Goal: Task Accomplishment & Management: Use online tool/utility

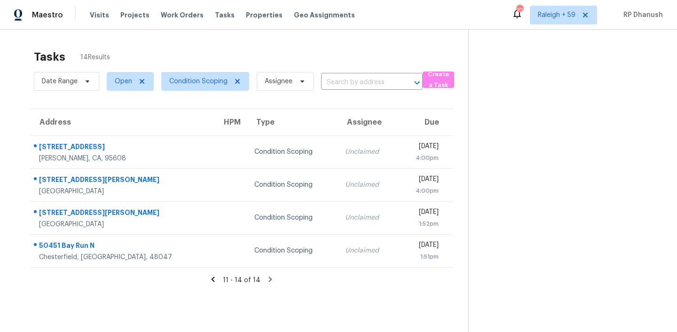
scroll to position [30, 0]
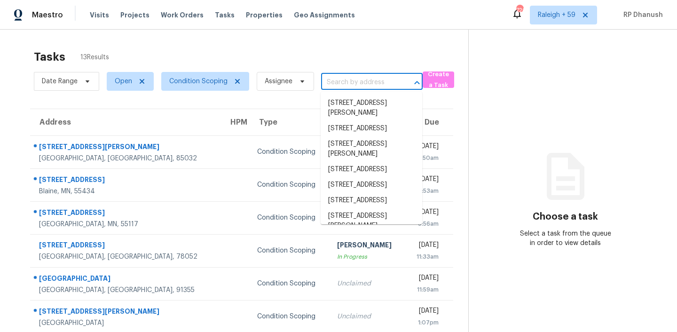
click at [380, 87] on input "text" at bounding box center [358, 82] width 75 height 15
paste input "1520 SE Mariana Rd Port Saint Lucie, FL, 34952"
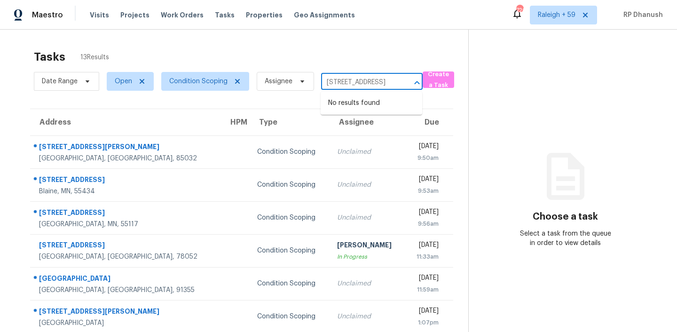
type input "1520 SE Mariana Rd Port Saint Lucie, FL, 34952"
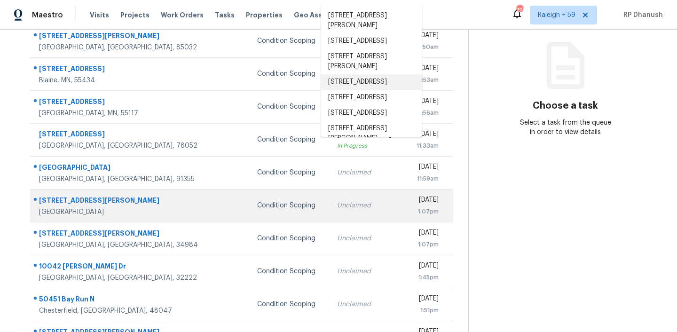
scroll to position [157, 0]
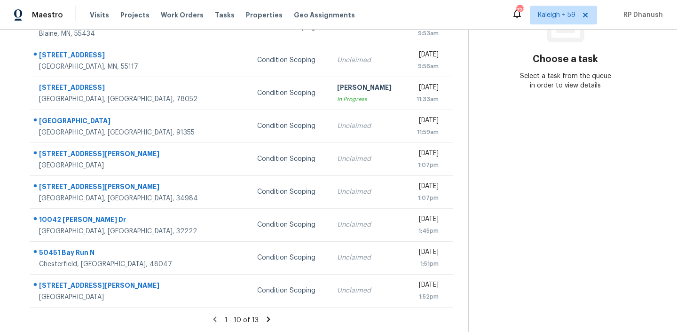
click at [642, 229] on section "Choose a task Select a task from the queue in order to view details" at bounding box center [565, 102] width 194 height 460
click at [267, 315] on icon at bounding box center [268, 319] width 8 height 8
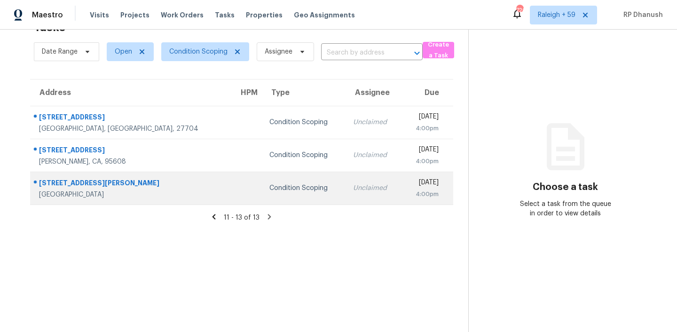
click at [269, 192] on div "Condition Scoping" at bounding box center [303, 187] width 69 height 9
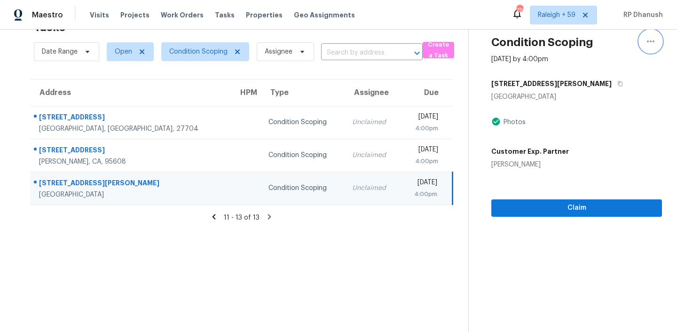
click at [648, 37] on icon "button" at bounding box center [650, 41] width 11 height 11
click at [630, 99] on div "Port Saint Lucie, FL 34952" at bounding box center [576, 96] width 171 height 9
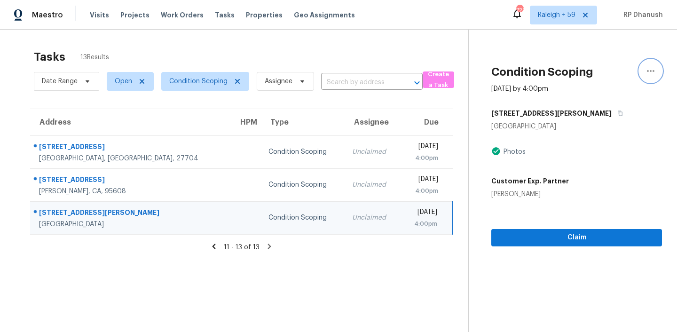
click at [653, 77] on button "button" at bounding box center [650, 71] width 23 height 23
click at [620, 152] on div "Photos" at bounding box center [576, 151] width 171 height 11
click at [645, 67] on icon "button" at bounding box center [650, 70] width 11 height 11
click at [204, 76] on span "Condition Scoping" at bounding box center [205, 81] width 88 height 19
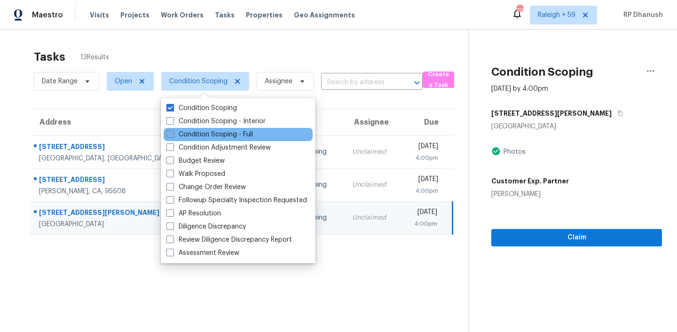
click at [215, 133] on label "Condition Scoping - Full" at bounding box center [209, 134] width 86 height 9
click at [172, 133] on input "Condition Scoping - Full" at bounding box center [169, 133] width 6 height 6
checkbox input "true"
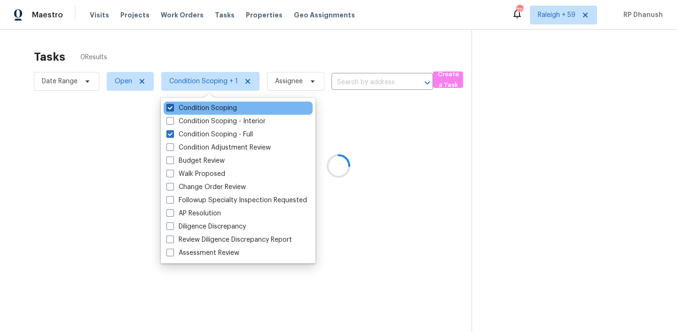
click at [215, 108] on label "Condition Scoping" at bounding box center [201, 107] width 70 height 9
click at [172, 108] on input "Condition Scoping" at bounding box center [169, 106] width 6 height 6
checkbox input "false"
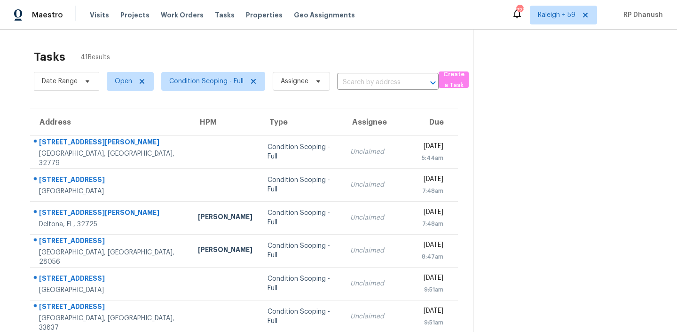
click at [574, 237] on section at bounding box center [567, 260] width 189 height 460
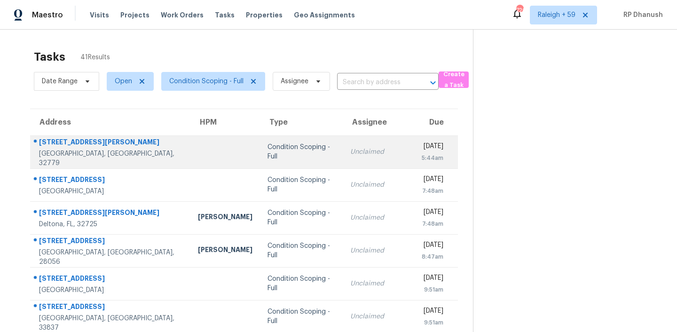
click at [278, 145] on td "Condition Scoping - Full" at bounding box center [301, 151] width 82 height 33
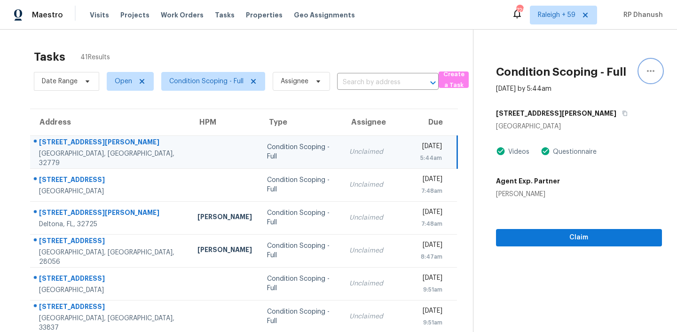
click at [656, 71] on button "button" at bounding box center [650, 71] width 23 height 23
click at [466, 31] on div "Tasks 41 Results Date Range Open Condition Scoping - Full Assignee ​ Create a T…" at bounding box center [338, 260] width 677 height 460
click at [372, 76] on input "text" at bounding box center [374, 82] width 75 height 15
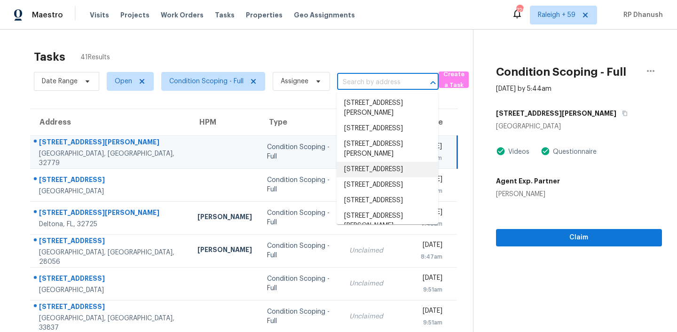
paste input "420 Davidson Ave Inverness, FL, 34450"
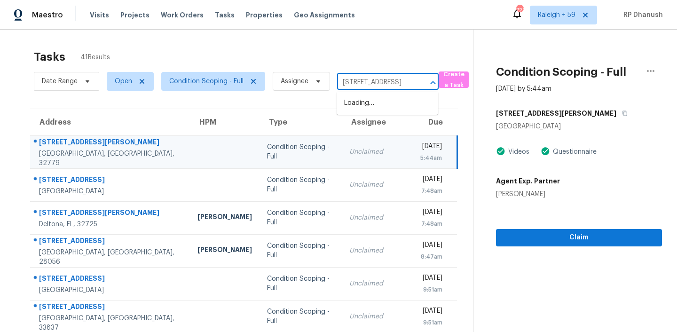
scroll to position [0, 52]
type input "420 Davidson Ave Inverness, FL, 34450"
click at [388, 111] on li "420 Davidson Ave, Inverness, FL 34450" at bounding box center [386, 103] width 101 height 16
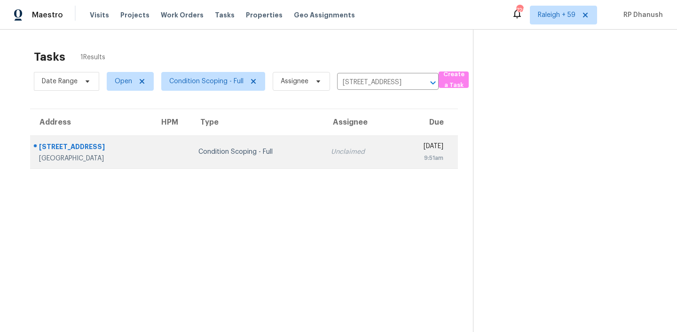
click at [403, 141] on div "[DATE]" at bounding box center [423, 147] width 40 height 12
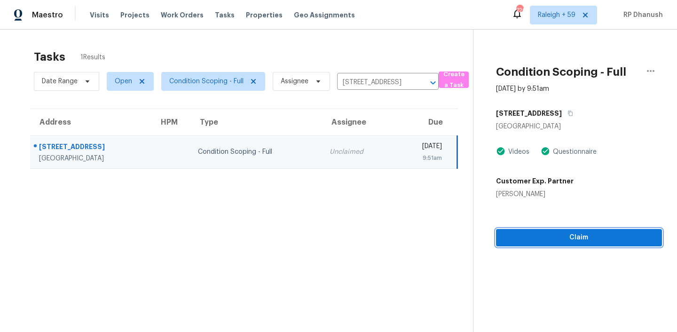
click at [529, 235] on span "Claim" at bounding box center [578, 238] width 151 height 12
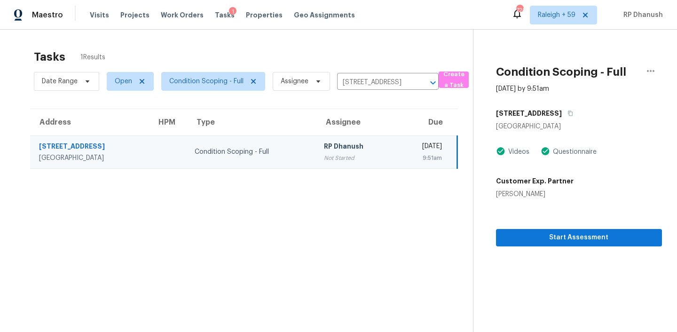
click at [543, 227] on div "Start Assessment" at bounding box center [579, 222] width 166 height 47
click at [543, 242] on span "Start Assessment" at bounding box center [578, 238] width 151 height 12
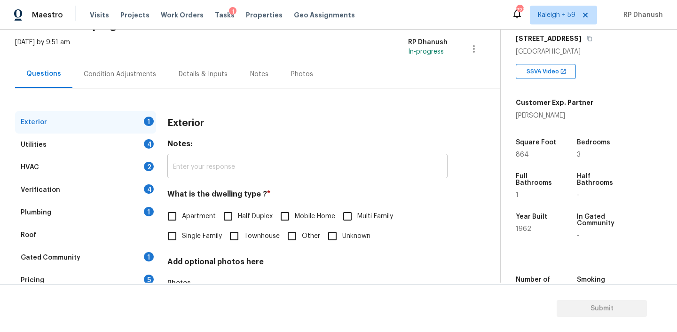
scroll to position [94, 0]
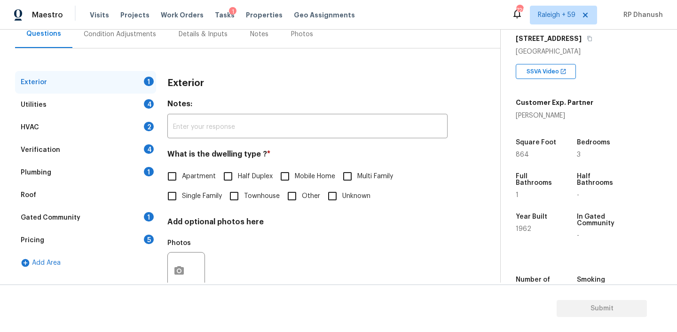
click at [178, 194] on input "Single Family" at bounding box center [172, 196] width 20 height 20
checkbox input "true"
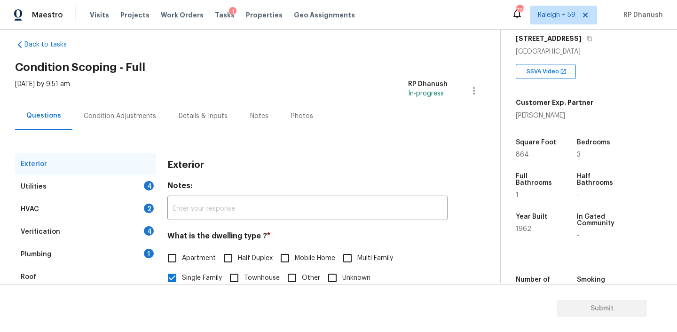
scroll to position [0, 0]
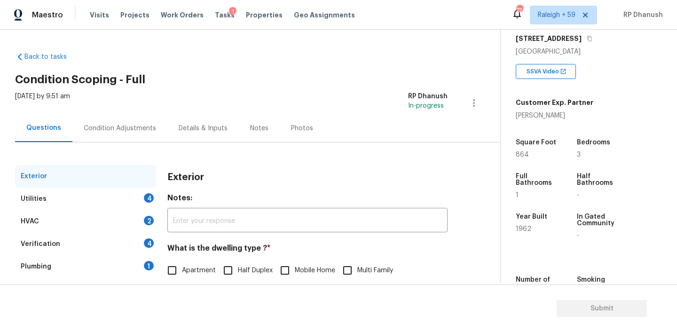
click at [114, 124] on div "Condition Adjustments" at bounding box center [120, 128] width 72 height 9
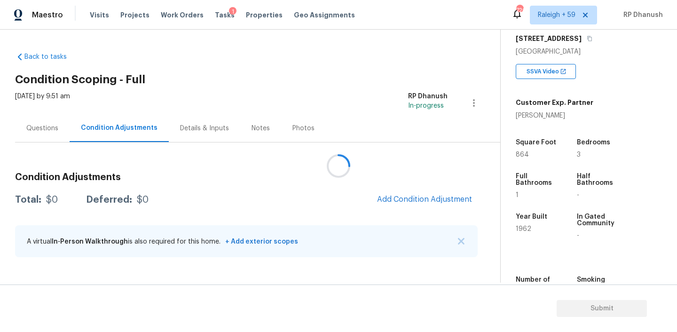
scroll to position [234, 0]
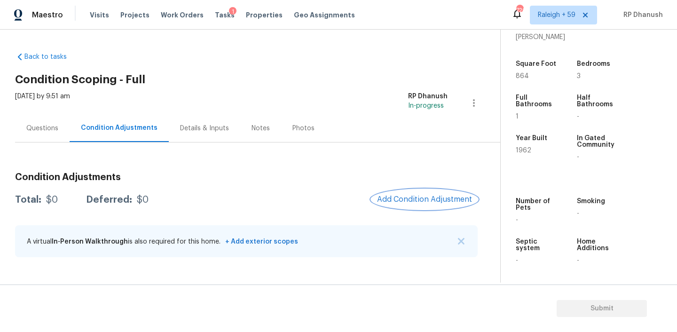
click at [422, 209] on button "Add Condition Adjustment" at bounding box center [424, 199] width 106 height 20
click at [586, 144] on body "Maestro Visits Projects Work Orders Tasks 1 Properties Geo Assignments 720 Rale…" at bounding box center [338, 166] width 677 height 332
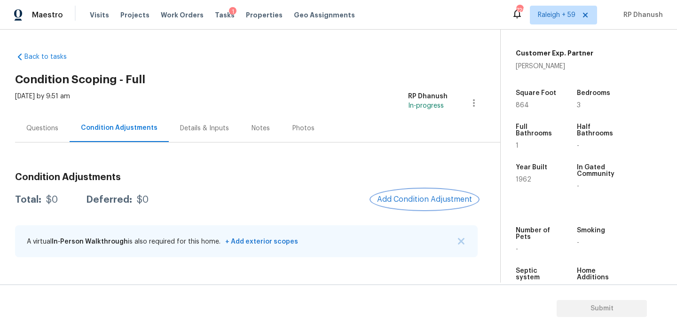
scroll to position [205, 0]
click at [439, 187] on div "Condition Adjustments Total: $0 Deferred: $0 Add Condition Adjustment A virtual…" at bounding box center [246, 215] width 462 height 101
click at [432, 211] on div "Condition Adjustments Total: $0 Deferred: $0 Add Condition Adjustment A virtual…" at bounding box center [246, 215] width 462 height 101
click at [433, 198] on span "Add Condition Adjustment" at bounding box center [424, 199] width 95 height 8
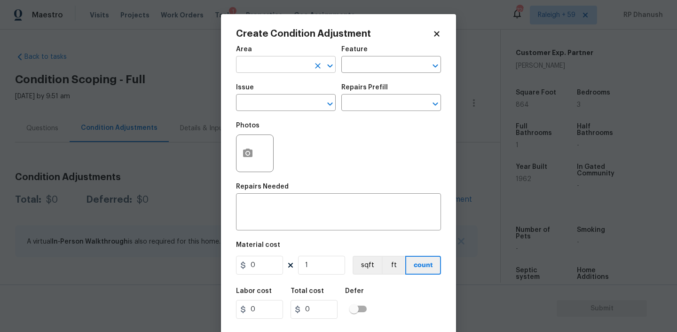
click at [280, 66] on input "text" at bounding box center [272, 65] width 73 height 15
type input "e"
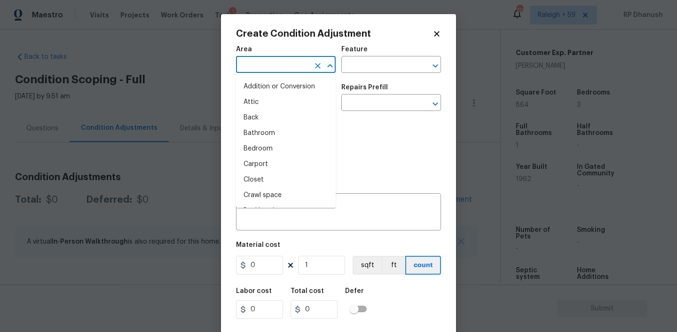
type input "x"
click at [272, 101] on li "Exterior Overall" at bounding box center [286, 102] width 100 height 16
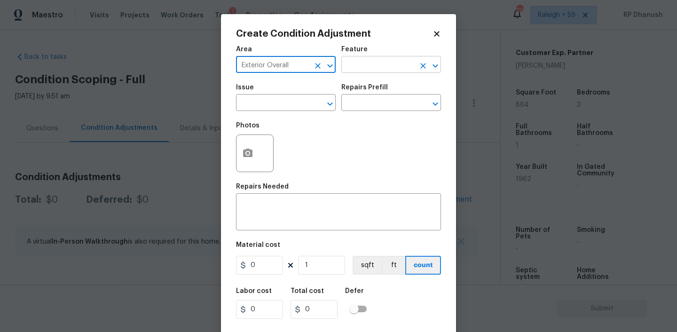
type input "Exterior Overall"
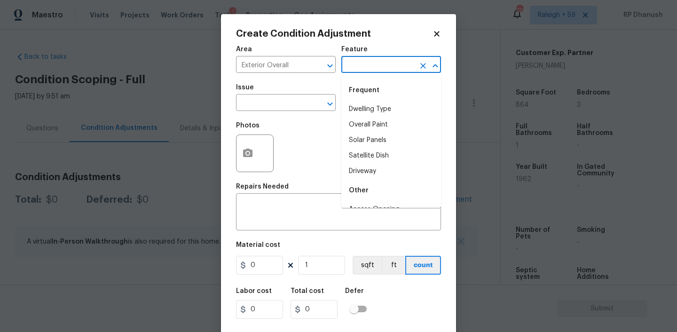
click at [390, 69] on input "text" at bounding box center [377, 65] width 73 height 15
click at [364, 107] on li "Driveway" at bounding box center [391, 109] width 100 height 16
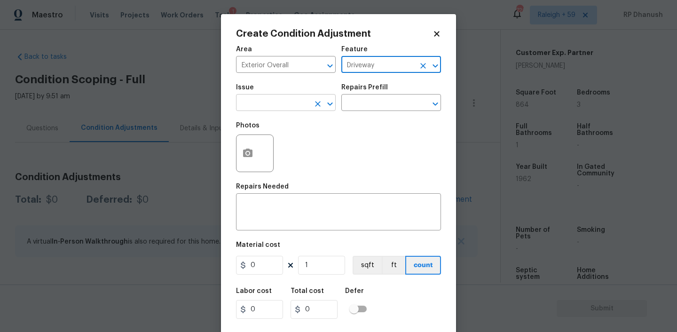
type input "Driveway"
click at [278, 106] on input "text" at bounding box center [272, 103] width 73 height 15
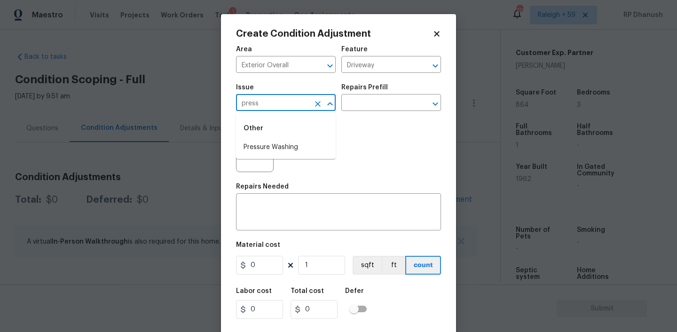
click at [274, 140] on li "Pressure Washing" at bounding box center [286, 148] width 100 height 16
type input "Pressure Washing"
click at [380, 95] on div "Repairs Prefill" at bounding box center [391, 90] width 100 height 12
click at [377, 104] on input "text" at bounding box center [377, 103] width 73 height 15
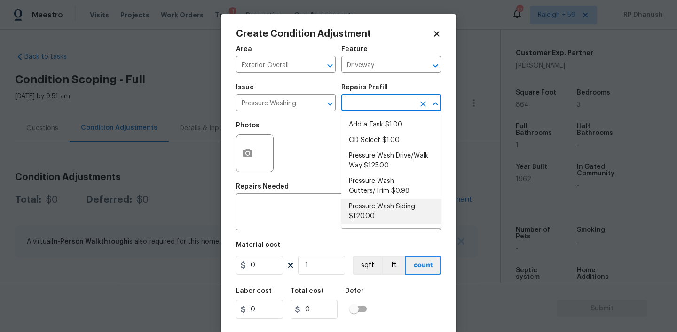
drag, startPoint x: 358, startPoint y: 207, endPoint x: 317, endPoint y: 235, distance: 49.0
click at [343, 215] on li "Pressure Wash Siding $120.00" at bounding box center [391, 211] width 100 height 25
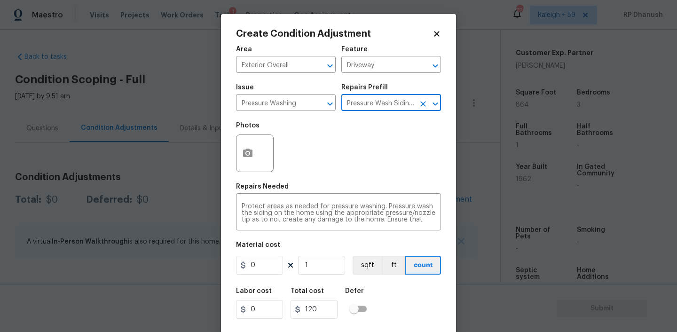
type input "Siding"
type textarea "Protect areas as needed for pressure washing. Pressure wash the siding on the h…"
type input "120"
click at [265, 269] on input "120" at bounding box center [259, 265] width 47 height 19
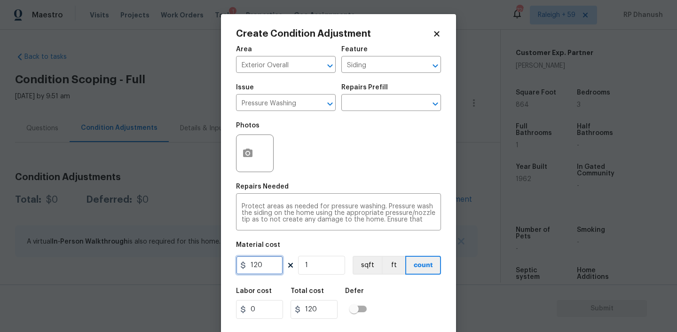
click at [265, 269] on input "120" at bounding box center [259, 265] width 47 height 19
type input "200"
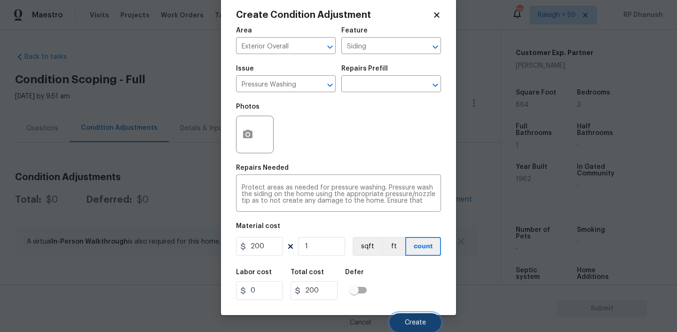
click at [409, 318] on button "Create" at bounding box center [415, 322] width 51 height 19
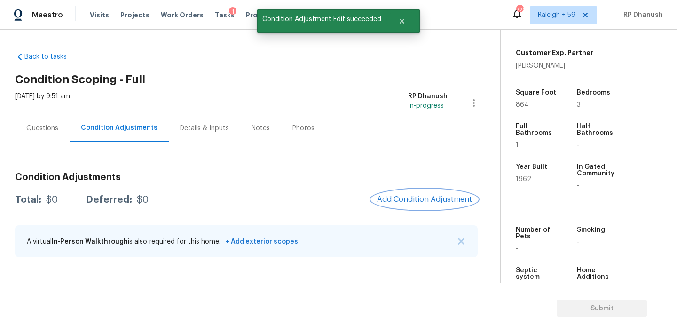
scroll to position [0, 0]
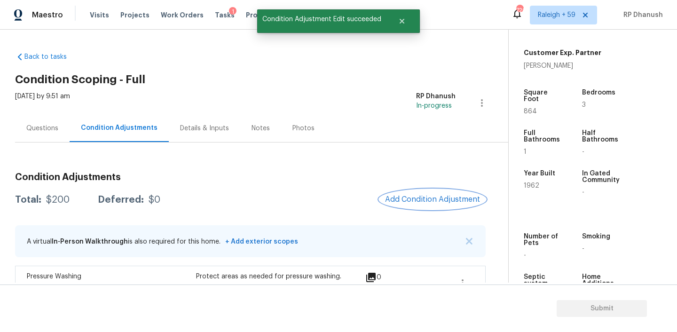
click at [431, 189] on button "Add Condition Adjustment" at bounding box center [432, 199] width 106 height 20
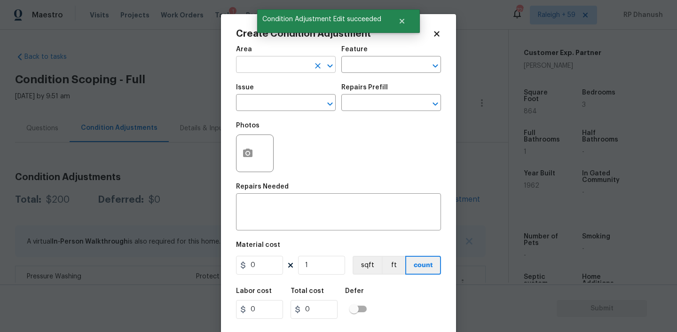
click at [292, 70] on input "text" at bounding box center [272, 65] width 73 height 15
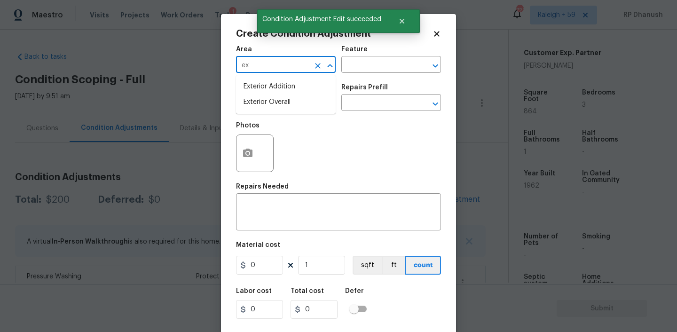
click at [265, 109] on li "Exterior Overall" at bounding box center [286, 102] width 100 height 16
type input "Exterior Overall"
click at [380, 59] on input "text" at bounding box center [377, 65] width 73 height 15
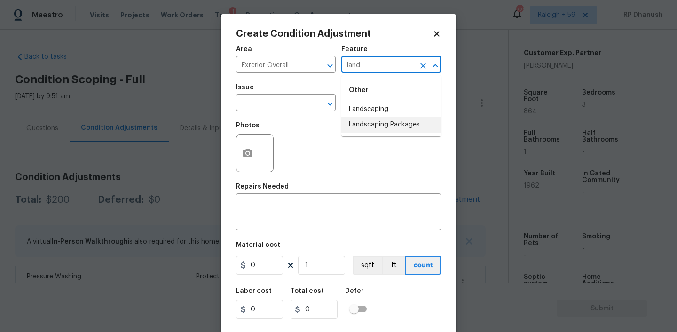
click at [366, 123] on li "Landscaping Packages" at bounding box center [391, 125] width 100 height 16
type input "Landscaping Packages"
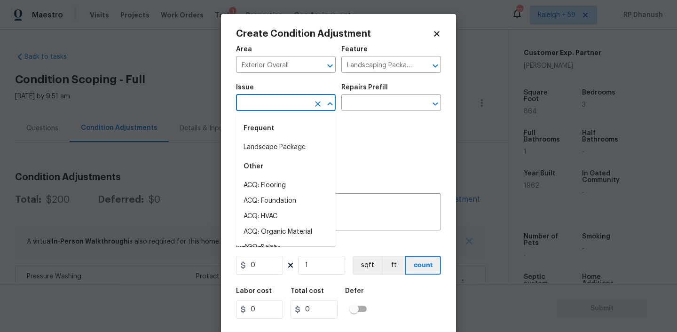
click at [293, 106] on input "text" at bounding box center [272, 103] width 73 height 15
click at [291, 148] on li "Landscape Package" at bounding box center [286, 148] width 100 height 16
type input "Landscape Package"
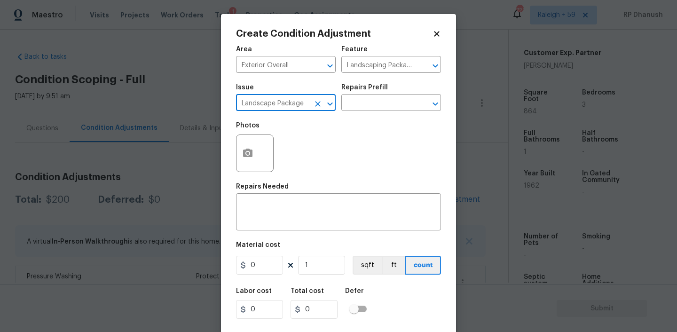
click at [379, 96] on div "Repairs Prefill" at bounding box center [391, 90] width 100 height 12
click at [377, 106] on input "text" at bounding box center [377, 103] width 73 height 15
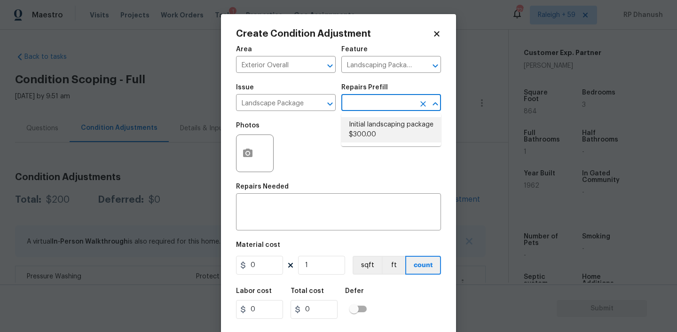
click at [375, 135] on li "Initial landscaping package $300.00" at bounding box center [391, 129] width 100 height 25
type input "Home Readiness Packages"
type textarea "Mowing of grass up to 6" in height. Mow, edge along driveways & sidewalks, trim…"
type input "300"
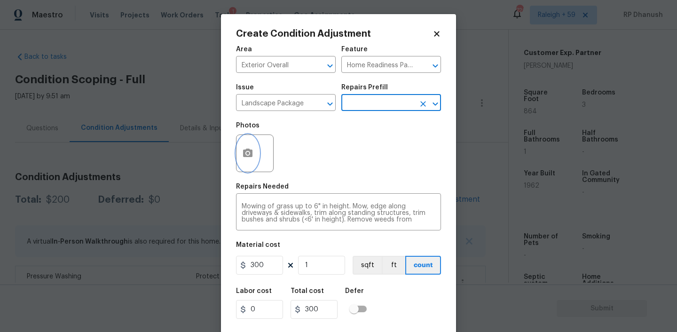
click at [252, 147] on button "button" at bounding box center [247, 153] width 23 height 37
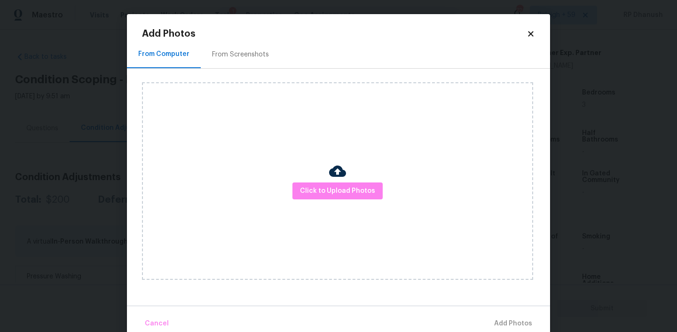
click at [225, 56] on div "From Screenshots" at bounding box center [240, 54] width 57 height 9
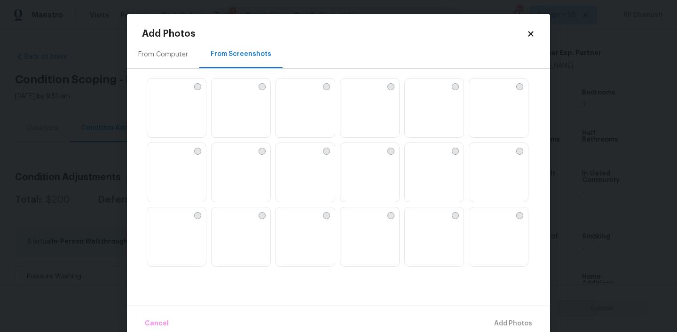
click at [420, 158] on img at bounding box center [412, 150] width 15 height 15
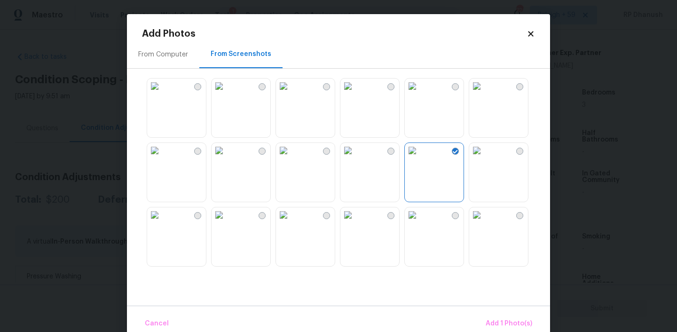
click at [420, 94] on img at bounding box center [412, 85] width 15 height 15
click at [291, 94] on img at bounding box center [283, 85] width 15 height 15
click at [162, 158] on img at bounding box center [154, 150] width 15 height 15
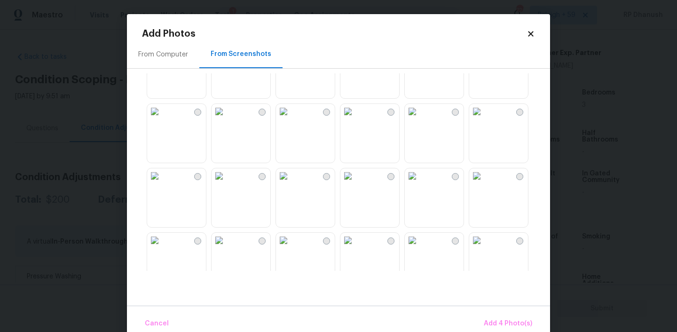
scroll to position [248, 0]
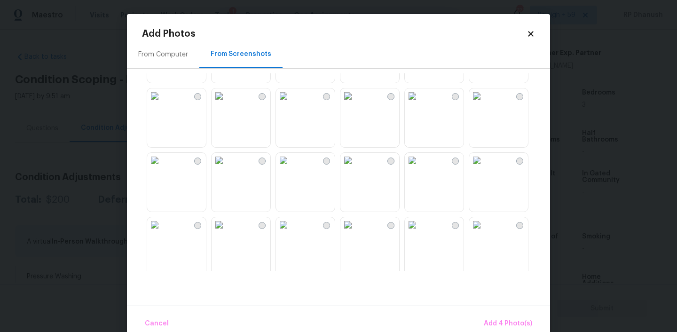
click at [162, 168] on img at bounding box center [154, 160] width 15 height 15
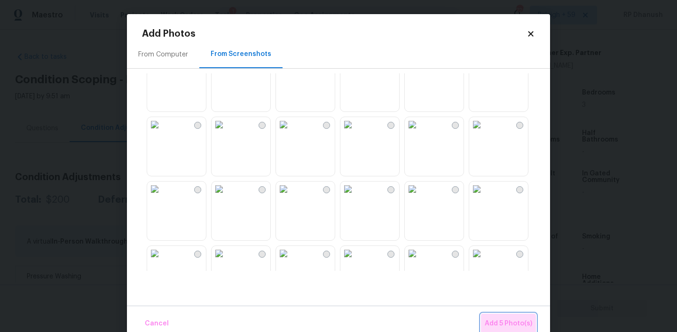
click at [506, 327] on span "Add 5 Photo(s)" at bounding box center [507, 324] width 47 height 12
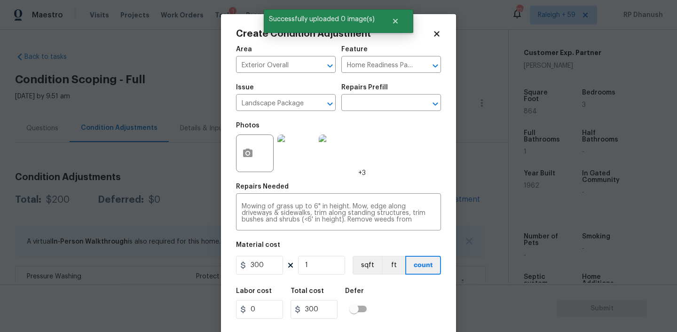
click at [262, 253] on div "Material cost" at bounding box center [338, 248] width 205 height 12
click at [262, 258] on input "300" at bounding box center [259, 265] width 47 height 19
type input "750"
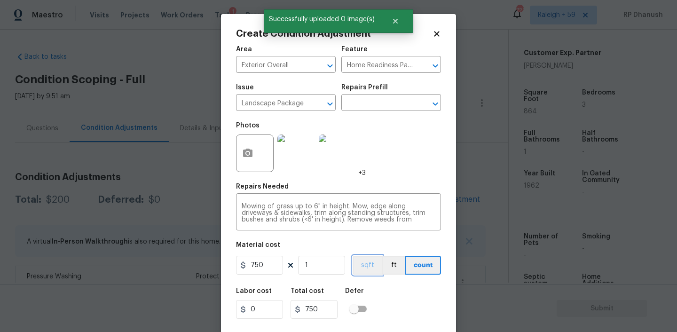
scroll to position [19, 0]
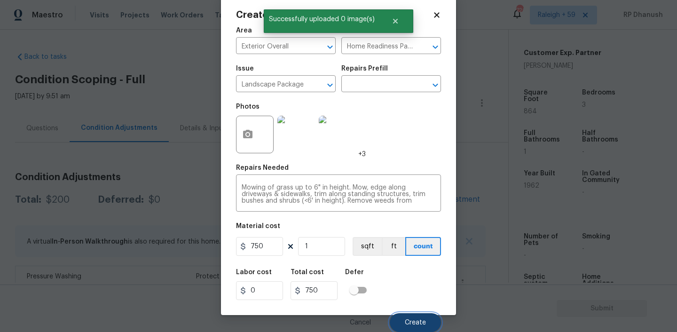
click at [408, 317] on button "Create" at bounding box center [415, 322] width 51 height 19
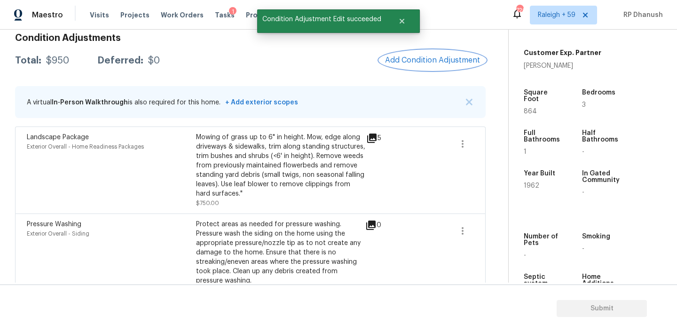
scroll to position [158, 0]
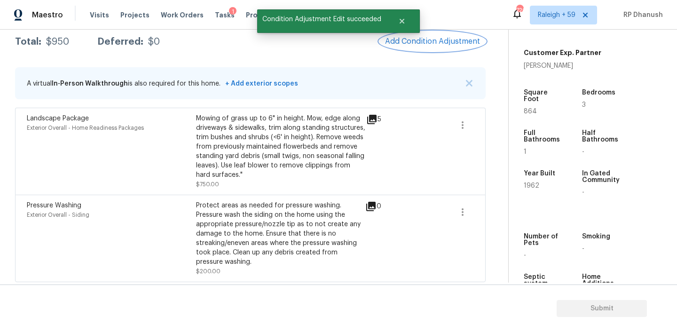
click at [429, 47] on button "Add Condition Adjustment" at bounding box center [432, 41] width 106 height 20
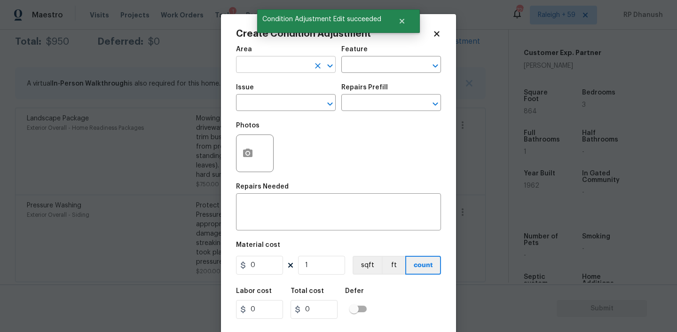
click at [291, 66] on input "text" at bounding box center [272, 65] width 73 height 15
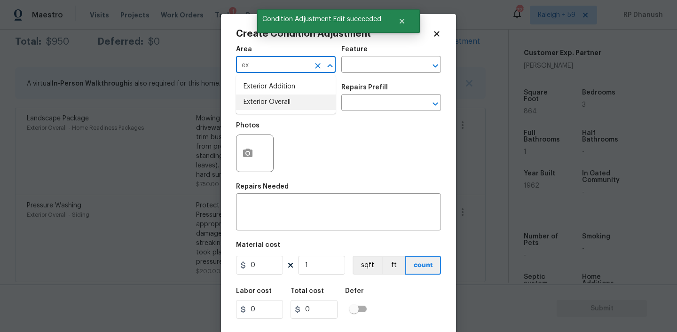
click at [271, 101] on li "Exterior Overall" at bounding box center [286, 102] width 100 height 16
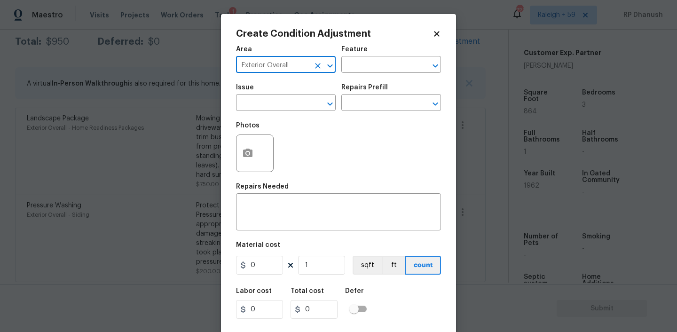
type input "Exterior Overall"
click at [385, 44] on div "Area Exterior Overall ​ Feature ​" at bounding box center [338, 59] width 205 height 38
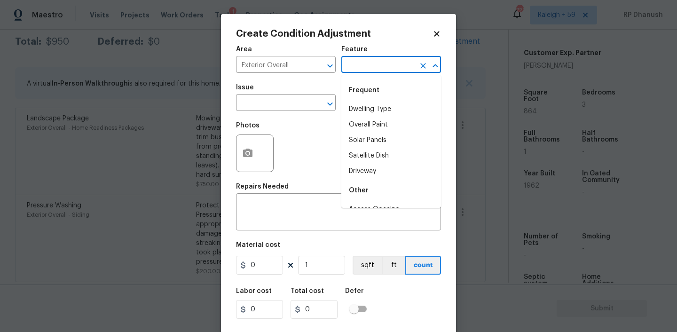
click at [376, 68] on input "text" at bounding box center [377, 65] width 73 height 15
click at [358, 139] on li "Yard maintenance" at bounding box center [391, 141] width 100 height 16
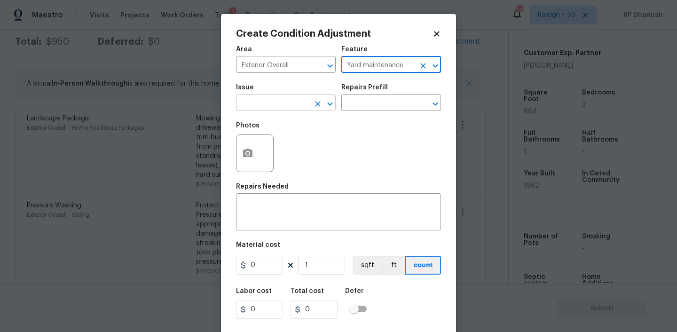
type input "Yard maintenance"
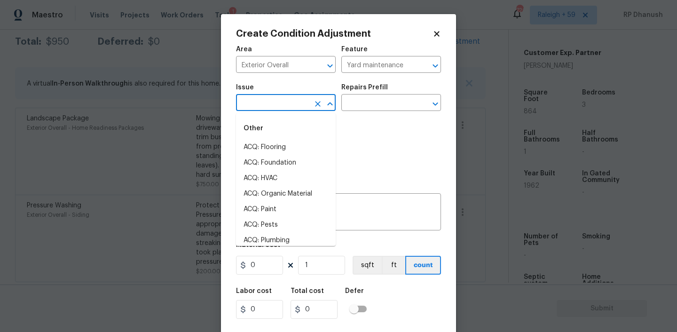
click at [267, 105] on input "text" at bounding box center [272, 103] width 73 height 15
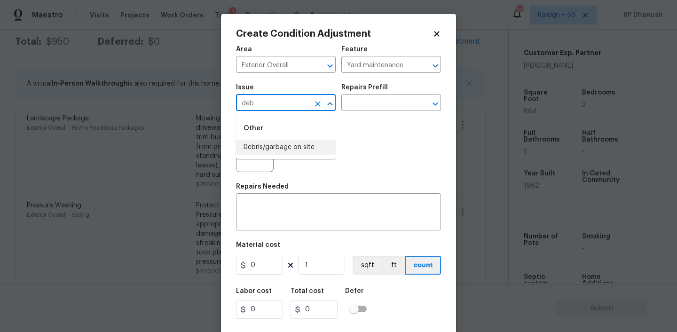
click at [271, 142] on li "Debris/garbage on site" at bounding box center [286, 148] width 100 height 16
type input "Debris/garbage on site"
click at [363, 104] on input "text" at bounding box center [377, 103] width 73 height 15
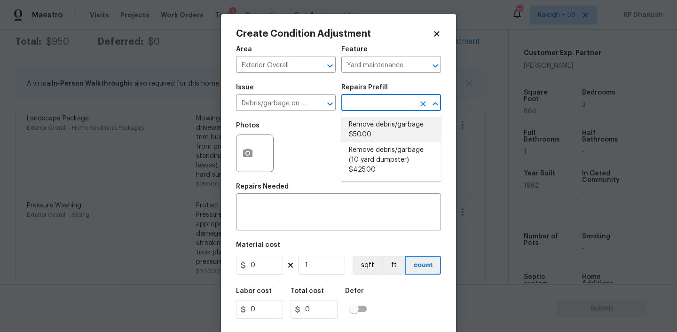
click at [363, 133] on li "Remove debris/garbage $50.00" at bounding box center [391, 129] width 100 height 25
type textarea "Remove, haul off, and properly dispose of any debris left by seller to offsite …"
type input "50"
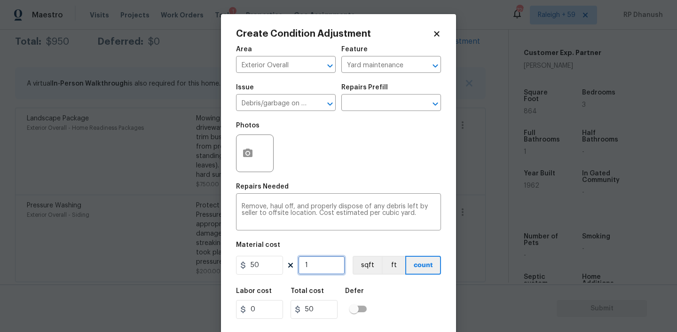
click at [331, 265] on input "1" at bounding box center [321, 265] width 47 height 19
type input "0"
type input "5"
type input "250"
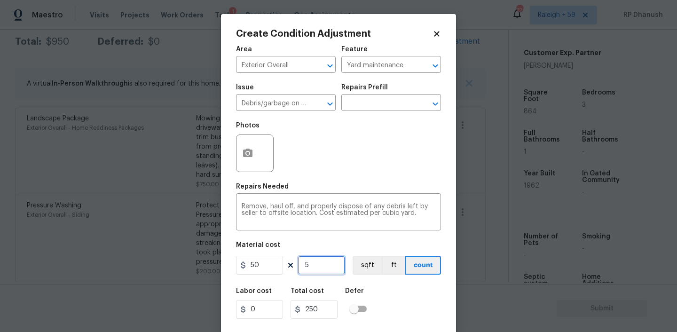
type input "5"
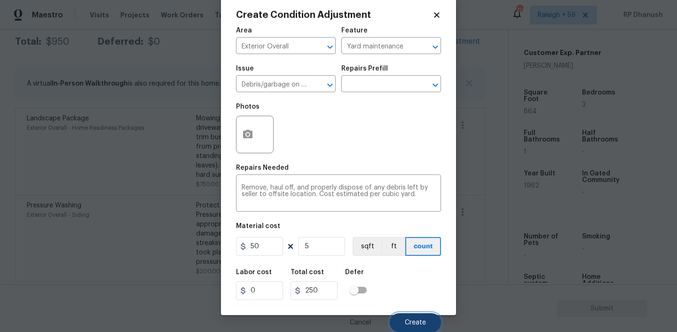
click at [416, 321] on span "Create" at bounding box center [415, 322] width 21 height 7
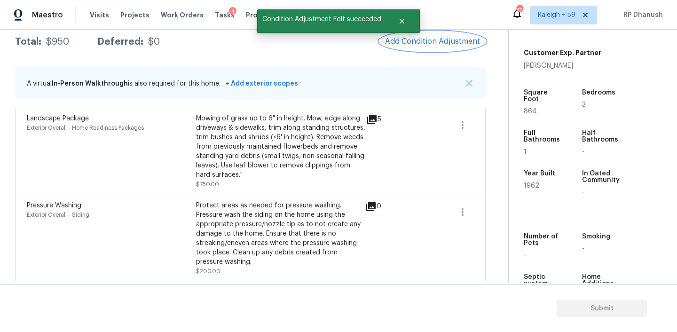
scroll to position [0, 0]
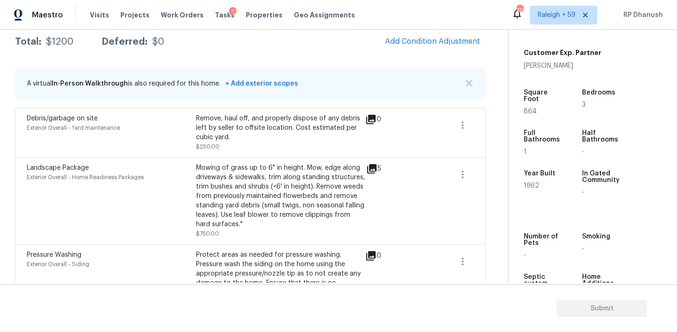
click at [382, 86] on div "A virtual In-Person Walkthrough is also required for this home. + Add exterior …" at bounding box center [250, 83] width 470 height 32
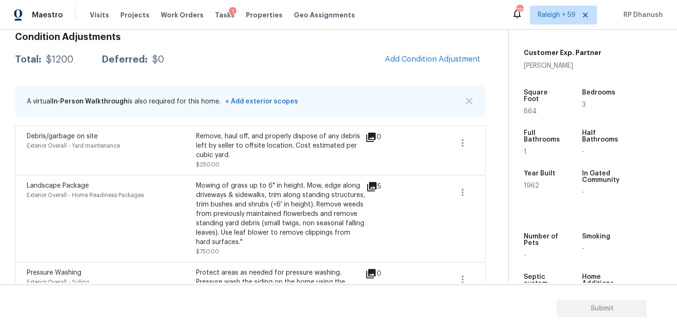
scroll to position [136, 0]
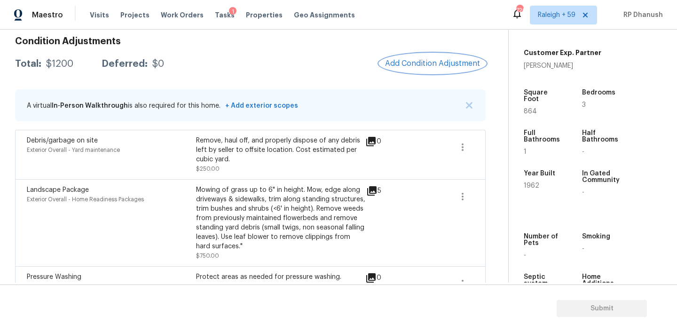
click at [445, 61] on span "Add Condition Adjustment" at bounding box center [432, 63] width 95 height 8
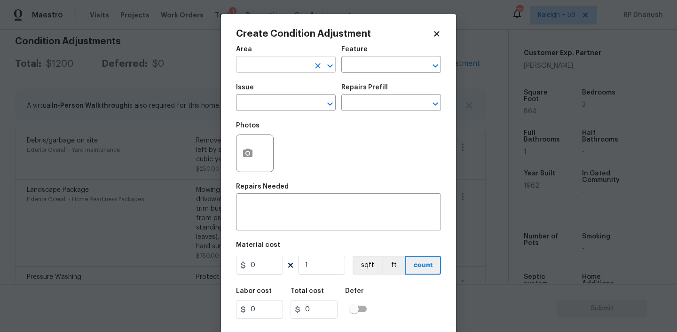
click at [259, 70] on input "text" at bounding box center [272, 65] width 73 height 15
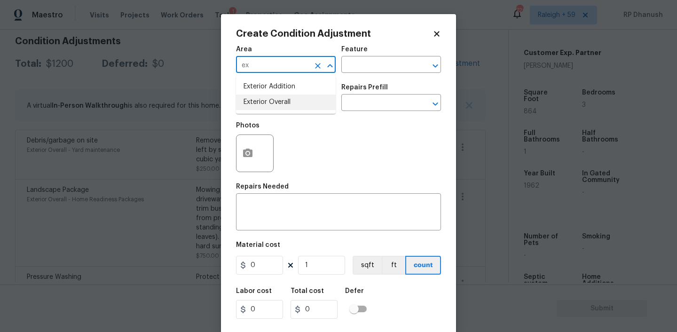
click at [263, 104] on li "Exterior Overall" at bounding box center [286, 102] width 100 height 16
type input "Exterior Overall"
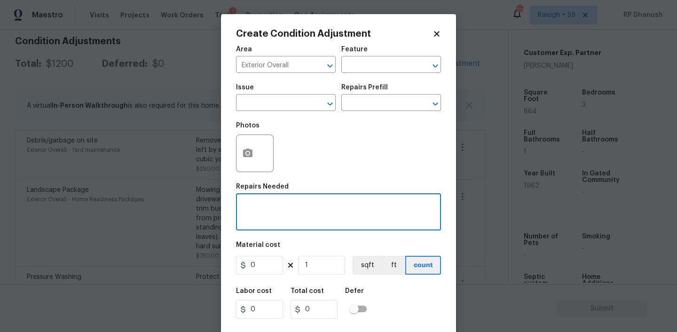
click at [268, 203] on textarea at bounding box center [339, 213] width 194 height 20
type textarea "mINOR"
type textarea "Minor siding repairs and overall exterior repairs."
click at [272, 271] on input "0" at bounding box center [259, 265] width 47 height 19
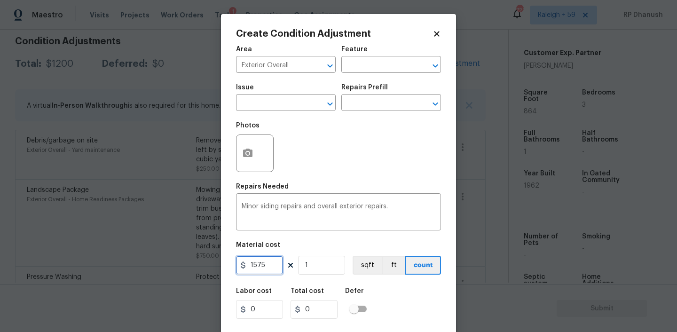
type input "1575"
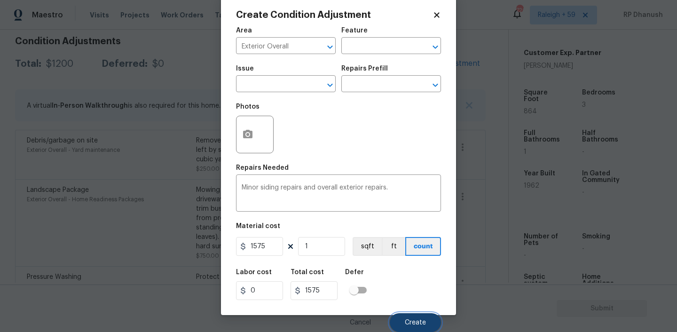
click at [413, 319] on span "Create" at bounding box center [415, 322] width 21 height 7
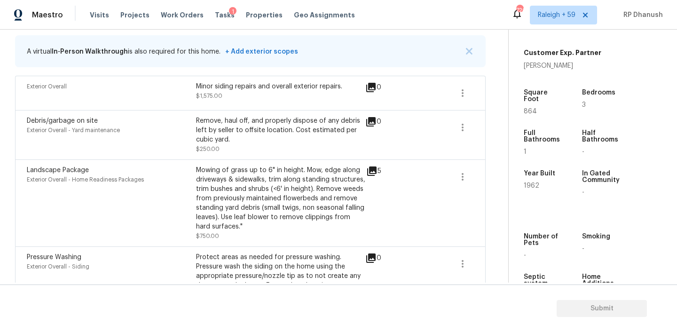
scroll to position [131, 0]
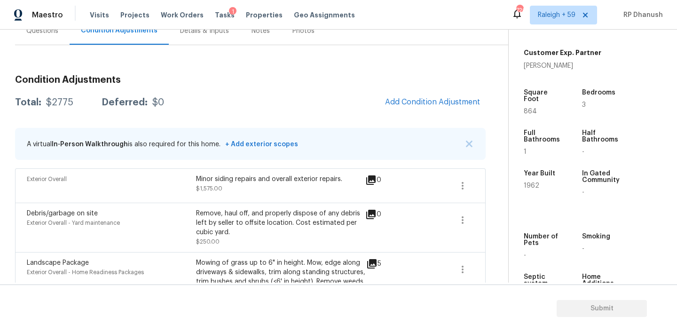
click at [50, 35] on div "Questions" at bounding box center [42, 31] width 55 height 28
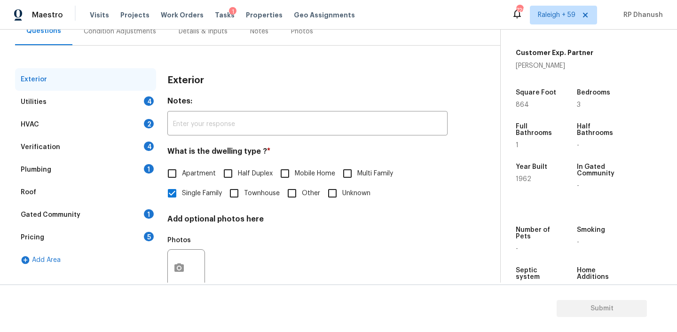
click at [55, 235] on div "Pricing 5" at bounding box center [85, 237] width 141 height 23
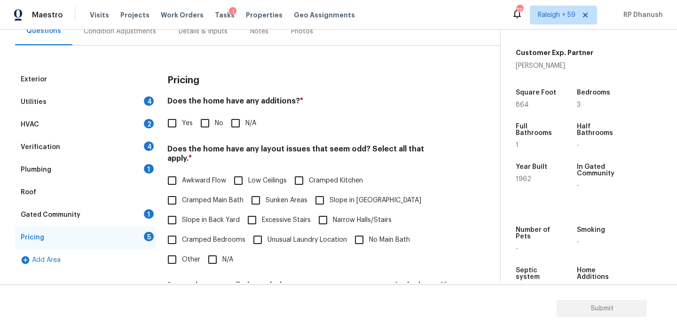
click at [180, 124] on input "Yes" at bounding box center [172, 123] width 20 height 20
checkbox input "true"
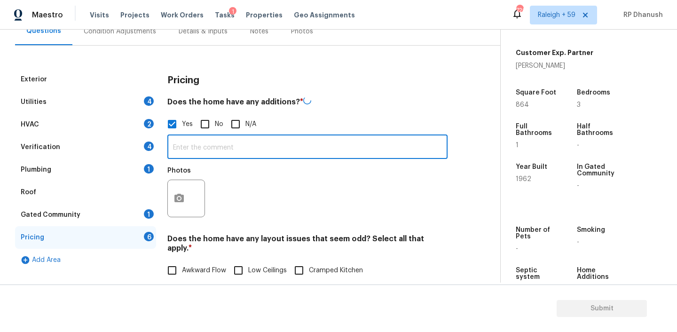
click at [196, 158] on input "text" at bounding box center [307, 148] width 280 height 22
paste input "Garage conversion"
type input "Garage conversion"
click at [176, 204] on button "button" at bounding box center [179, 198] width 23 height 37
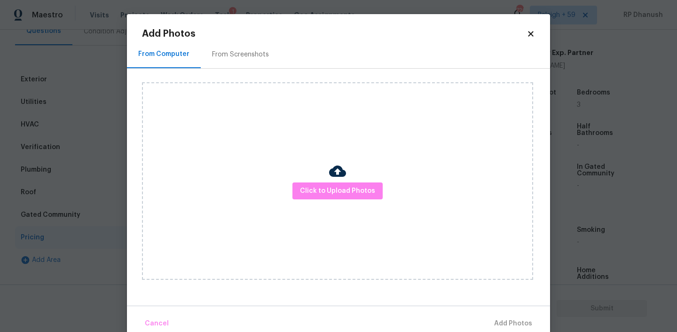
click at [257, 49] on div "From Screenshots" at bounding box center [240, 54] width 79 height 28
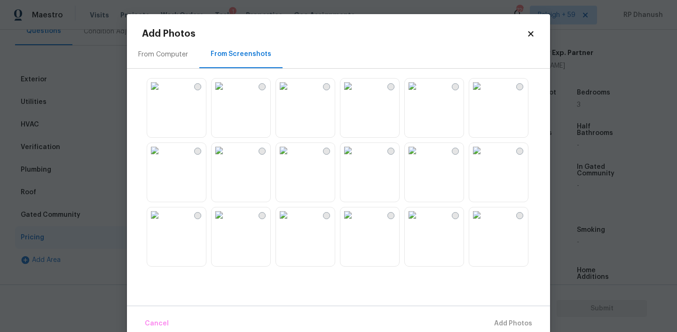
click at [162, 157] on img at bounding box center [154, 150] width 15 height 15
click at [518, 320] on span "Add 1 Photo(s)" at bounding box center [508, 324] width 47 height 12
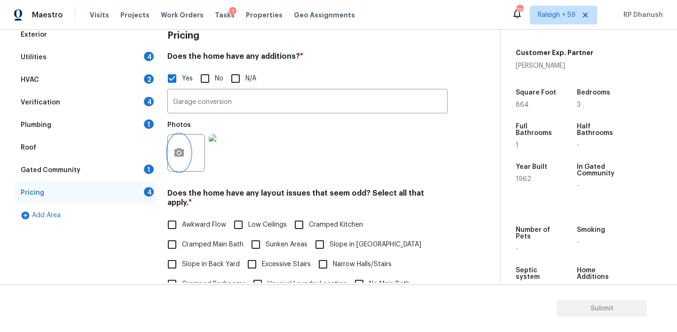
scroll to position [168, 0]
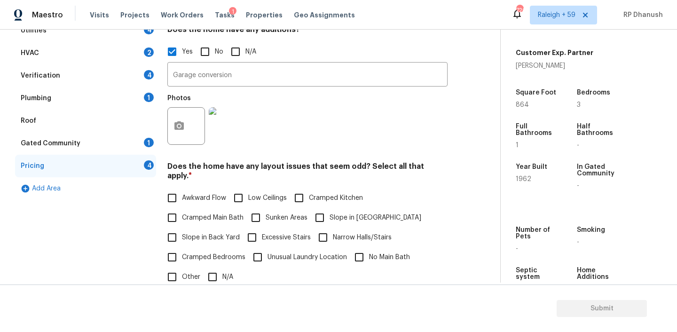
click at [186, 233] on span "Slope in Back Yard" at bounding box center [211, 238] width 58 height 10
click at [182, 232] on input "Slope in Back Yard" at bounding box center [172, 237] width 20 height 20
checkbox input "true"
click at [332, 213] on label "Slope in Front Yard" at bounding box center [365, 218] width 111 height 20
click at [329, 213] on input "Slope in Front Yard" at bounding box center [320, 218] width 20 height 20
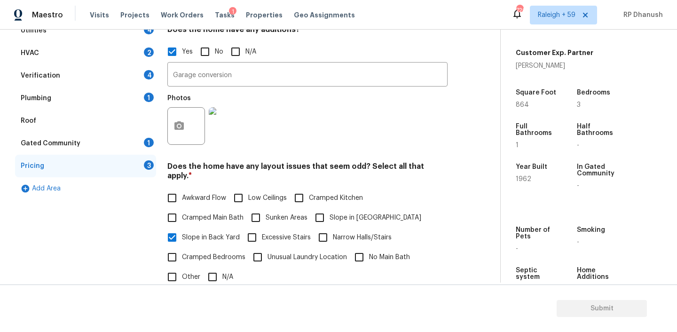
checkbox input "true"
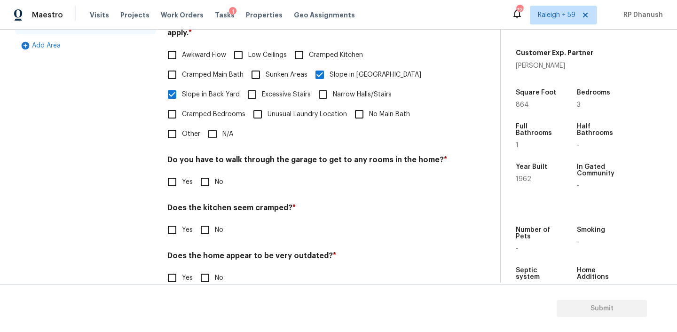
click at [198, 159] on div "Do you have to walk through the garage to get to any rooms in the home? * Yes No" at bounding box center [307, 173] width 280 height 37
click at [208, 180] on input "No" at bounding box center [205, 182] width 20 height 20
checkbox input "true"
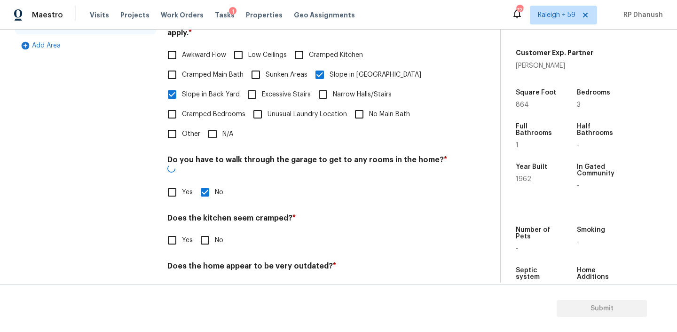
click at [208, 230] on input "No" at bounding box center [205, 240] width 20 height 20
checkbox input "true"
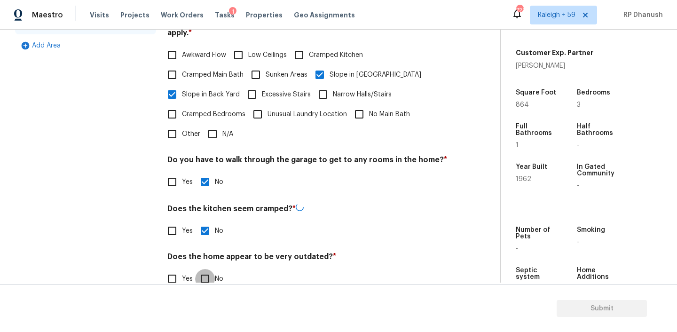
click at [208, 269] on input "No" at bounding box center [205, 279] width 20 height 20
checkbox input "true"
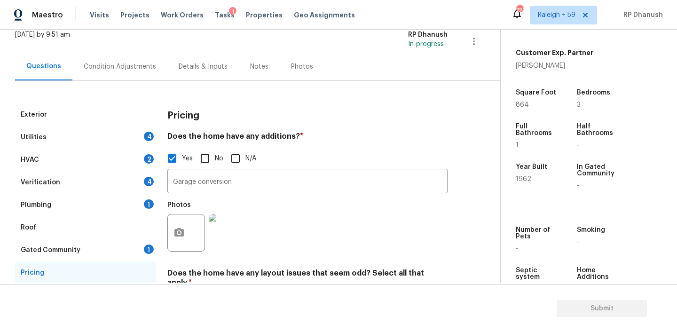
scroll to position [30, 0]
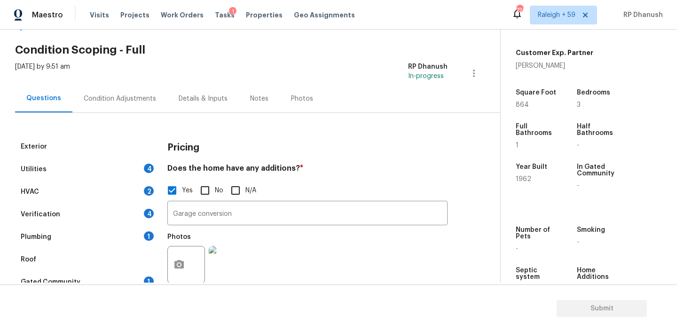
click at [153, 98] on div "Condition Adjustments" at bounding box center [119, 99] width 95 height 28
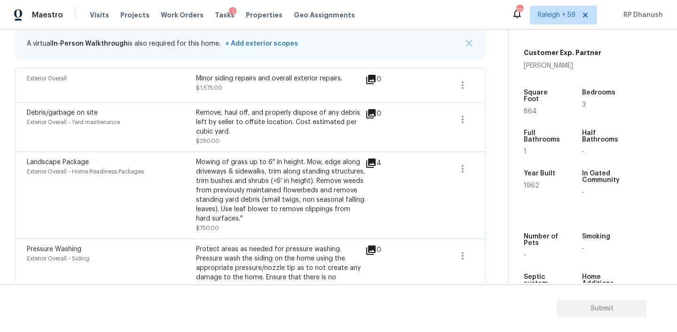
scroll to position [196, 0]
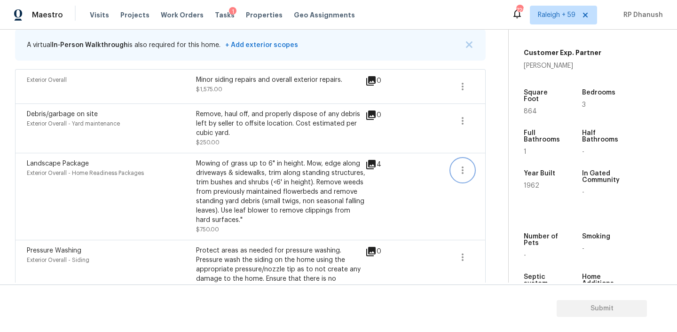
click at [462, 169] on icon "button" at bounding box center [462, 169] width 11 height 11
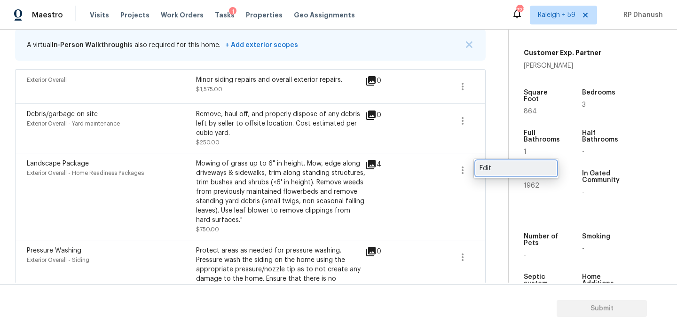
click at [497, 169] on div "Edit" at bounding box center [515, 168] width 73 height 9
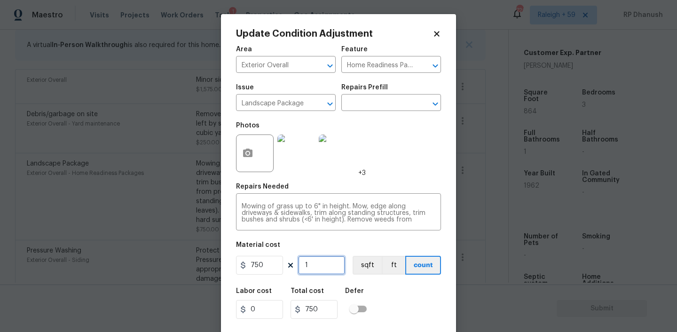
click at [342, 265] on input "1" at bounding box center [321, 265] width 47 height 19
type input "0"
type input "2"
type input "1500"
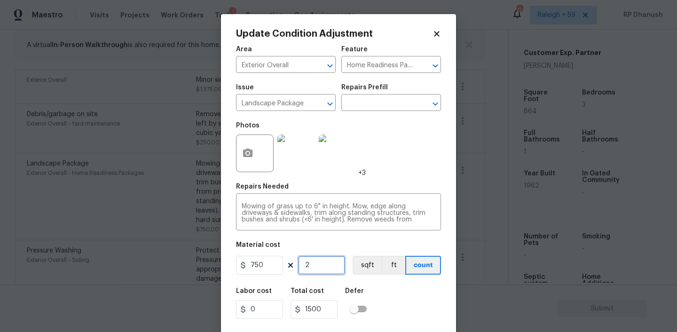
type input "2"
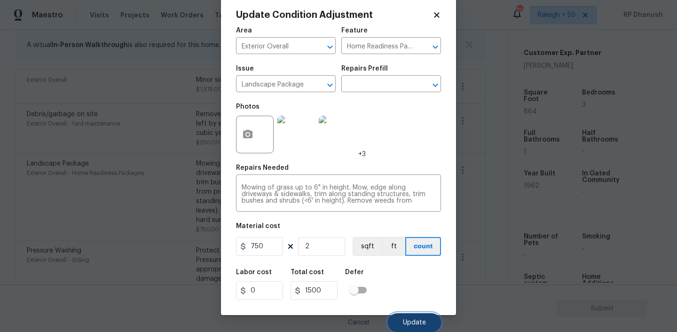
click at [403, 315] on button "Update" at bounding box center [414, 322] width 53 height 19
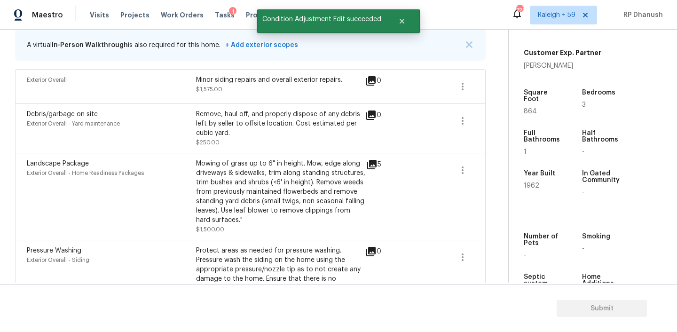
scroll to position [0, 0]
click at [452, 114] on span at bounding box center [462, 120] width 23 height 23
click at [473, 121] on span at bounding box center [462, 120] width 23 height 23
click at [460, 120] on icon "button" at bounding box center [462, 120] width 11 height 11
click at [495, 120] on div "Edit" at bounding box center [515, 118] width 73 height 9
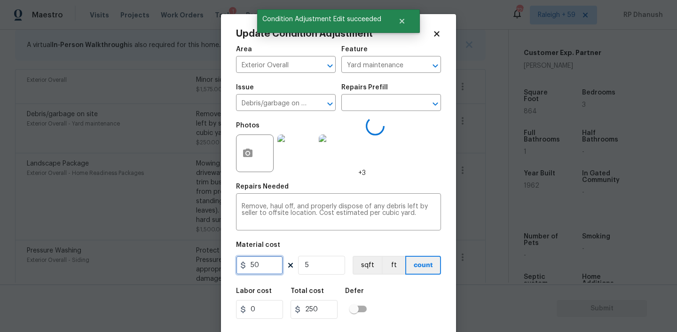
click at [262, 264] on input "50" at bounding box center [259, 265] width 47 height 19
type input "1200"
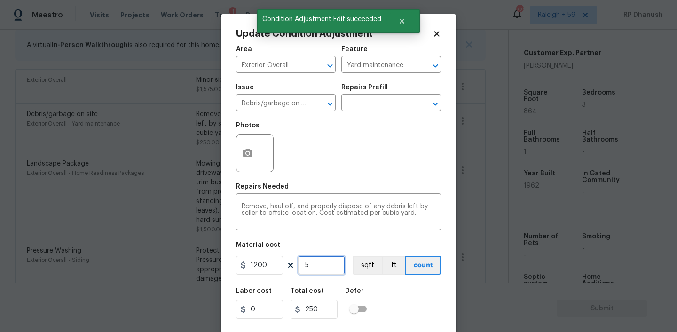
type input "6000"
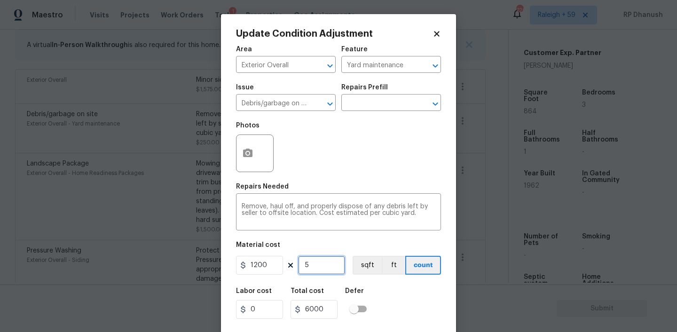
click at [315, 264] on input "5" at bounding box center [321, 265] width 47 height 19
type input "0"
type input "1"
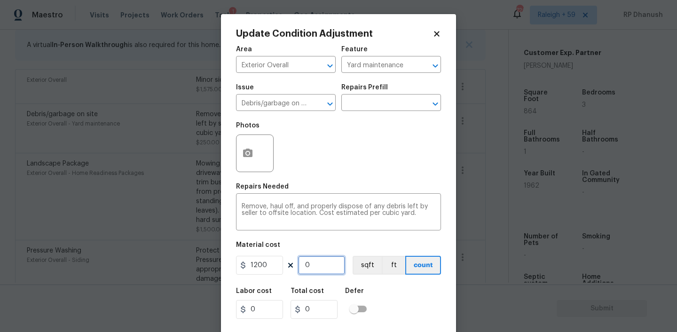
type input "1200"
type input "1"
click at [276, 265] on input "1200" at bounding box center [259, 265] width 47 height 19
type input "1450"
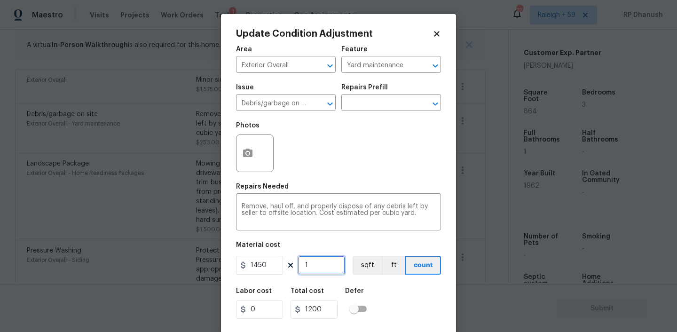
type input "1450"
click at [431, 216] on textarea "Remove, haul off, and properly dispose of any debris left by seller to offsite …" at bounding box center [339, 213] width 194 height 20
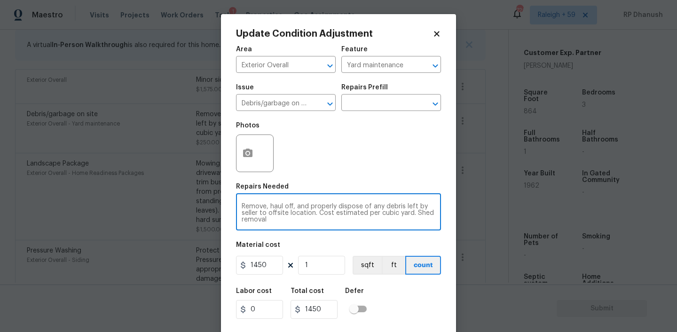
scroll to position [19, 0]
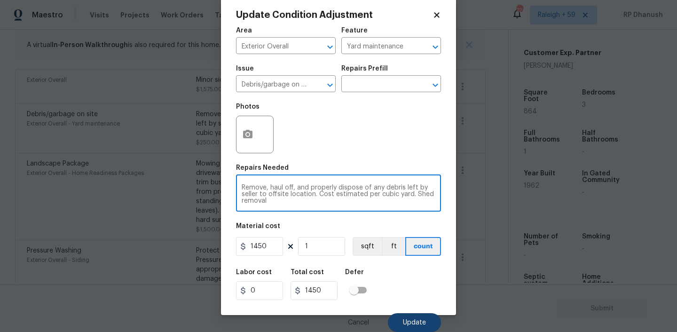
type textarea "Remove, haul off, and properly dispose of any debris left by seller to offsite …"
click at [429, 316] on button "Update" at bounding box center [414, 322] width 53 height 19
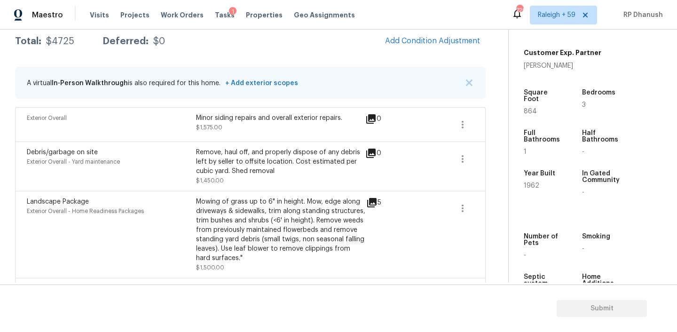
scroll to position [117, 0]
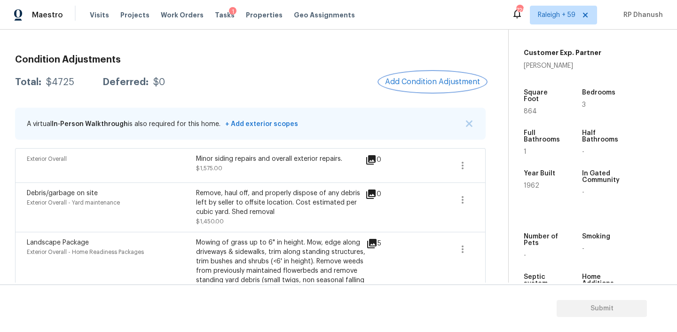
click at [429, 80] on span "Add Condition Adjustment" at bounding box center [432, 82] width 95 height 8
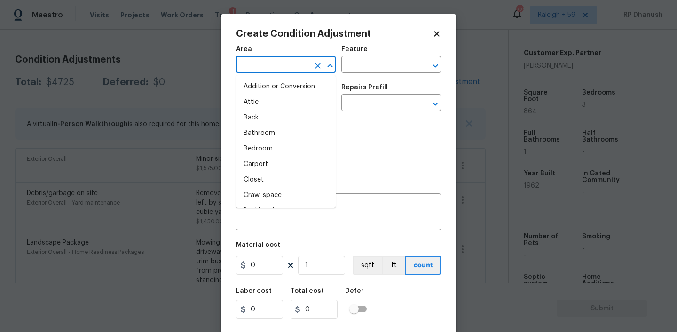
click at [289, 66] on input "text" at bounding box center [272, 65] width 73 height 15
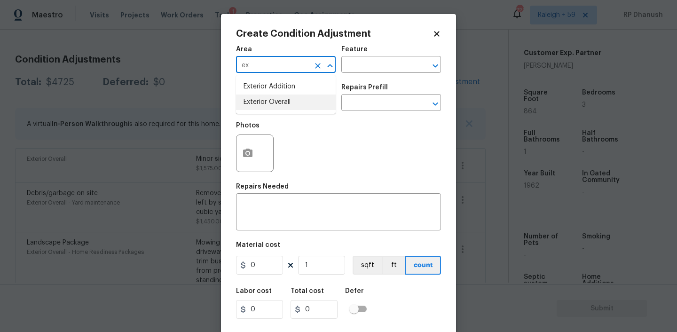
click at [263, 106] on li "Exterior Overall" at bounding box center [286, 102] width 100 height 16
type input "Exterior Overall"
click at [364, 73] on div "Area Exterior Overall ​ Feature ​" at bounding box center [338, 59] width 205 height 38
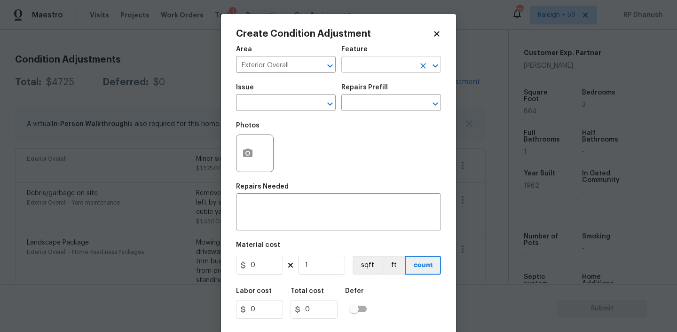
click at [364, 67] on input "text" at bounding box center [377, 65] width 73 height 15
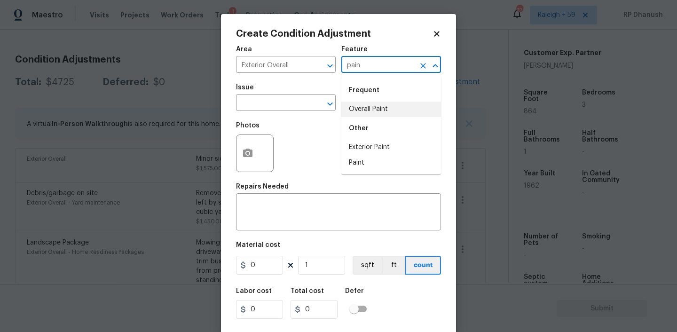
click at [367, 113] on li "Overall Paint" at bounding box center [391, 109] width 100 height 16
type input "Overall Paint"
click at [281, 109] on input "text" at bounding box center [272, 103] width 73 height 15
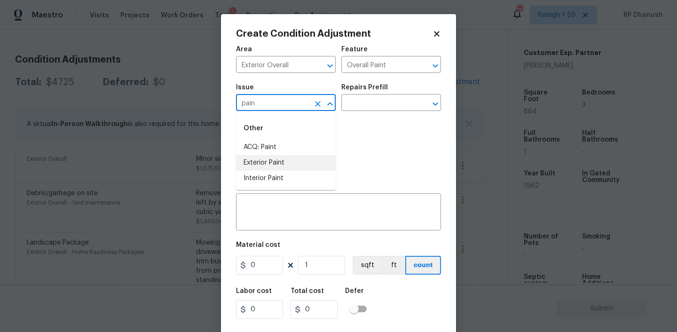
click at [285, 158] on li "Exterior Paint" at bounding box center [286, 163] width 100 height 16
click at [364, 106] on input "text" at bounding box center [377, 103] width 73 height 15
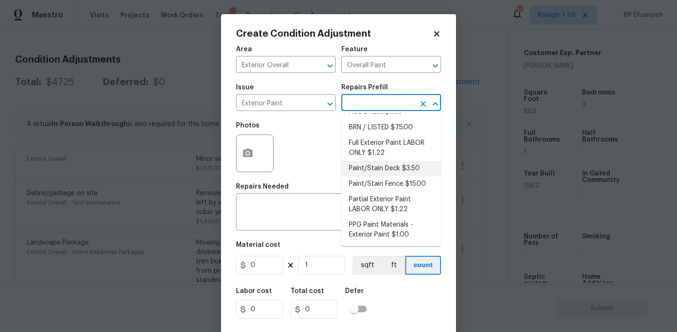
scroll to position [0, 0]
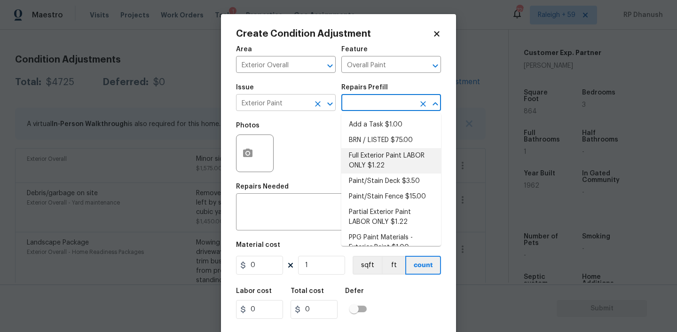
click at [281, 97] on input "Exterior Paint" at bounding box center [272, 103] width 73 height 15
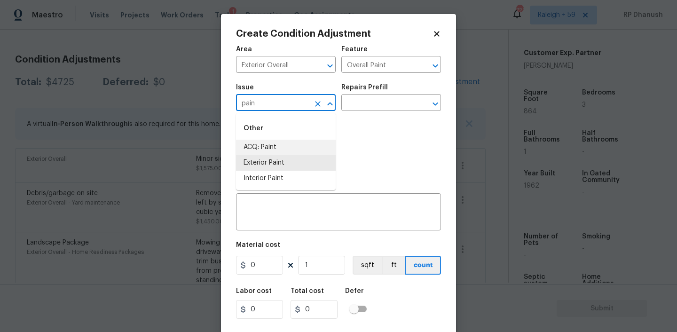
click at [275, 147] on li "ACQ: Paint" at bounding box center [286, 148] width 100 height 16
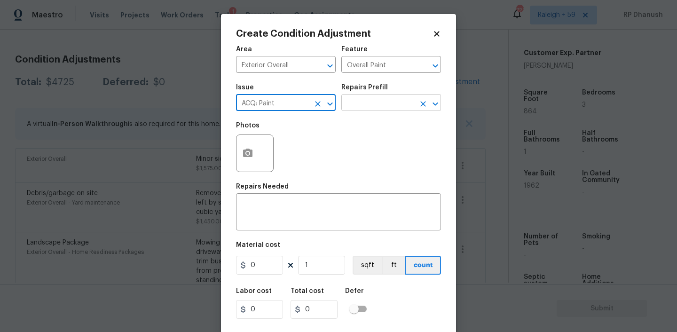
type input "ACQ: Paint"
click at [367, 111] on input "text" at bounding box center [377, 103] width 73 height 15
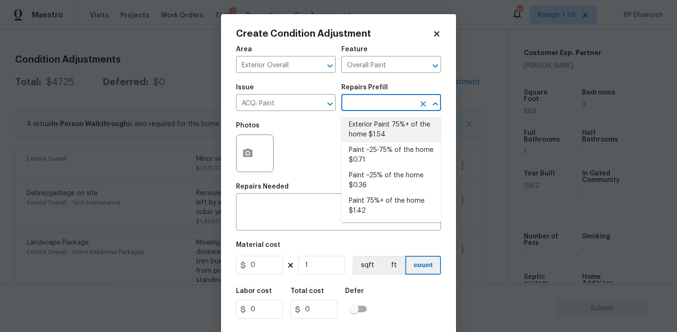
click at [395, 127] on li "Exterior Paint 75%+ of the home $1.54" at bounding box center [391, 129] width 100 height 25
type input "Acquisition"
type textarea "Acquisition Scope: 75%+ of the home exterior will likely require paint"
type input "1.54"
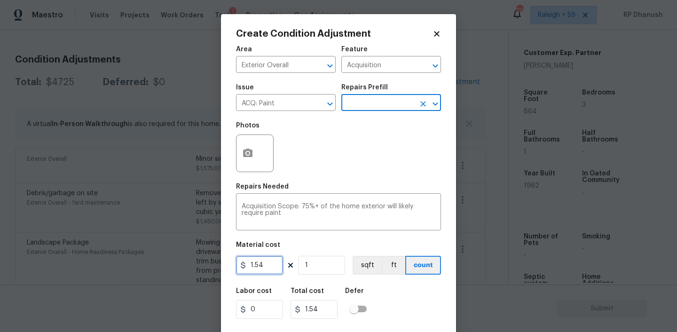
click at [282, 265] on input "1.54" at bounding box center [259, 265] width 47 height 19
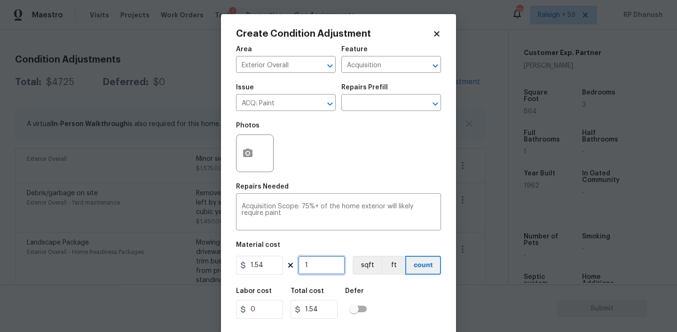
click at [331, 273] on input "1" at bounding box center [321, 265] width 47 height 19
click at [331, 271] on input "1" at bounding box center [321, 265] width 47 height 19
type input "0"
type input "8"
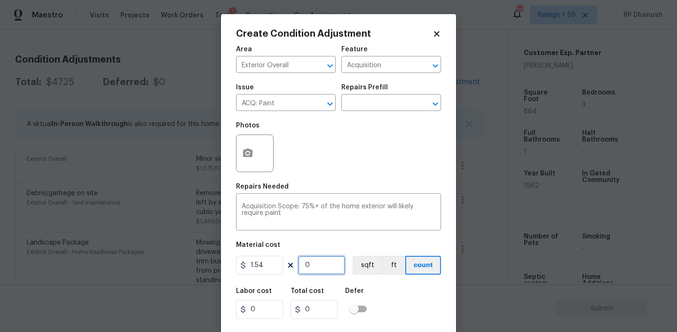
type input "12.32"
type input "86"
type input "132.44"
type input "864"
type input "1330.56"
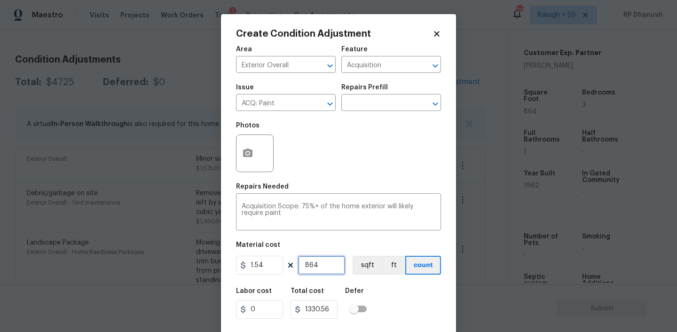
type input "864"
click at [305, 100] on input "ACQ: Paint" at bounding box center [272, 103] width 73 height 15
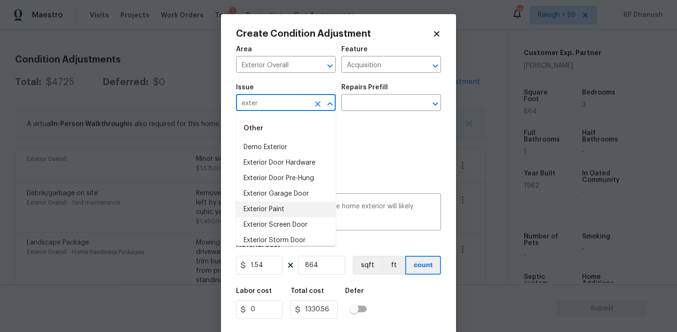
click at [280, 208] on li "Exterior Paint" at bounding box center [286, 210] width 100 height 16
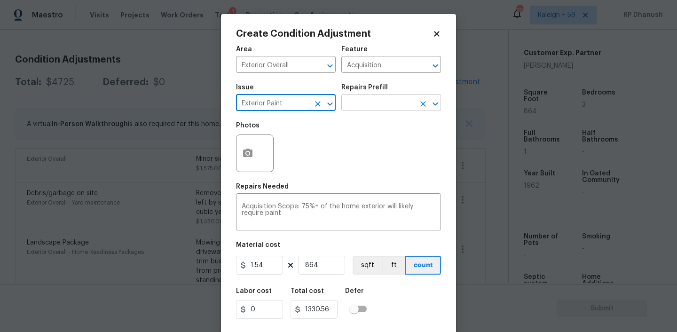
type input "Exterior Paint"
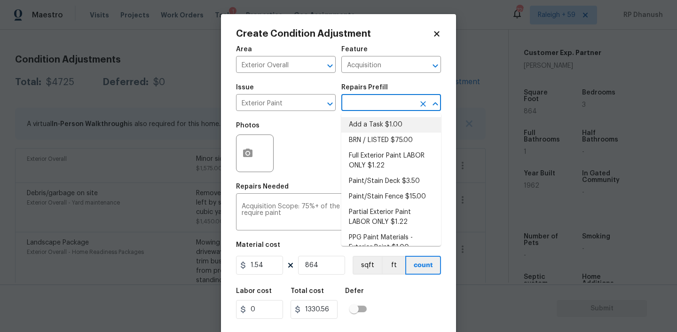
click at [384, 98] on input "text" at bounding box center [377, 103] width 73 height 15
click at [286, 146] on div "Photos" at bounding box center [338, 147] width 205 height 61
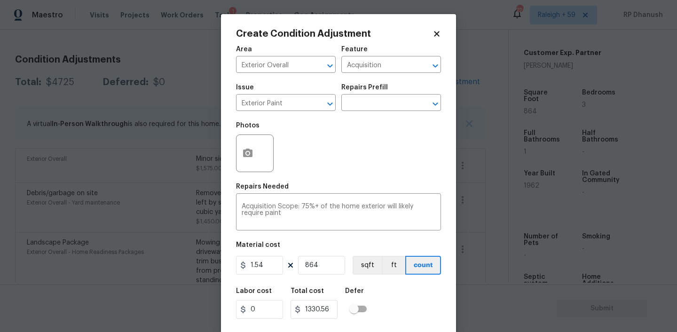
scroll to position [19, 0]
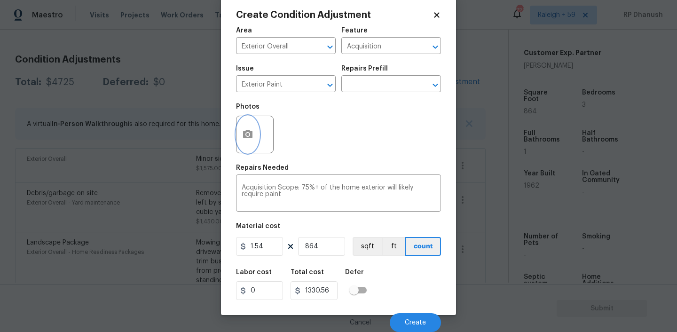
click at [245, 138] on icon "button" at bounding box center [247, 134] width 11 height 11
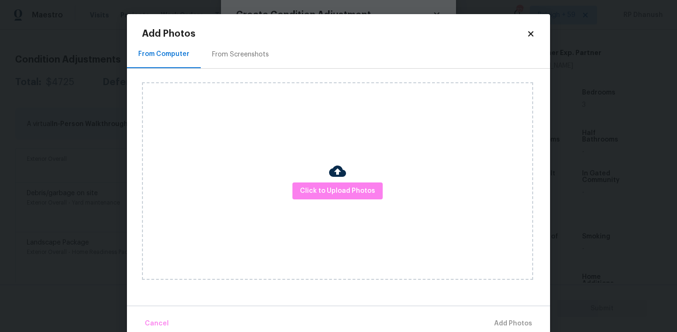
click at [219, 51] on div "From Screenshots" at bounding box center [240, 54] width 57 height 9
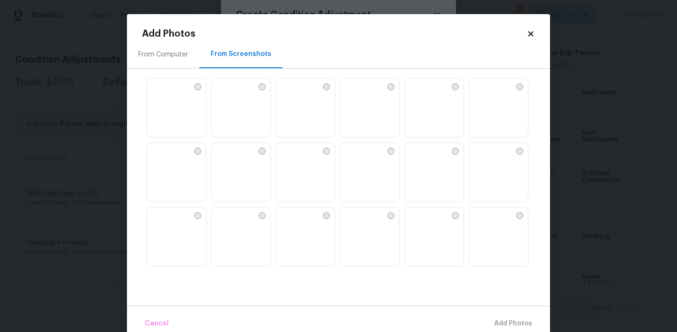
click at [355, 94] on img at bounding box center [347, 85] width 15 height 15
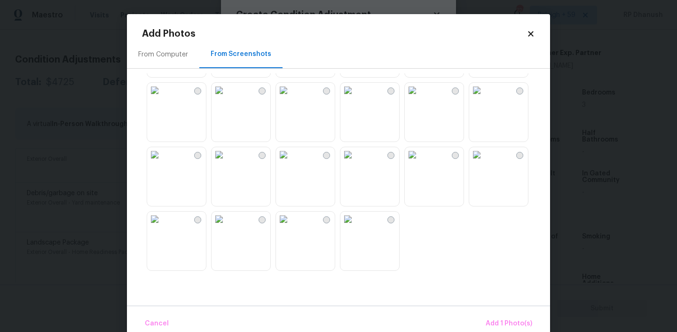
scroll to position [16, 0]
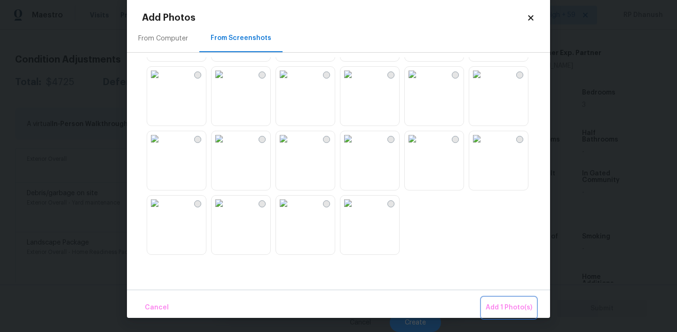
click at [508, 310] on span "Add 1 Photo(s)" at bounding box center [508, 308] width 47 height 12
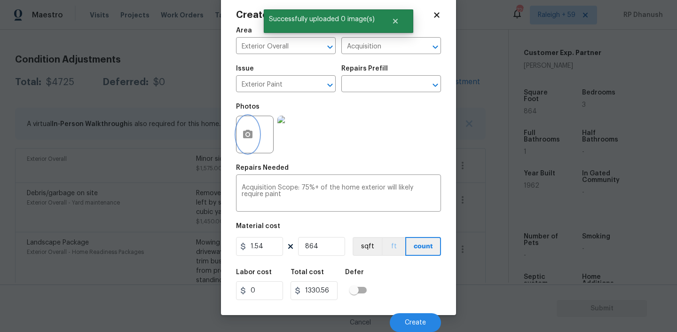
scroll to position [0, 0]
click at [426, 322] on button "Create" at bounding box center [415, 322] width 51 height 19
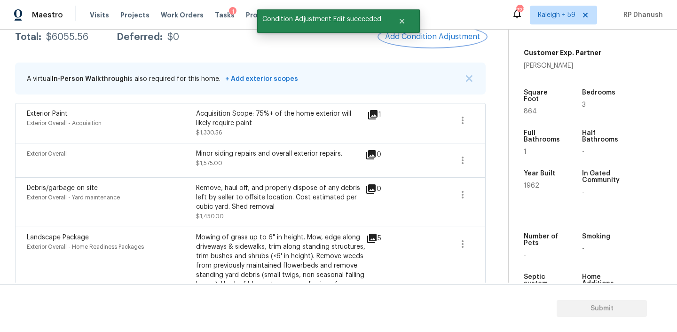
scroll to position [138, 0]
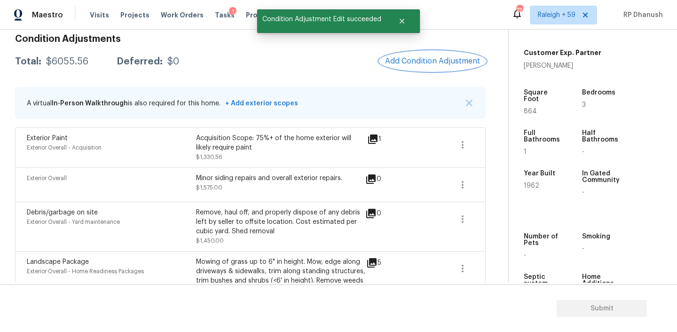
click at [437, 58] on span "Add Condition Adjustment" at bounding box center [432, 61] width 95 height 8
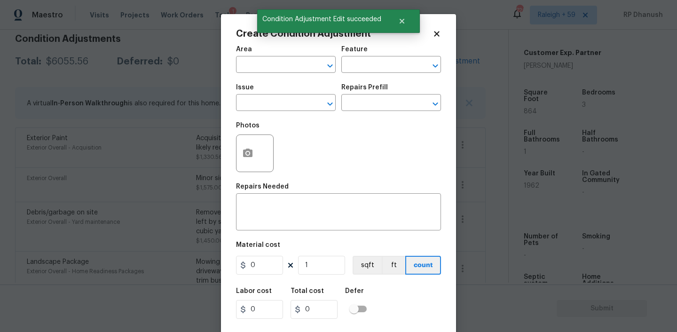
click at [258, 58] on div "Area" at bounding box center [286, 52] width 100 height 12
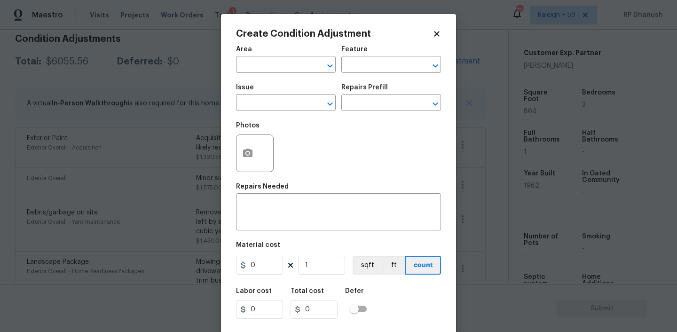
click at [258, 58] on div "Area" at bounding box center [286, 52] width 100 height 12
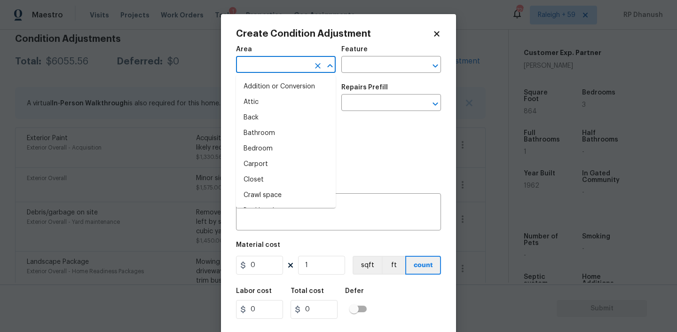
click at [259, 67] on input "text" at bounding box center [272, 65] width 73 height 15
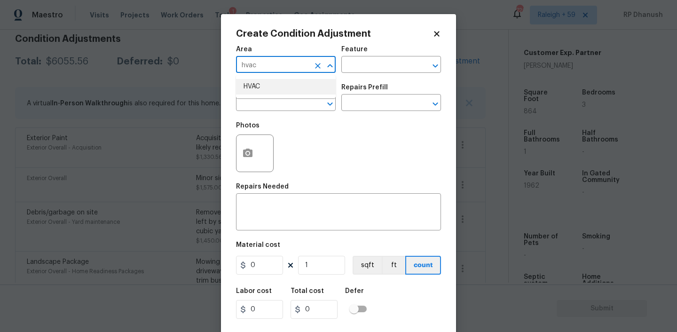
click at [271, 89] on li "HVAC" at bounding box center [286, 87] width 100 height 16
type input "HVAC"
click at [365, 67] on input "text" at bounding box center [377, 65] width 73 height 15
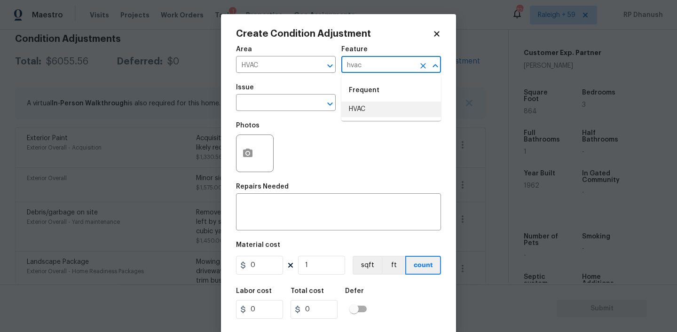
click at [370, 117] on li "HVAC" at bounding box center [391, 109] width 100 height 16
type input "HVAC"
click at [302, 105] on input "text" at bounding box center [272, 103] width 73 height 15
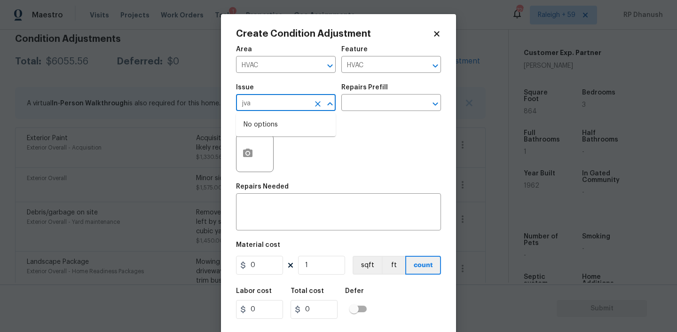
type input "jvac"
click at [291, 145] on li "ACQ: HVAC" at bounding box center [286, 148] width 100 height 16
type input "ACQ: HVAC"
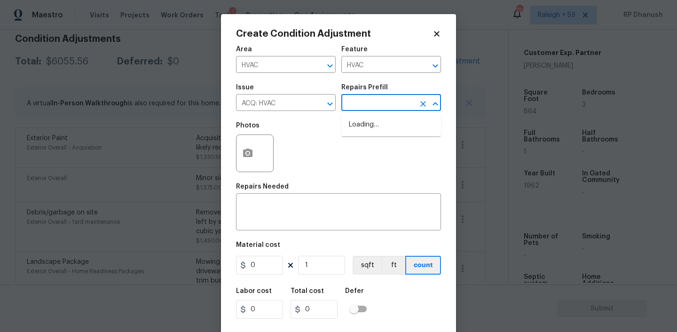
click at [378, 100] on input "text" at bounding box center [377, 103] width 73 height 15
click at [391, 139] on li "Non-Functional HVAC. Full System Replacement $8,970.00" at bounding box center [391, 134] width 100 height 35
type input "Acquisition"
type textarea "Acquisition Scope: Full System Replacement"
type input "8970"
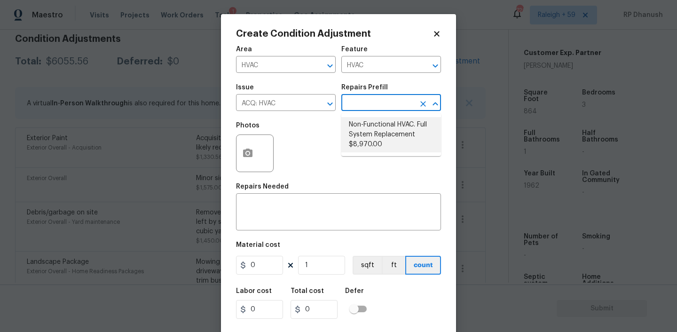
type input "8970"
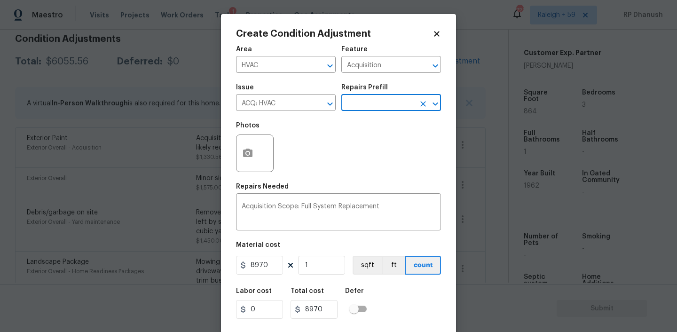
scroll to position [19, 0]
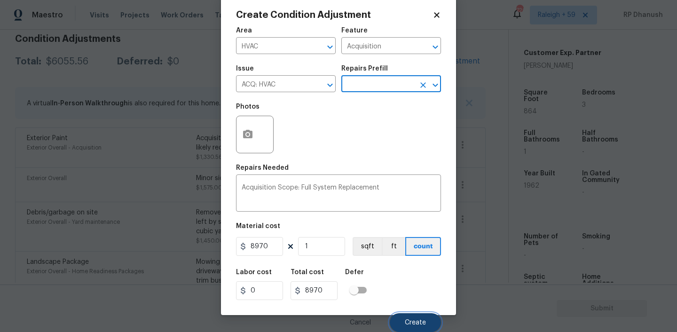
click at [415, 318] on button "Create" at bounding box center [415, 322] width 51 height 19
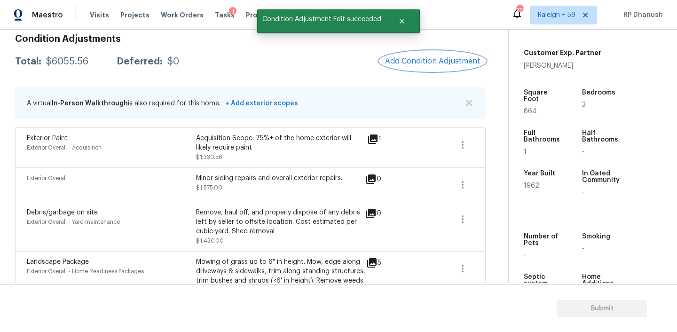
scroll to position [0, 0]
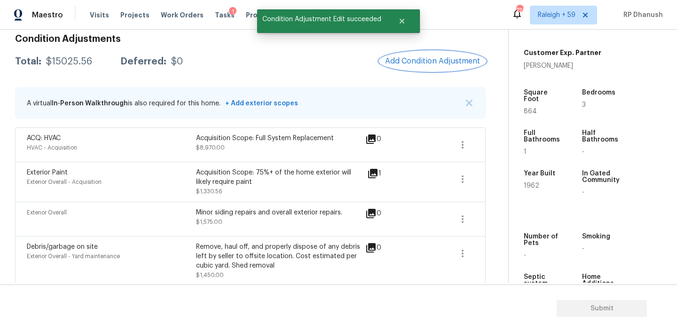
click at [452, 59] on span "Add Condition Adjustment" at bounding box center [432, 61] width 95 height 8
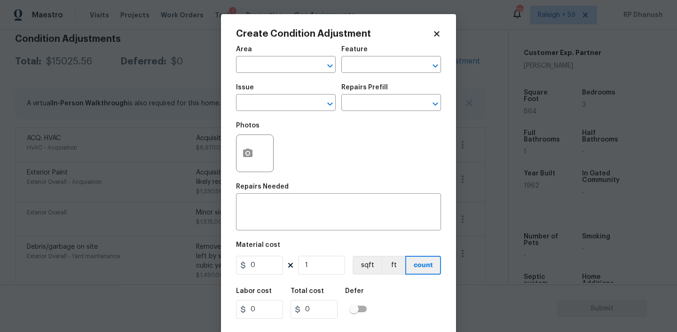
click at [187, 82] on body "Maestro Visits Projects Work Orders Tasks 1 Properties Geo Assignments 720 Rale…" at bounding box center [338, 166] width 677 height 332
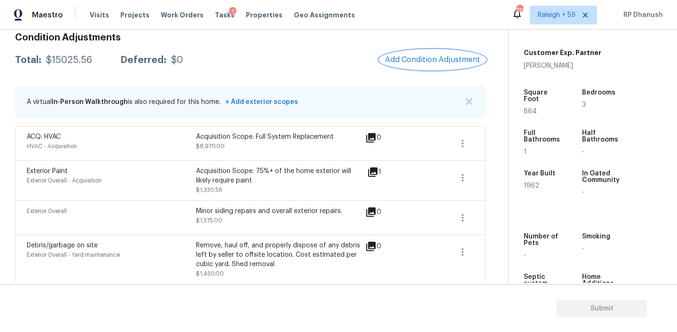
scroll to position [132, 0]
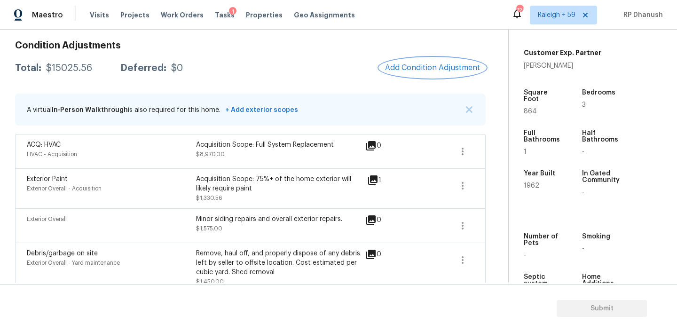
click at [416, 64] on span "Add Condition Adjustment" at bounding box center [432, 67] width 95 height 8
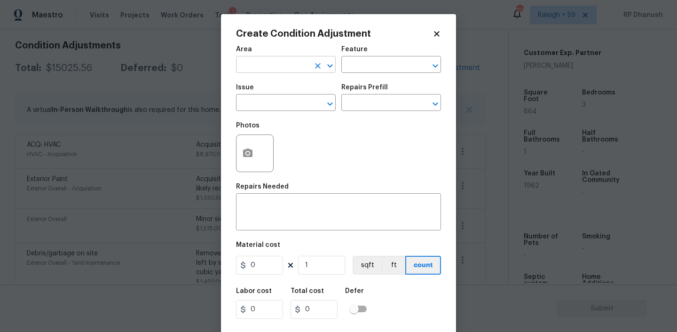
click at [282, 63] on input "text" at bounding box center [272, 65] width 73 height 15
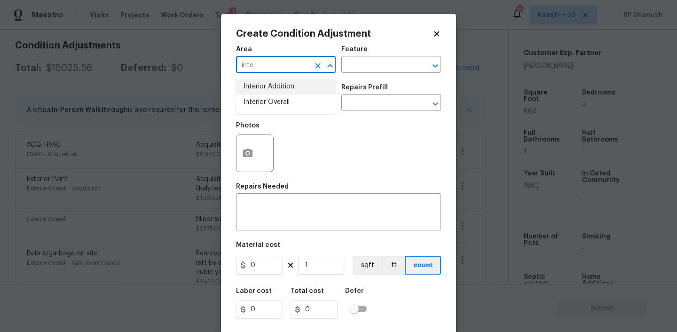
type input "inte"
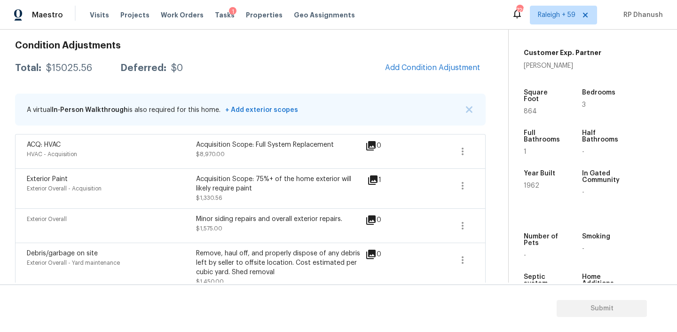
click at [156, 203] on body "Maestro Visits Projects Work Orders Tasks 1 Properties Geo Assignments 720 Rale…" at bounding box center [338, 166] width 677 height 332
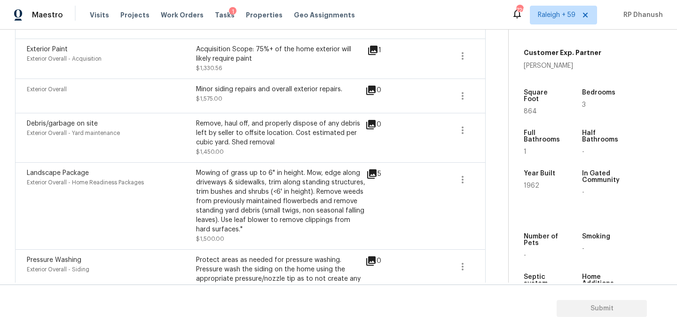
scroll to position [133, 0]
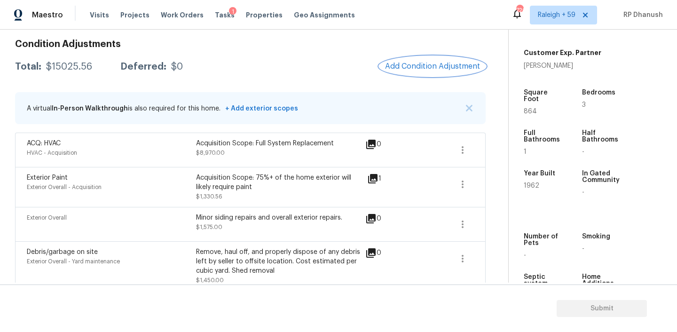
click at [430, 69] on span "Add Condition Adjustment" at bounding box center [432, 66] width 95 height 8
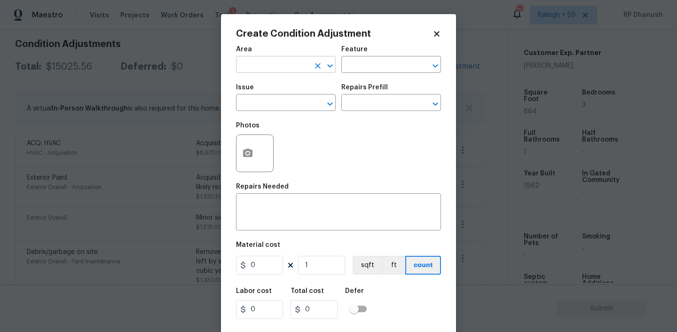
click at [256, 68] on input "text" at bounding box center [272, 65] width 73 height 15
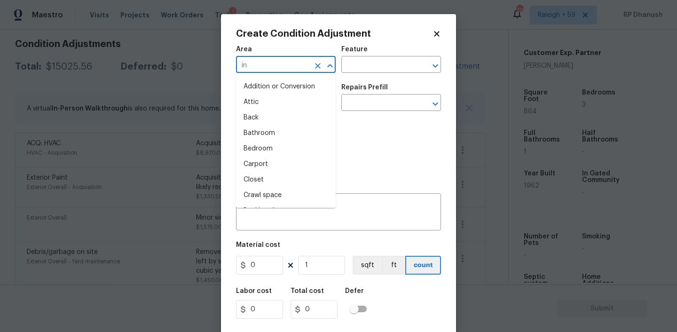
type input "int"
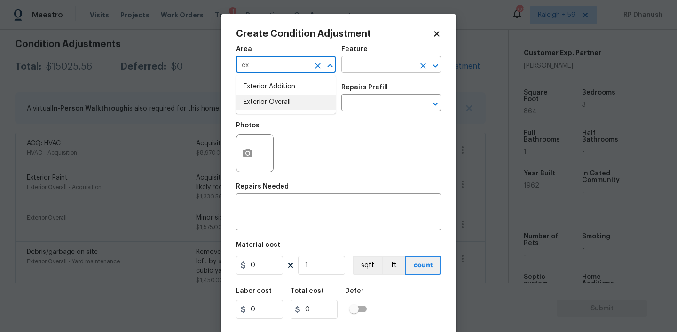
click at [289, 100] on li "Exterior Overall" at bounding box center [286, 102] width 100 height 16
type input "Exterior Overall"
click at [404, 56] on div "Feature" at bounding box center [391, 52] width 100 height 12
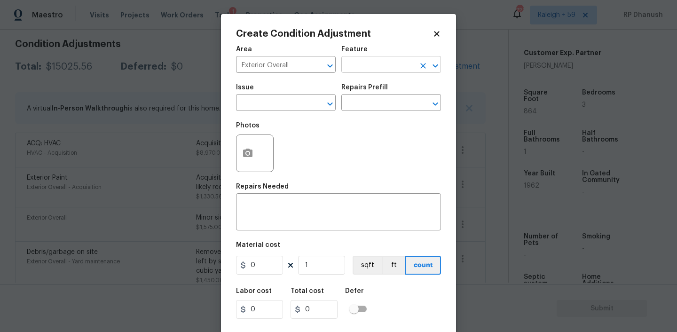
click at [393, 71] on input "text" at bounding box center [377, 65] width 73 height 15
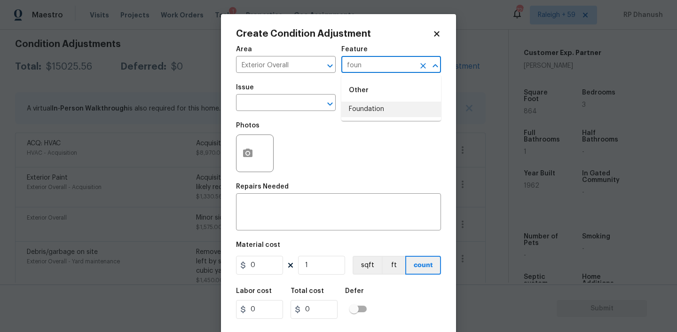
click at [392, 101] on li "Foundation" at bounding box center [391, 109] width 100 height 16
click at [311, 103] on div "​" at bounding box center [286, 103] width 100 height 15
type input "Foundation"
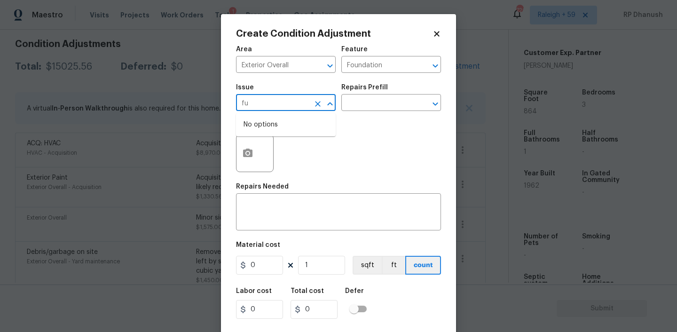
type input "f"
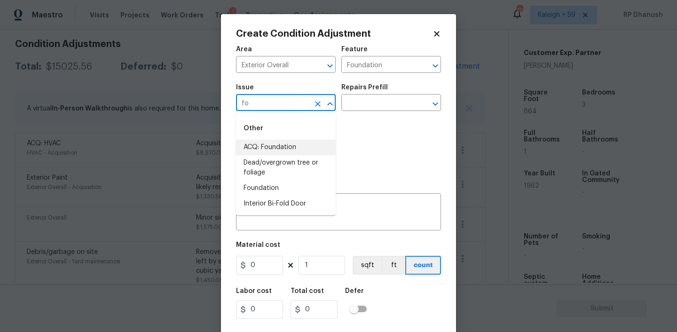
click at [298, 148] on li "ACQ: Foundation" at bounding box center [286, 148] width 100 height 16
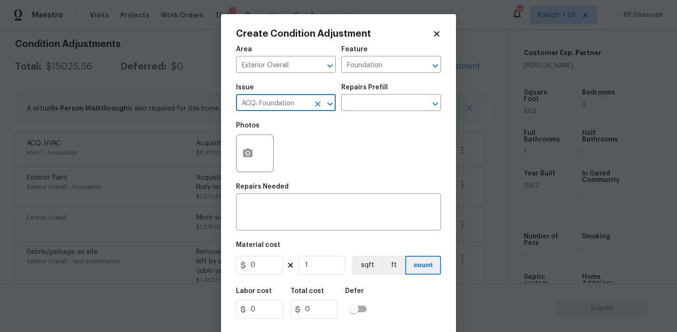
type input "ACQ: Foundation"
click at [359, 118] on div "Photos" at bounding box center [338, 147] width 205 height 61
click at [370, 106] on input "text" at bounding box center [377, 103] width 73 height 15
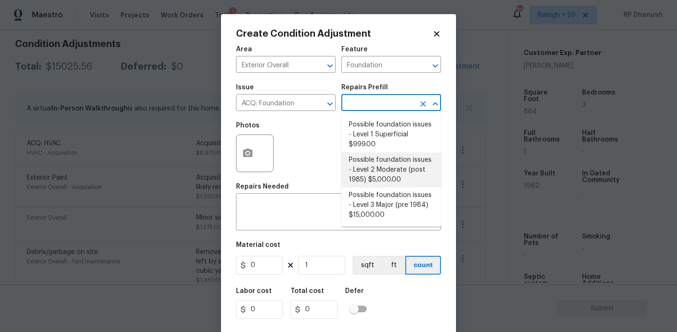
click at [372, 161] on li "Possible foundation issues - Level 2 Moderate (post 1985) $5,000.00" at bounding box center [391, 169] width 100 height 35
type input "Acquisition"
type textarea "Possible foundation issues - Level 2 Moderate: Disclaimer: This is NOT a techni…"
type input "5000"
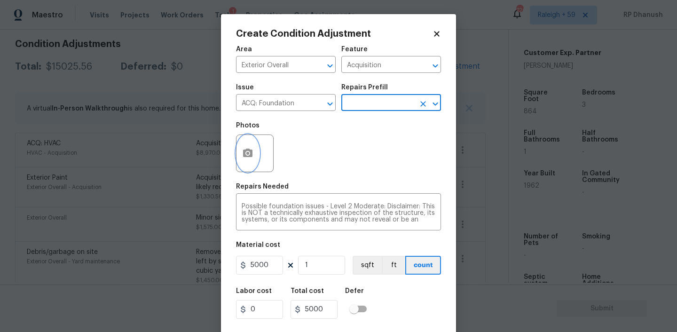
click at [245, 156] on icon "button" at bounding box center [247, 152] width 9 height 8
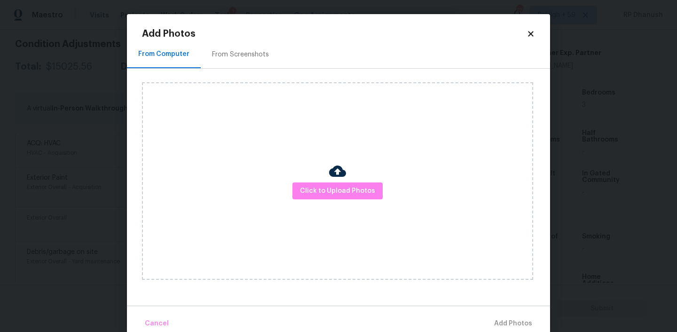
click at [343, 209] on div "Click to Upload Photos" at bounding box center [337, 180] width 391 height 197
click at [343, 195] on span "Click to Upload Photos" at bounding box center [337, 191] width 75 height 12
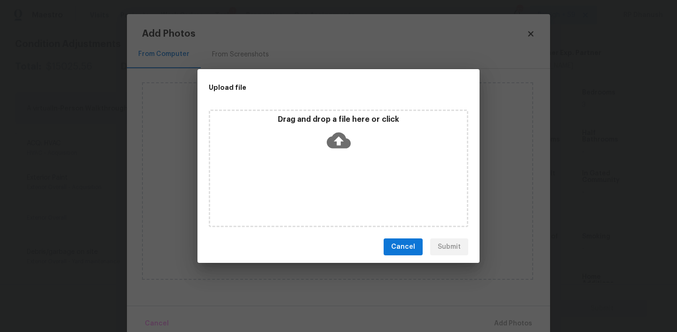
click at [343, 147] on icon at bounding box center [339, 141] width 24 height 16
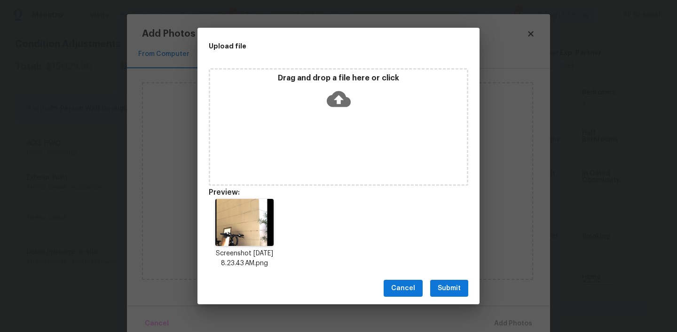
click at [453, 294] on button "Submit" at bounding box center [449, 288] width 38 height 17
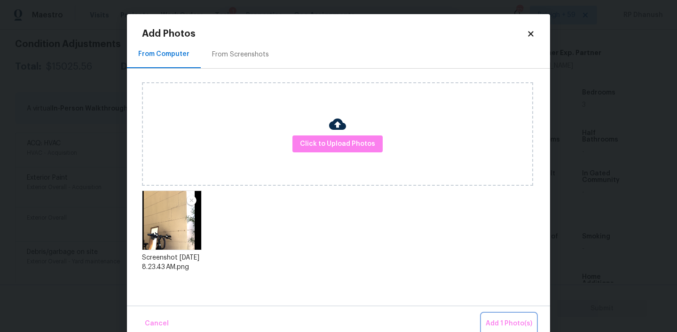
click at [520, 320] on span "Add 1 Photo(s)" at bounding box center [508, 324] width 47 height 12
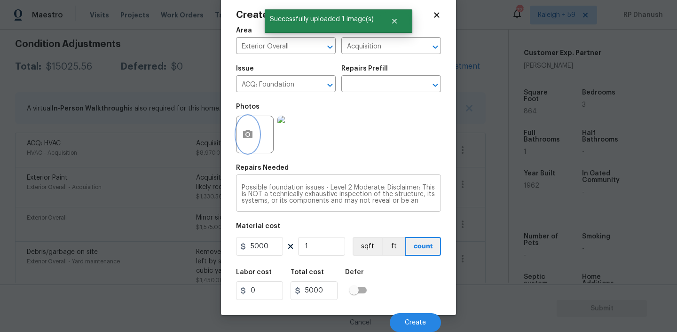
scroll to position [33, 0]
click at [414, 319] on span "Create" at bounding box center [415, 322] width 21 height 7
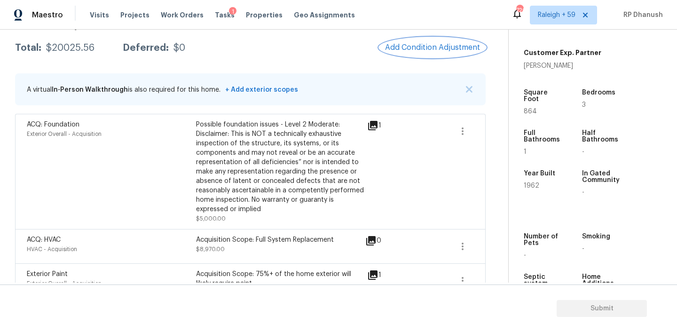
scroll to position [147, 0]
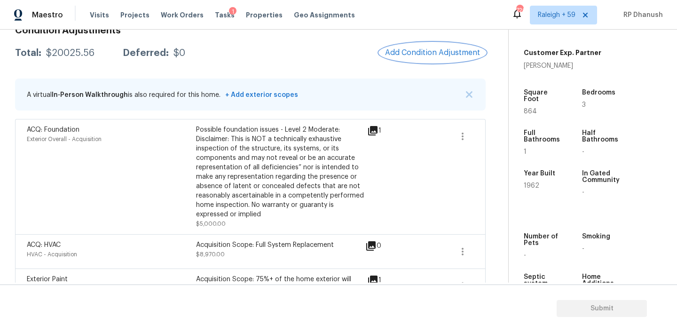
click at [428, 43] on button "Add Condition Adjustment" at bounding box center [432, 53] width 106 height 20
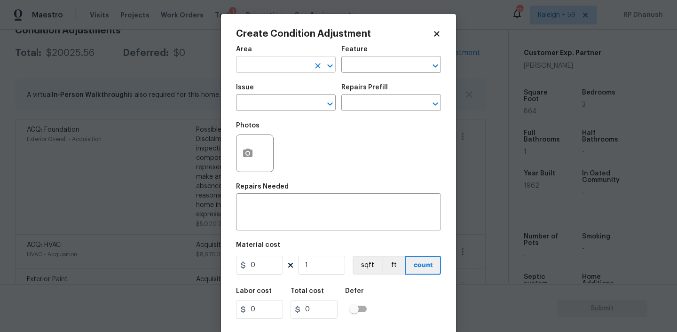
click at [277, 70] on input "text" at bounding box center [272, 65] width 73 height 15
click at [269, 87] on li "Roof" at bounding box center [286, 87] width 100 height 16
type input "Roof"
click at [392, 72] on input "text" at bounding box center [377, 65] width 73 height 15
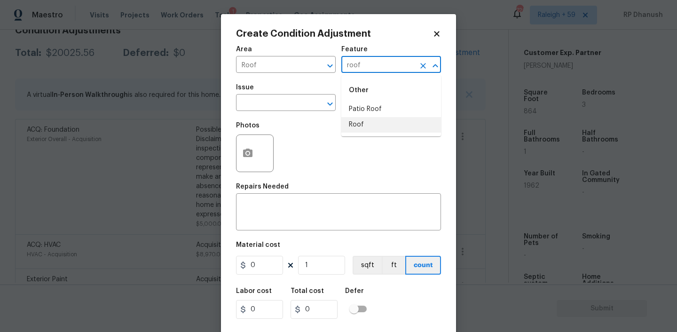
click at [352, 122] on li "Roof" at bounding box center [391, 125] width 100 height 16
type input "Roof"
click at [297, 110] on input "text" at bounding box center [272, 103] width 73 height 15
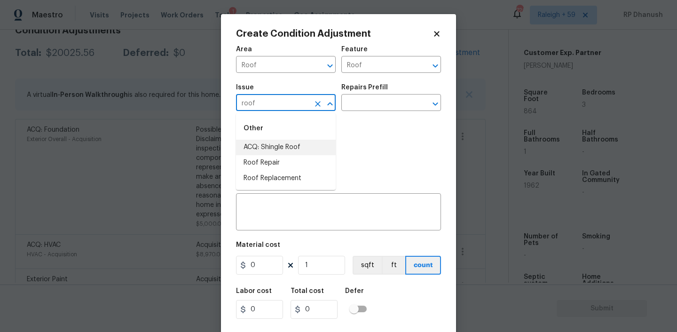
click at [291, 145] on li "ACQ: Shingle Roof" at bounding box center [286, 148] width 100 height 16
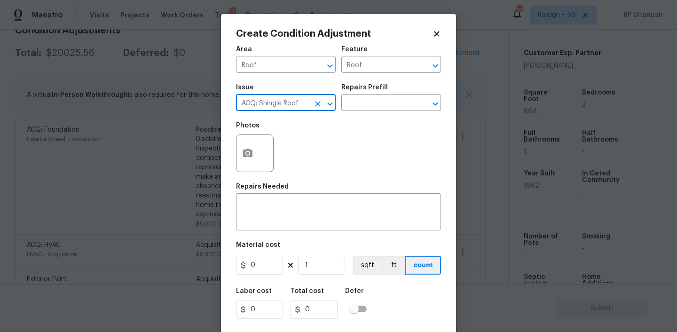
type input "ACQ: Shingle Roof"
click at [395, 95] on div "Repairs Prefill" at bounding box center [391, 90] width 100 height 12
click at [393, 106] on input "text" at bounding box center [377, 103] width 73 height 15
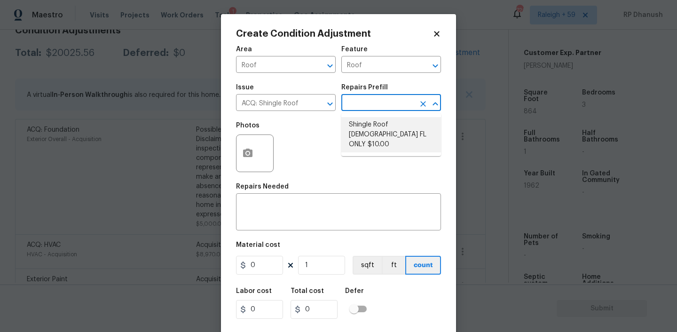
click at [387, 134] on li "Shingle Roof 15+ Years Old FL ONLY $10.00" at bounding box center [391, 134] width 100 height 35
type input "Acquisition"
type textarea "Acquisition Scope (Florida Only): Shingle Roof 15+ years in age maintenance."
type input "10"
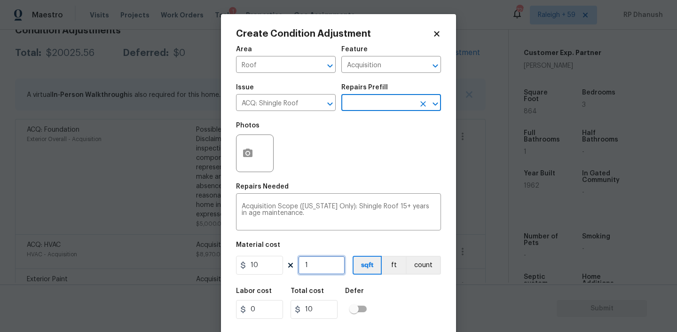
click at [338, 267] on input "1" at bounding box center [321, 265] width 47 height 19
type input "0"
type input "8"
type input "80"
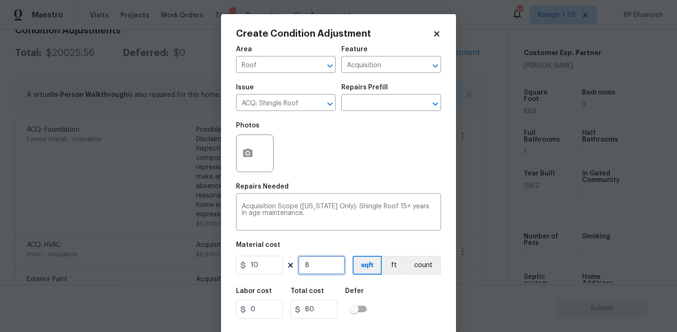
type input "86"
type input "860"
type input "864"
type input "8640"
type input "864"
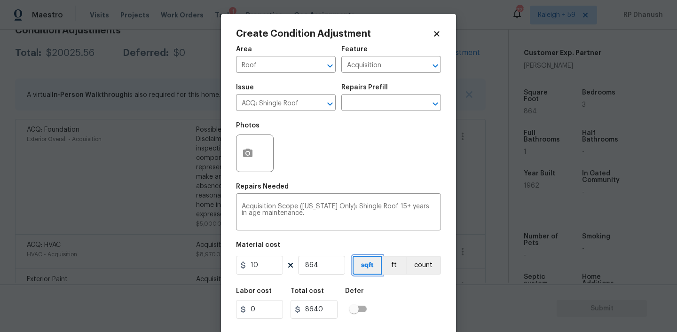
scroll to position [19, 0]
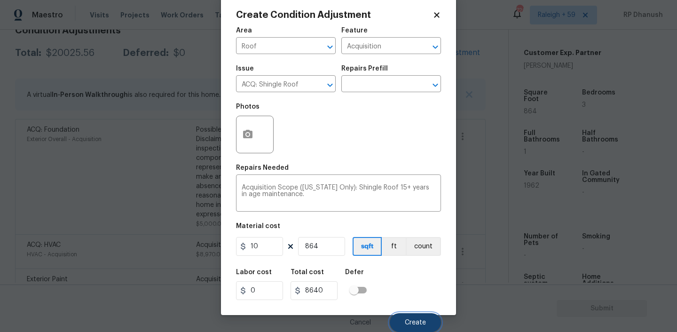
click at [407, 317] on button "Create" at bounding box center [415, 322] width 51 height 19
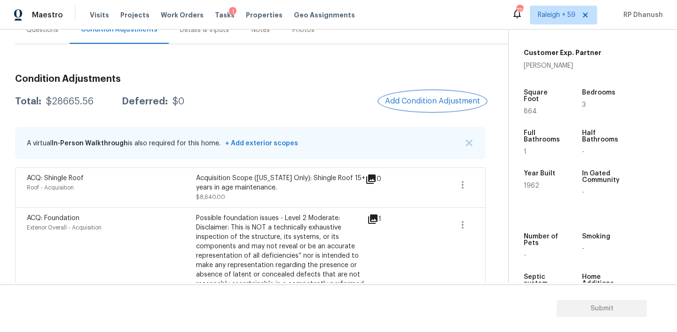
scroll to position [53, 0]
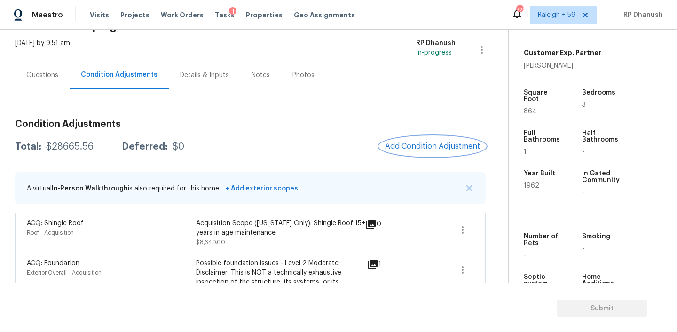
click at [437, 148] on span "Add Condition Adjustment" at bounding box center [432, 146] width 95 height 8
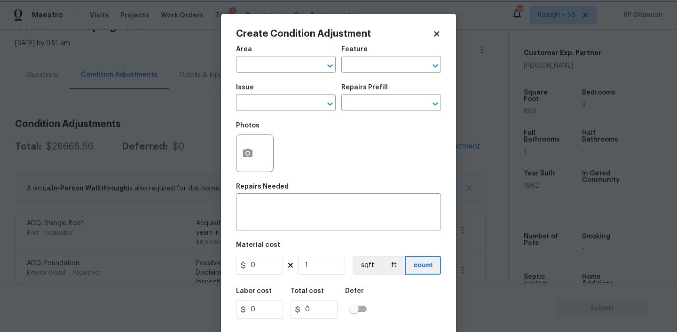
scroll to position [19, 0]
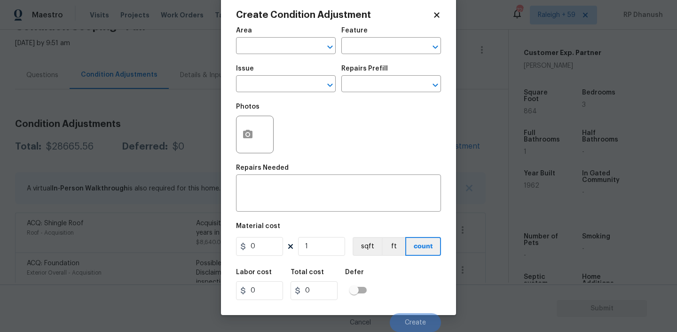
click at [280, 57] on span "Area ​" at bounding box center [286, 41] width 100 height 38
click at [282, 48] on input "text" at bounding box center [272, 46] width 73 height 15
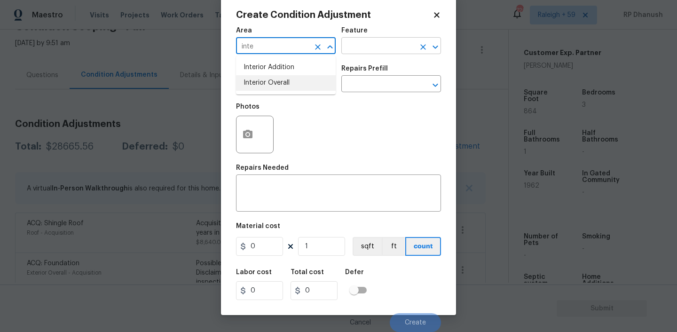
drag, startPoint x: 269, startPoint y: 78, endPoint x: 357, endPoint y: 47, distance: 93.8
click at [269, 78] on li "Interior Overall" at bounding box center [286, 83] width 100 height 16
type input "Interior Overall"
click at [384, 47] on input "text" at bounding box center [377, 46] width 73 height 15
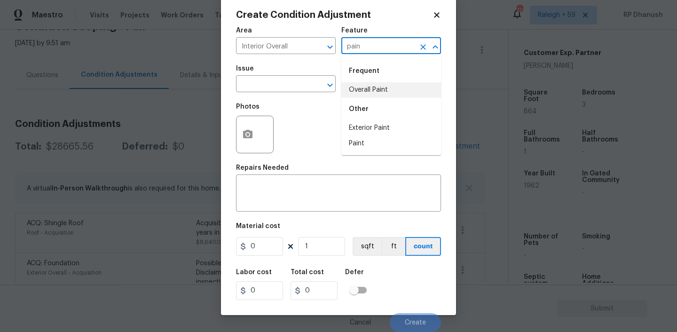
click at [372, 84] on li "Overall Paint" at bounding box center [391, 90] width 100 height 16
type input "Overall Paint"
click at [281, 84] on input "text" at bounding box center [272, 85] width 73 height 15
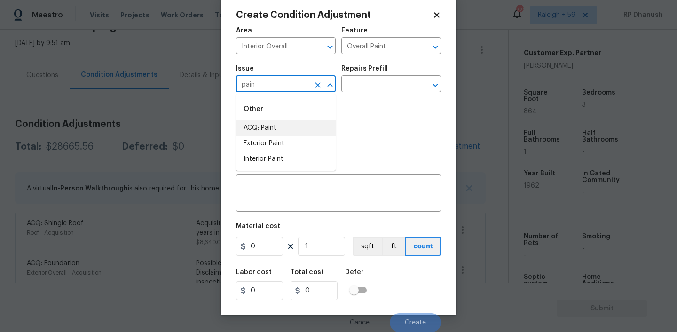
drag, startPoint x: 266, startPoint y: 129, endPoint x: 356, endPoint y: 75, distance: 104.8
click at [268, 128] on li "ACQ: Paint" at bounding box center [286, 128] width 100 height 16
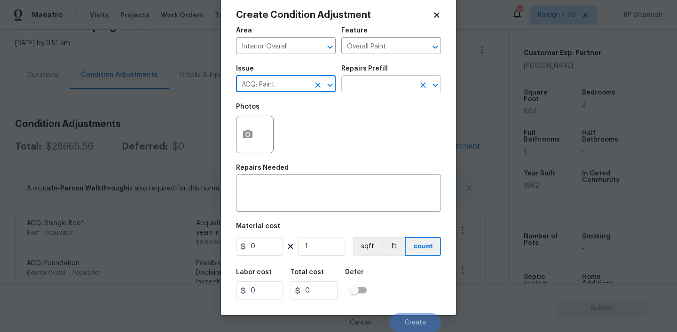
type input "ACQ: Paint"
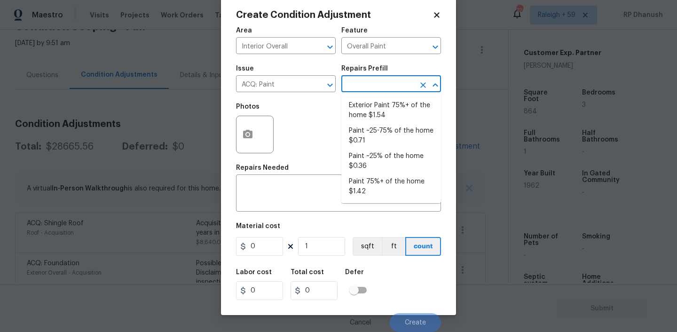
click at [357, 86] on input "text" at bounding box center [377, 85] width 73 height 15
click at [385, 176] on li "Paint 75%+ of the home $1.42" at bounding box center [391, 186] width 100 height 25
type input "Acquisition"
type textarea "Acquisition Scope: 75%+ of the home will likely require interior paint"
type input "1.42"
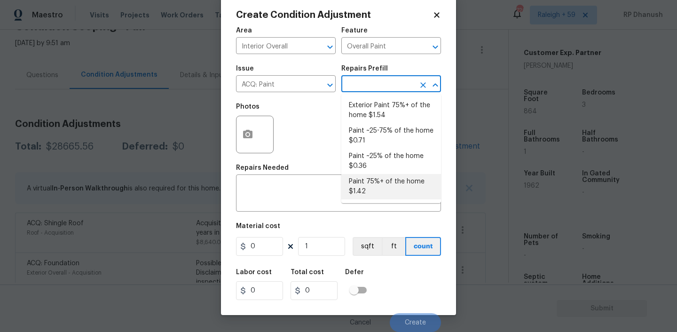
type input "1.42"
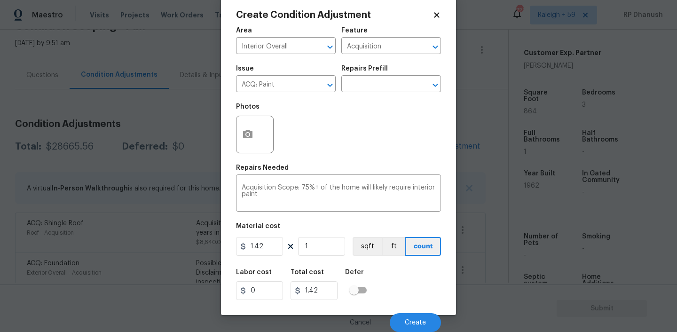
click at [333, 236] on figure "Material cost 1.42 1 sqft ft count" at bounding box center [338, 240] width 205 height 35
click at [323, 254] on input "1" at bounding box center [321, 246] width 47 height 19
type input "0"
type input "8"
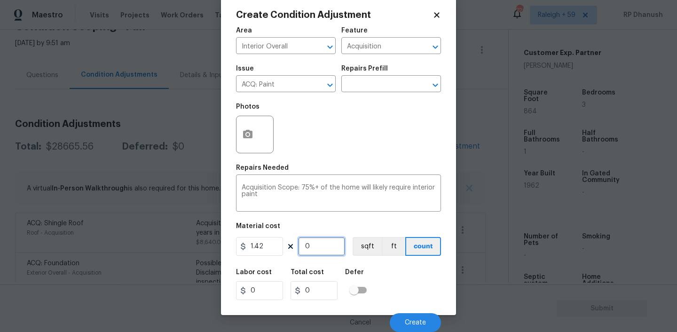
type input "11.36"
type input "86"
type input "122.12"
type input "864"
type input "1226.88"
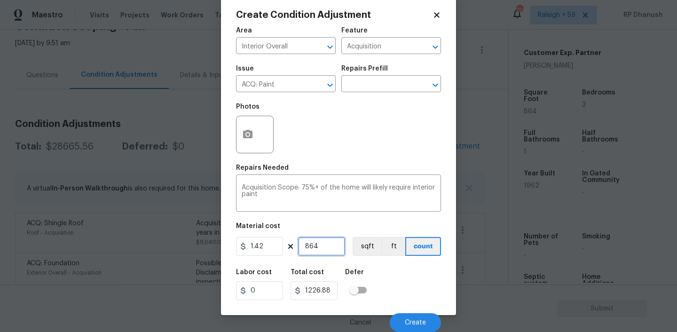
type input "864"
click at [323, 254] on input "864" at bounding box center [321, 246] width 47 height 19
click at [252, 134] on icon "button" at bounding box center [247, 134] width 9 height 8
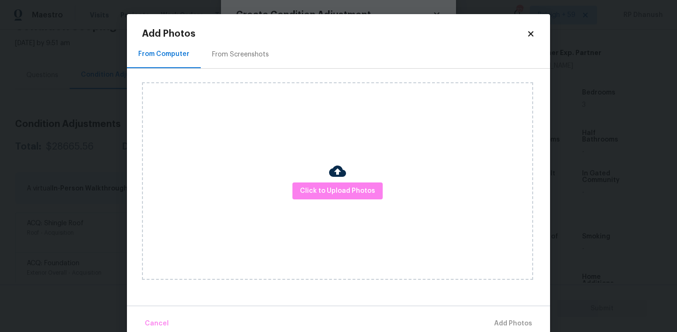
click at [237, 55] on div "From Screenshots" at bounding box center [240, 54] width 57 height 9
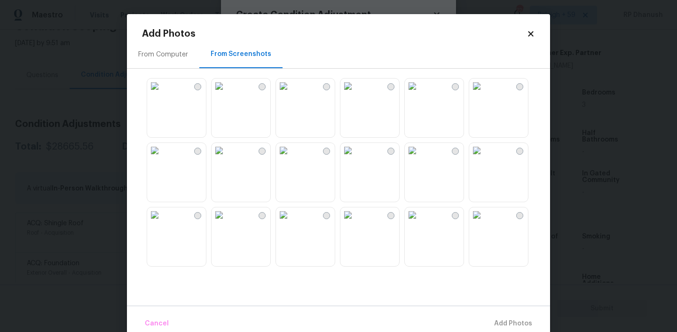
click at [226, 158] on img at bounding box center [218, 150] width 15 height 15
click at [291, 222] on img at bounding box center [283, 214] width 15 height 15
click at [484, 222] on img at bounding box center [476, 214] width 15 height 15
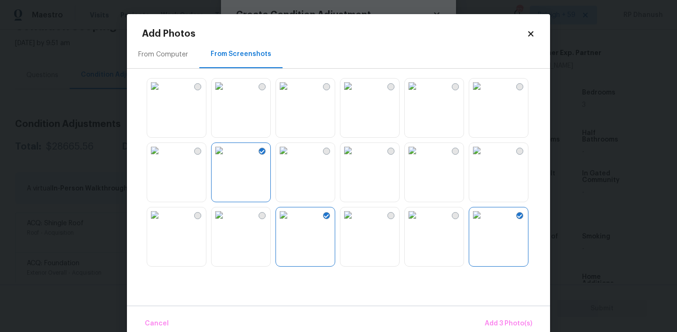
click at [484, 222] on img at bounding box center [476, 214] width 15 height 15
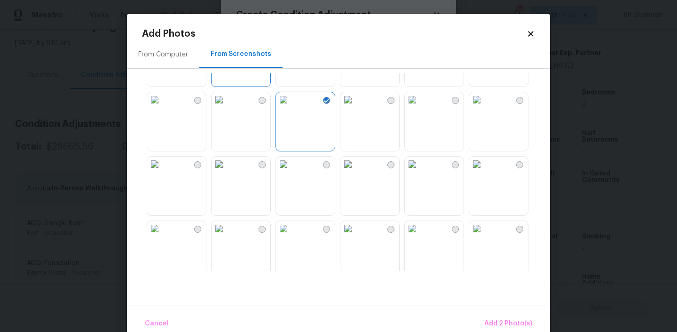
click at [279, 172] on img at bounding box center [283, 163] width 15 height 15
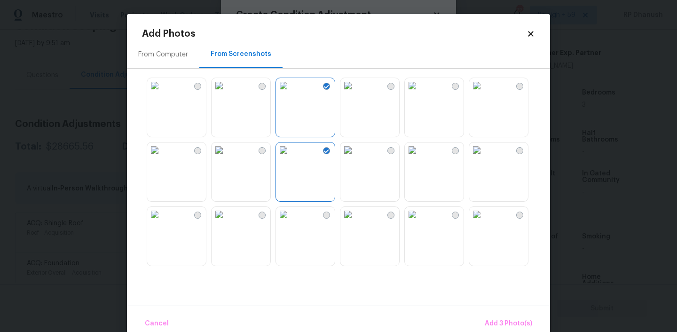
scroll to position [138, 0]
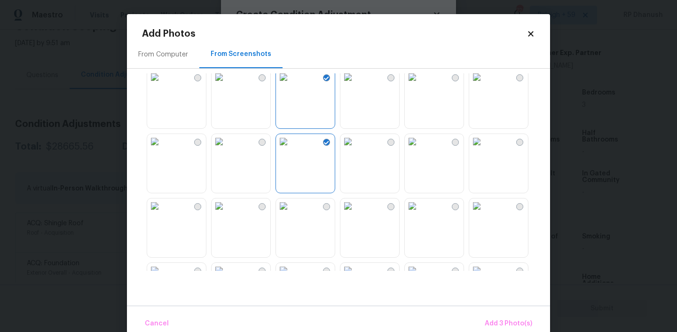
click at [162, 149] on img at bounding box center [154, 141] width 15 height 15
click at [507, 326] on span "Add 4 Photo(s)" at bounding box center [508, 324] width 48 height 12
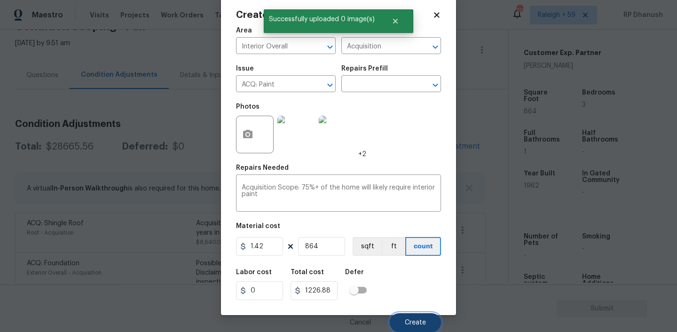
click at [419, 321] on span "Create" at bounding box center [415, 322] width 21 height 7
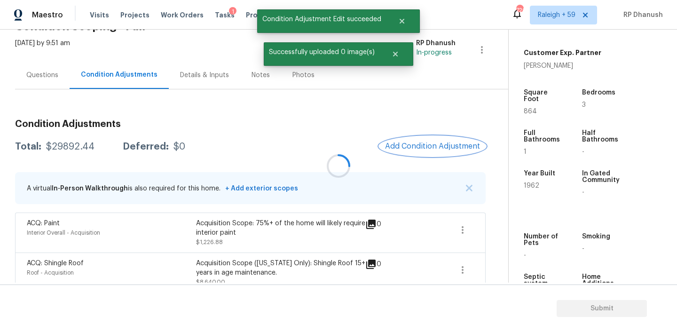
scroll to position [0, 0]
click at [437, 140] on div at bounding box center [338, 166] width 677 height 332
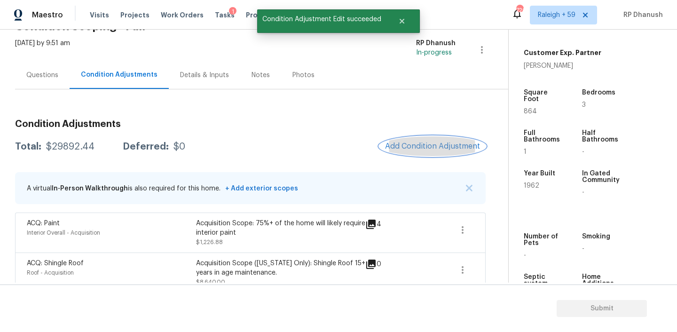
click at [422, 139] on button "Add Condition Adjustment" at bounding box center [432, 146] width 106 height 20
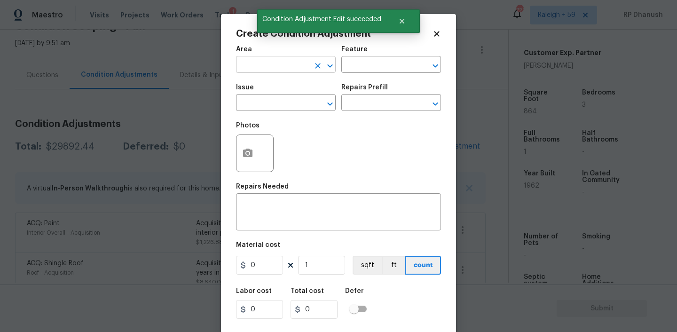
click at [274, 69] on input "text" at bounding box center [272, 65] width 73 height 15
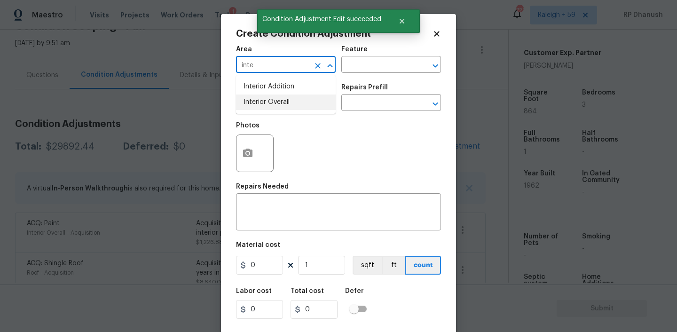
click at [271, 98] on li "Interior Overall" at bounding box center [286, 102] width 100 height 16
type input "Interior Overall"
click at [378, 67] on input "text" at bounding box center [377, 65] width 73 height 15
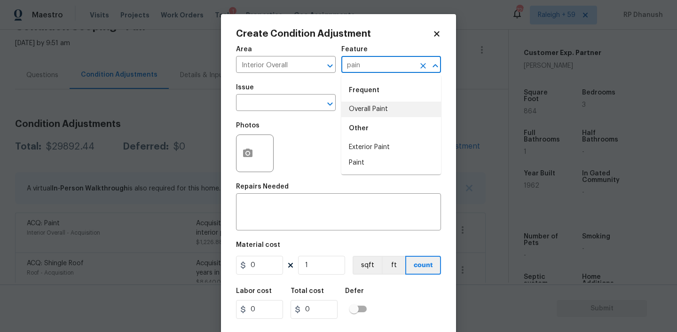
click at [377, 116] on li "Overall Paint" at bounding box center [391, 109] width 100 height 16
type input "Overall Paint"
click at [293, 108] on input "text" at bounding box center [272, 103] width 73 height 15
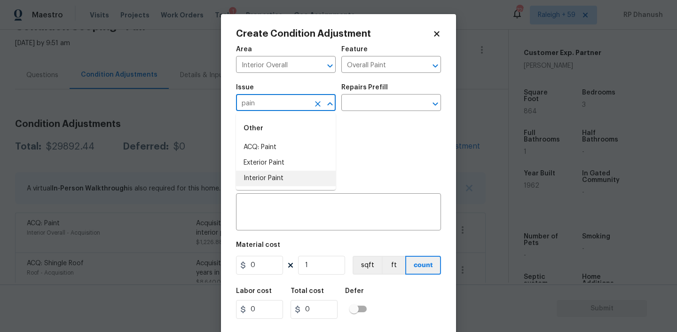
click at [288, 174] on li "Interior Paint" at bounding box center [286, 179] width 100 height 16
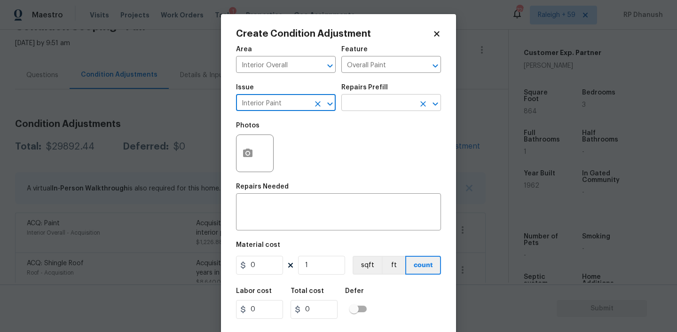
type input "Interior Paint"
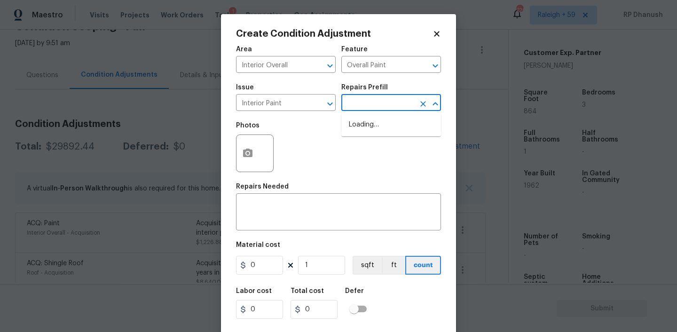
click at [369, 99] on input "text" at bounding box center [377, 103] width 73 height 15
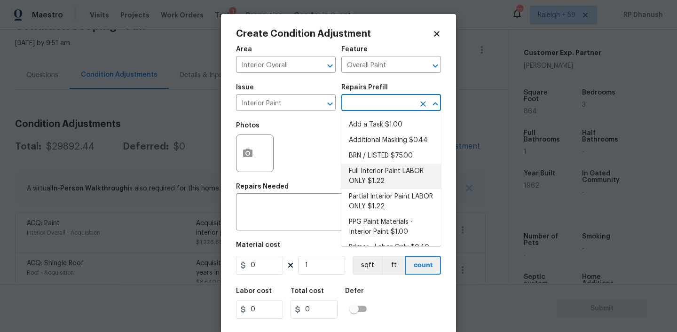
scroll to position [13, 0]
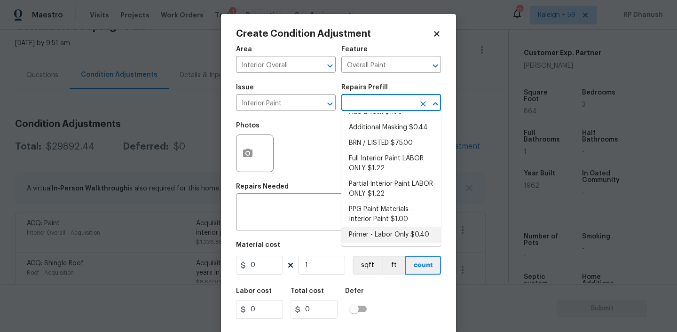
click at [360, 238] on li "Primer - Labor Only $0.40" at bounding box center [391, 235] width 100 height 16
type textarea "Interior primer - PRIMER PROVIDED BY OPENDOOR - All nails, screws, drywall anch…"
type input "0.4"
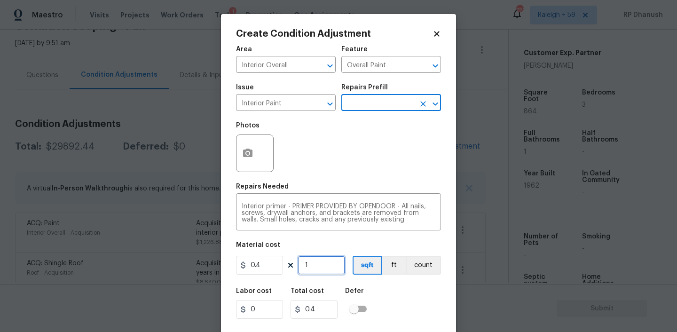
click at [317, 272] on input "1" at bounding box center [321, 265] width 47 height 19
type input "0"
type input "5"
type input "2"
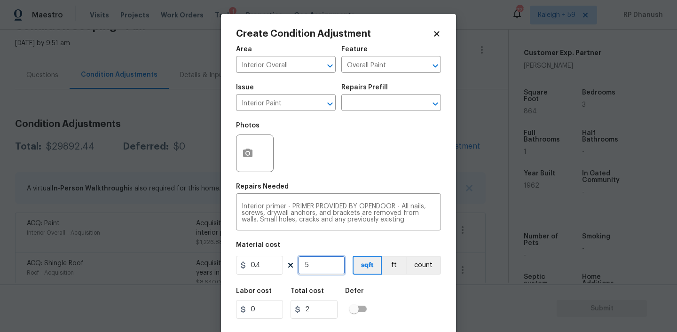
type input "50"
type input "20"
type input "500"
type input "200"
type input "500"
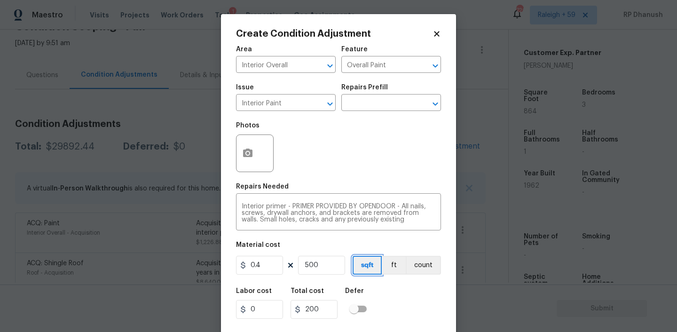
scroll to position [19, 0]
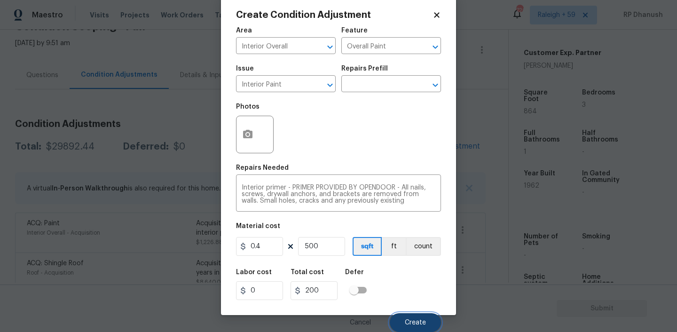
click at [424, 319] on span "Create" at bounding box center [415, 322] width 21 height 7
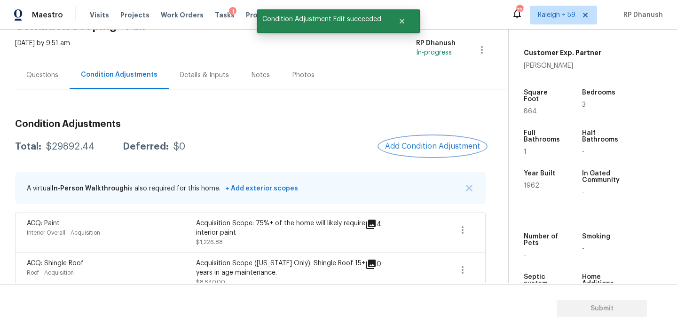
scroll to position [0, 0]
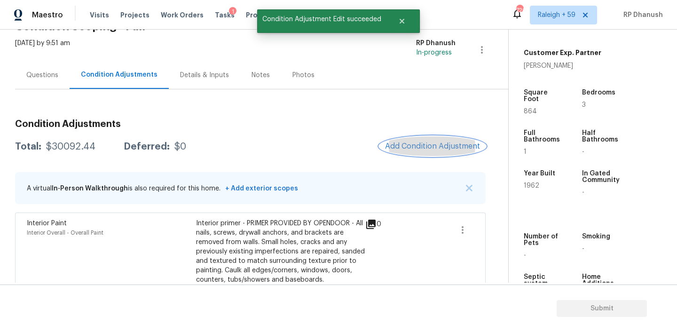
click at [428, 149] on span "Add Condition Adjustment" at bounding box center [432, 146] width 95 height 8
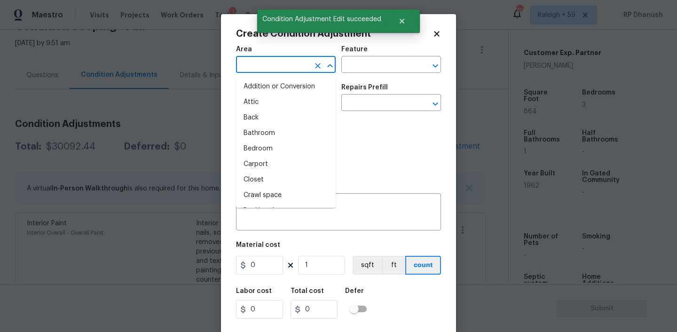
click at [259, 65] on input "text" at bounding box center [272, 65] width 73 height 15
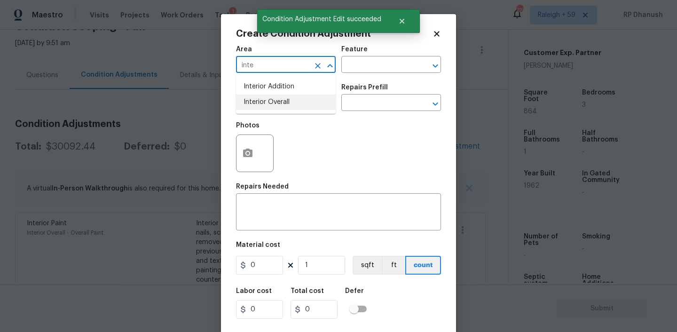
click at [258, 106] on li "Interior Overall" at bounding box center [286, 102] width 100 height 16
type input "Interior Overall"
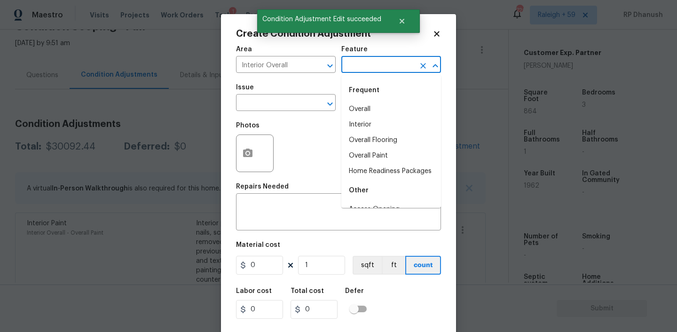
click at [380, 64] on input "text" at bounding box center [377, 65] width 73 height 15
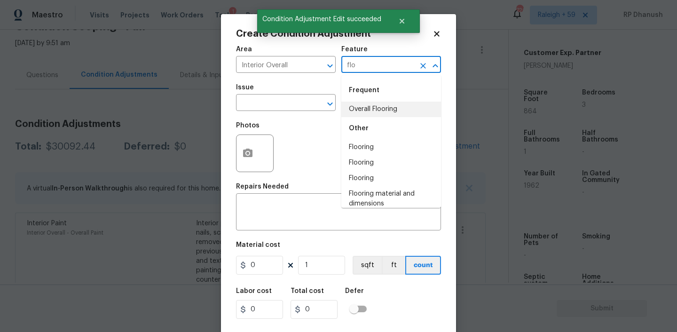
click at [359, 123] on div "Other" at bounding box center [391, 128] width 100 height 23
click at [359, 115] on li "Overall Flooring" at bounding box center [391, 109] width 100 height 16
type input "Overall Flooring"
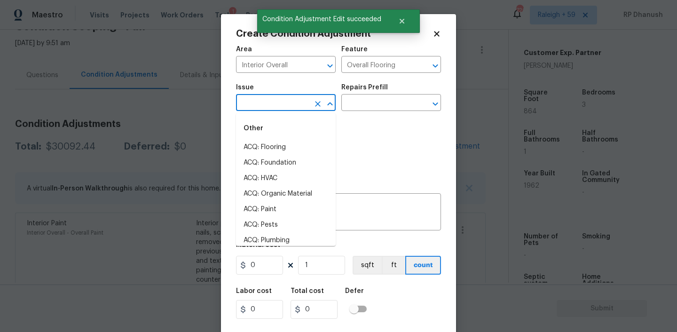
click at [294, 110] on input "text" at bounding box center [272, 103] width 73 height 15
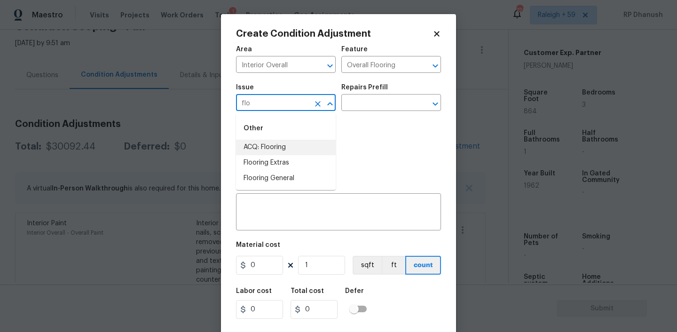
click at [281, 151] on li "ACQ: Flooring" at bounding box center [286, 148] width 100 height 16
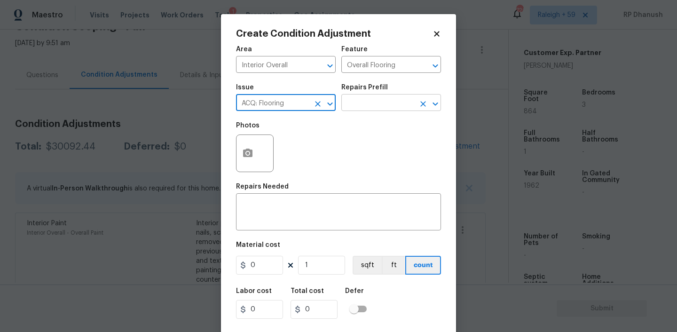
type input "ACQ: Flooring"
click at [388, 100] on input "text" at bounding box center [377, 103] width 73 height 15
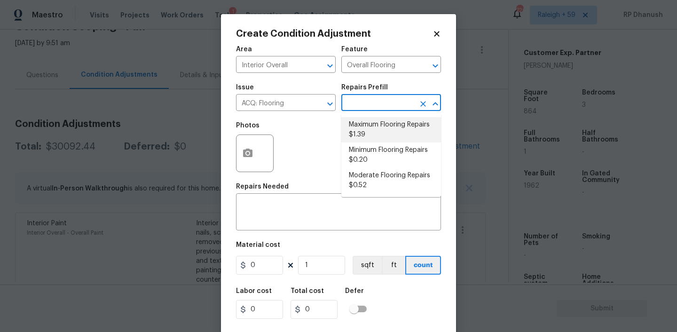
click at [363, 139] on li "Maximum Flooring Repairs $1.39" at bounding box center [391, 129] width 100 height 25
type input "Acquisition"
type textarea "Acquisition Scope: Maximum flooring repairs"
type input "1.39"
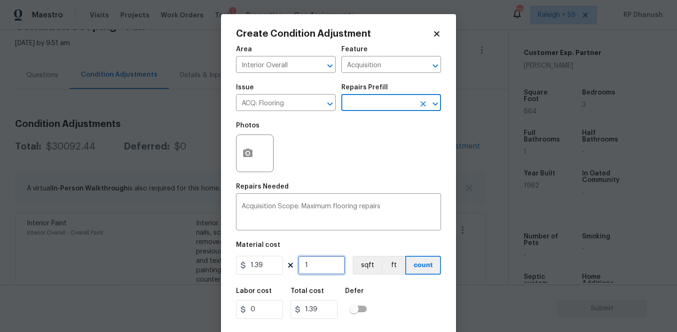
click at [328, 264] on input "1" at bounding box center [321, 265] width 47 height 19
type input "0"
paste input "864"
type input "864"
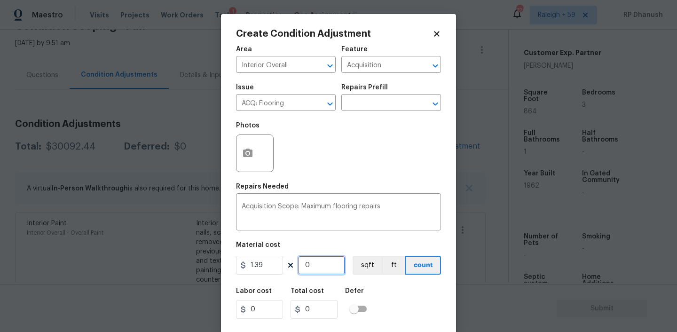
type input "1200.96"
type input "864"
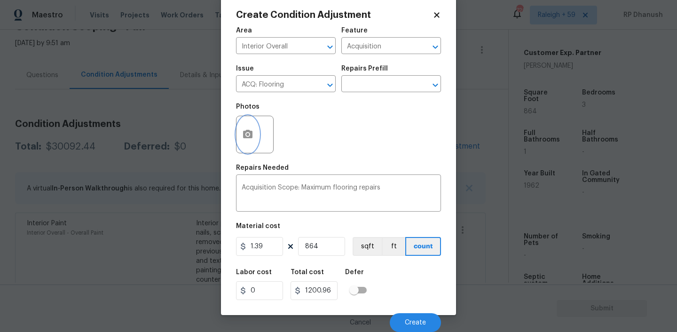
click at [241, 128] on button "button" at bounding box center [247, 134] width 23 height 37
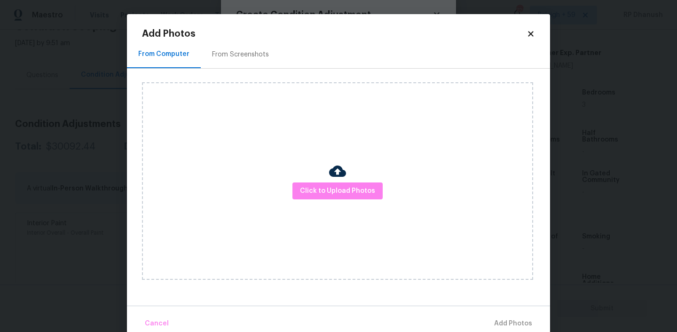
click at [227, 56] on div "From Screenshots" at bounding box center [240, 54] width 57 height 9
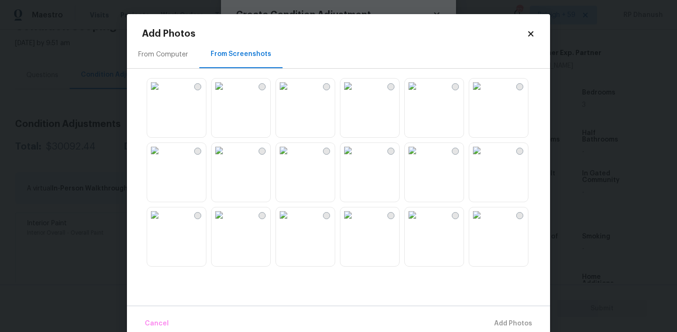
click at [484, 158] on img at bounding box center [476, 150] width 15 height 15
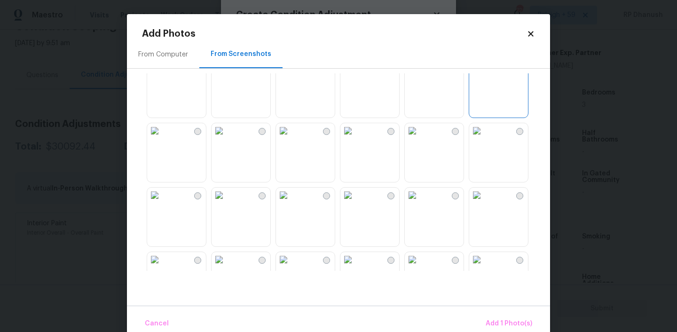
scroll to position [145, 0]
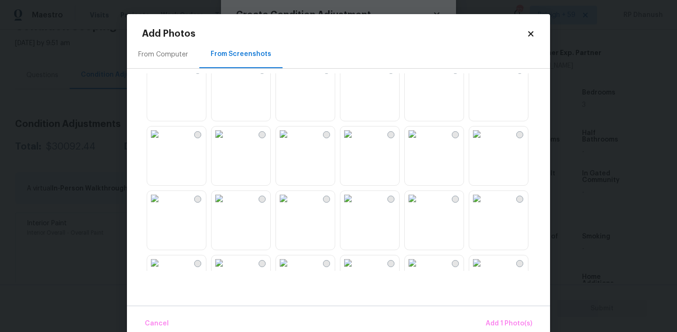
click at [291, 141] on img at bounding box center [283, 133] width 15 height 15
click at [226, 206] on img at bounding box center [218, 198] width 15 height 15
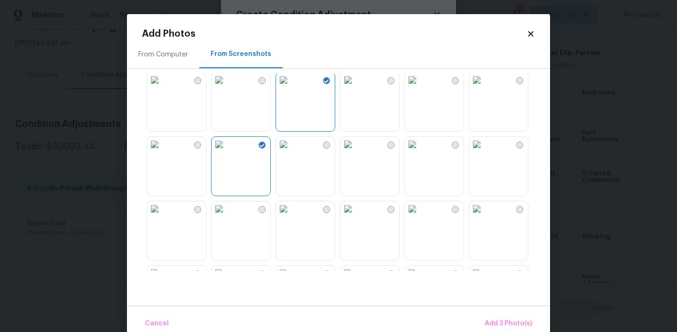
scroll to position [279, 0]
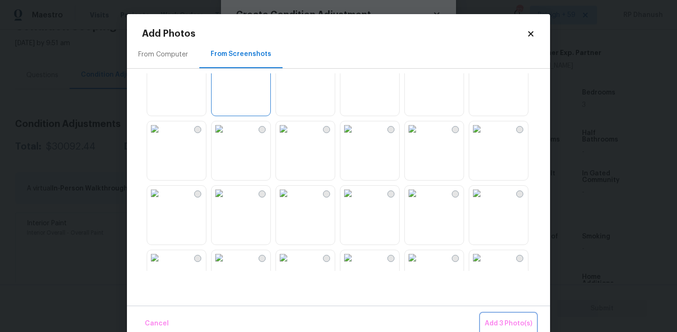
click at [499, 315] on button "Add 3 Photo(s)" at bounding box center [508, 323] width 55 height 20
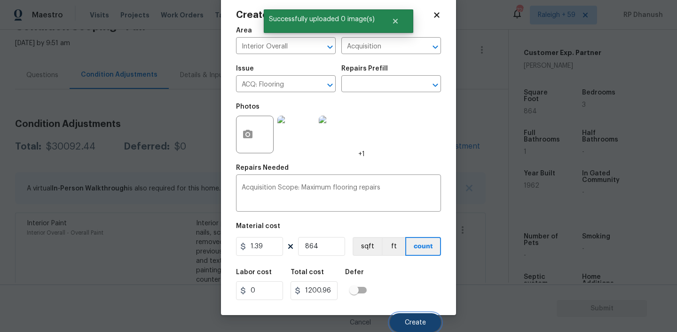
click at [417, 322] on span "Create" at bounding box center [415, 322] width 21 height 7
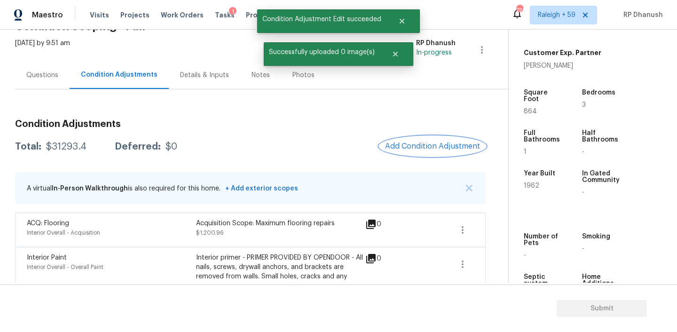
scroll to position [0, 0]
click at [450, 143] on span "Add Condition Adjustment" at bounding box center [432, 146] width 95 height 8
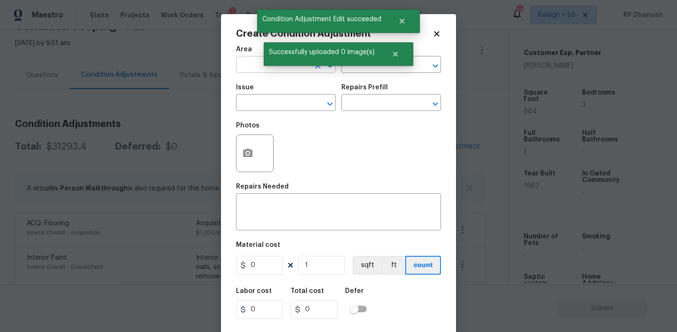
click at [288, 68] on input "text" at bounding box center [272, 65] width 73 height 15
click at [274, 103] on li "Interior Overall" at bounding box center [286, 102] width 100 height 16
type input "Interior Overall"
click at [270, 197] on div "x ​" at bounding box center [338, 212] width 205 height 35
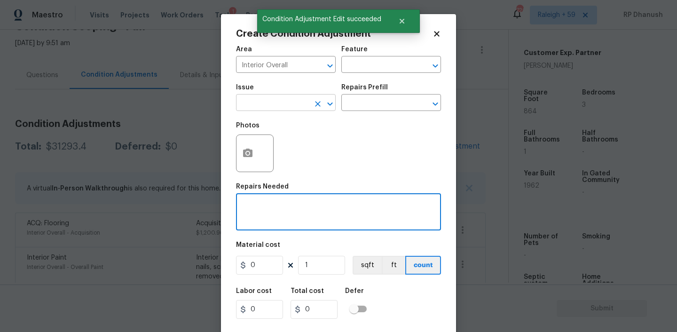
click at [270, 101] on input "text" at bounding box center [272, 103] width 73 height 15
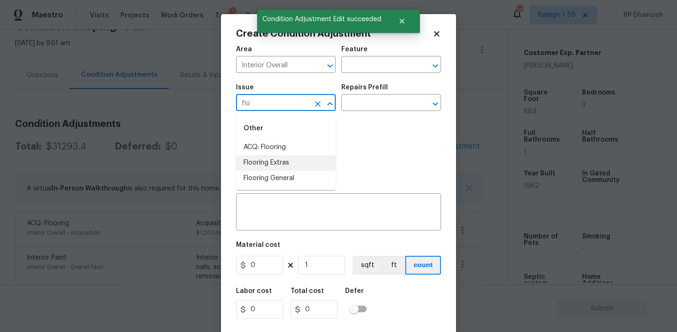
click at [259, 159] on li "Flooring Extras" at bounding box center [286, 163] width 100 height 16
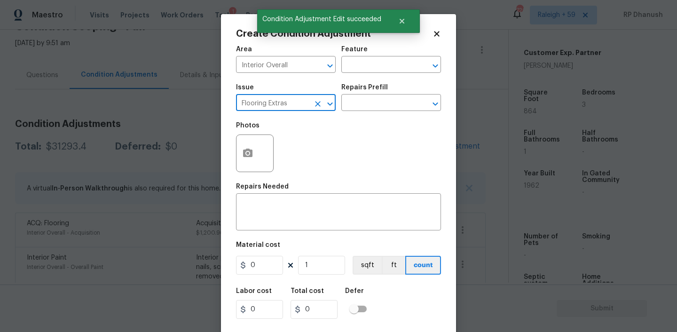
type input "Flooring Extras"
click at [267, 242] on h5 "Material cost" at bounding box center [258, 245] width 44 height 7
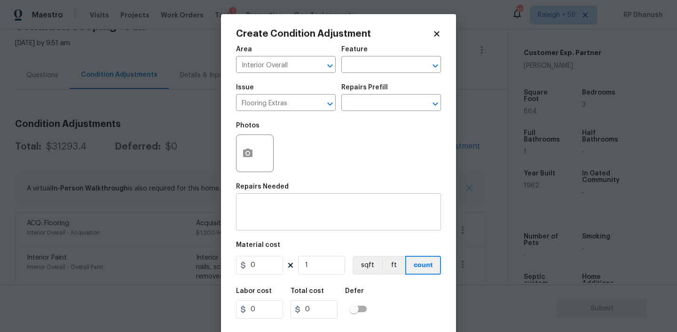
click at [267, 219] on textarea at bounding box center [339, 213] width 194 height 20
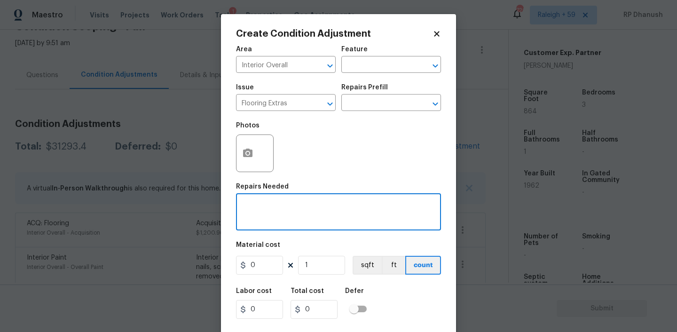
type textarea "F"
type textarea "Lvp flooring repairs"
click at [273, 265] on input "0" at bounding box center [259, 265] width 47 height 19
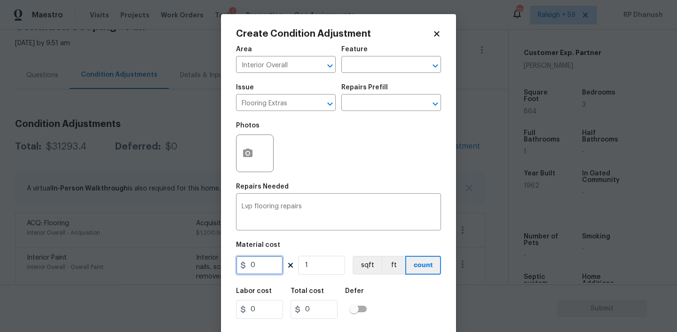
click at [273, 265] on input "0" at bounding box center [259, 265] width 47 height 19
type input "750"
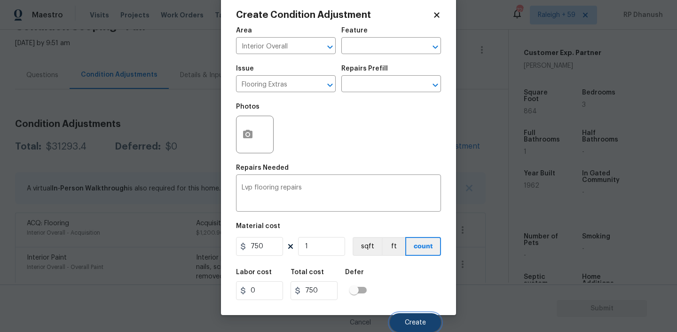
click at [415, 320] on span "Create" at bounding box center [415, 322] width 21 height 7
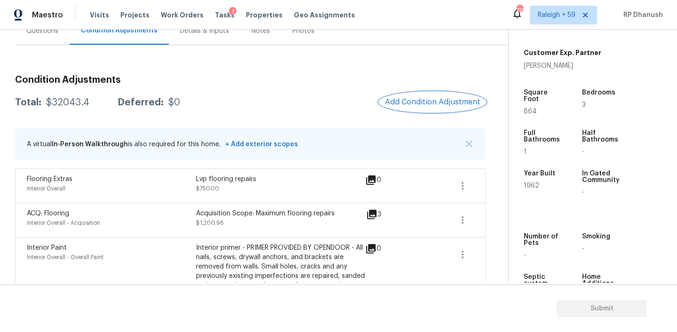
scroll to position [84, 0]
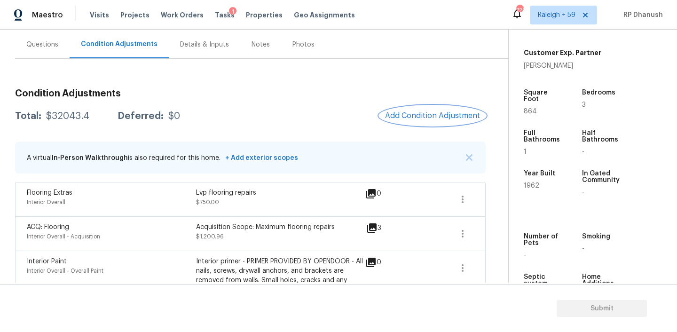
click at [419, 116] on span "Add Condition Adjustment" at bounding box center [432, 115] width 95 height 8
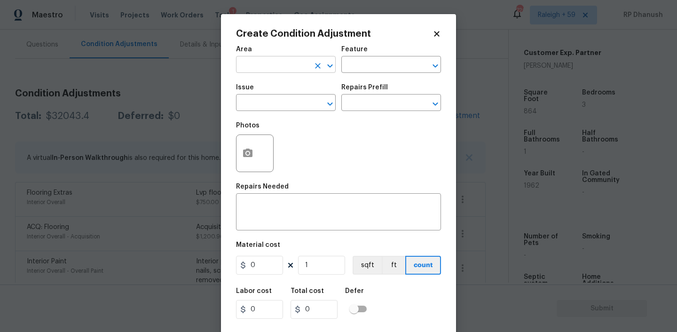
click at [276, 68] on input "text" at bounding box center [272, 65] width 73 height 15
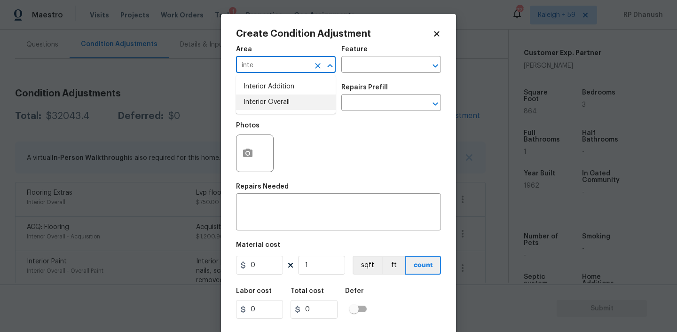
click at [271, 95] on li "Interior Overall" at bounding box center [286, 102] width 100 height 16
type input "Interior Overall"
click at [271, 195] on div "Repairs Needed" at bounding box center [338, 189] width 205 height 12
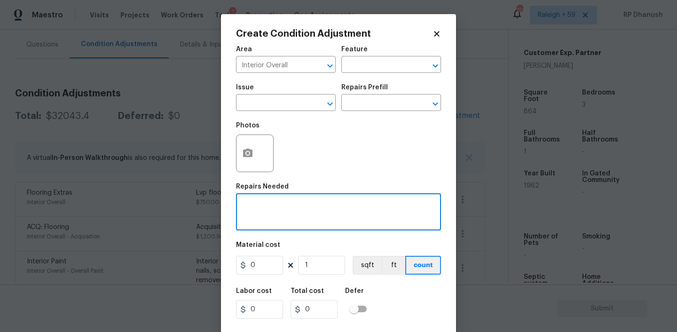
click at [260, 208] on textarea at bounding box center [339, 213] width 194 height 20
type textarea "All bathroom initial cleaning."
click at [252, 272] on input "0" at bounding box center [259, 265] width 47 height 19
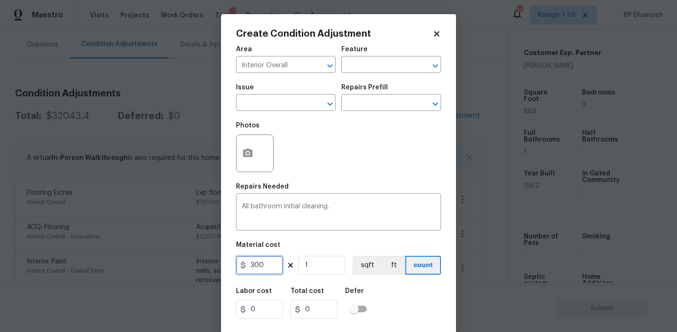
type input "300"
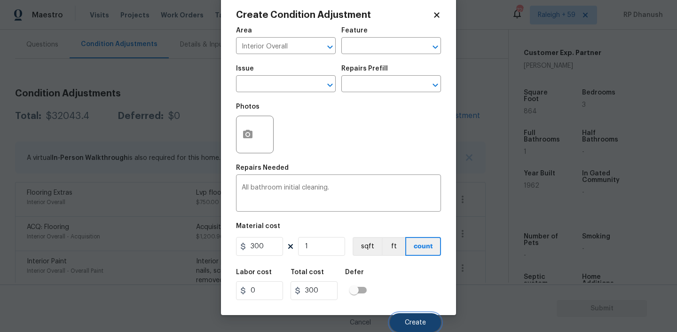
click at [398, 319] on button "Create" at bounding box center [415, 322] width 51 height 19
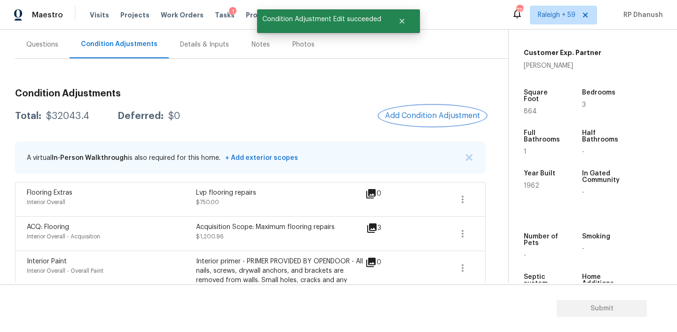
scroll to position [0, 0]
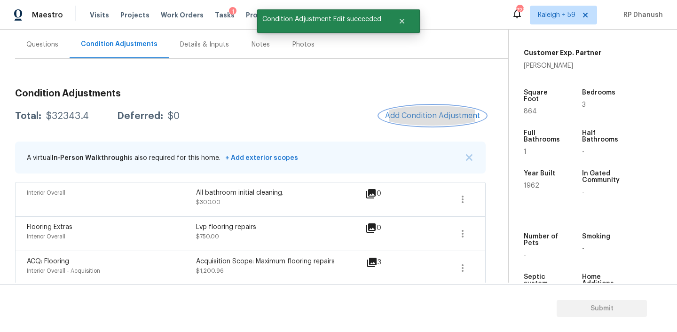
click at [425, 117] on span "Add Condition Adjustment" at bounding box center [432, 115] width 95 height 8
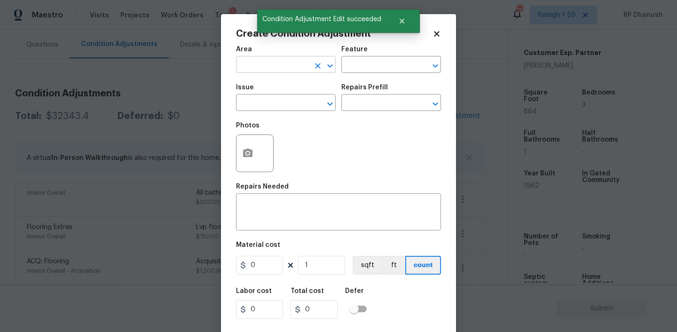
click at [270, 69] on input "text" at bounding box center [272, 65] width 73 height 15
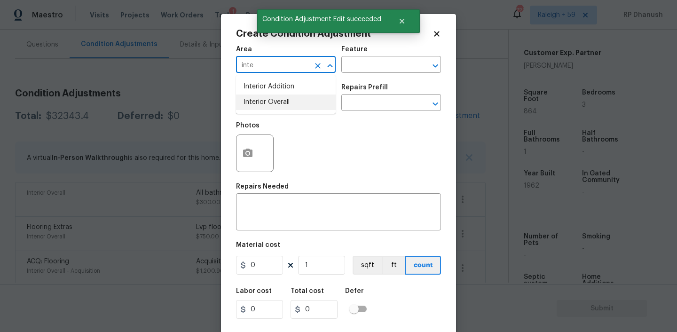
click at [275, 97] on li "Interior Overall" at bounding box center [286, 102] width 100 height 16
type input "Interior Overall"
click at [270, 202] on div "x ​" at bounding box center [338, 212] width 205 height 35
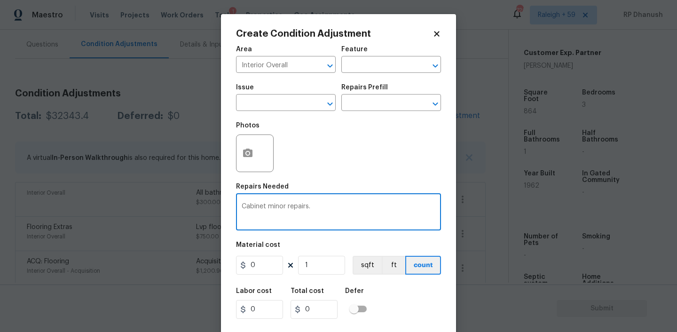
type textarea "Cabinet minor repairs."
click at [255, 269] on input "0" at bounding box center [259, 265] width 47 height 19
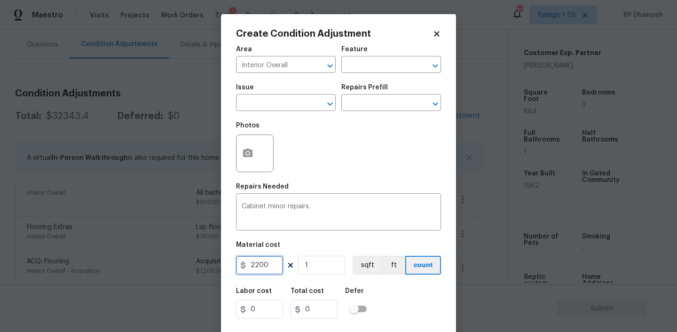
type input "2200"
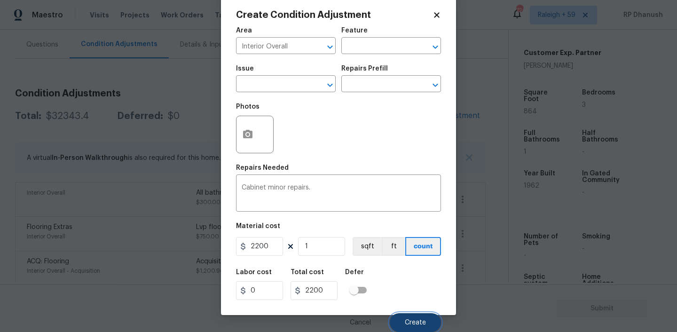
click at [433, 318] on button "Create" at bounding box center [415, 322] width 51 height 19
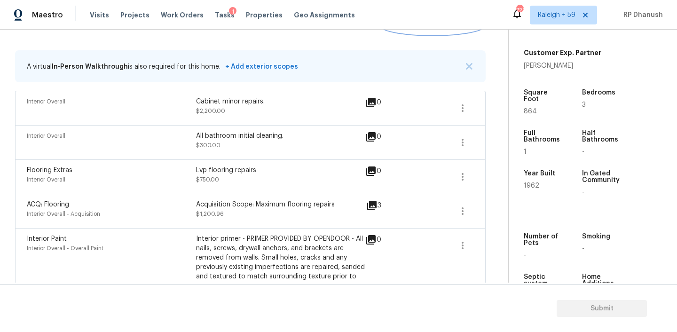
scroll to position [146, 0]
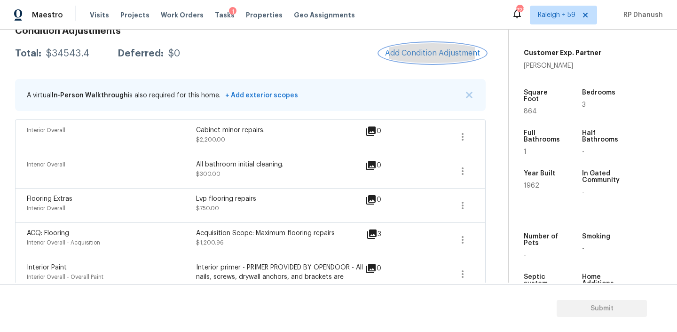
click at [433, 60] on button "Add Condition Adjustment" at bounding box center [432, 53] width 106 height 20
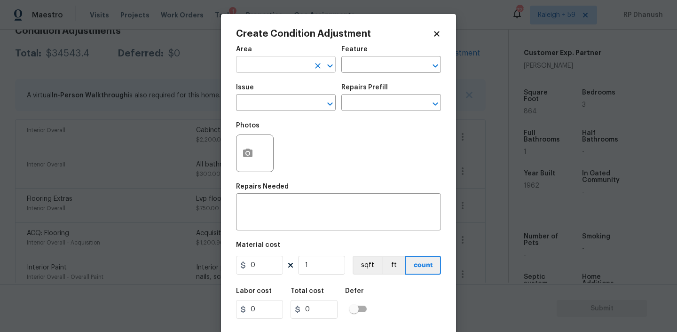
click at [302, 64] on input "text" at bounding box center [272, 65] width 73 height 15
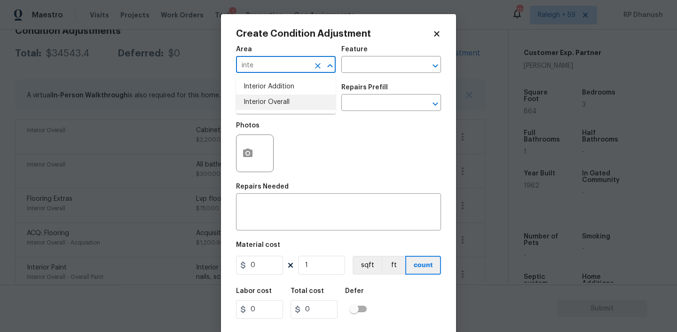
click at [289, 98] on li "Interior Overall" at bounding box center [286, 102] width 100 height 16
type input "Interior Overall"
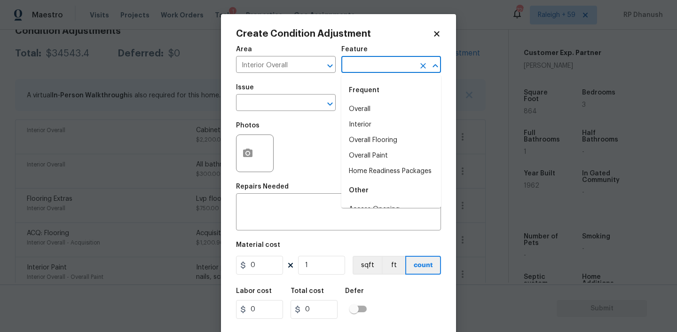
click at [380, 59] on input "text" at bounding box center [377, 65] width 73 height 15
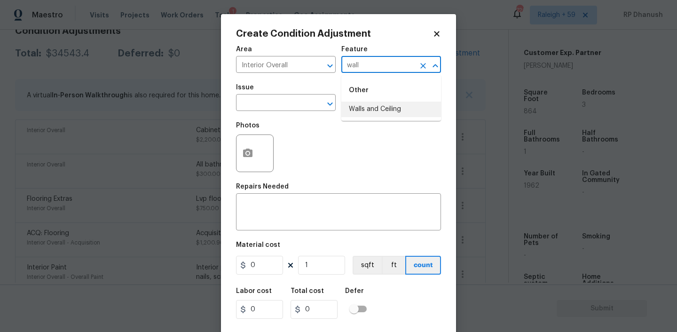
click at [367, 104] on li "Walls and Ceiling" at bounding box center [391, 109] width 100 height 16
type input "Walls and Ceiling"
click at [276, 104] on input "text" at bounding box center [272, 103] width 73 height 15
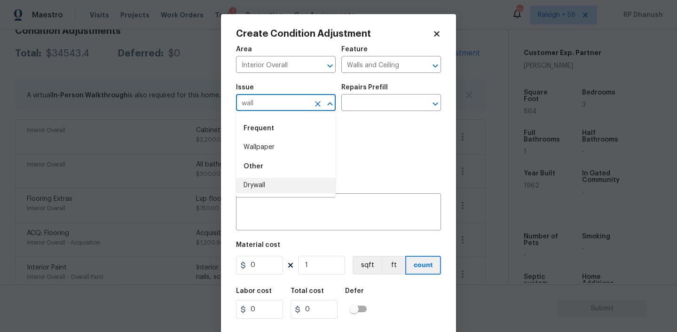
click at [249, 192] on li "Drywall" at bounding box center [286, 186] width 100 height 16
type input "Drywall"
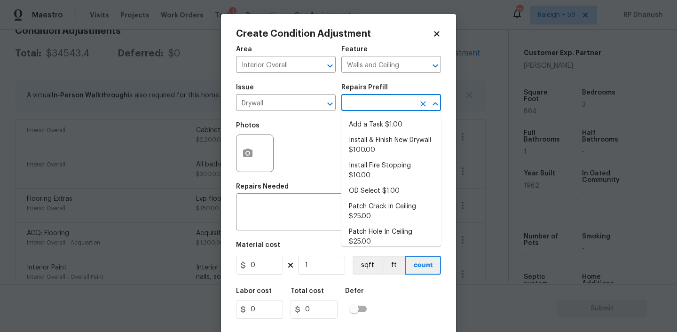
drag, startPoint x: 405, startPoint y: 101, endPoint x: 382, endPoint y: 220, distance: 121.6
click at [405, 101] on input "text" at bounding box center [377, 103] width 73 height 15
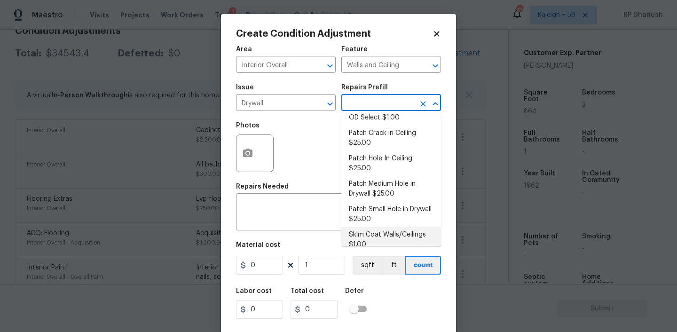
click at [373, 228] on li "Skim Coat Walls/Ceilings $1.00" at bounding box center [391, 239] width 100 height 25
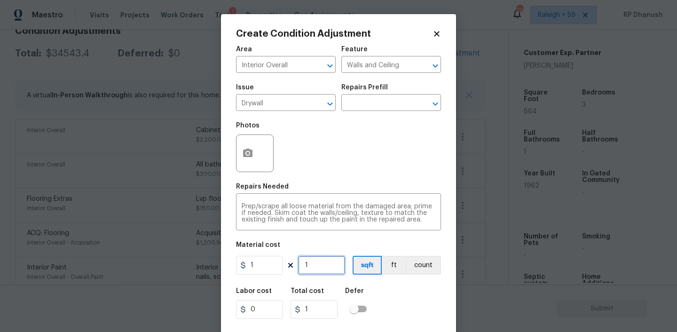
click at [325, 269] on input "1" at bounding box center [321, 265] width 47 height 19
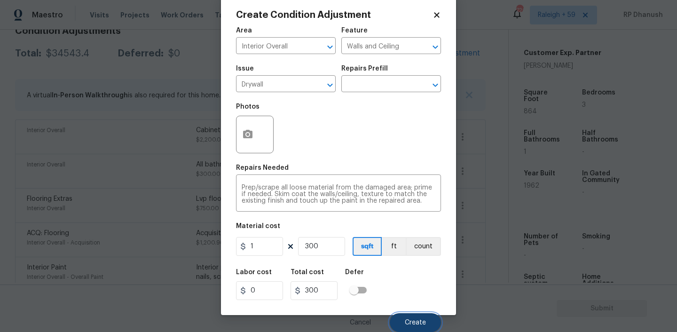
click at [420, 316] on button "Create" at bounding box center [415, 322] width 51 height 19
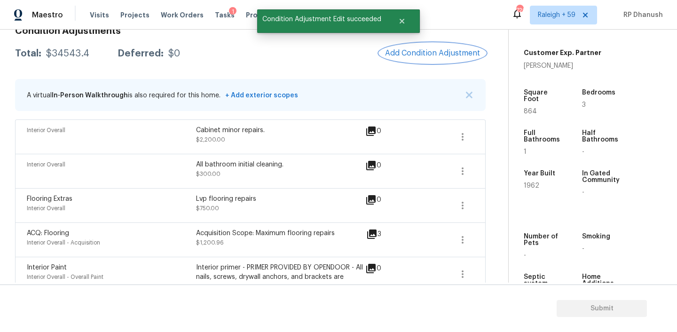
scroll to position [0, 0]
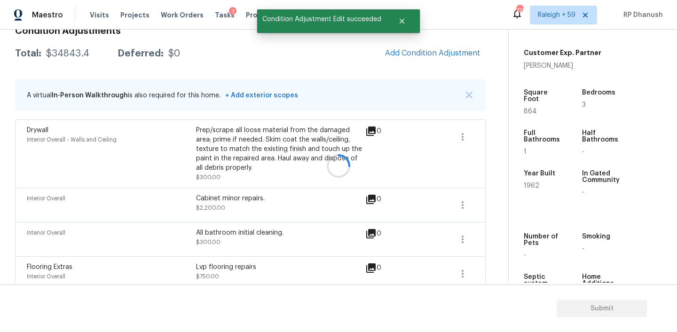
click at [443, 54] on div at bounding box center [338, 166] width 677 height 332
click at [443, 54] on span "Add Condition Adjustment" at bounding box center [432, 53] width 95 height 8
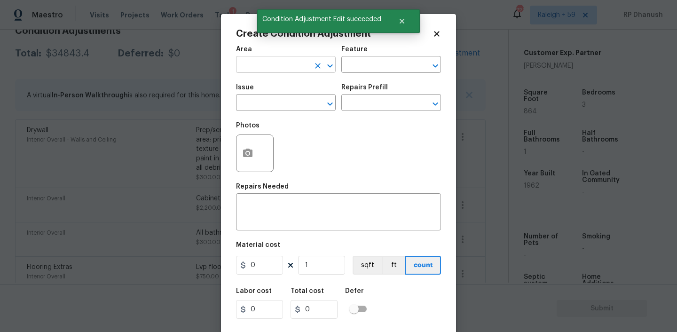
click at [278, 69] on input "text" at bounding box center [272, 65] width 73 height 15
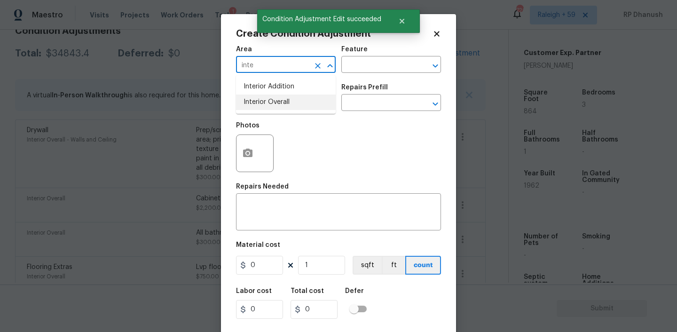
click at [274, 99] on li "Interior Overall" at bounding box center [286, 102] width 100 height 16
click at [371, 62] on input "text" at bounding box center [377, 65] width 73 height 15
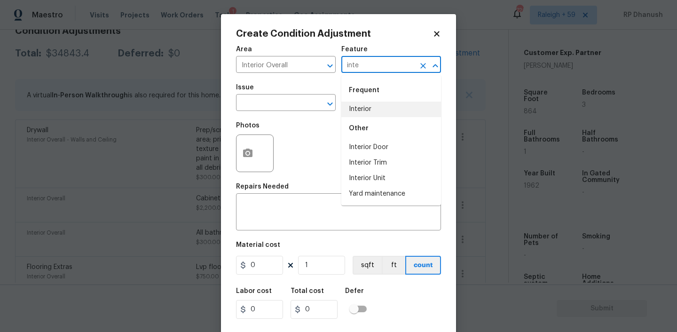
click at [365, 103] on li "Interior" at bounding box center [391, 109] width 100 height 16
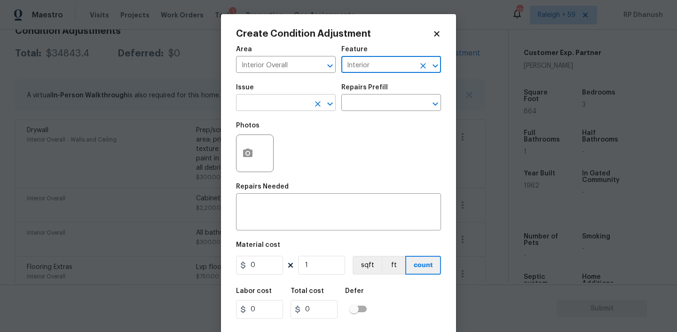
click at [301, 103] on input "text" at bounding box center [272, 103] width 73 height 15
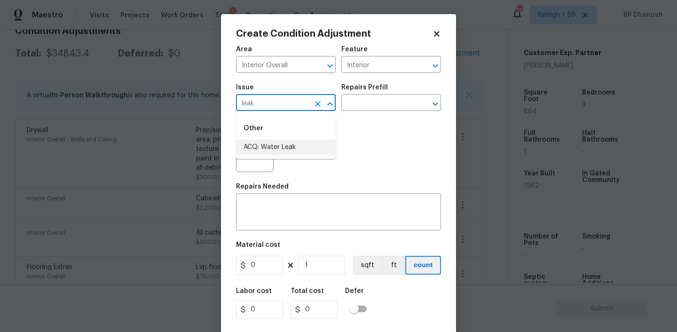
click at [285, 152] on li "ACQ: Water Leak" at bounding box center [286, 148] width 100 height 16
click at [395, 104] on input "text" at bounding box center [377, 103] width 73 height 15
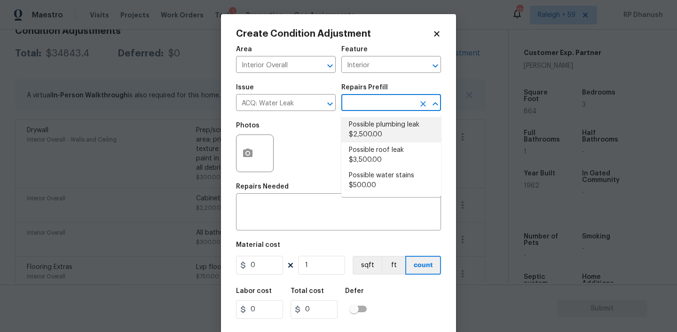
drag, startPoint x: 404, startPoint y: 132, endPoint x: 385, endPoint y: 156, distance: 30.4
click at [404, 133] on li "Possible plumbing leak $2,500.00" at bounding box center [391, 129] width 100 height 25
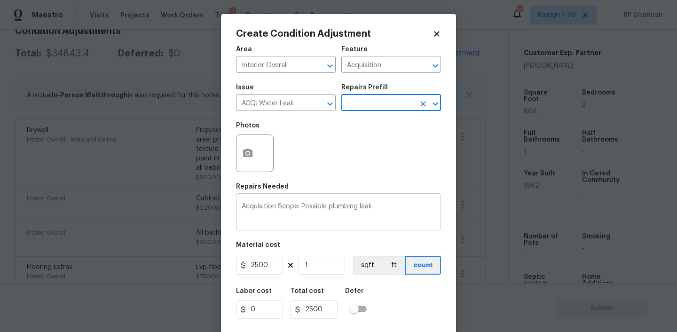
click at [337, 208] on textarea "Acquisition Scope: Possible plumbing leak" at bounding box center [339, 213] width 194 height 20
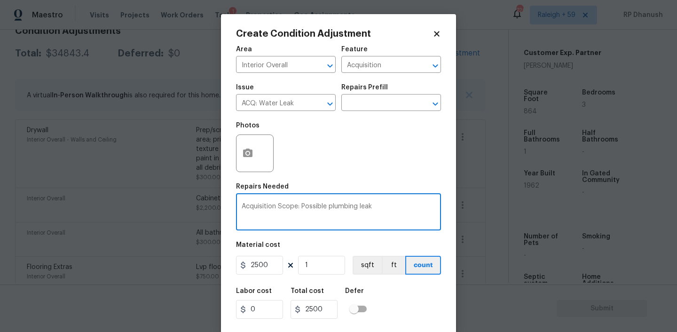
click at [337, 208] on textarea "Acquisition Scope: Possible plumbing leak" at bounding box center [339, 213] width 194 height 20
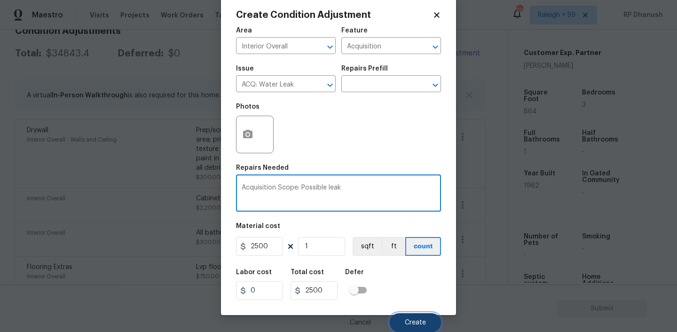
click at [435, 323] on button "Create" at bounding box center [415, 322] width 51 height 19
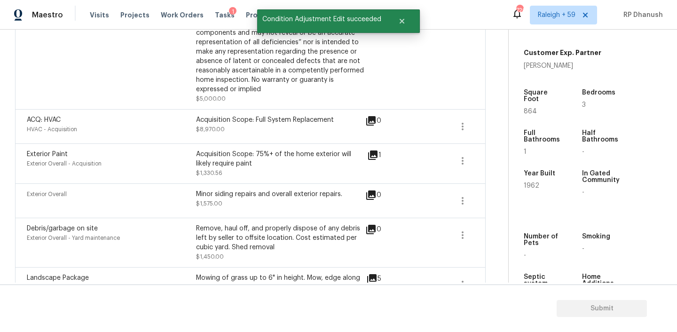
scroll to position [678, 0]
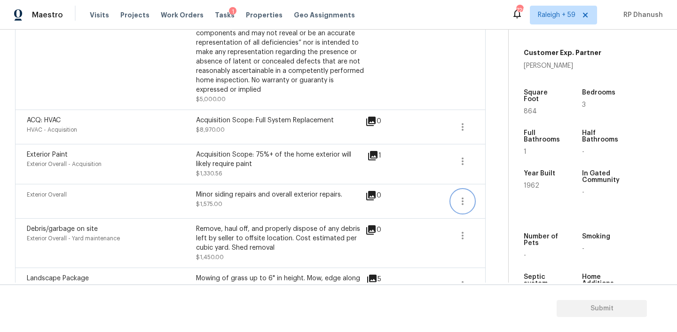
click at [468, 201] on icon "button" at bounding box center [462, 200] width 11 height 11
click at [479, 196] on link "Edit" at bounding box center [516, 201] width 80 height 14
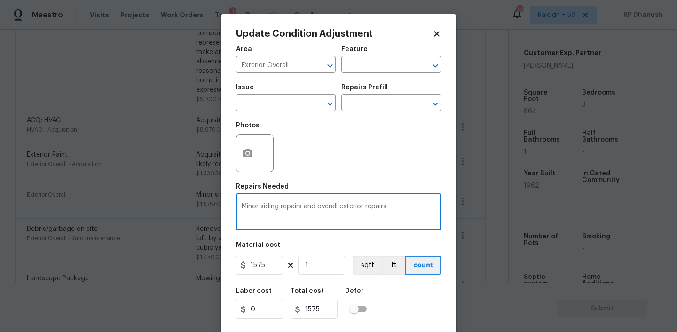
click at [301, 206] on textarea "Minor siding repairs and overall exterior repairs." at bounding box center [339, 213] width 194 height 20
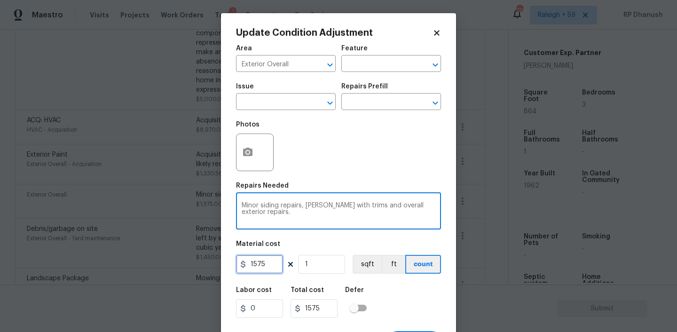
click at [271, 264] on input "1575" at bounding box center [259, 264] width 47 height 19
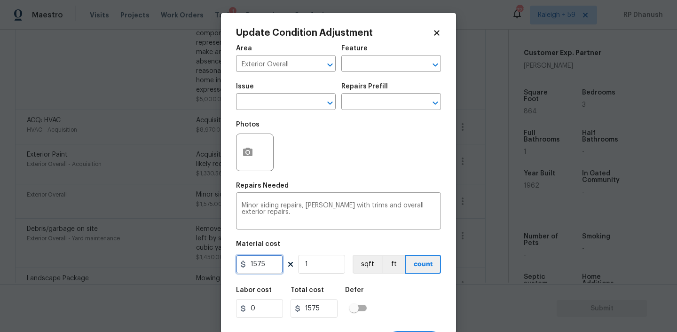
click at [271, 264] on input "1575" at bounding box center [259, 264] width 47 height 19
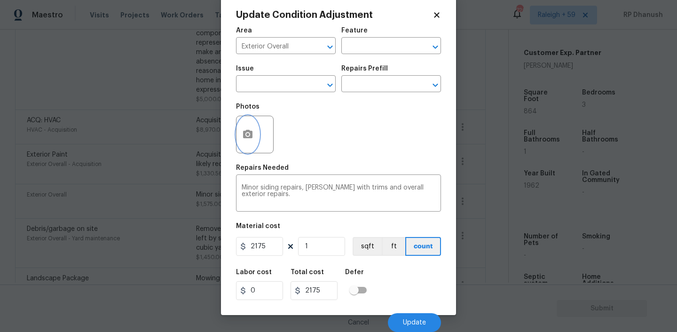
click at [254, 130] on button "button" at bounding box center [247, 134] width 23 height 37
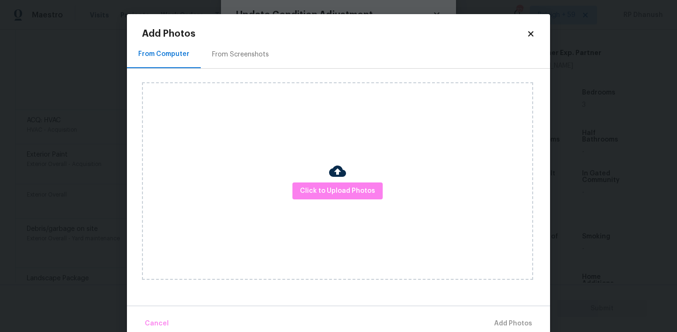
click at [238, 58] on div "From Screenshots" at bounding box center [240, 54] width 57 height 9
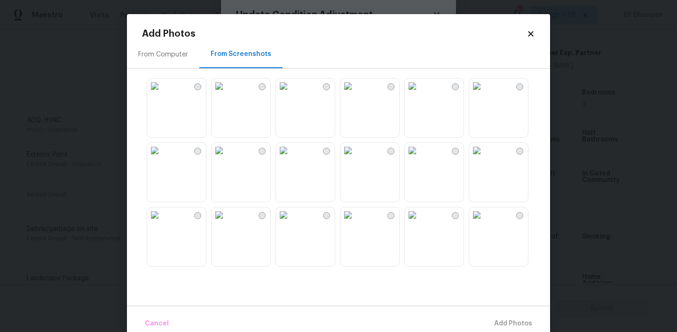
click at [484, 94] on img at bounding box center [476, 85] width 15 height 15
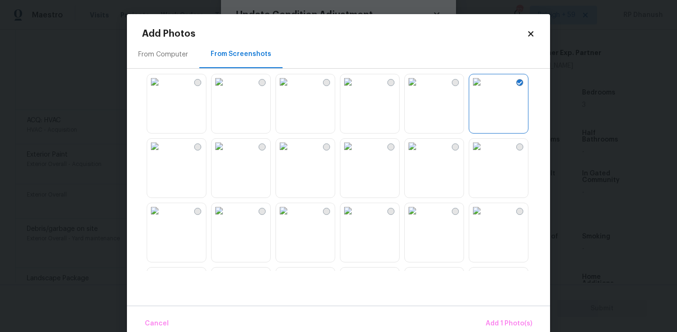
click at [162, 154] on img at bounding box center [154, 146] width 15 height 15
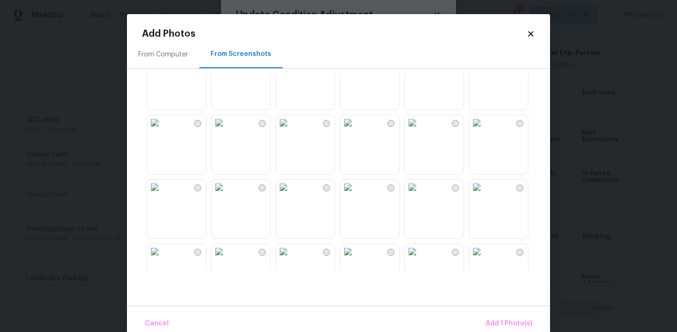
scroll to position [231, 0]
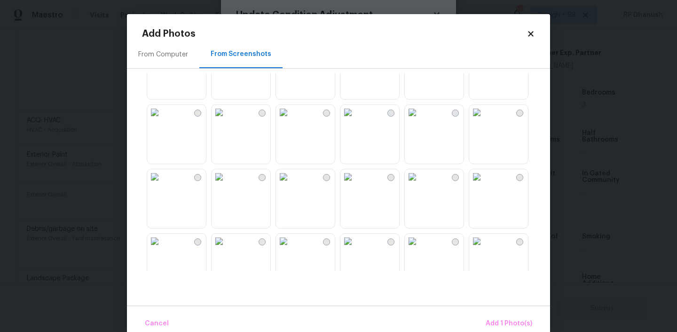
click at [355, 184] on img at bounding box center [347, 176] width 15 height 15
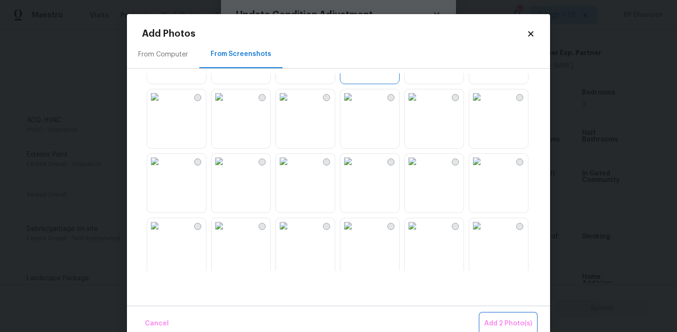
click at [499, 324] on span "Add 2 Photo(s)" at bounding box center [508, 324] width 48 height 12
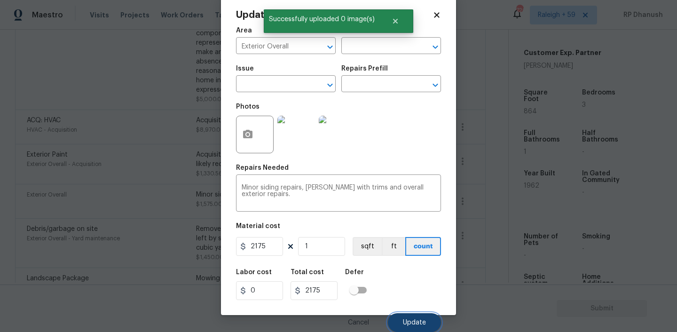
click at [403, 323] on span "Update" at bounding box center [414, 322] width 23 height 7
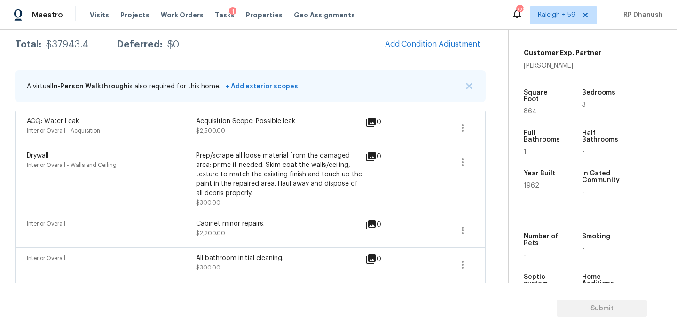
scroll to position [126, 0]
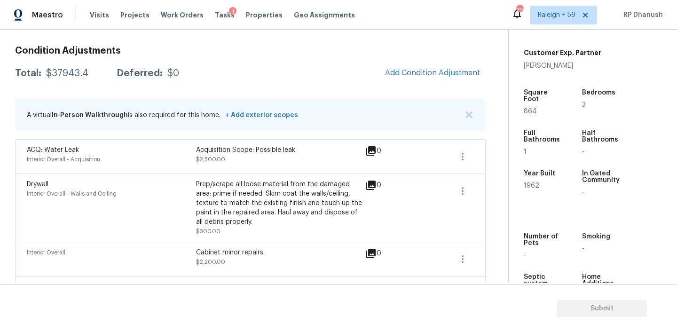
click at [58, 77] on div "$37943.4" at bounding box center [67, 73] width 42 height 9
copy div "$37943.4"
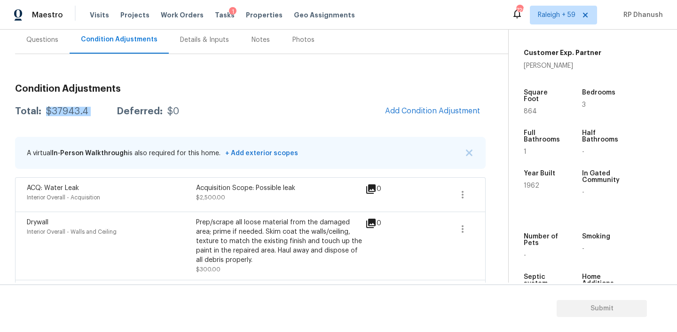
scroll to position [14, 0]
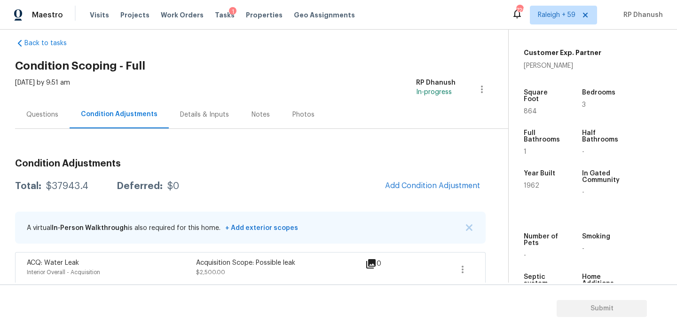
click at [58, 122] on div "Questions" at bounding box center [42, 115] width 55 height 28
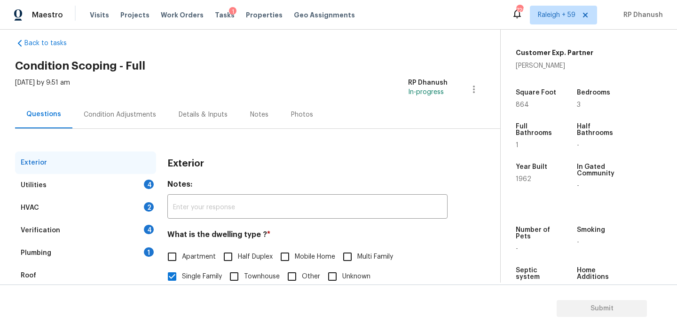
scroll to position [115, 0]
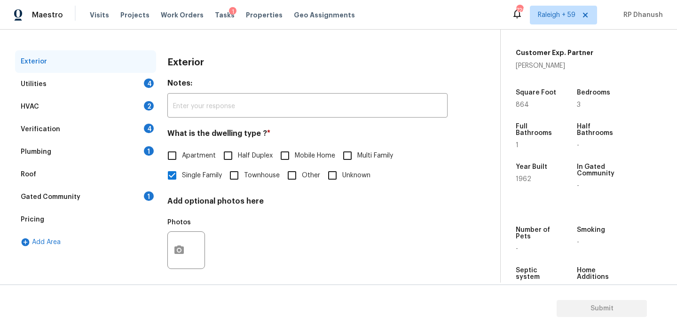
click at [144, 90] on div "Utilities 4" at bounding box center [85, 84] width 141 height 23
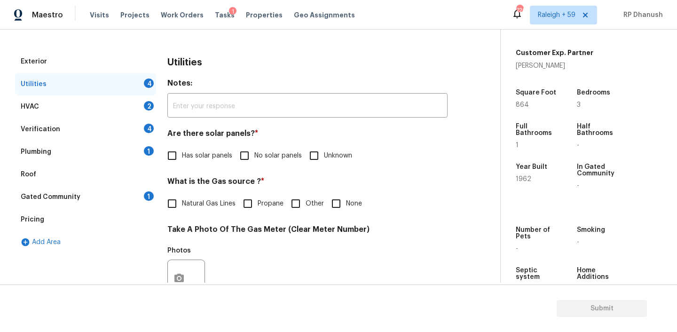
click at [243, 159] on input "No solar panels" at bounding box center [244, 156] width 20 height 20
click at [329, 218] on div "Utilities Notes: ​ Are there solar panels? * Has solar panels No solar panels U…" at bounding box center [307, 295] width 280 height 491
click at [336, 205] on input "None" at bounding box center [336, 204] width 20 height 20
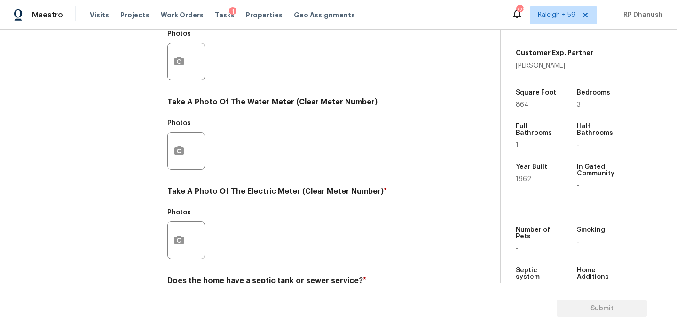
scroll to position [375, 0]
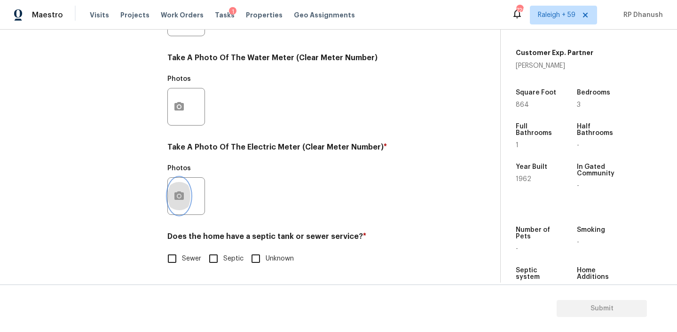
click at [181, 192] on icon "button" at bounding box center [178, 195] width 11 height 11
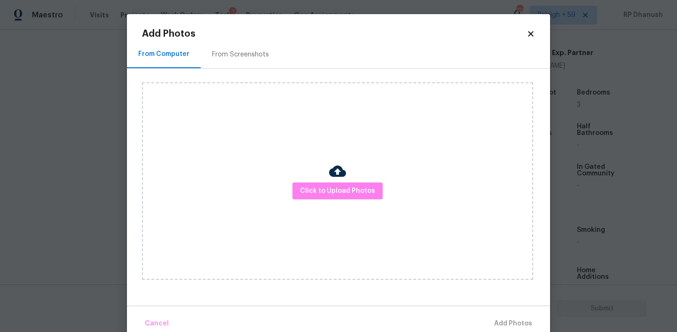
click at [226, 56] on div "From Screenshots" at bounding box center [240, 54] width 57 height 9
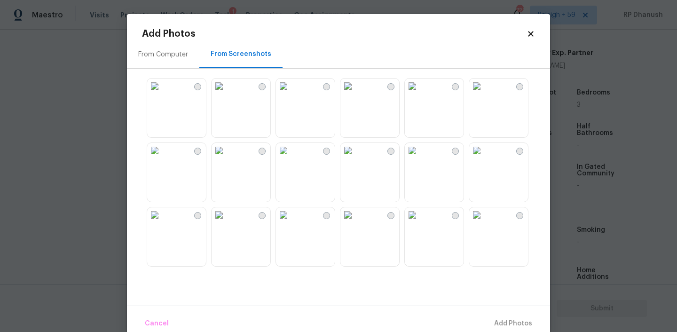
click at [355, 91] on img at bounding box center [347, 85] width 15 height 15
click at [510, 323] on span "Add 1 Photo(s)" at bounding box center [508, 324] width 47 height 12
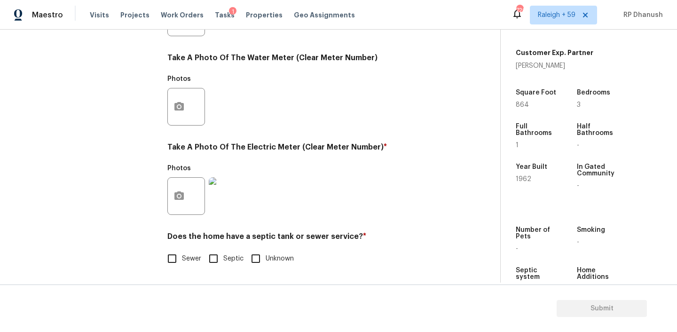
click at [182, 251] on label "Sewer" at bounding box center [181, 259] width 39 height 20
click at [182, 251] on input "Sewer" at bounding box center [172, 259] width 20 height 20
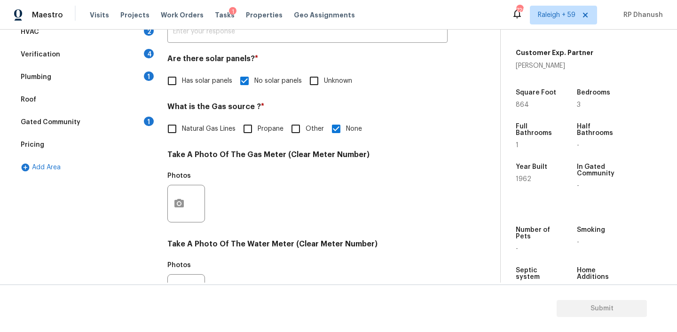
click at [147, 125] on div "1" at bounding box center [149, 121] width 10 height 9
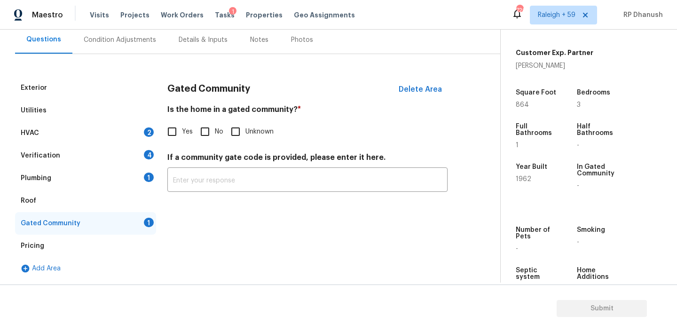
scroll to position [88, 0]
click at [207, 132] on input "No" at bounding box center [205, 132] width 20 height 20
click at [145, 168] on div "Plumbing 1" at bounding box center [85, 178] width 141 height 23
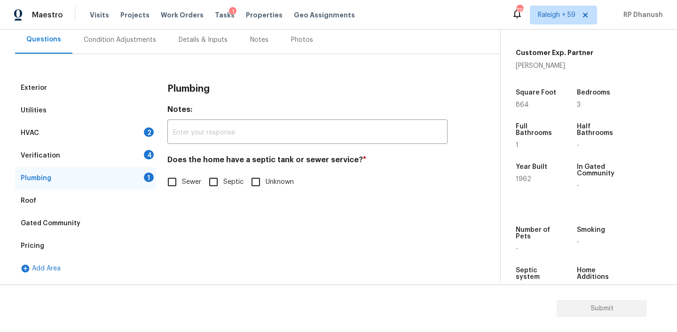
click at [186, 179] on span "Sewer" at bounding box center [191, 182] width 19 height 10
click at [182, 179] on input "Sewer" at bounding box center [172, 182] width 20 height 20
click at [152, 153] on div "4" at bounding box center [149, 154] width 10 height 9
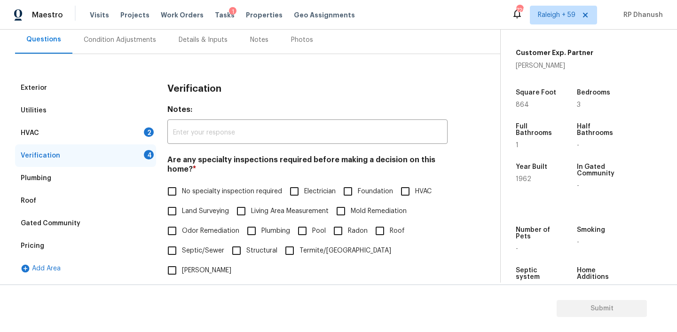
click at [181, 195] on input "No specialty inspection required" at bounding box center [172, 191] width 20 height 20
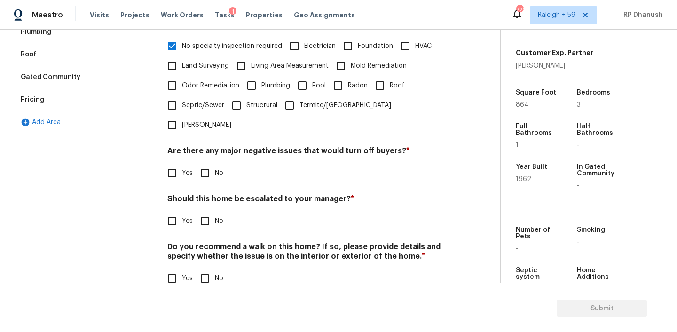
scroll to position [234, 0]
click at [200, 163] on input "No" at bounding box center [205, 173] width 20 height 20
click at [200, 212] on input "No" at bounding box center [205, 222] width 20 height 20
click at [203, 269] on input "No" at bounding box center [205, 279] width 20 height 20
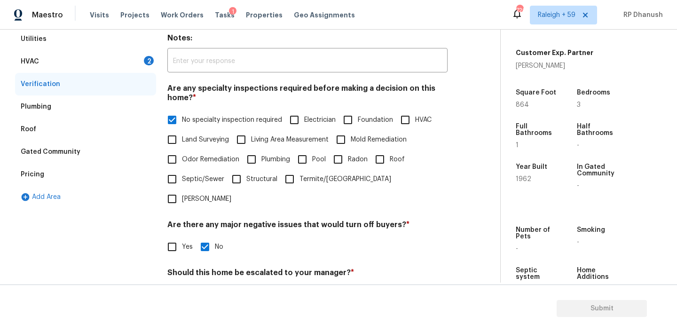
scroll to position [145, 0]
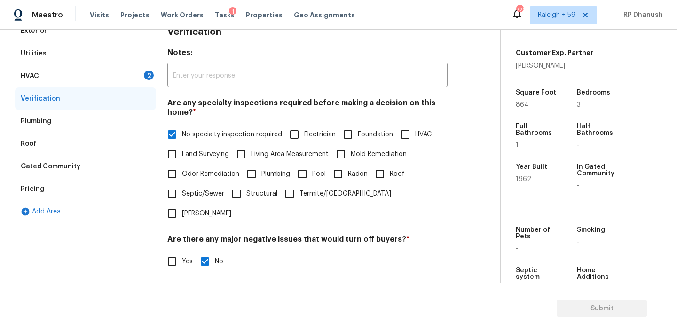
click at [124, 70] on div "HVAC 2" at bounding box center [85, 76] width 141 height 23
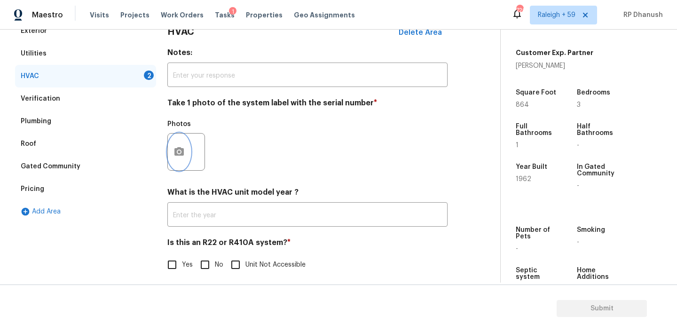
click at [182, 161] on button "button" at bounding box center [179, 151] width 23 height 37
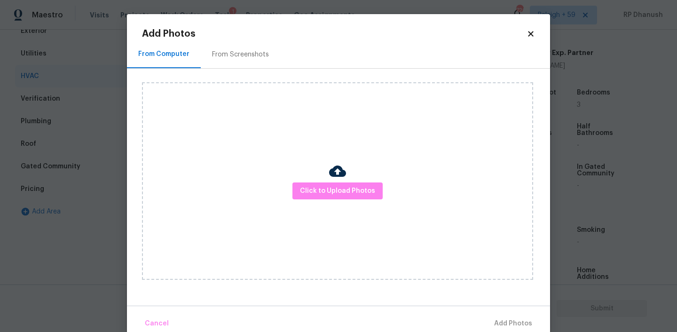
click at [228, 69] on div "Click to Upload Photos" at bounding box center [346, 181] width 408 height 225
click at [248, 56] on div "From Screenshots" at bounding box center [240, 54] width 57 height 9
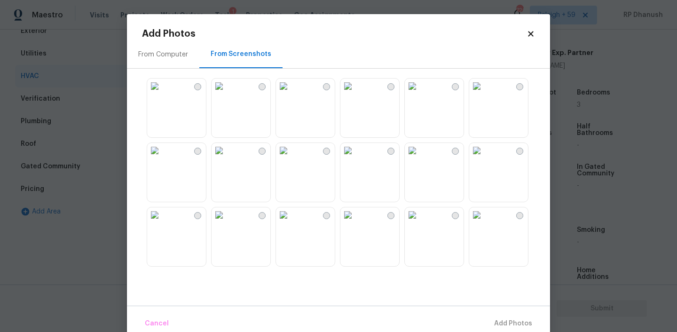
click at [420, 94] on img at bounding box center [412, 85] width 15 height 15
click at [495, 324] on span "Add 1 Photo(s)" at bounding box center [508, 324] width 47 height 12
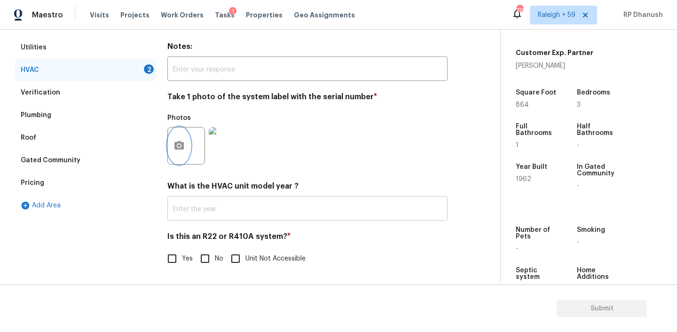
scroll to position [152, 0]
click at [203, 258] on input "No" at bounding box center [205, 259] width 20 height 20
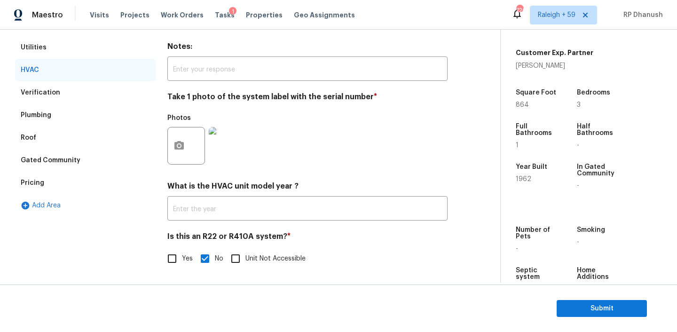
scroll to position [0, 0]
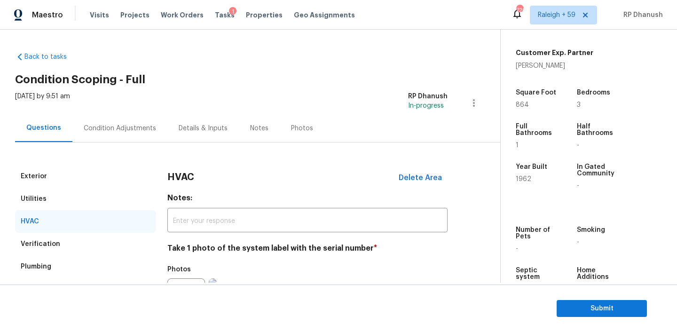
click at [121, 129] on div "Condition Adjustments" at bounding box center [120, 128] width 72 height 9
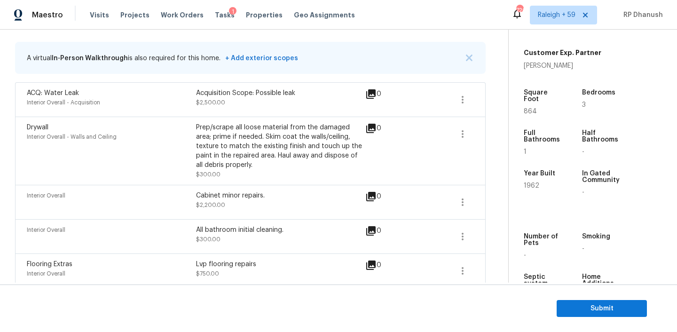
scroll to position [98, 0]
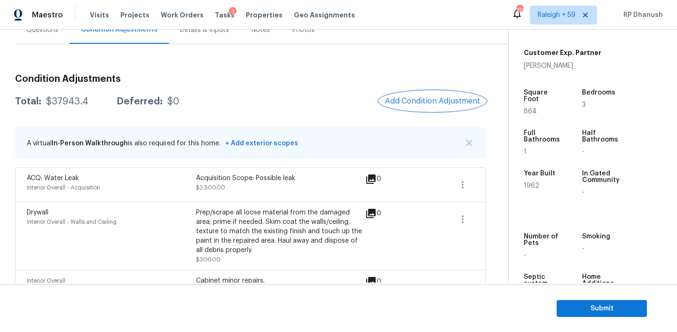
click at [446, 94] on button "Add Condition Adjustment" at bounding box center [432, 101] width 106 height 20
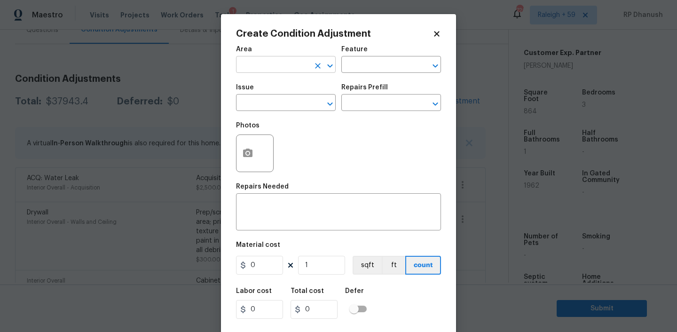
click at [284, 69] on input "text" at bounding box center [272, 65] width 73 height 15
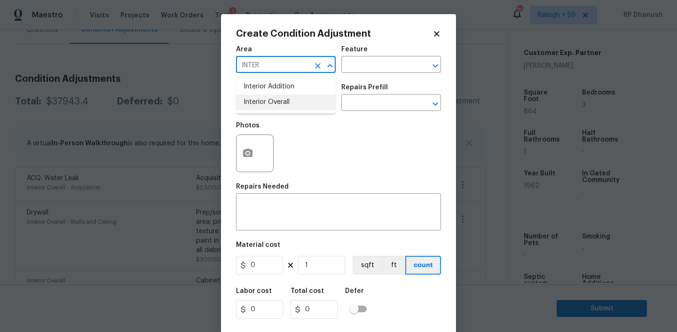
click at [283, 97] on li "Interior Overall" at bounding box center [286, 102] width 100 height 16
click at [361, 67] on input "text" at bounding box center [377, 65] width 73 height 15
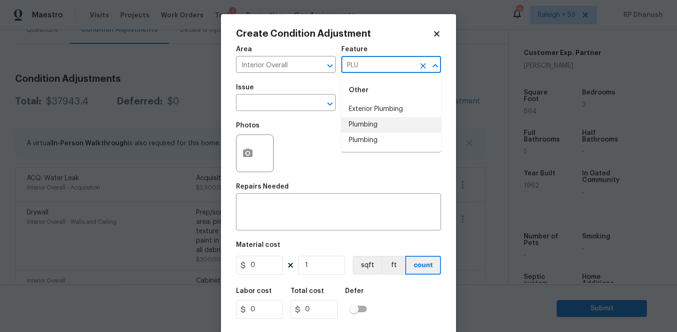
click at [375, 121] on li "Plumbing" at bounding box center [391, 125] width 100 height 16
click at [298, 100] on input "text" at bounding box center [272, 103] width 73 height 15
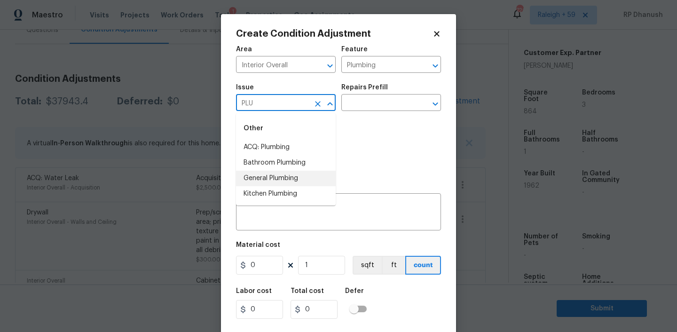
click at [265, 178] on li "General Plumbing" at bounding box center [286, 179] width 100 height 16
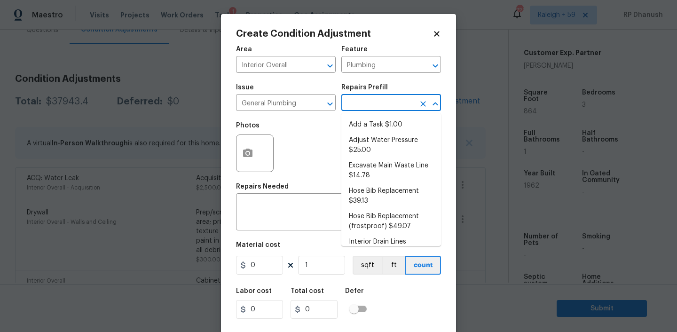
click at [378, 102] on input "text" at bounding box center [377, 103] width 73 height 15
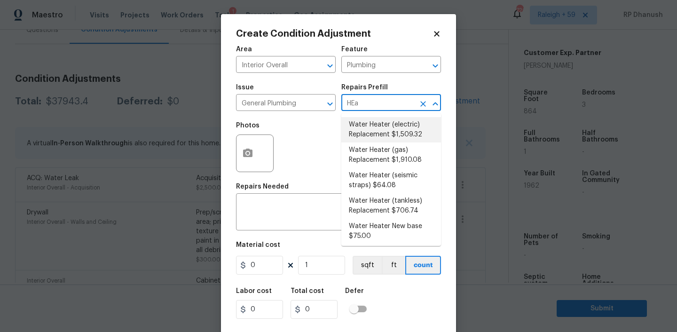
click at [389, 133] on li "Water Heater (electric) Replacement $1,509.32" at bounding box center [391, 129] width 100 height 25
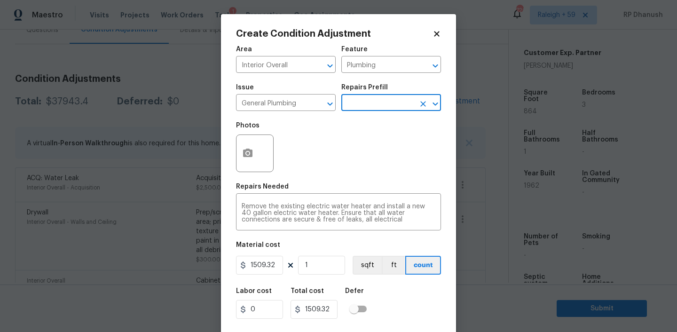
scroll to position [19, 0]
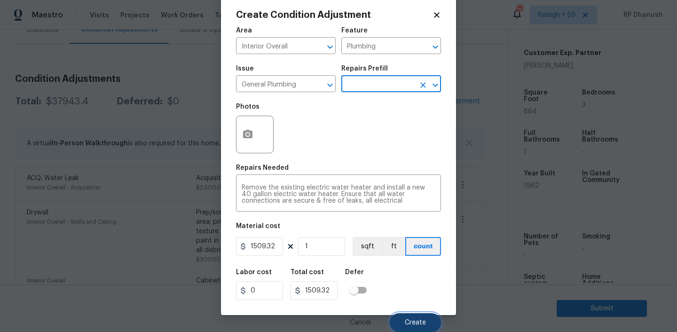
click at [414, 317] on button "Create" at bounding box center [415, 322] width 51 height 19
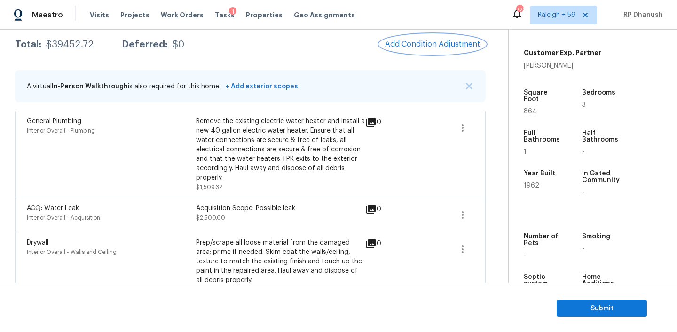
scroll to position [46, 0]
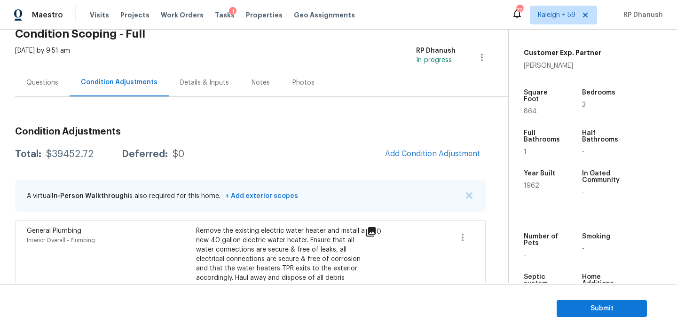
click at [49, 81] on div "Questions" at bounding box center [42, 82] width 32 height 9
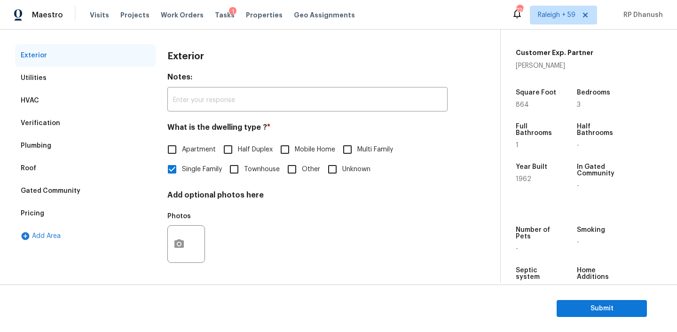
click at [56, 128] on div "Verification" at bounding box center [85, 123] width 141 height 23
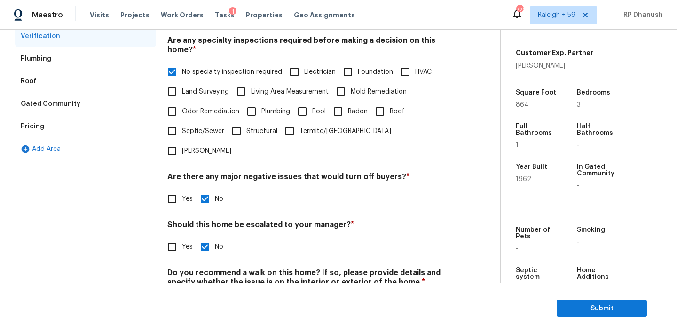
scroll to position [234, 0]
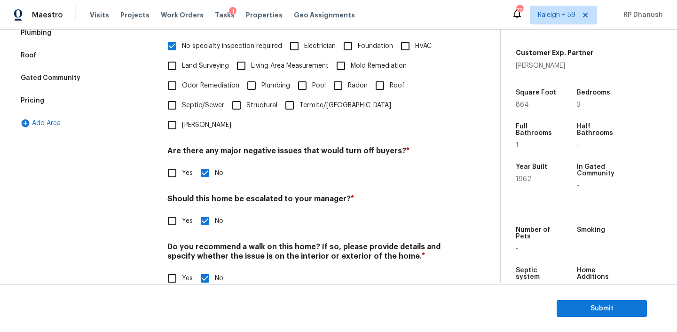
click at [181, 211] on label "Yes" at bounding box center [177, 221] width 31 height 20
click at [181, 211] on input "Yes" at bounding box center [172, 221] width 20 height 20
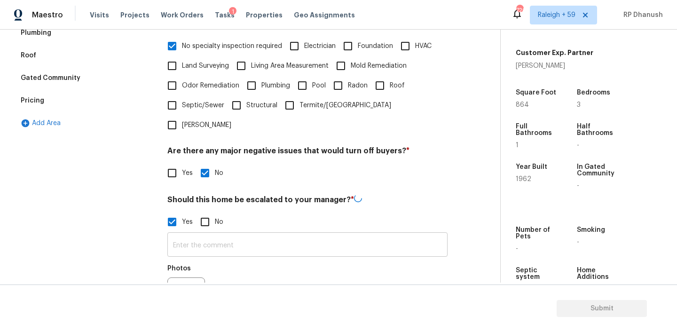
click at [183, 234] on input "text" at bounding box center [307, 245] width 280 height 22
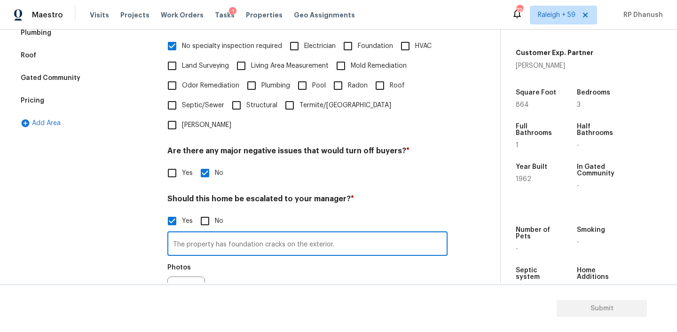
scroll to position [322, 0]
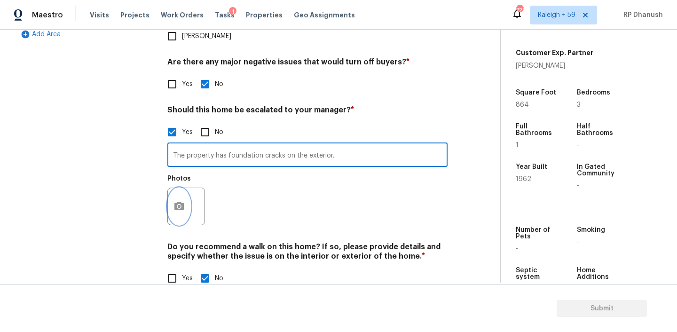
click at [183, 201] on icon "button" at bounding box center [178, 206] width 11 height 11
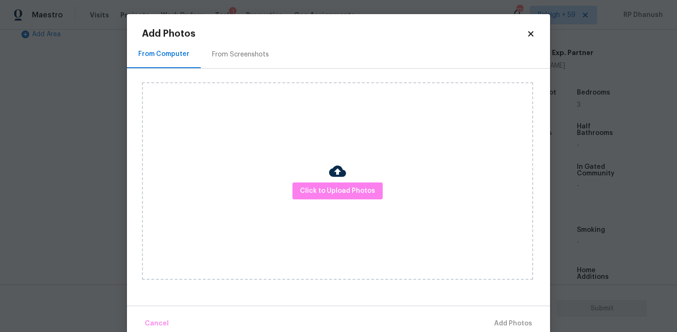
click at [229, 58] on div "From Screenshots" at bounding box center [240, 54] width 57 height 9
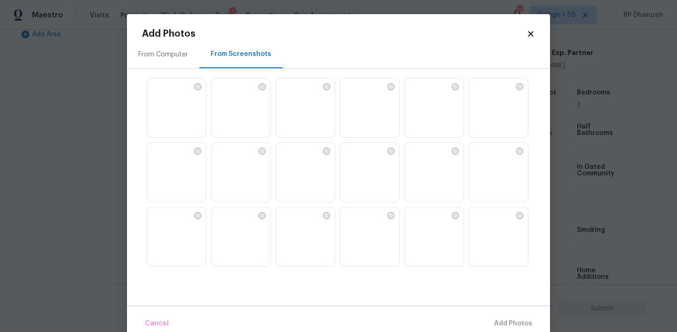
click at [352, 94] on img at bounding box center [347, 85] width 15 height 15
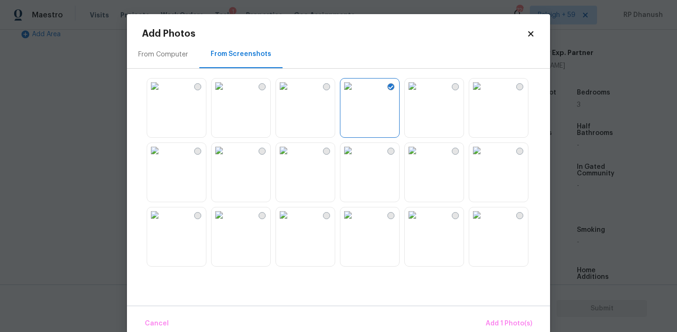
click at [355, 94] on img at bounding box center [347, 85] width 15 height 15
click at [170, 45] on div "From Computer" at bounding box center [163, 54] width 72 height 28
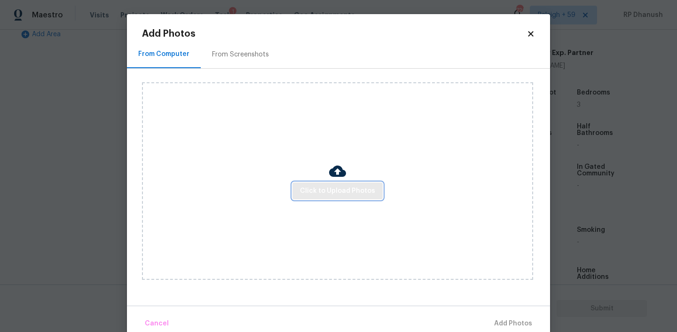
click at [328, 195] on span "Click to Upload Photos" at bounding box center [337, 191] width 75 height 12
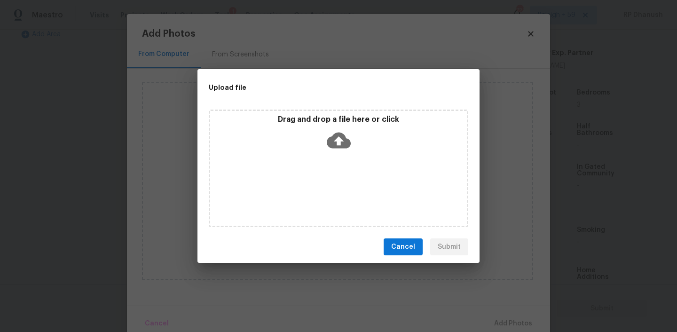
click at [328, 130] on icon at bounding box center [339, 140] width 24 height 24
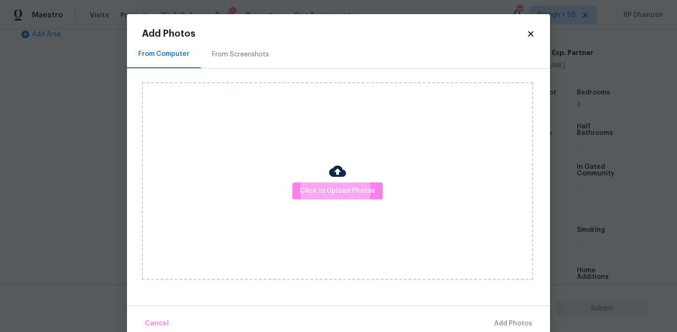
click at [308, 212] on div "Click to Upload Photos" at bounding box center [337, 180] width 391 height 197
click at [310, 200] on div "Click to Upload Photos" at bounding box center [337, 180] width 391 height 197
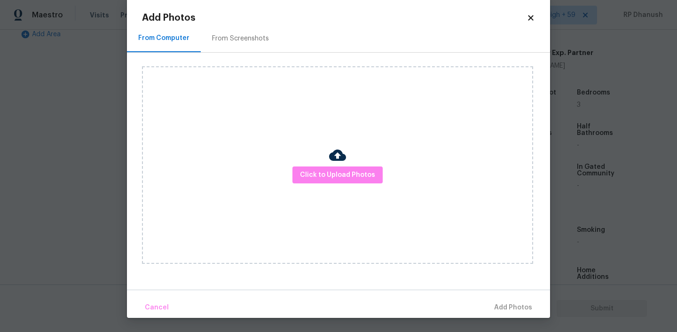
click at [314, 184] on div "Click to Upload Photos" at bounding box center [337, 164] width 391 height 197
click at [318, 167] on button "Click to Upload Photos" at bounding box center [337, 174] width 90 height 17
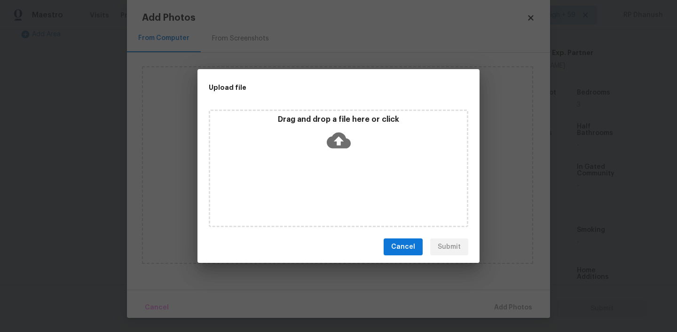
click at [318, 167] on div "Drag and drop a file here or click" at bounding box center [338, 167] width 259 height 117
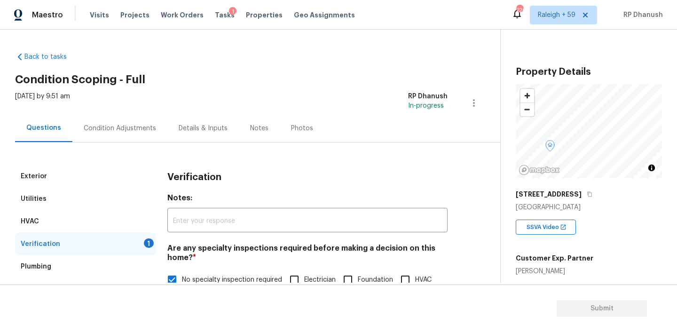
scroll to position [205, 0]
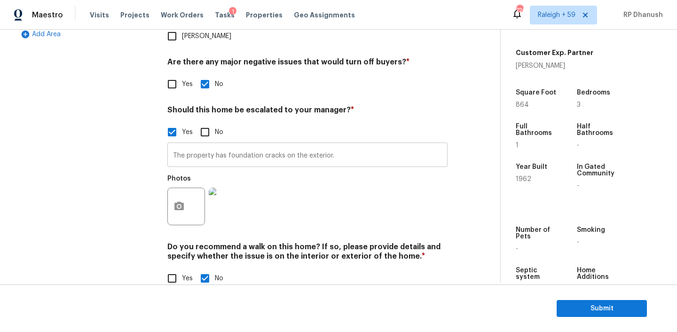
click at [345, 145] on input "The property has foundation cracks on the exterior." at bounding box center [307, 156] width 280 height 22
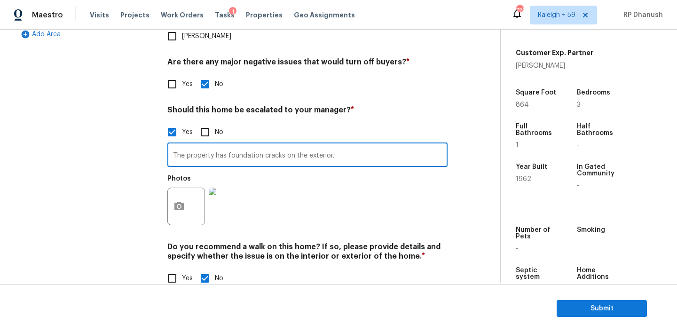
paste input "As per the permit sheet, the roof is 15+ years old; hence it has been scoped fo…"
click at [276, 145] on input "The property has foundation cracks on the exterior. As per the permit sheet, th…" at bounding box center [307, 156] width 280 height 22
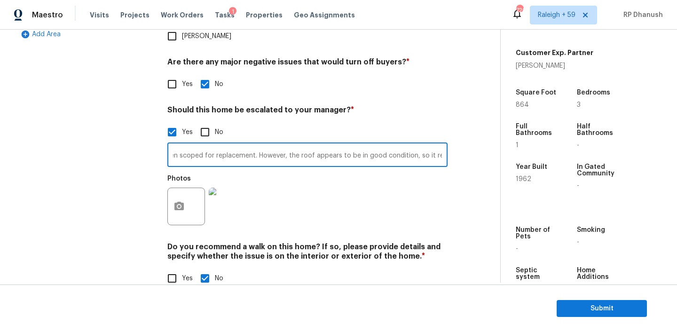
type input "The property has foundation cracks on the exterior. As per the permit sheet, th…"
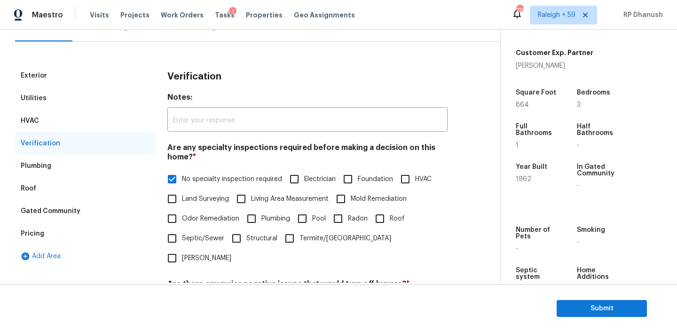
scroll to position [55, 0]
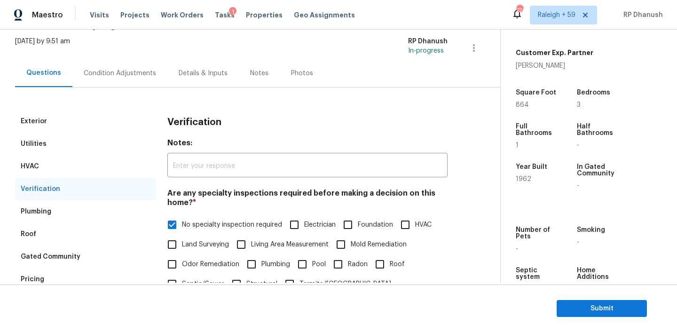
click at [106, 69] on div "Condition Adjustments" at bounding box center [120, 73] width 72 height 9
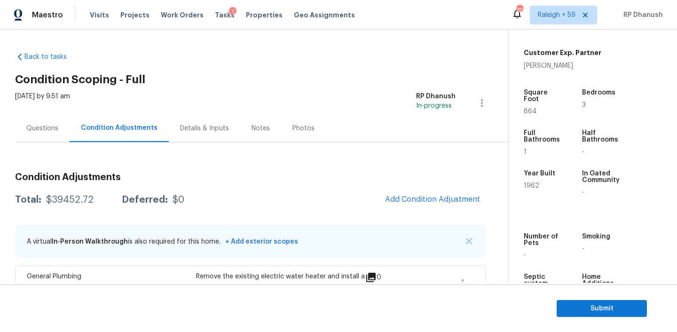
click at [39, 123] on div "Questions" at bounding box center [42, 128] width 55 height 28
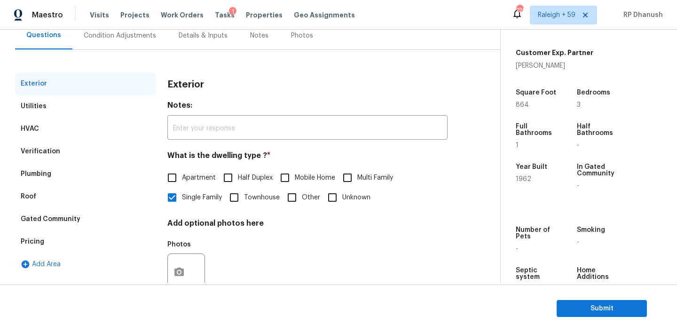
scroll to position [121, 0]
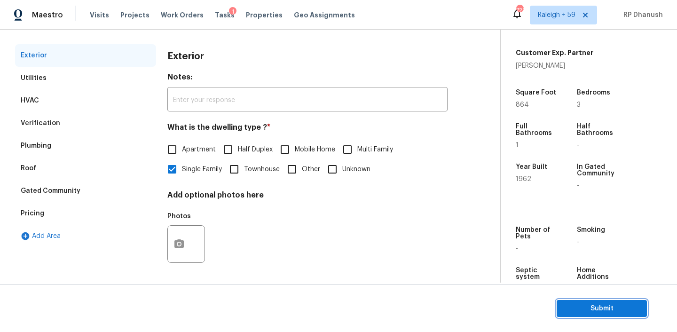
click at [572, 304] on span "Submit" at bounding box center [601, 309] width 75 height 12
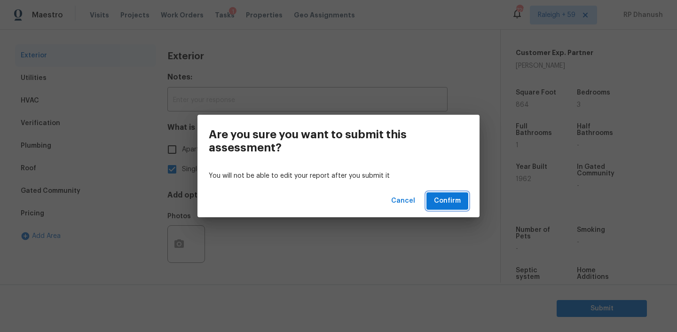
click at [459, 195] on span "Confirm" at bounding box center [447, 201] width 27 height 12
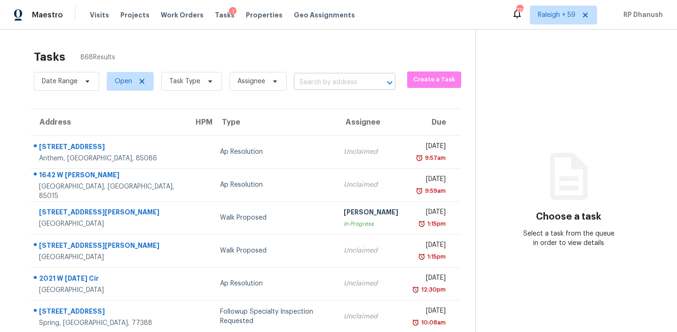
click at [320, 81] on input "text" at bounding box center [331, 82] width 75 height 15
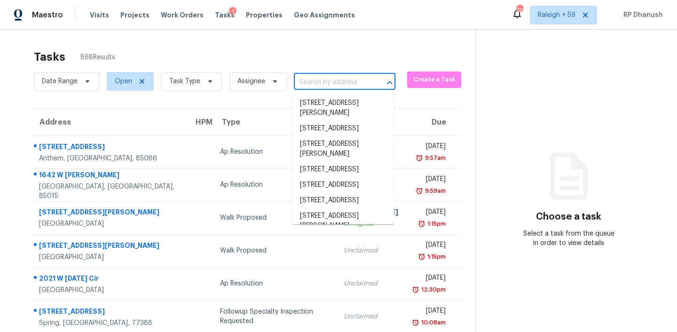
paste input "159 Tanner Loop, Troutman, NC 28166"
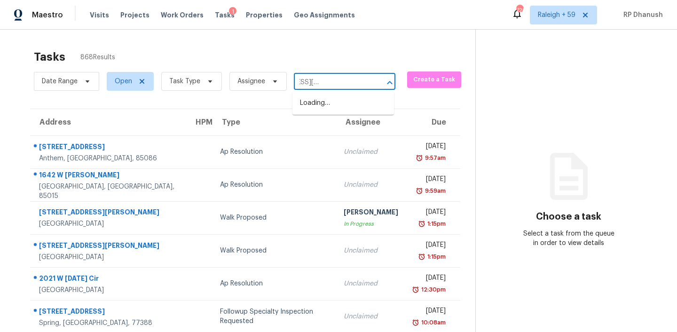
type input "159 Tanner Loop, Troutman, NC 28166"
click at [329, 101] on li "159 Tanner Loop, Troutman, NC 28166" at bounding box center [342, 112] width 101 height 35
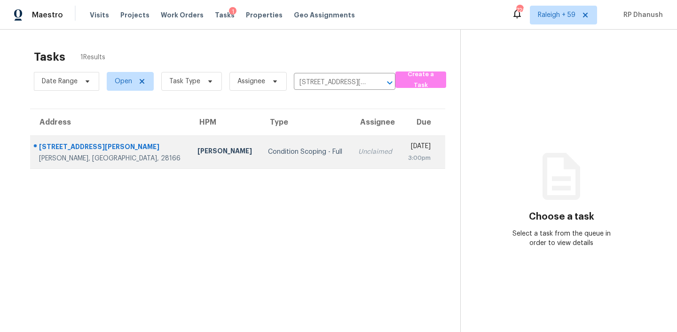
click at [358, 148] on div "Unclaimed" at bounding box center [375, 151] width 34 height 9
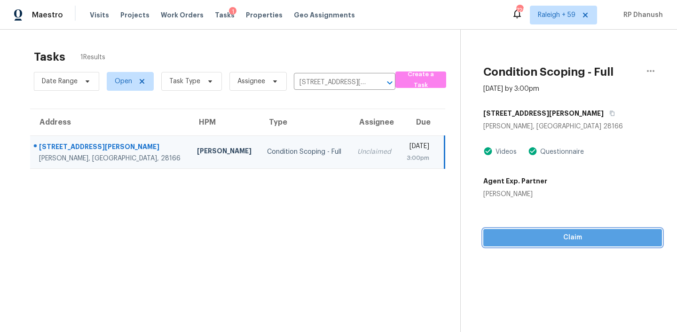
click at [539, 242] on span "Claim" at bounding box center [573, 238] width 164 height 12
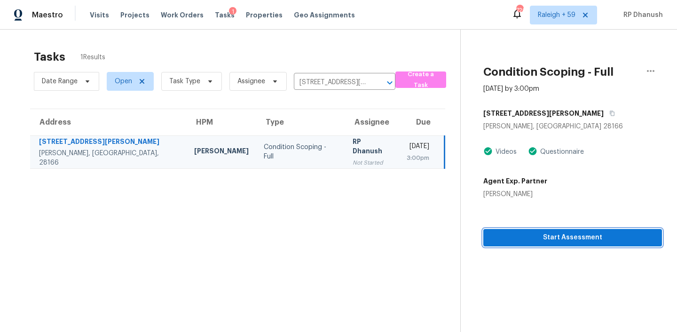
click at [517, 237] on span "Start Assessment" at bounding box center [573, 238] width 164 height 12
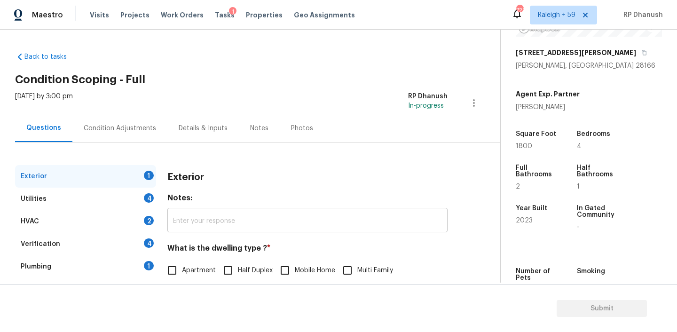
scroll to position [41, 0]
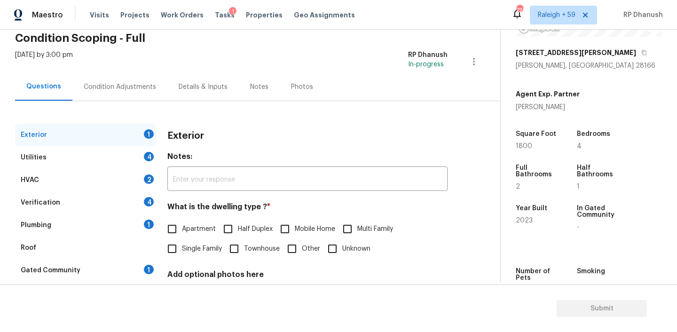
click at [189, 249] on span "Single Family" at bounding box center [202, 249] width 40 height 10
click at [182, 249] on input "Single Family" at bounding box center [172, 249] width 20 height 20
checkbox input "true"
click at [127, 148] on div "Utilities 4" at bounding box center [85, 157] width 141 height 23
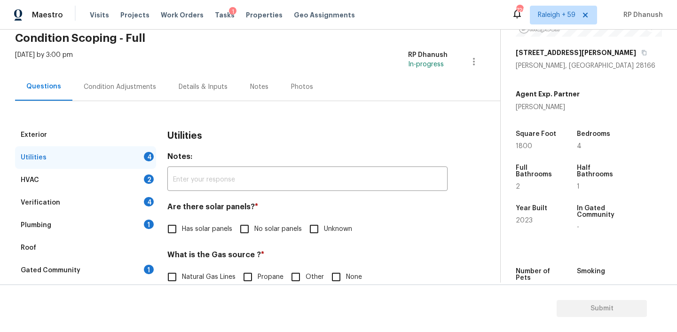
click at [242, 219] on div "Are there solar panels? * Has solar panels No solar panels Unknown" at bounding box center [307, 220] width 280 height 37
click at [253, 233] on input "No solar panels" at bounding box center [244, 229] width 20 height 20
checkbox input "true"
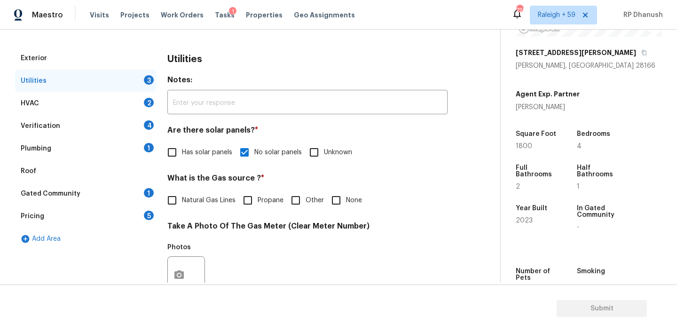
click at [340, 198] on input "None" at bounding box center [336, 200] width 20 height 20
checkbox input "true"
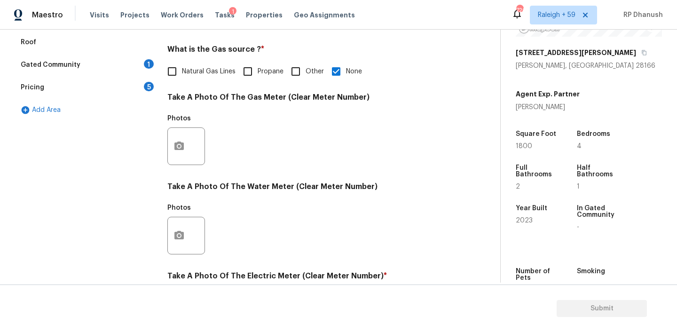
scroll to position [375, 0]
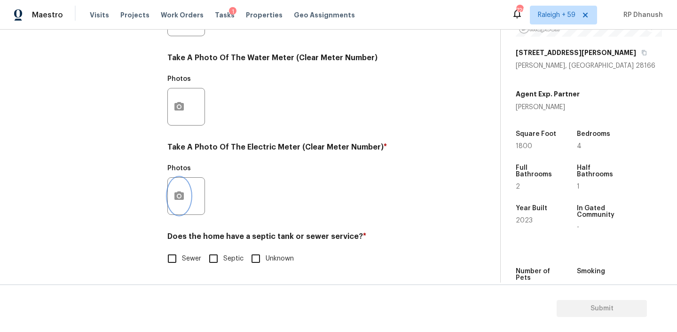
click at [177, 194] on icon "button" at bounding box center [178, 195] width 9 height 8
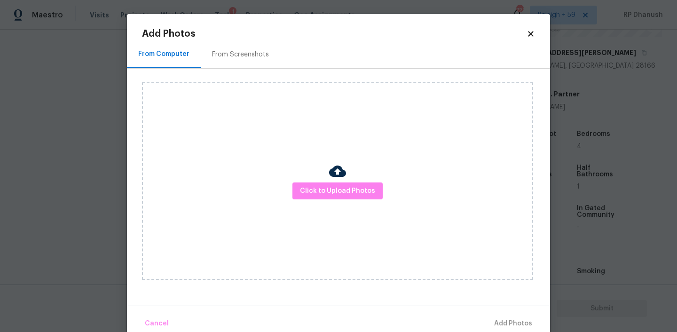
click at [241, 53] on div "From Screenshots" at bounding box center [240, 54] width 57 height 9
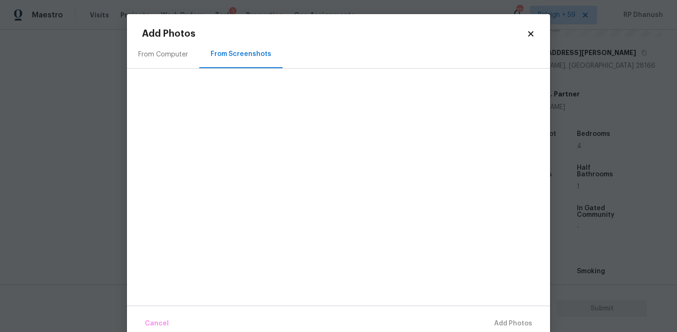
click at [187, 55] on div "From Computer" at bounding box center [163, 54] width 50 height 9
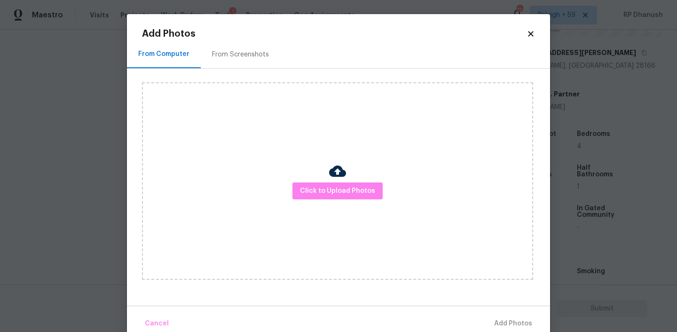
click at [343, 200] on div "Click to Upload Photos" at bounding box center [337, 180] width 391 height 197
click at [344, 141] on div "Click to Upload Photos" at bounding box center [337, 180] width 391 height 197
click at [332, 179] on img at bounding box center [337, 171] width 17 height 17
click at [332, 186] on span "Click to Upload Photos" at bounding box center [337, 191] width 75 height 12
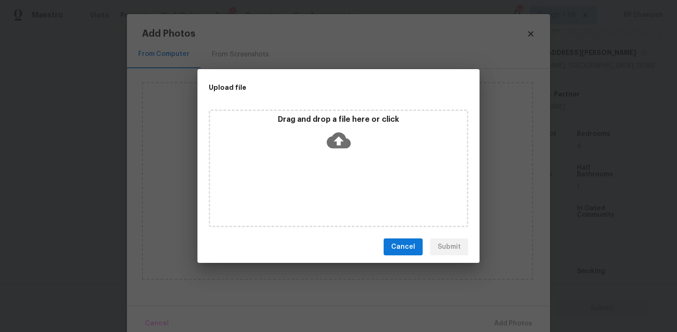
click at [333, 155] on div "Drag and drop a file here or click" at bounding box center [338, 167] width 259 height 117
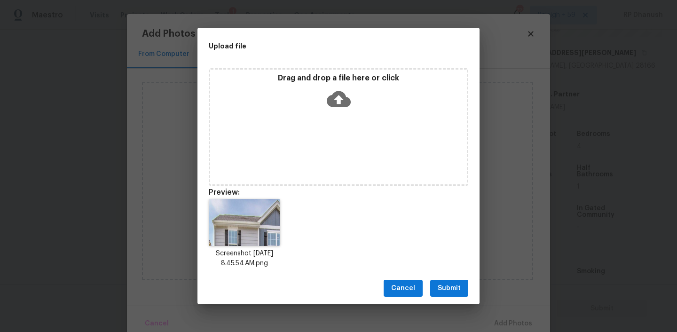
click at [437, 290] on span "Submit" at bounding box center [448, 288] width 23 height 12
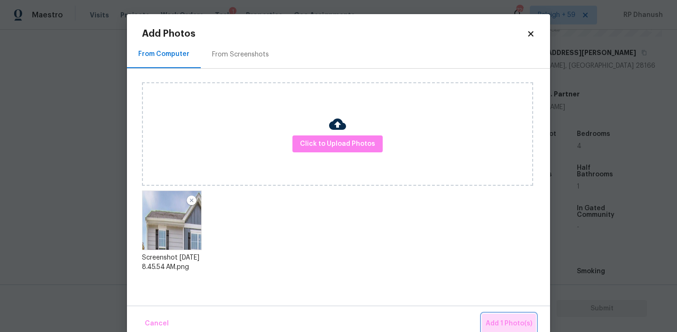
click at [515, 323] on span "Add 1 Photo(s)" at bounding box center [508, 324] width 47 height 12
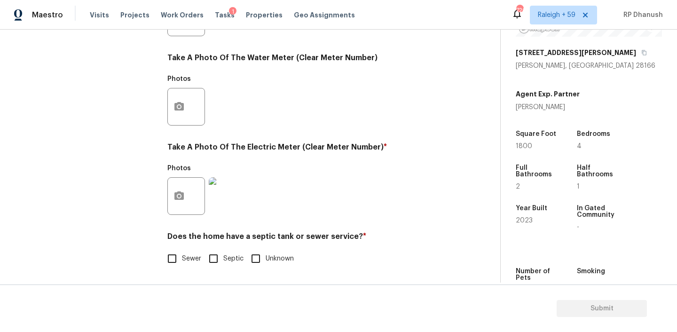
click at [179, 254] on input "Sewer" at bounding box center [172, 259] width 20 height 20
checkbox input "true"
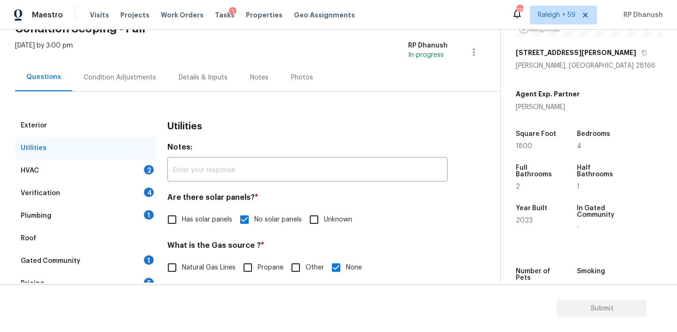
click at [123, 172] on div "HVAC 2" at bounding box center [85, 170] width 141 height 23
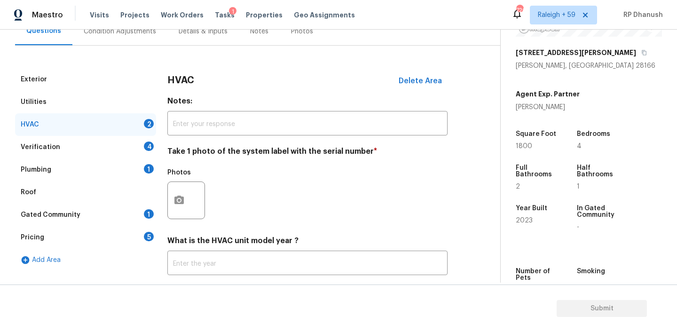
scroll to position [115, 0]
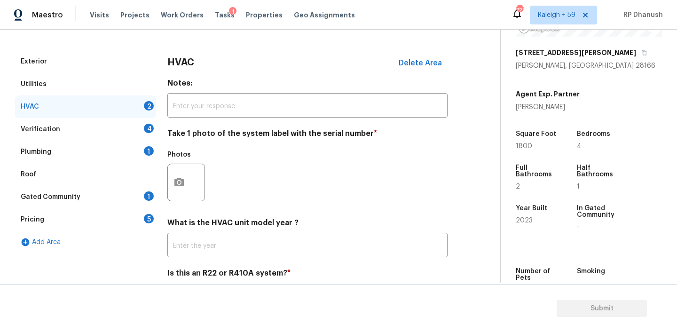
click at [191, 183] on div at bounding box center [186, 183] width 38 height 38
click at [185, 186] on button "button" at bounding box center [179, 182] width 23 height 37
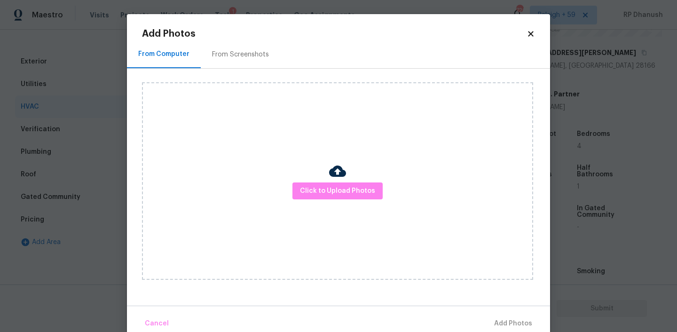
click at [224, 32] on h2 "Add Photos" at bounding box center [334, 33] width 384 height 9
click at [224, 43] on div "From Screenshots" at bounding box center [240, 54] width 79 height 28
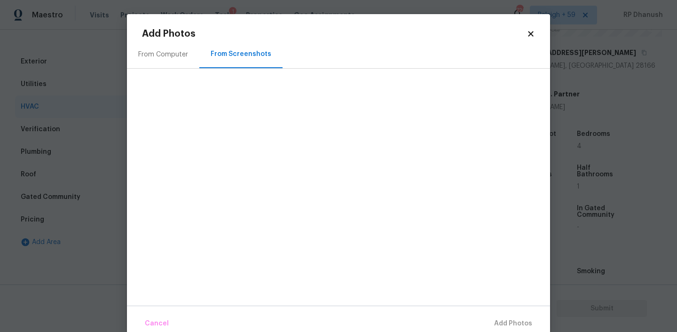
click at [140, 63] on div "From Computer" at bounding box center [163, 54] width 72 height 28
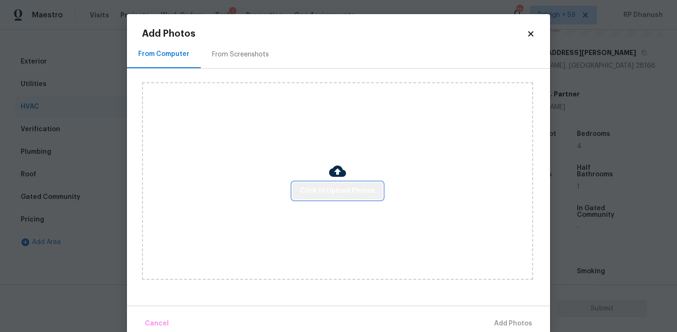
click at [353, 189] on span "Click to Upload Photos" at bounding box center [337, 191] width 75 height 12
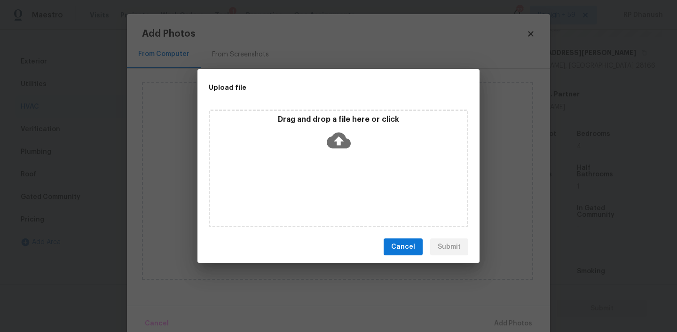
click at [349, 170] on div "Drag and drop a file here or click" at bounding box center [338, 167] width 259 height 117
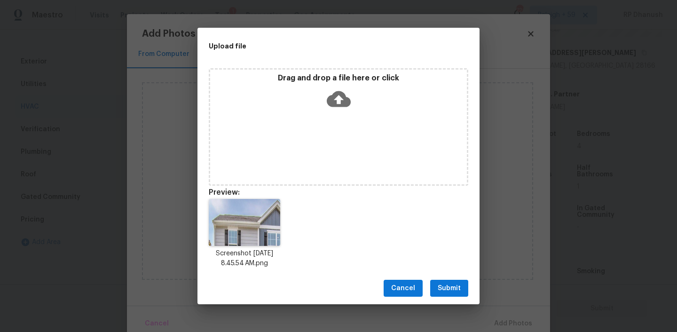
click at [441, 286] on span "Submit" at bounding box center [448, 288] width 23 height 12
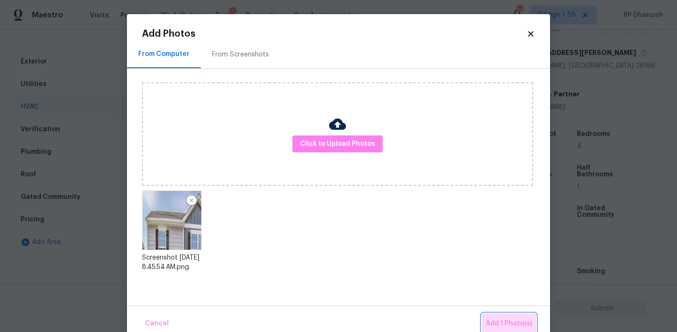
click at [519, 314] on button "Add 1 Photo(s)" at bounding box center [509, 323] width 54 height 20
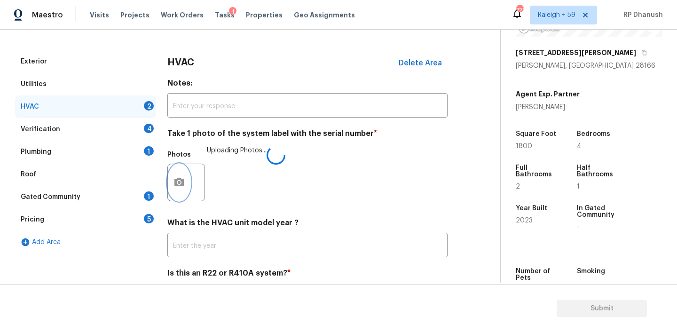
scroll to position [152, 0]
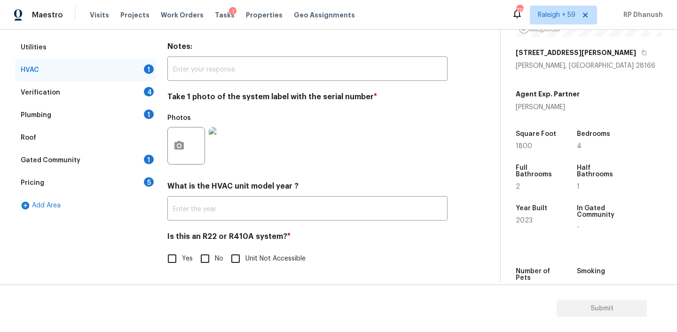
click at [203, 256] on input "No" at bounding box center [205, 259] width 20 height 20
checkbox input "true"
click at [142, 91] on div "Verification 4" at bounding box center [85, 92] width 141 height 23
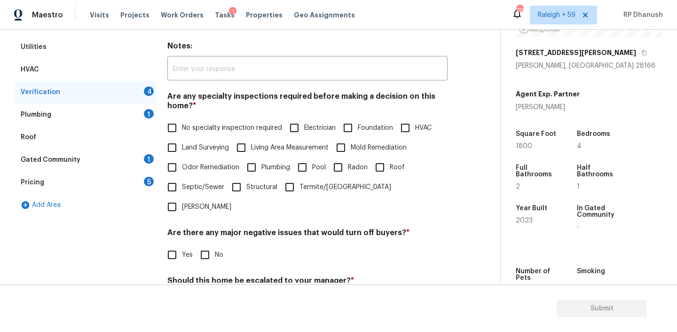
click at [193, 125] on span "No specialty inspection required" at bounding box center [232, 128] width 100 height 10
click at [182, 125] on input "No specialty inspection required" at bounding box center [172, 128] width 20 height 20
checkbox input "true"
click at [211, 245] on input "No" at bounding box center [205, 255] width 20 height 20
checkbox input "true"
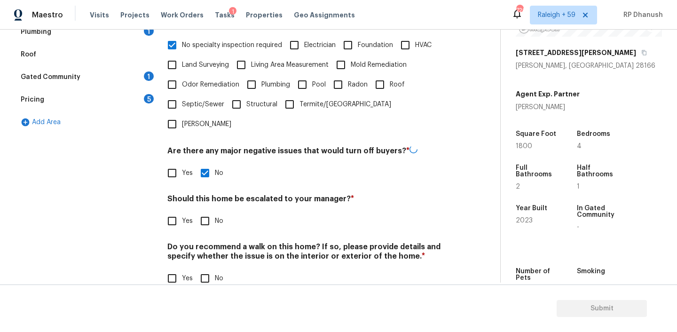
scroll to position [234, 0]
click at [207, 211] on input "No" at bounding box center [205, 221] width 20 height 20
checkbox input "true"
click at [206, 245] on h4 "Do you recommend a walk on this home? If so, please provide details and specify…" at bounding box center [307, 254] width 280 height 23
click at [206, 268] on input "No" at bounding box center [205, 278] width 20 height 20
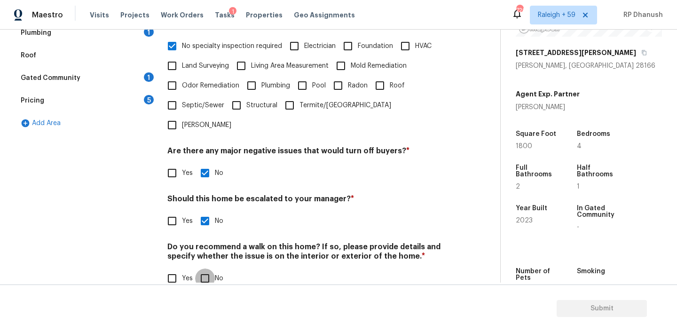
checkbox input "true"
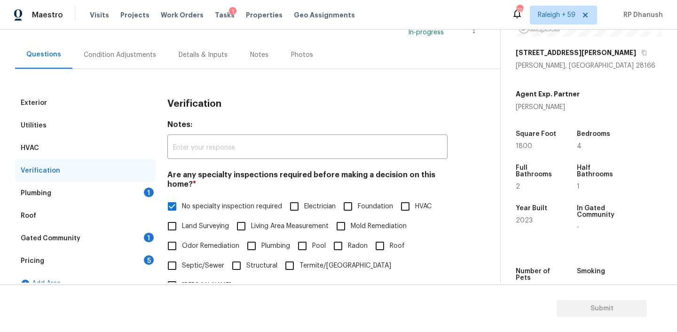
click at [128, 192] on div "Plumbing 1" at bounding box center [85, 193] width 141 height 23
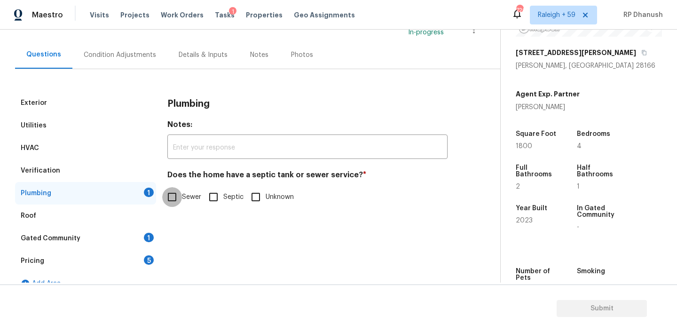
click at [177, 199] on input "Sewer" at bounding box center [172, 197] width 20 height 20
checkbox input "true"
click at [153, 228] on div "Gated Community 1" at bounding box center [85, 238] width 141 height 23
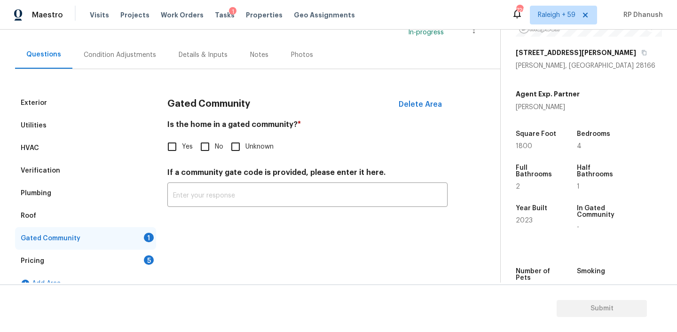
click at [150, 235] on div "1" at bounding box center [149, 237] width 10 height 9
click at [198, 150] on input "No" at bounding box center [205, 147] width 20 height 20
checkbox input "true"
click at [140, 252] on div "Pricing 5" at bounding box center [85, 261] width 141 height 23
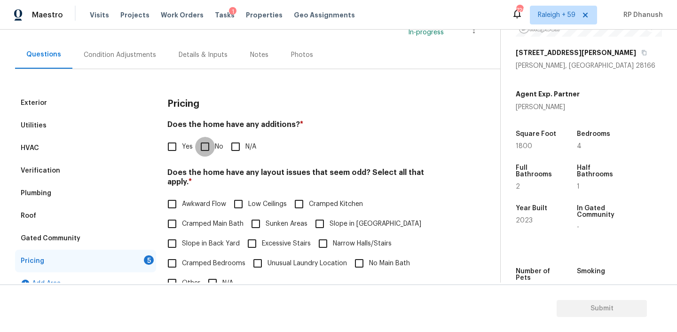
click at [209, 146] on input "No" at bounding box center [205, 147] width 20 height 20
checkbox input "true"
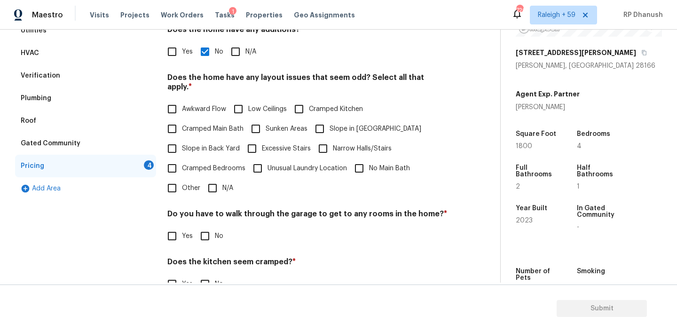
click at [191, 144] on span "Slope in Back Yard" at bounding box center [211, 149] width 58 height 10
click at [182, 139] on input "Slope in Back Yard" at bounding box center [172, 149] width 20 height 20
checkbox input "true"
click at [318, 123] on input "Slope in Front Yard" at bounding box center [320, 129] width 20 height 20
checkbox input "true"
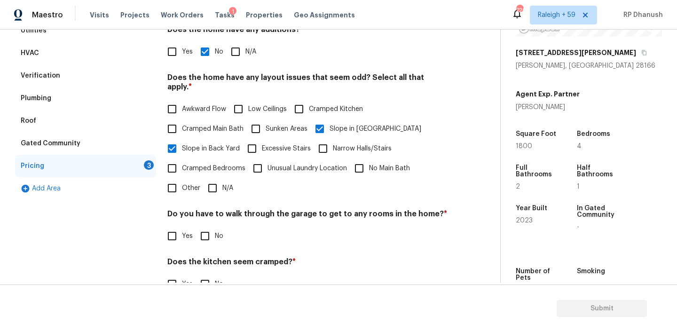
click at [214, 209] on h4 "Do you have to walk through the garage to get to any rooms in the home? *" at bounding box center [307, 215] width 280 height 13
click at [211, 215] on div "Do you have to walk through the garage to get to any rooms in the home? * Yes No" at bounding box center [307, 227] width 280 height 37
click at [207, 234] on input "No" at bounding box center [205, 236] width 20 height 20
checkbox input "true"
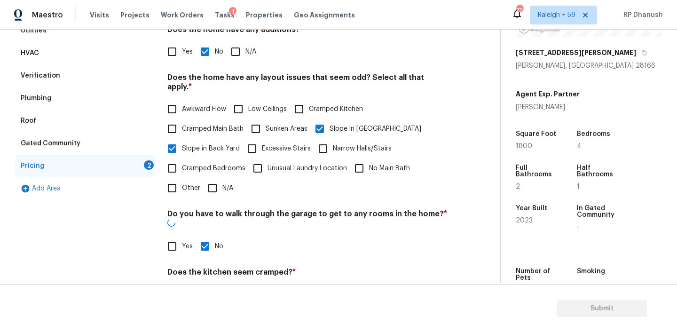
click at [207, 283] on div "Back to tasks Condition Scoping - Full Mon, Oct 06 2025 by 3:00 pm RP Dhanush I…" at bounding box center [338, 181] width 677 height 302
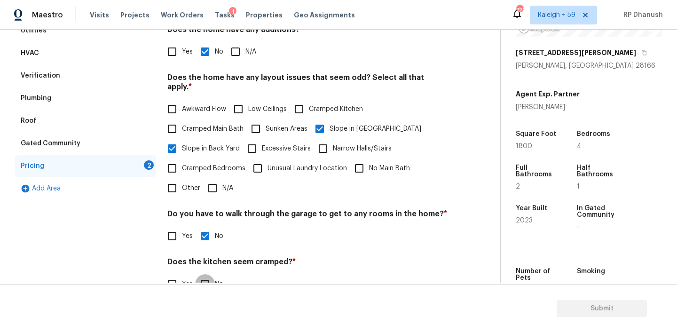
click at [207, 275] on input "No" at bounding box center [205, 284] width 20 height 20
checkbox input "true"
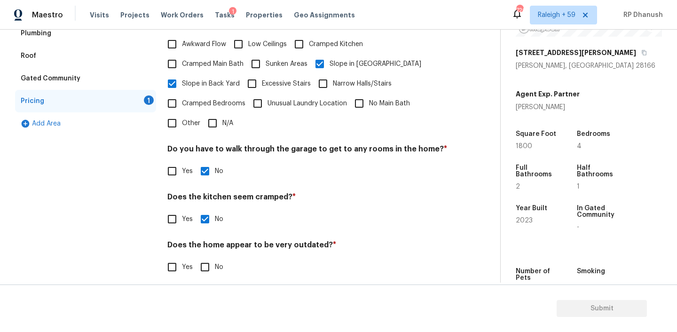
scroll to position [232, 0]
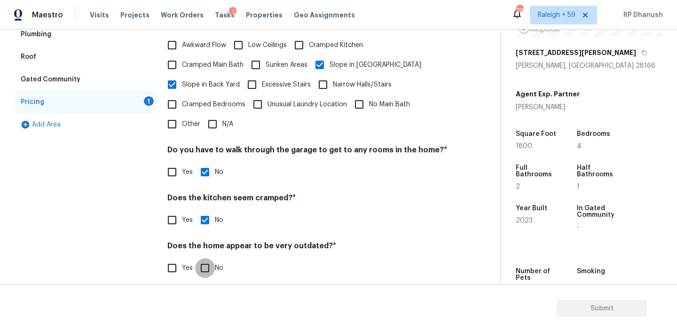
click at [206, 258] on input "No" at bounding box center [205, 268] width 20 height 20
checkbox input "true"
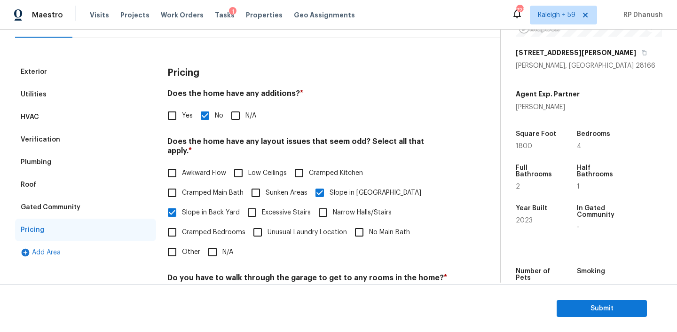
scroll to position [53, 0]
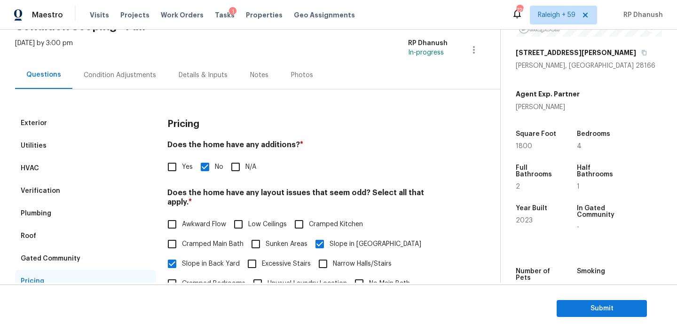
click at [106, 82] on div "Condition Adjustments" at bounding box center [119, 75] width 95 height 28
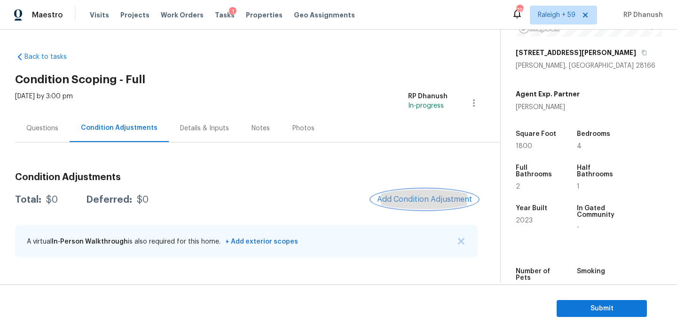
click at [443, 190] on button "Add Condition Adjustment" at bounding box center [424, 199] width 106 height 20
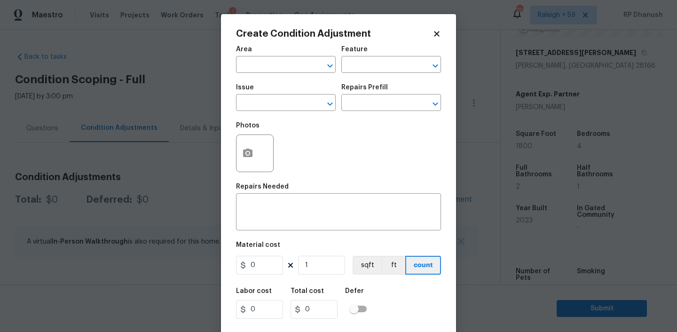
click at [246, 73] on span "Area ​" at bounding box center [286, 59] width 100 height 38
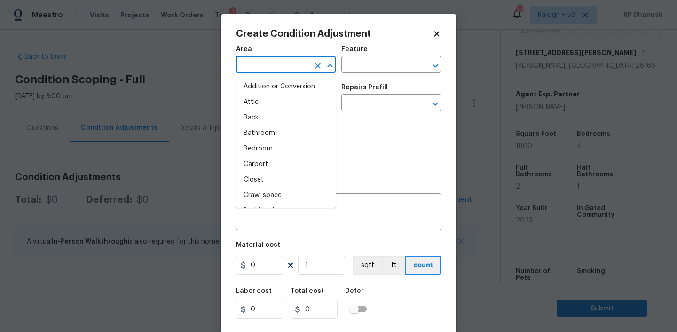
click at [249, 68] on input "text" at bounding box center [272, 65] width 73 height 15
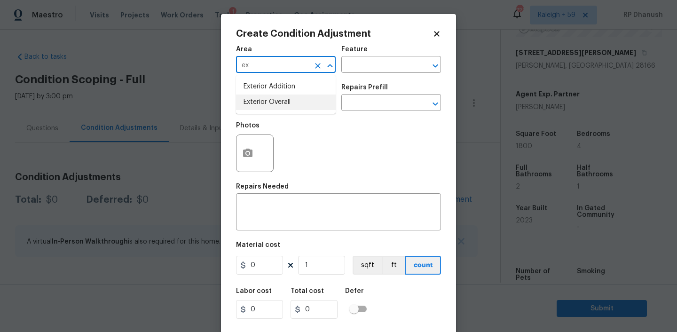
click at [270, 102] on li "Exterior Overall" at bounding box center [286, 102] width 100 height 16
type input "Exterior Overall"
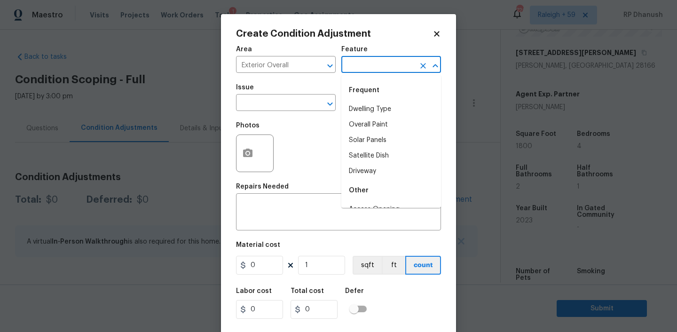
click at [380, 65] on input "text" at bounding box center [377, 65] width 73 height 15
click at [369, 98] on div "Frequent" at bounding box center [391, 90] width 100 height 23
click at [369, 106] on li "Driveway" at bounding box center [391, 109] width 100 height 16
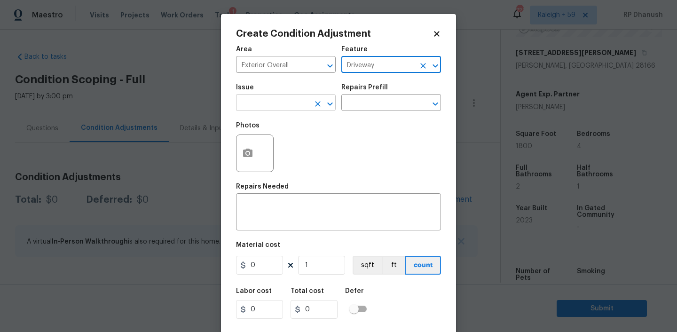
type input "Driveway"
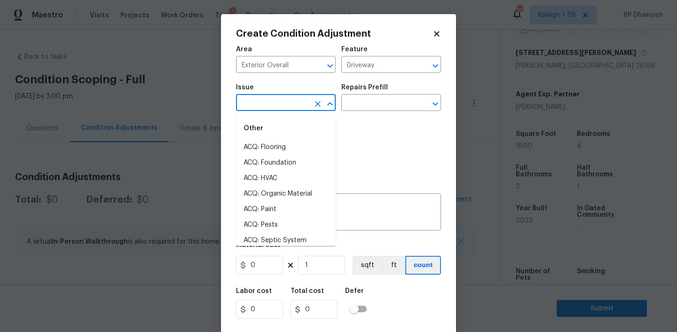
click at [271, 105] on input "text" at bounding box center [272, 103] width 73 height 15
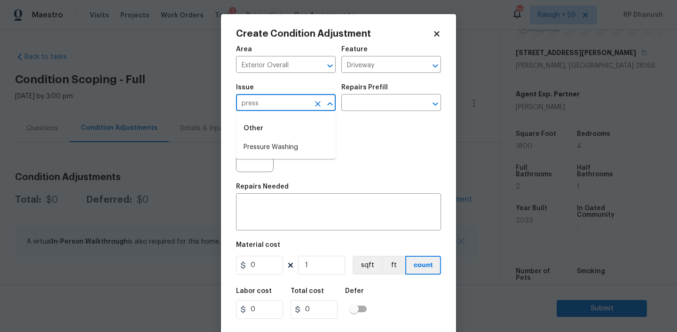
click at [265, 146] on li "Pressure Washing" at bounding box center [286, 148] width 100 height 16
type input "Pressure Washing"
click at [404, 91] on div "Repairs Prefill" at bounding box center [391, 90] width 100 height 12
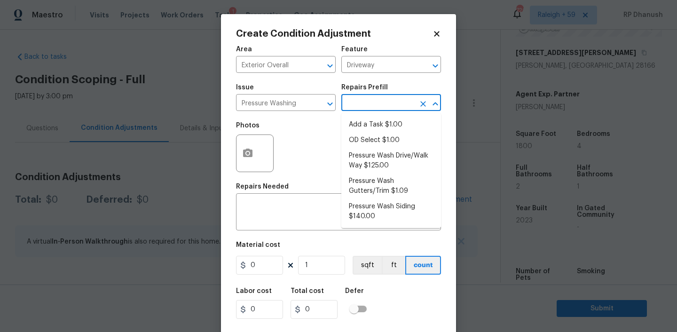
click at [400, 98] on input "text" at bounding box center [377, 103] width 73 height 15
click at [370, 203] on li "Pressure Wash Siding $140.00" at bounding box center [391, 211] width 100 height 25
type input "Siding"
type textarea "Protect areas as needed for pressure washing. Pressure wash the siding on the h…"
type input "140"
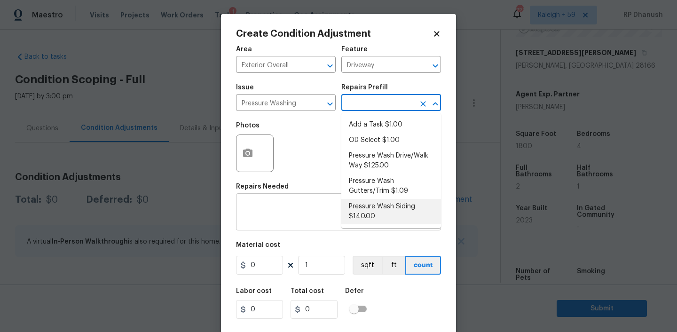
type input "140"
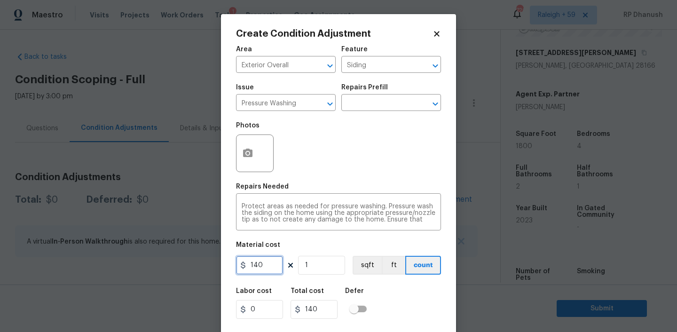
click at [250, 265] on input "140" at bounding box center [259, 265] width 47 height 19
type input "200"
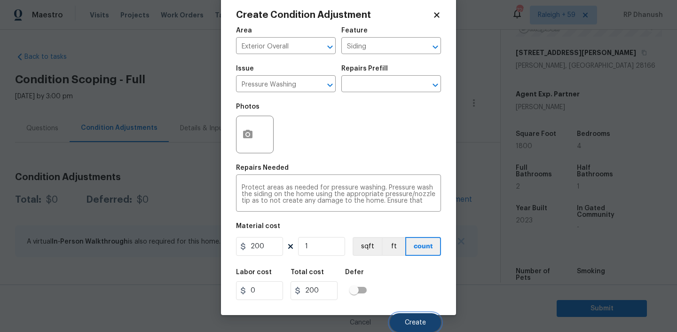
click at [406, 317] on button "Create" at bounding box center [415, 322] width 51 height 19
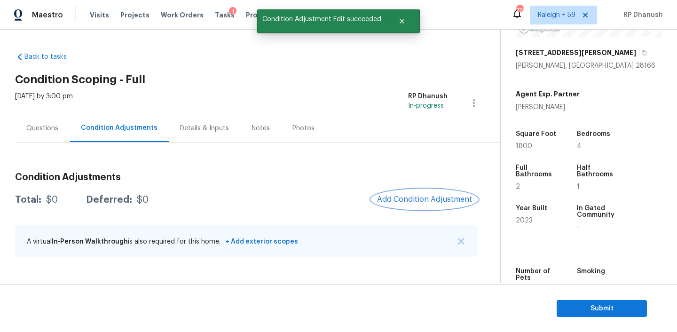
scroll to position [0, 0]
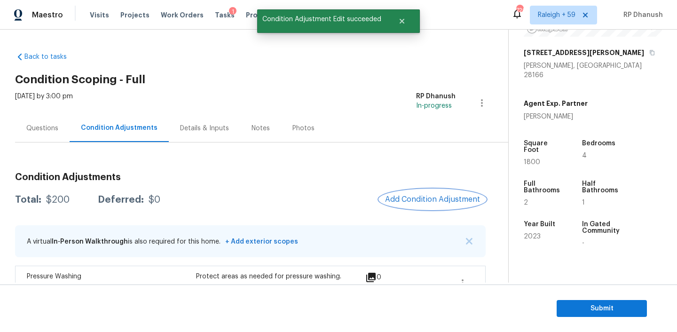
click at [440, 193] on button "Add Condition Adjustment" at bounding box center [432, 199] width 106 height 20
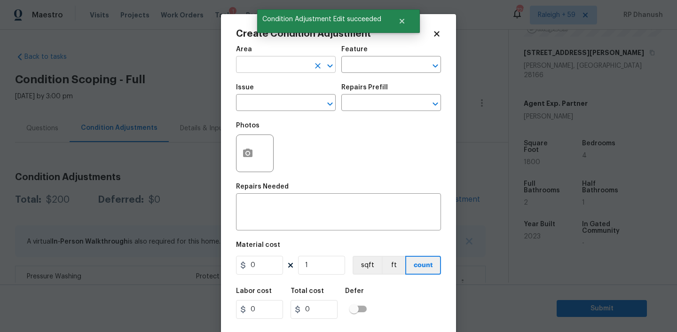
click at [286, 62] on input "text" at bounding box center [272, 65] width 73 height 15
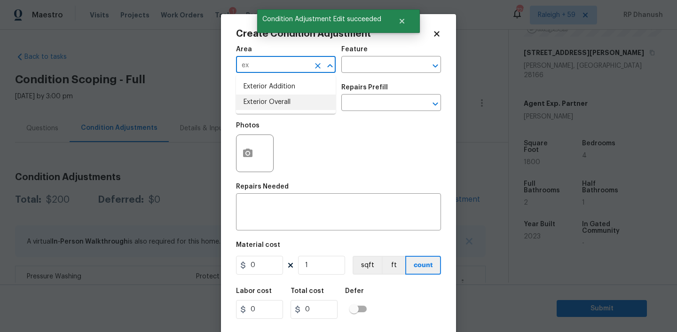
click at [270, 96] on li "Exterior Overall" at bounding box center [286, 102] width 100 height 16
type input "Exterior Overall"
click at [401, 70] on input "text" at bounding box center [377, 65] width 73 height 15
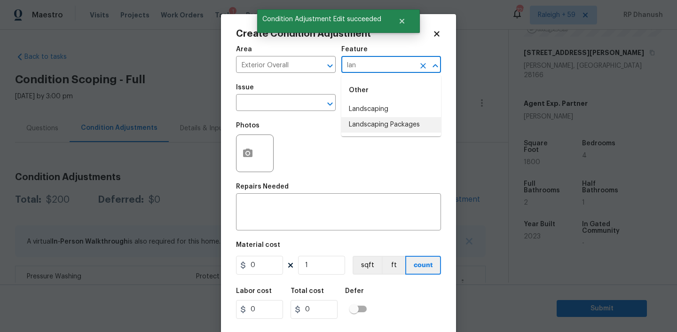
click at [376, 126] on li "Landscaping Packages" at bounding box center [391, 125] width 100 height 16
type input "Landscaping Packages"
click at [226, 110] on div "Create Condition Adjustment Area Exterior Overall ​ Feature Landscaping Package…" at bounding box center [338, 174] width 235 height 320
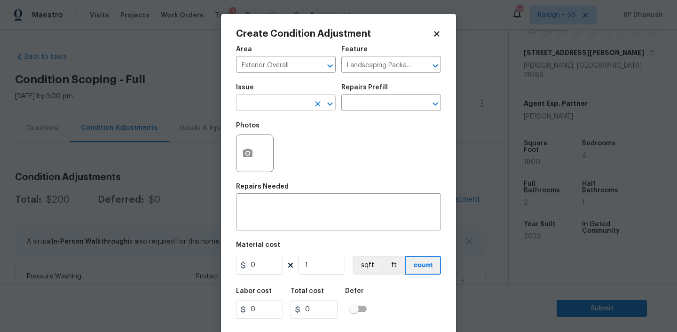
click at [250, 110] on input "text" at bounding box center [272, 103] width 73 height 15
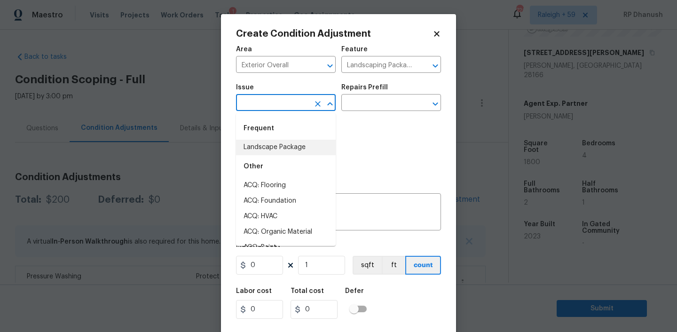
click at [250, 151] on li "Landscape Package" at bounding box center [286, 148] width 100 height 16
type input "Landscape Package"
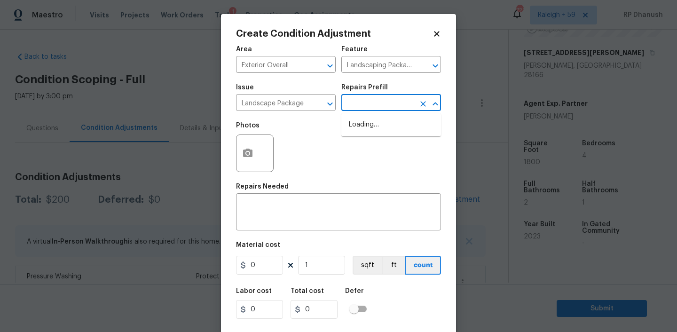
click at [350, 108] on input "text" at bounding box center [377, 103] width 73 height 15
click at [374, 123] on li "Initial landscaping package $75.00" at bounding box center [391, 129] width 100 height 25
type input "Home Readiness Packages"
type textarea "Mowing of grass up to 6" in height. Mow, edge along driveways & sidewalks, trim…"
type input "75"
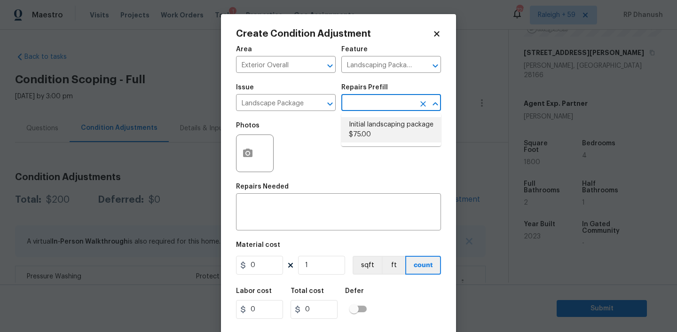
type input "75"
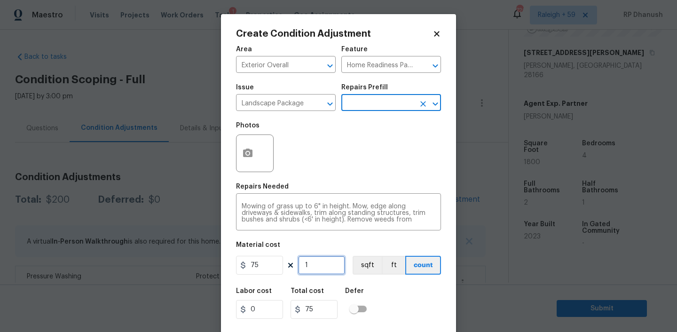
click at [335, 263] on input "1" at bounding box center [321, 265] width 47 height 19
type input "0"
type input "2"
type input "150"
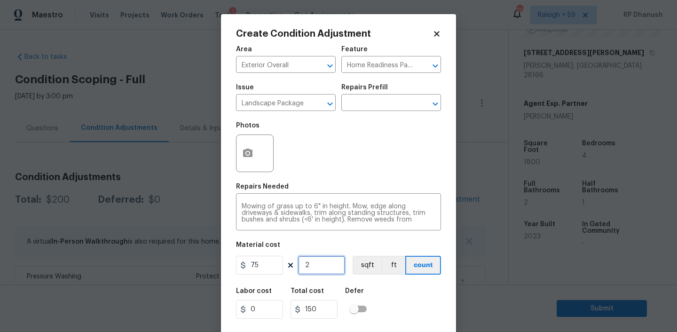
type input "2"
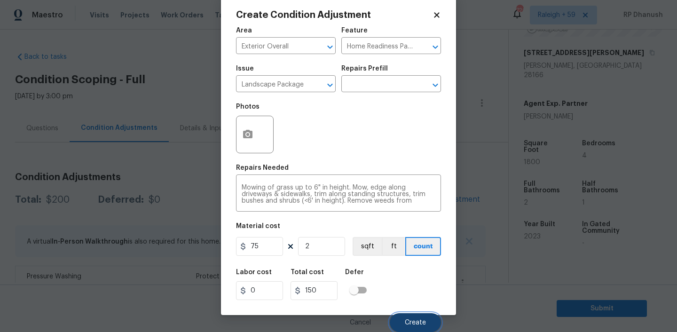
click at [426, 322] on button "Create" at bounding box center [415, 322] width 51 height 19
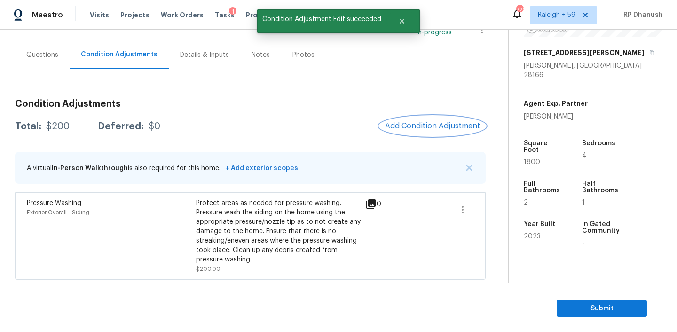
scroll to position [0, 0]
click at [422, 133] on button "Add Condition Adjustment" at bounding box center [432, 126] width 106 height 20
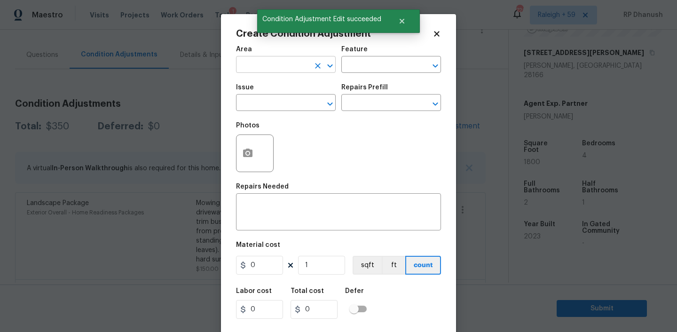
click at [266, 67] on input "text" at bounding box center [272, 65] width 73 height 15
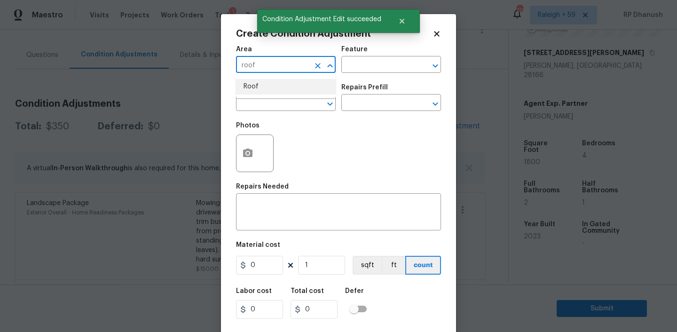
click at [268, 82] on li "Roof" at bounding box center [286, 87] width 100 height 16
type input "Roof"
click at [379, 52] on div "Feature" at bounding box center [391, 52] width 100 height 12
click at [374, 65] on input "text" at bounding box center [377, 65] width 73 height 15
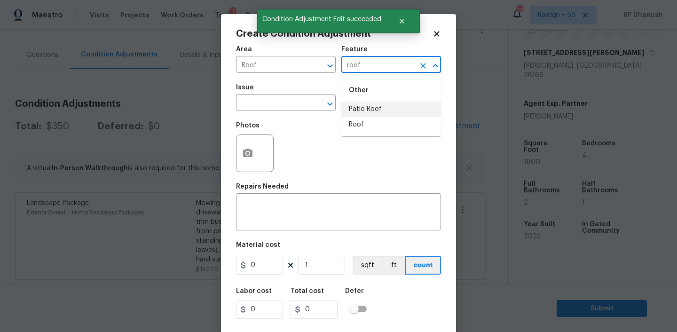
click at [362, 117] on li "Roof" at bounding box center [391, 125] width 100 height 16
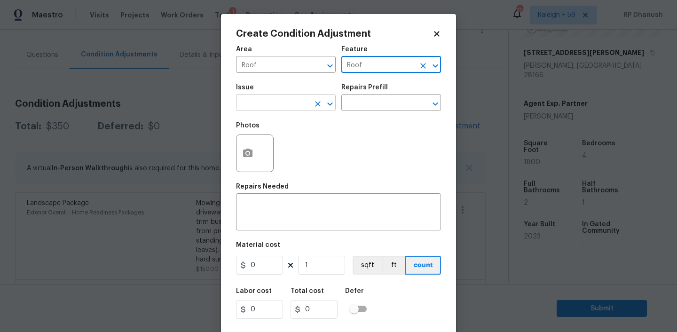
type input "Roof"
click at [283, 110] on input "text" at bounding box center [272, 103] width 73 height 15
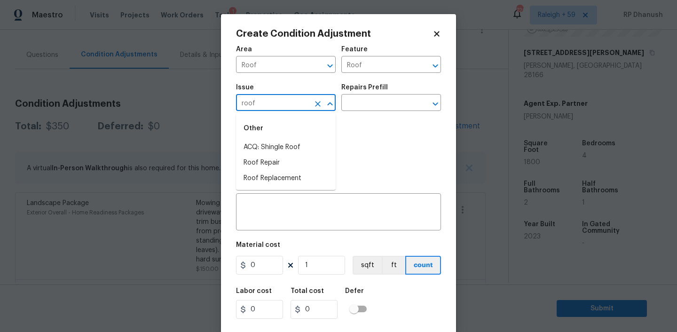
click at [273, 138] on div "Other" at bounding box center [286, 128] width 100 height 23
click at [273, 142] on li "ACQ: Shingle Roof" at bounding box center [286, 148] width 100 height 16
type input "ACQ: Shingle Roof"
click at [344, 121] on div "Photos" at bounding box center [338, 147] width 205 height 61
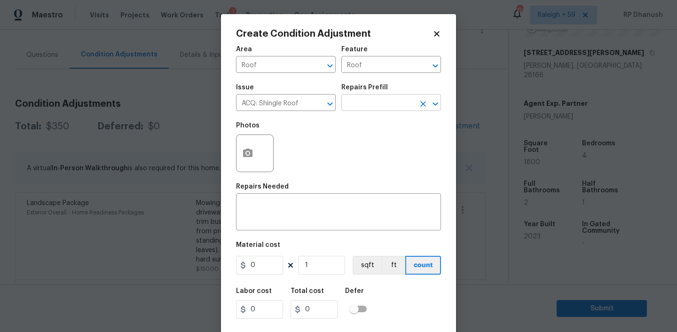
click at [363, 110] on input "text" at bounding box center [377, 103] width 73 height 15
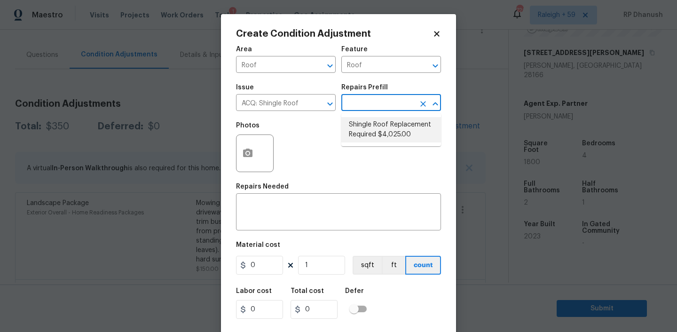
click at [380, 125] on li "Shingle Roof Replacement Required $4,025.00" at bounding box center [391, 129] width 100 height 25
type input "Acquisition"
type textarea "Acquisition Scope: Shingle Roof Replacement required."
type input "4025"
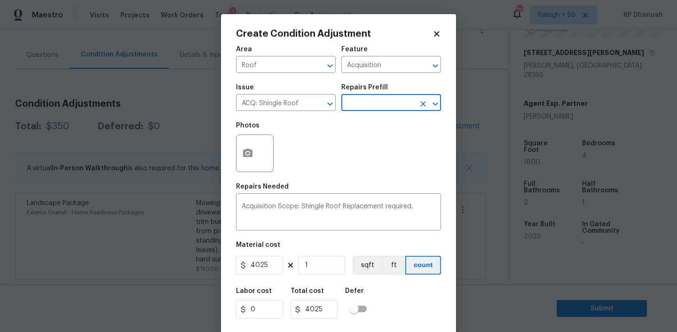
scroll to position [19, 0]
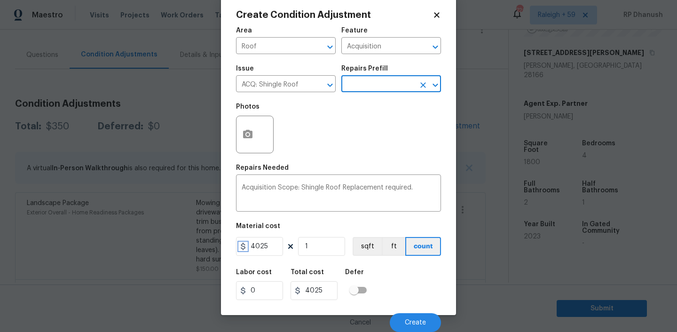
click at [246, 247] on icon at bounding box center [243, 246] width 8 height 8
click at [261, 245] on input "4025" at bounding box center [259, 246] width 47 height 19
type input "1000"
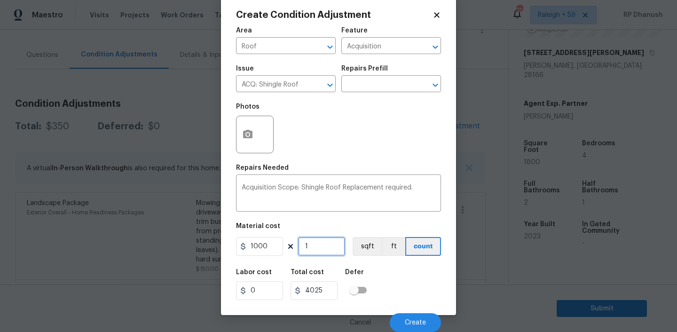
type input "1000"
click at [351, 187] on textarea "Acquisition Scope: Shingle Roof Replacement required." at bounding box center [339, 194] width 194 height 20
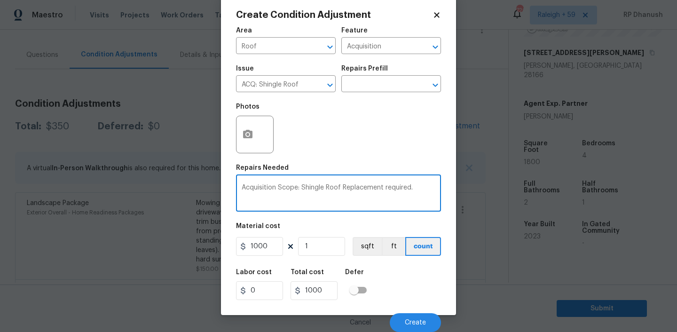
drag, startPoint x: 351, startPoint y: 187, endPoint x: 458, endPoint y: 196, distance: 107.0
click at [458, 196] on div "Create Condition Adjustment Area Roof ​ Feature Acquisition ​ Issue ACQ: Shingl…" at bounding box center [338, 166] width 677 height 332
type textarea "Acquisition Scope: Shingle Roof repairs"
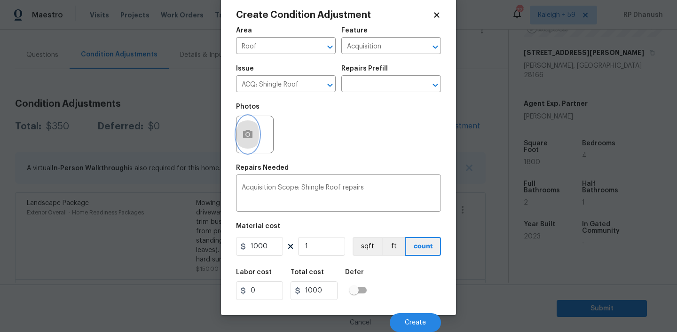
click at [243, 128] on button "button" at bounding box center [247, 134] width 23 height 37
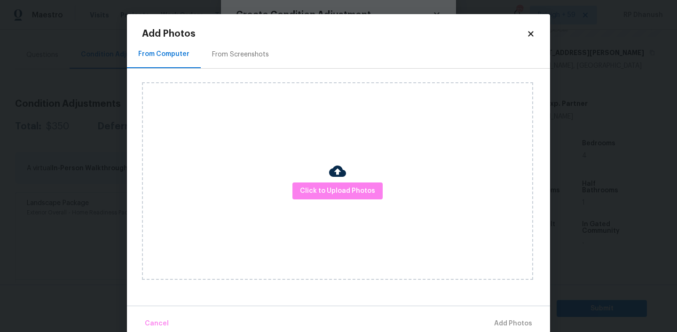
click at [312, 157] on div "Click to Upload Photos" at bounding box center [337, 180] width 391 height 197
click at [317, 185] on span "Click to Upload Photos" at bounding box center [337, 191] width 75 height 12
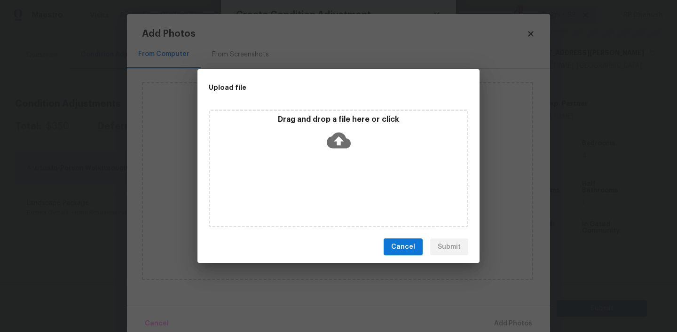
click at [318, 134] on div "Drag and drop a file here or click" at bounding box center [338, 135] width 257 height 40
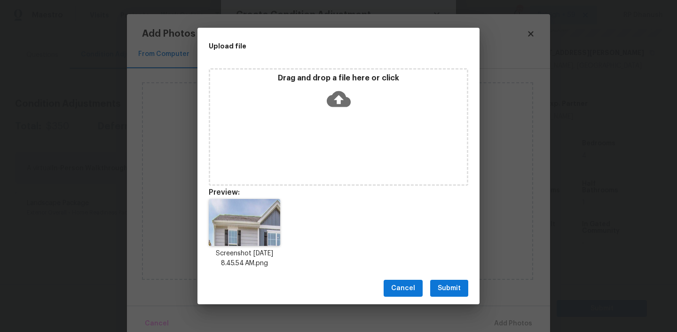
click at [451, 289] on span "Submit" at bounding box center [448, 288] width 23 height 12
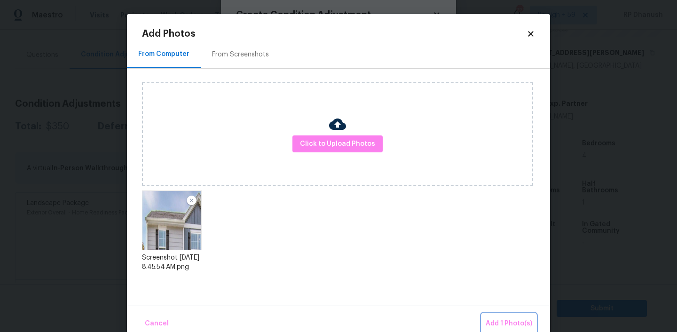
click at [526, 320] on span "Add 1 Photo(s)" at bounding box center [508, 324] width 47 height 12
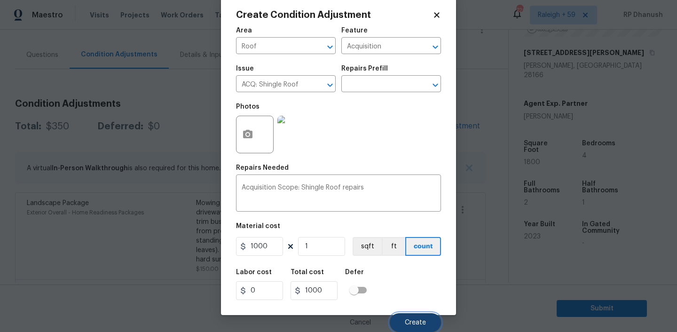
click at [412, 317] on button "Create" at bounding box center [415, 322] width 51 height 19
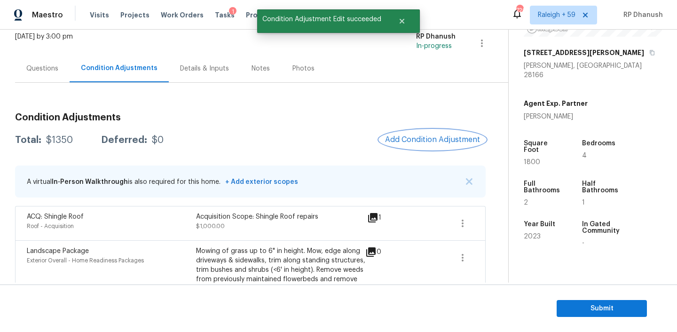
scroll to position [59, 0]
click at [438, 138] on span "Add Condition Adjustment" at bounding box center [432, 140] width 95 height 8
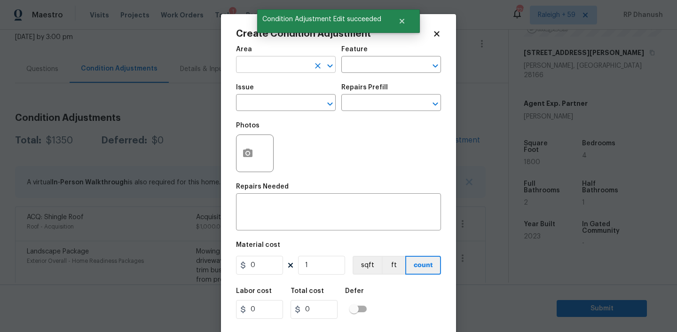
click at [284, 69] on input "text" at bounding box center [272, 65] width 73 height 15
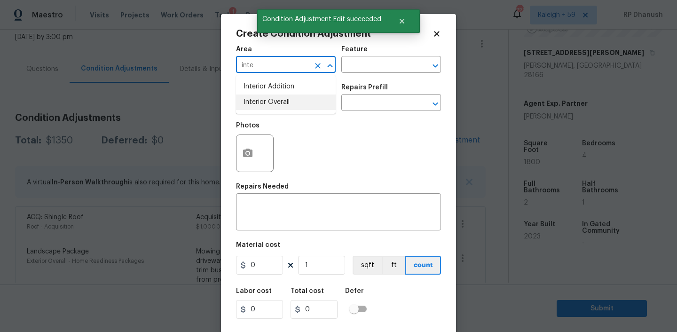
click at [280, 100] on li "Interior Overall" at bounding box center [286, 102] width 100 height 16
type input "Interior Overall"
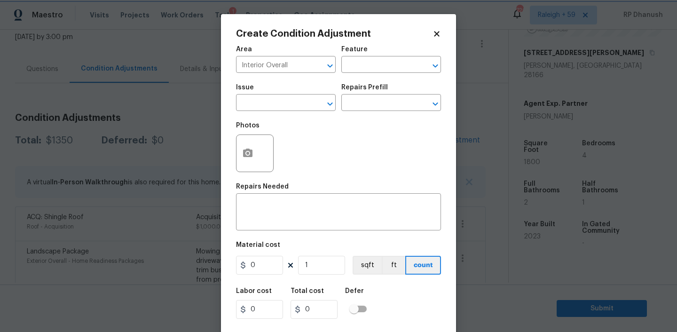
click at [346, 80] on div "Issue ​ Repairs Prefill ​" at bounding box center [338, 97] width 205 height 38
click at [373, 62] on input "text" at bounding box center [377, 65] width 73 height 15
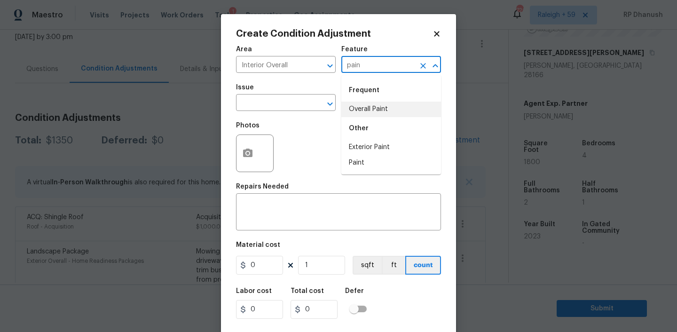
click at [366, 108] on li "Overall Paint" at bounding box center [391, 109] width 100 height 16
type input "Overall Paint"
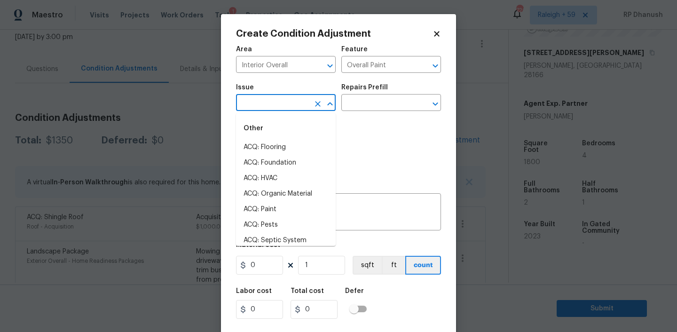
click at [285, 108] on input "text" at bounding box center [272, 103] width 73 height 15
click at [267, 142] on li "ACQ: Paint" at bounding box center [286, 148] width 100 height 16
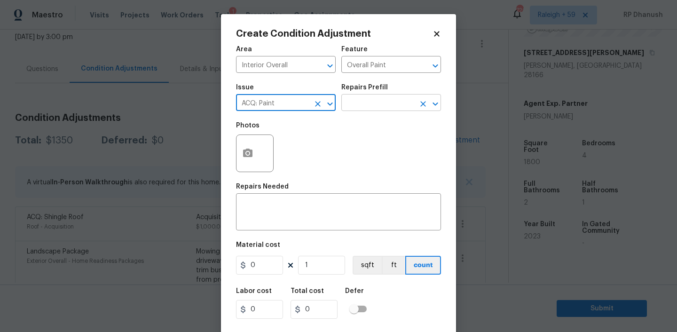
type input "ACQ: Paint"
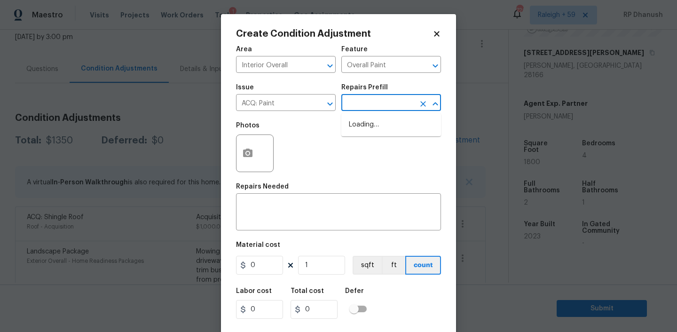
click at [376, 110] on input "text" at bounding box center [377, 103] width 73 height 15
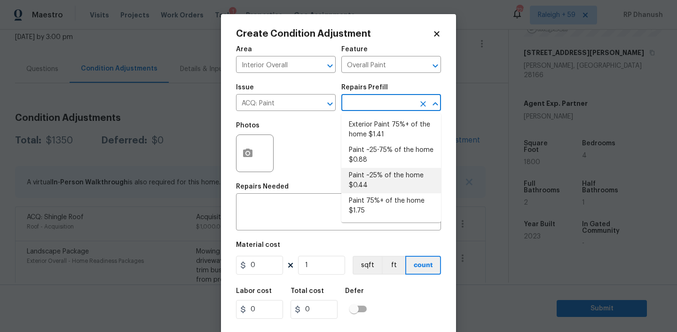
click at [368, 174] on li "Paint ~25% of the home $0.44" at bounding box center [391, 180] width 100 height 25
type input "Acquisition"
type textarea "Acquisition Scope: ~25% of the home needs interior paint"
type input "0.44"
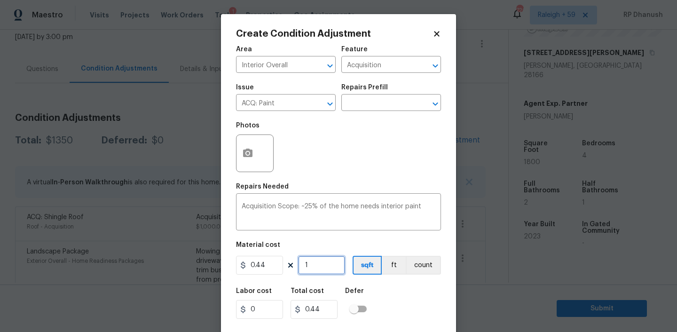
click at [319, 259] on input "1" at bounding box center [321, 265] width 47 height 19
type input "0"
type input "1"
type input "0.44"
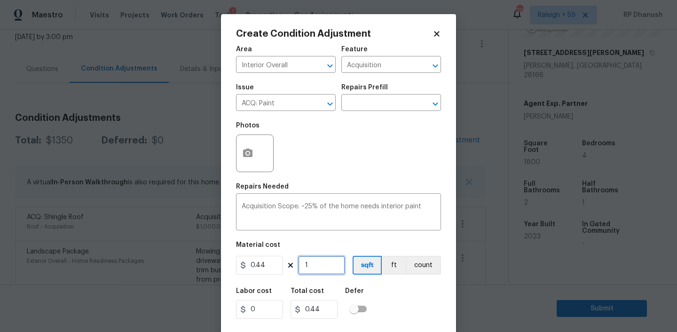
type input "18"
type input "7.92"
type input "180"
type input "79.2"
type input "1800"
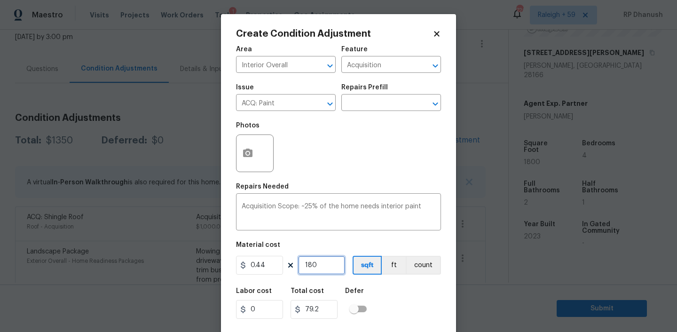
type input "792"
type input "1800"
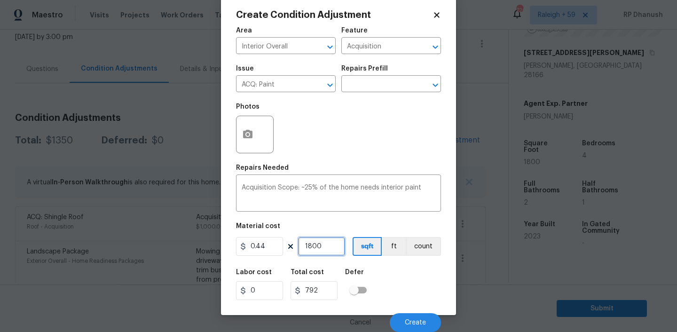
click at [315, 245] on input "1800" at bounding box center [321, 246] width 47 height 19
click at [431, 322] on button "Create" at bounding box center [415, 322] width 51 height 19
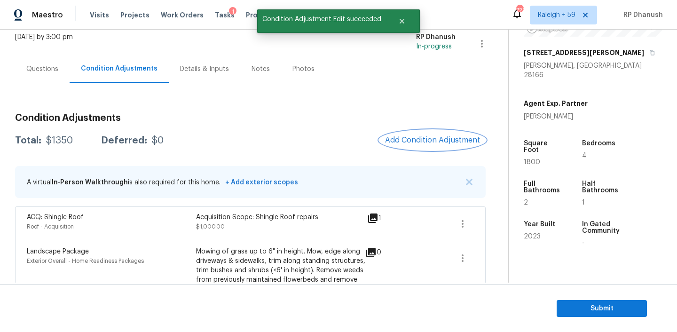
scroll to position [0, 0]
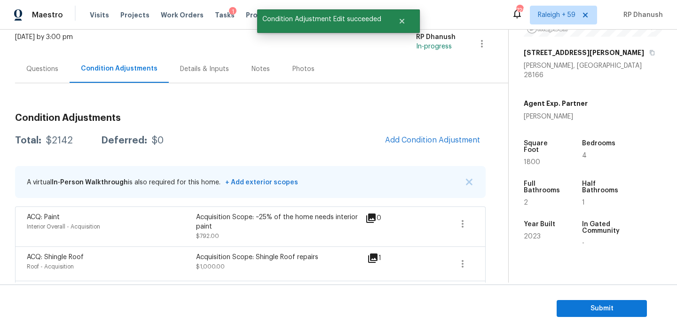
click at [409, 124] on div "Condition Adjustments Total: $2142 Deferred: $0 Add Condition Adjustment A virt…" at bounding box center [250, 280] width 470 height 349
click at [409, 135] on button "Add Condition Adjustment" at bounding box center [432, 140] width 106 height 20
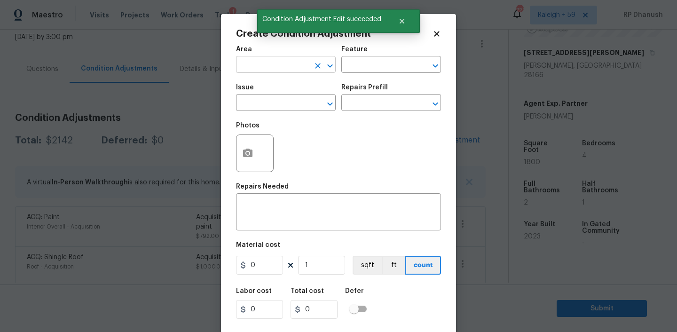
click at [247, 63] on input "text" at bounding box center [272, 65] width 73 height 15
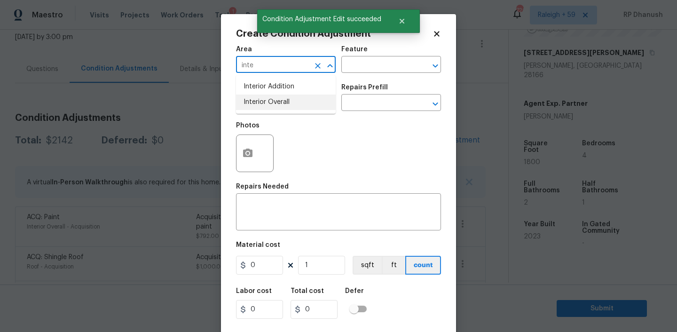
click at [252, 100] on li "Interior Overall" at bounding box center [286, 102] width 100 height 16
type input "Interior Overall"
click at [356, 67] on input "text" at bounding box center [377, 65] width 73 height 15
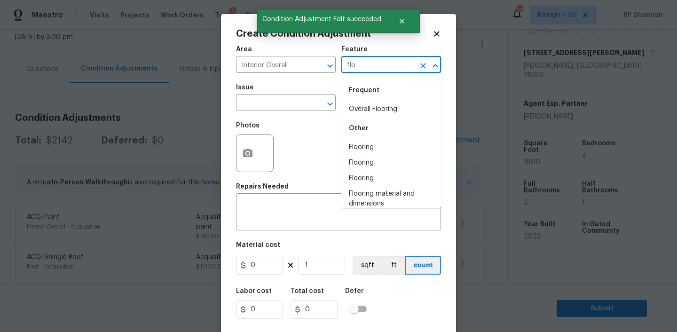
click at [355, 95] on div "Frequent" at bounding box center [391, 90] width 100 height 23
click at [355, 114] on li "Overall Flooring" at bounding box center [391, 109] width 100 height 16
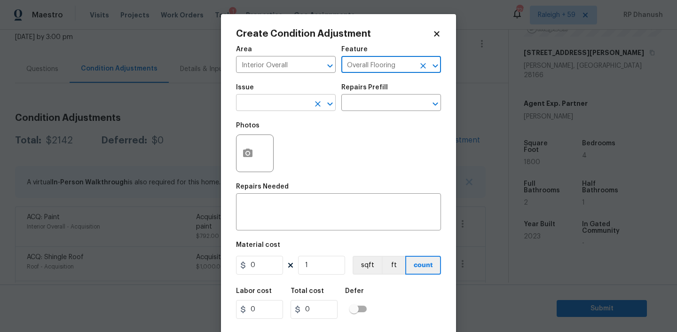
type input "Overall Flooring"
click at [282, 109] on input "text" at bounding box center [272, 103] width 73 height 15
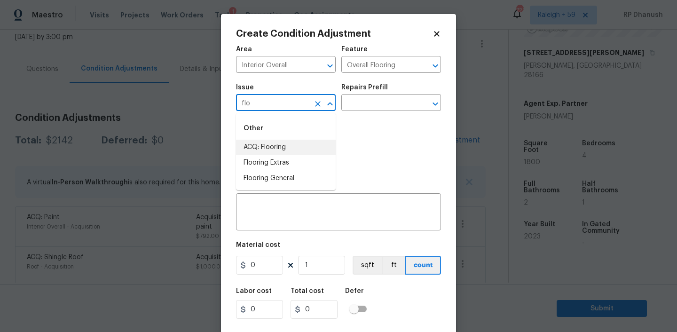
click at [271, 151] on li "ACQ: Flooring" at bounding box center [286, 148] width 100 height 16
type input "ACQ: Flooring"
click at [336, 111] on div "Issue ACQ: Flooring ​ Repairs Prefill ​" at bounding box center [338, 97] width 205 height 38
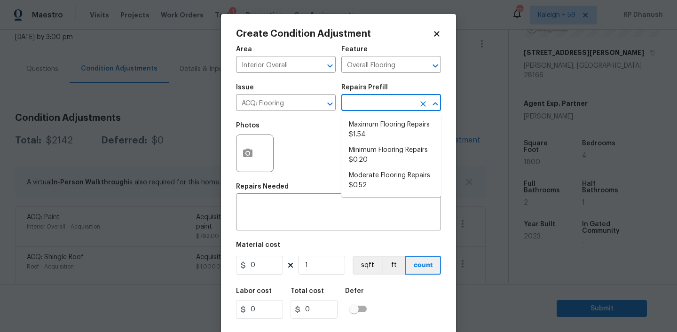
click at [367, 106] on input "text" at bounding box center [377, 103] width 73 height 15
click at [378, 158] on li "Minimum Flooring Repairs $0.20" at bounding box center [391, 154] width 100 height 25
type input "Acquisition"
type textarea "Acquisition Scope: Minimum flooring repairs"
type input "0.2"
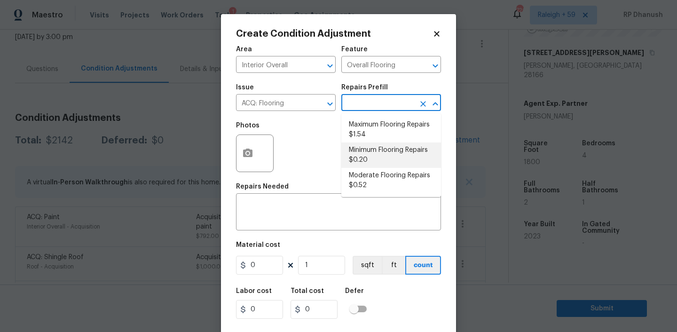
type input "0.2"
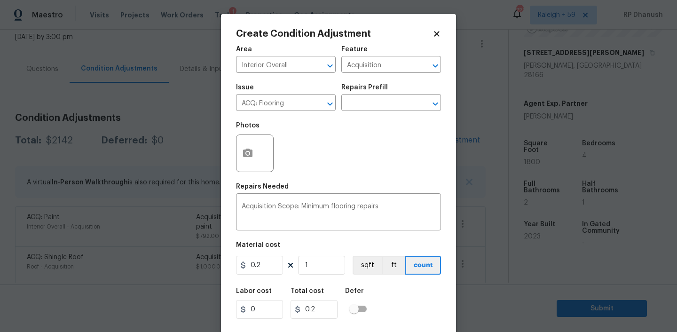
click at [317, 278] on div "Area Interior Overall ​ Feature Acquisition ​ Issue ACQ: Flooring ​ Repairs Pre…" at bounding box center [338, 195] width 205 height 310
click at [323, 268] on input "1" at bounding box center [321, 265] width 47 height 19
type input "0"
paste input "180"
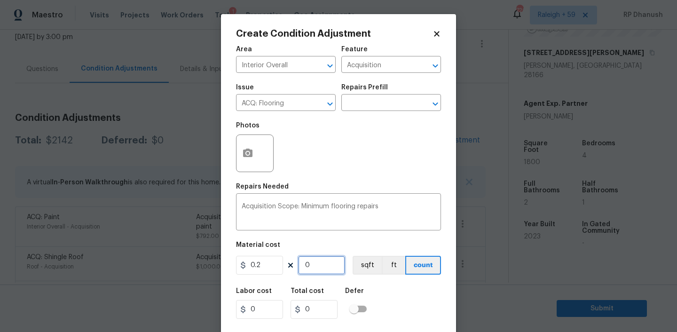
type input "1800"
type input "360"
type input "1800"
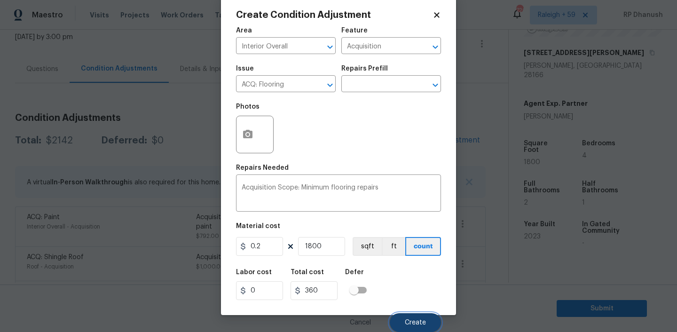
click at [416, 326] on button "Create" at bounding box center [415, 322] width 51 height 19
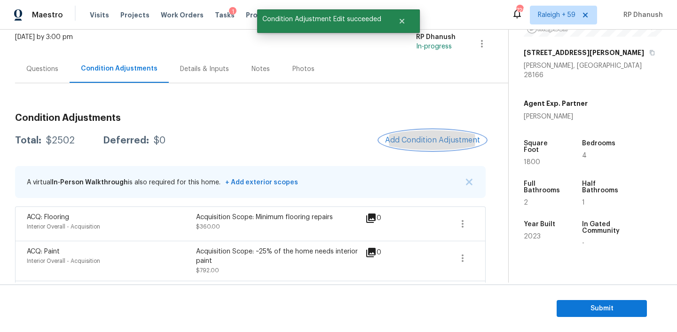
click at [447, 140] on span "Add Condition Adjustment" at bounding box center [432, 140] width 95 height 8
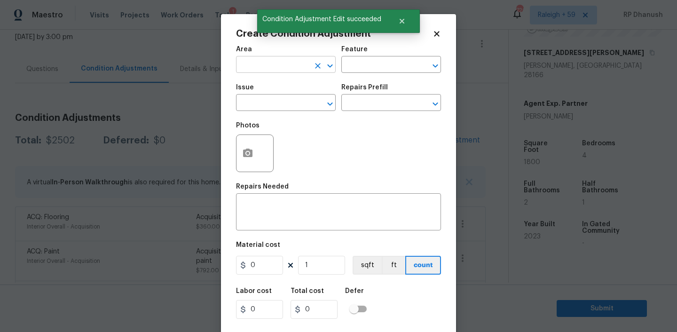
click at [279, 62] on input "text" at bounding box center [272, 65] width 73 height 15
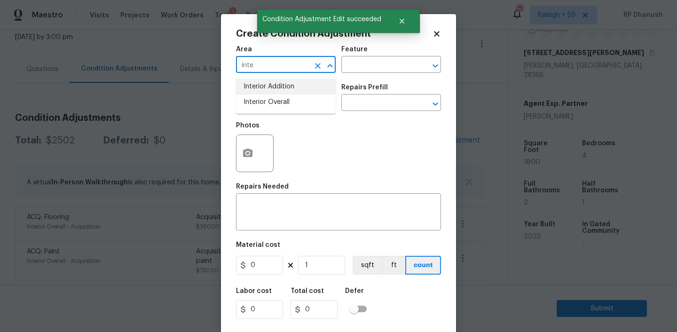
click at [272, 97] on li "Interior Overall" at bounding box center [286, 102] width 100 height 16
type input "Interior Overall"
click at [349, 66] on input "text" at bounding box center [377, 65] width 73 height 15
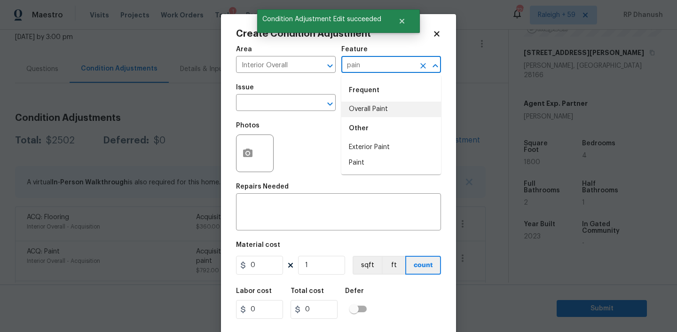
click at [361, 104] on li "Overall Paint" at bounding box center [391, 109] width 100 height 16
type input "Overall Paint"
click at [298, 104] on input "text" at bounding box center [272, 103] width 73 height 15
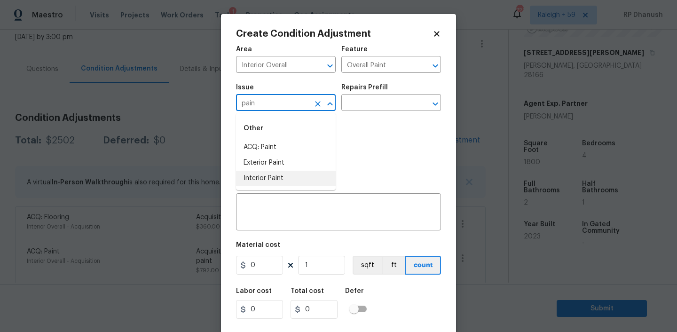
click at [276, 172] on li "Interior Paint" at bounding box center [286, 179] width 100 height 16
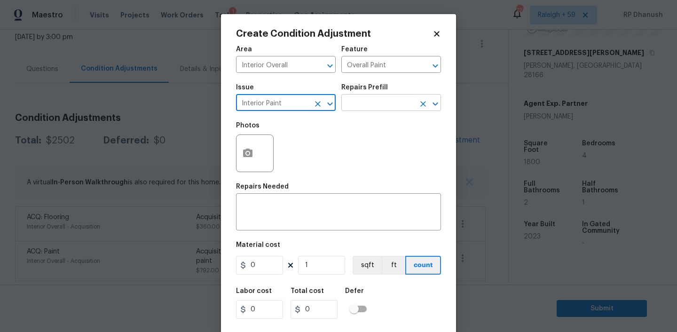
type input "Interior Paint"
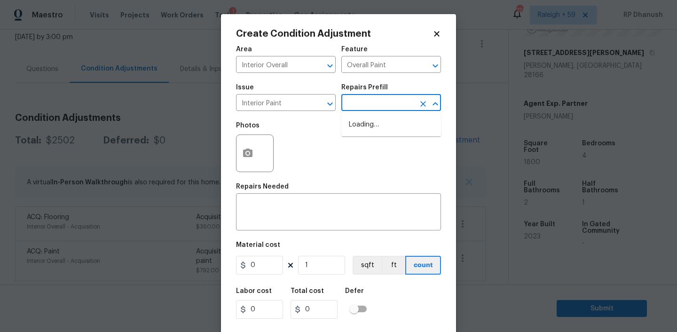
click at [374, 105] on input "text" at bounding box center [377, 103] width 73 height 15
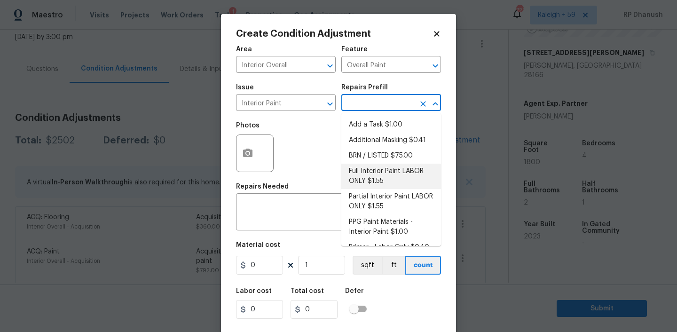
scroll to position [13, 0]
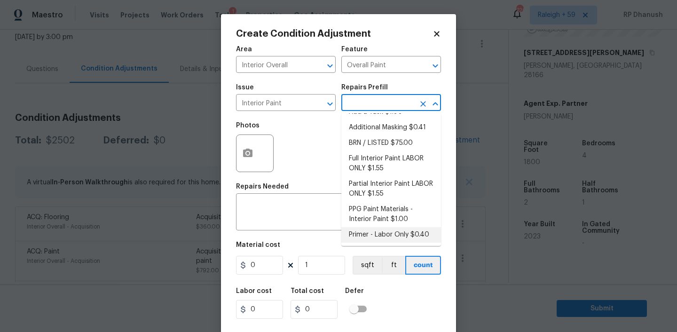
click at [378, 230] on li "Primer - Labor Only $0.40" at bounding box center [391, 235] width 100 height 16
type textarea "Interior primer - PRIMER PROVIDED BY OPENDOOR - All nails, screws, drywall anch…"
type input "0.4"
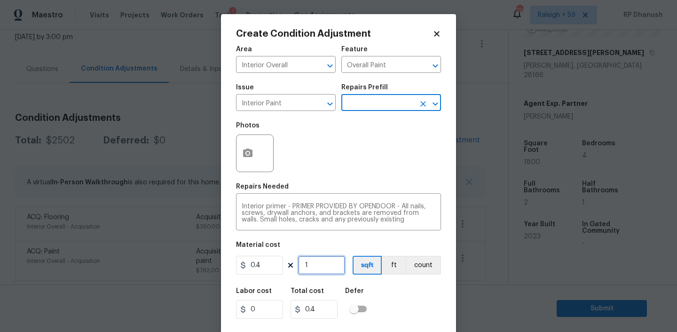
click at [325, 260] on input "1" at bounding box center [321, 265] width 47 height 19
type input "0"
type input "5"
type input "2"
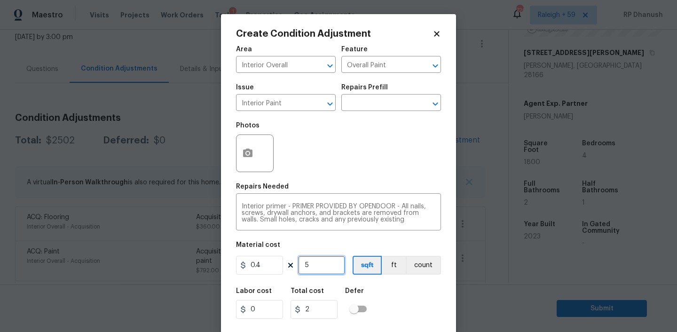
type input "50"
type input "20"
type input "500"
type input "200"
type input "500"
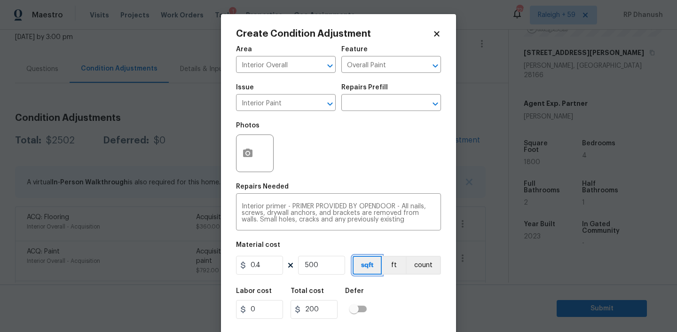
scroll to position [19, 0]
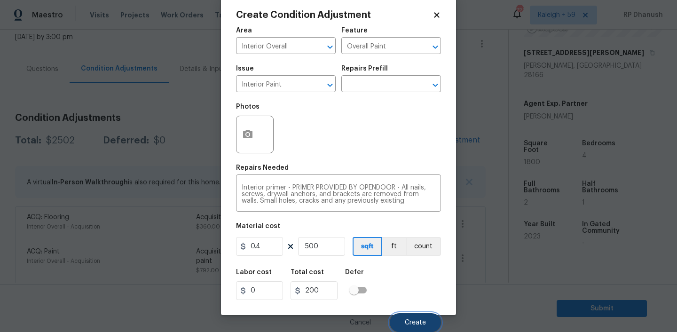
click at [411, 320] on span "Create" at bounding box center [415, 322] width 21 height 7
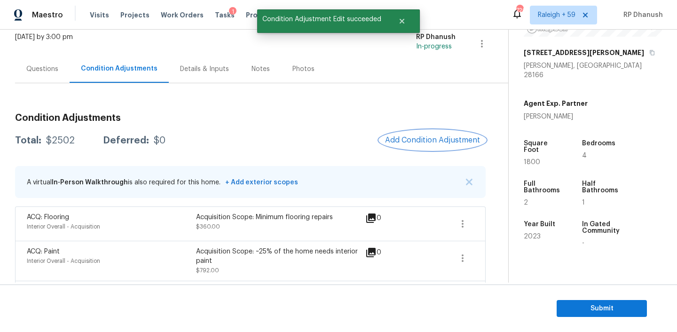
scroll to position [0, 0]
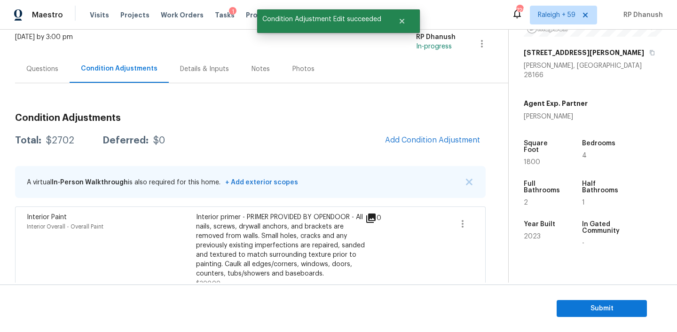
click at [398, 149] on span "Add Condition Adjustment" at bounding box center [432, 140] width 106 height 21
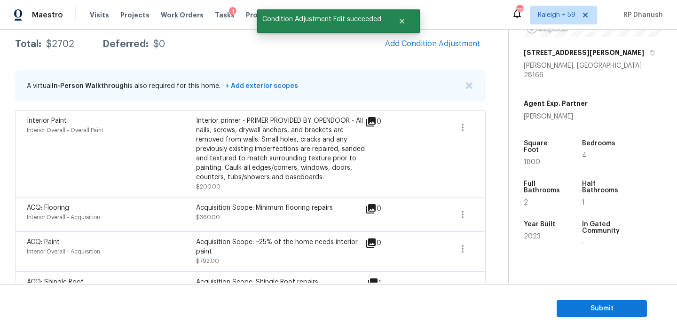
scroll to position [106, 0]
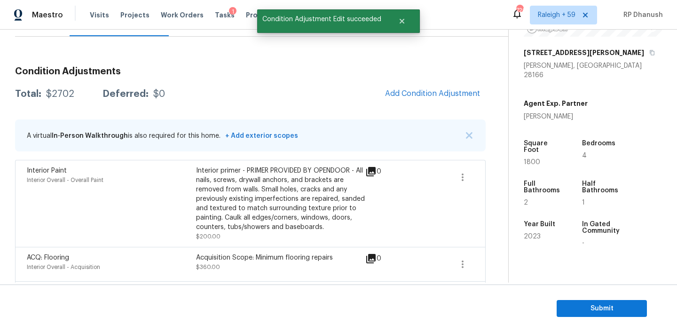
click at [62, 90] on div "$2702" at bounding box center [60, 93] width 28 height 9
copy div "$2702"
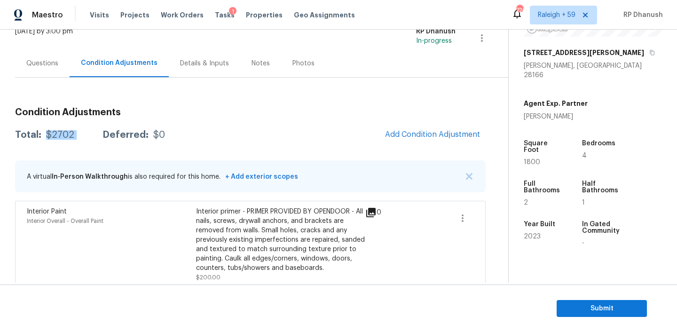
scroll to position [40, 0]
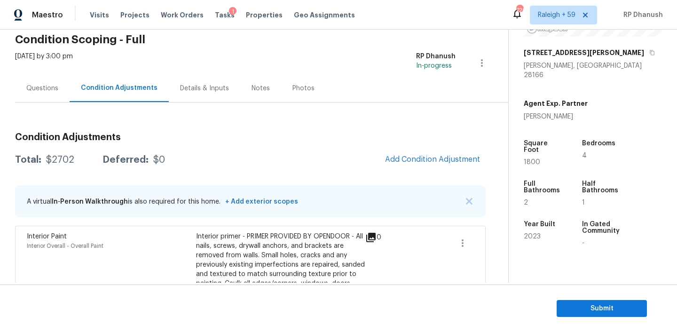
click at [43, 89] on div "Questions" at bounding box center [42, 88] width 32 height 9
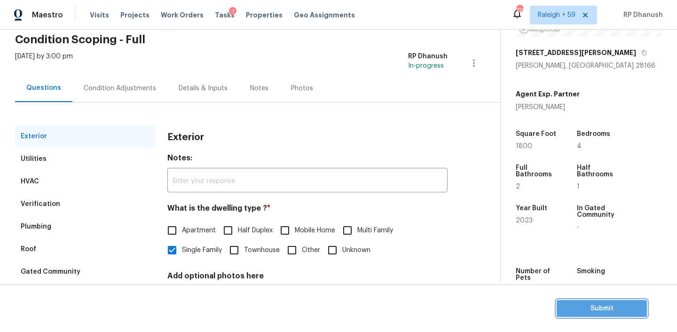
click at [576, 308] on span "Submit" at bounding box center [601, 309] width 75 height 12
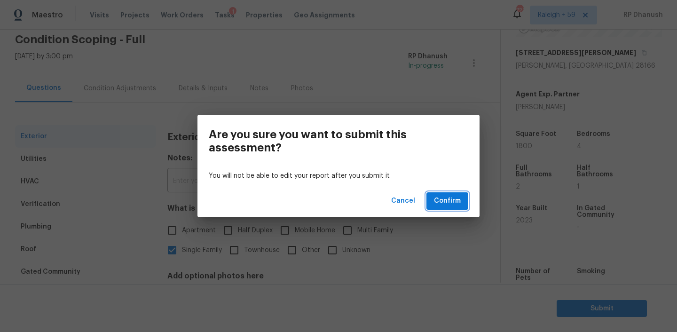
click at [461, 201] on button "Confirm" at bounding box center [447, 200] width 42 height 17
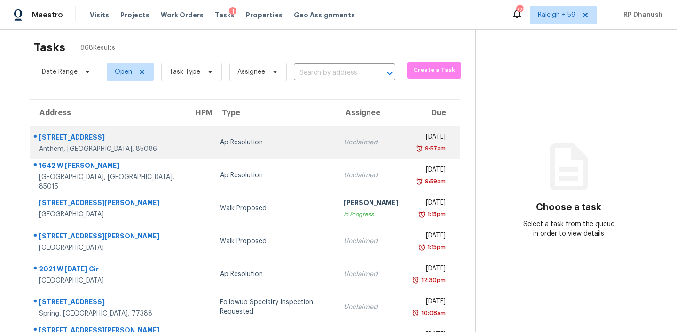
scroll to position [10, 0]
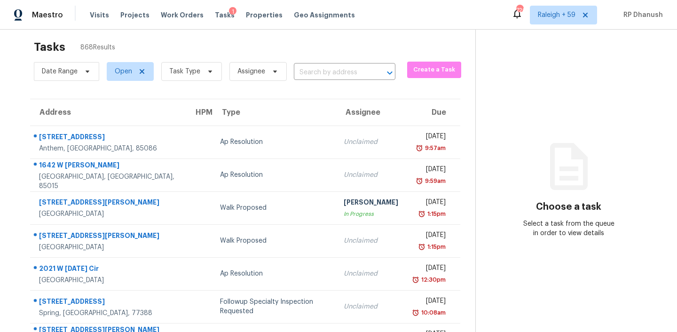
click at [313, 64] on div "Date Range Open Task Type Assignee ​" at bounding box center [214, 71] width 361 height 24
click at [186, 72] on span "Task Type" at bounding box center [184, 71] width 31 height 9
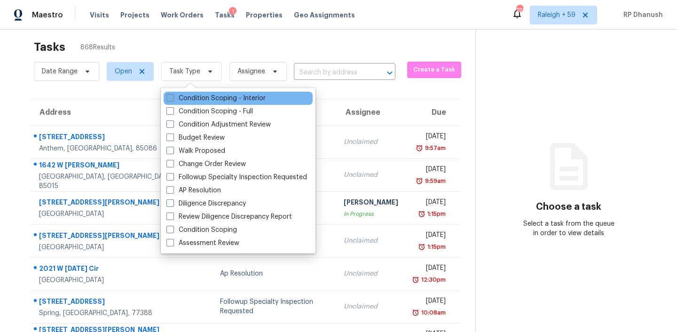
click at [190, 99] on label "Condition Scoping - Interior" at bounding box center [215, 98] width 99 height 9
click at [172, 99] on input "Condition Scoping - Interior" at bounding box center [169, 97] width 6 height 6
checkbox input "true"
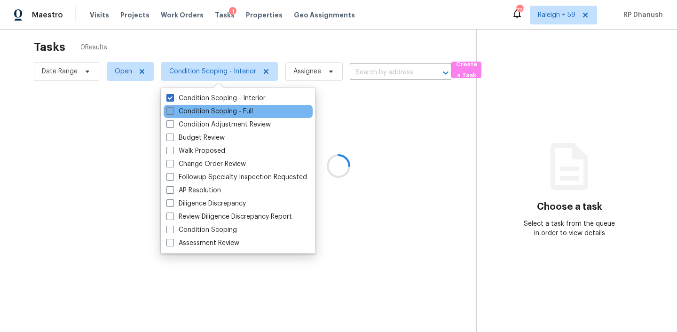
click at [189, 109] on label "Condition Scoping - Full" at bounding box center [209, 111] width 86 height 9
click at [172, 109] on input "Condition Scoping - Full" at bounding box center [169, 110] width 6 height 6
checkbox input "true"
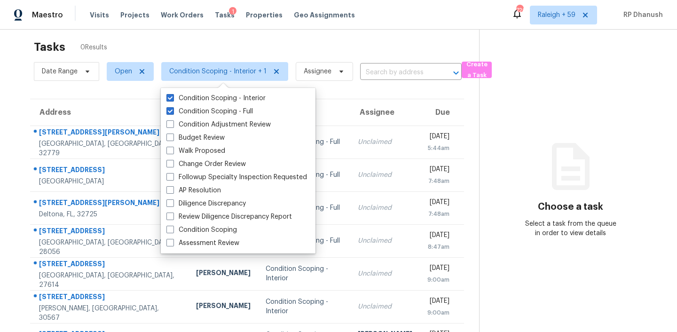
click at [258, 38] on div "Tasks 0 Results" at bounding box center [256, 47] width 445 height 24
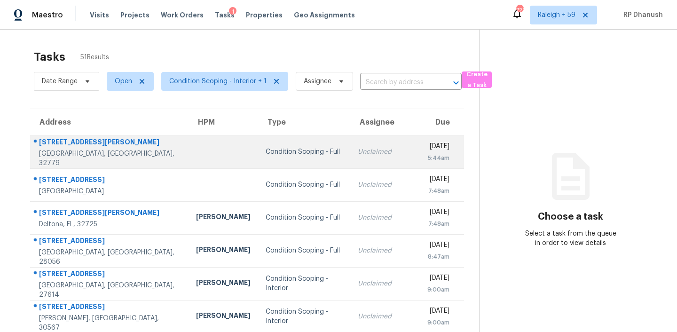
click at [258, 135] on td "Condition Scoping - Full" at bounding box center [304, 151] width 92 height 33
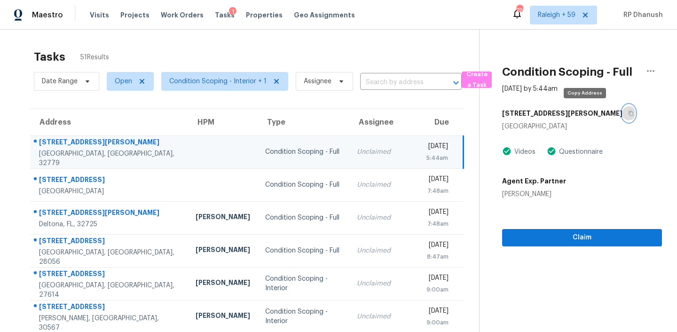
click at [622, 109] on button "button" at bounding box center [628, 113] width 13 height 17
click at [407, 82] on input "text" at bounding box center [397, 82] width 75 height 15
paste input "2551 Jennifer Hope Blvd, Longwood, FL 32779"
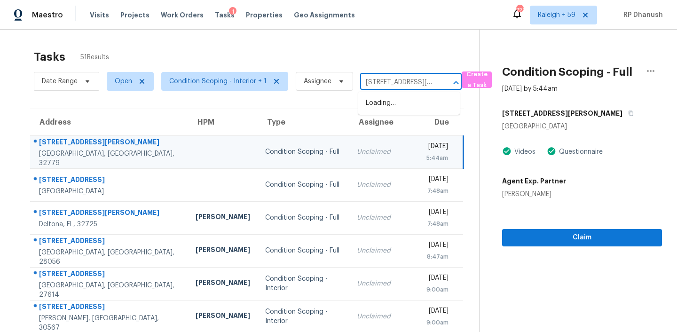
type input "2551 Jennifer Hope Blvd, Longwood, FL 32779"
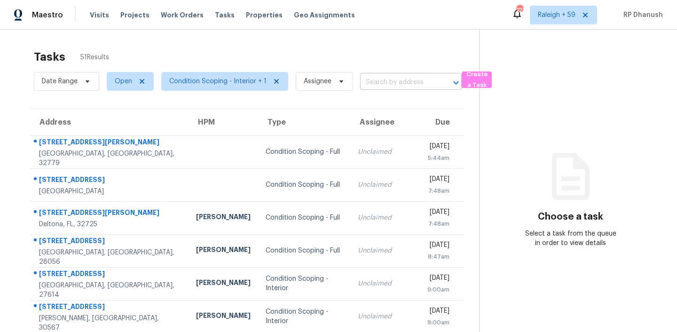
click at [363, 79] on input "text" at bounding box center [397, 82] width 75 height 15
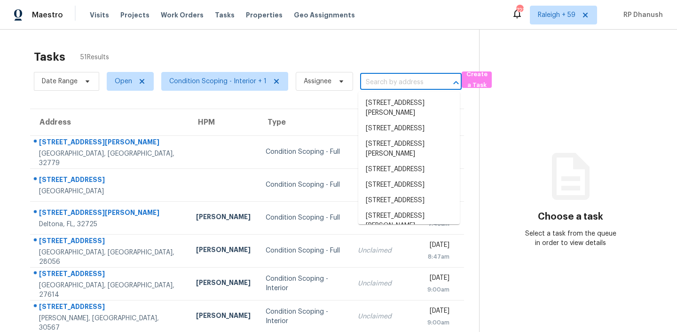
paste input "[STREET_ADDRESS][PERSON_NAME]"
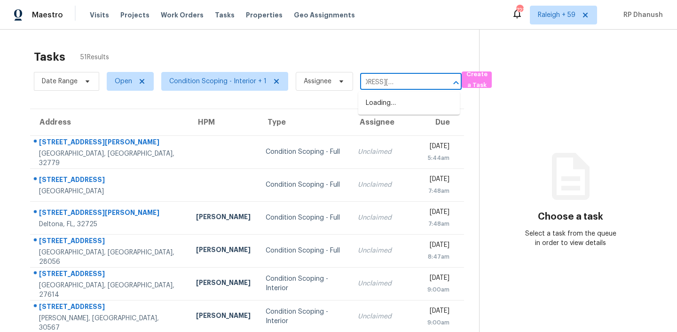
type input "[STREET_ADDRESS][PERSON_NAME]"
click at [382, 109] on li "[STREET_ADDRESS][PERSON_NAME]" at bounding box center [408, 107] width 101 height 25
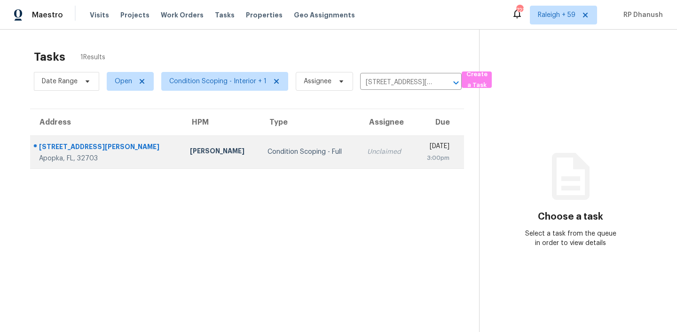
click at [359, 158] on td "Unclaimed" at bounding box center [386, 151] width 55 height 33
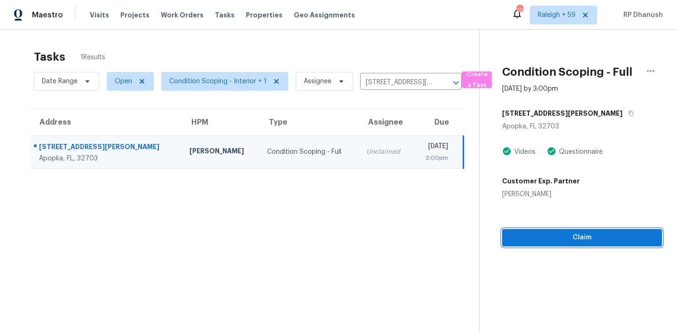
click at [555, 230] on button "Claim" at bounding box center [582, 237] width 160 height 17
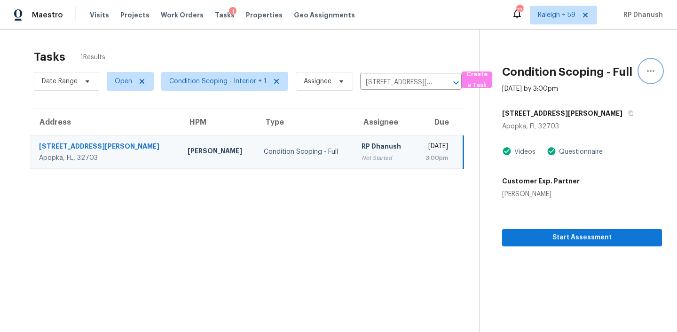
click at [645, 74] on icon "button" at bounding box center [650, 70] width 11 height 11
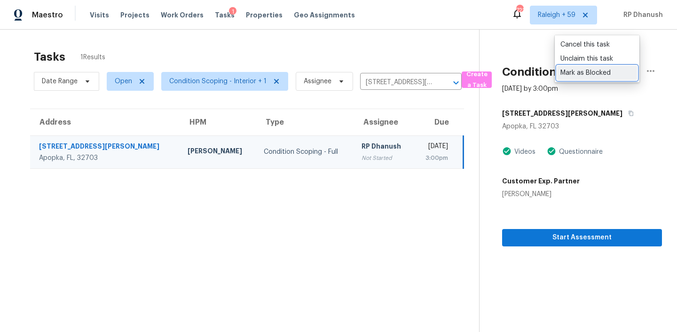
click at [575, 74] on div "Mark as Blocked" at bounding box center [596, 72] width 73 height 9
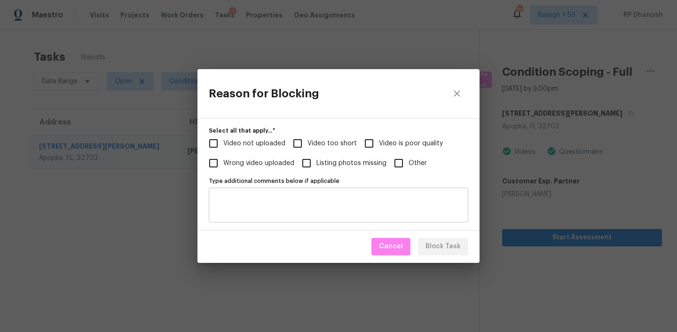
click at [365, 215] on div "Type additional comments below if applicable" at bounding box center [338, 204] width 259 height 35
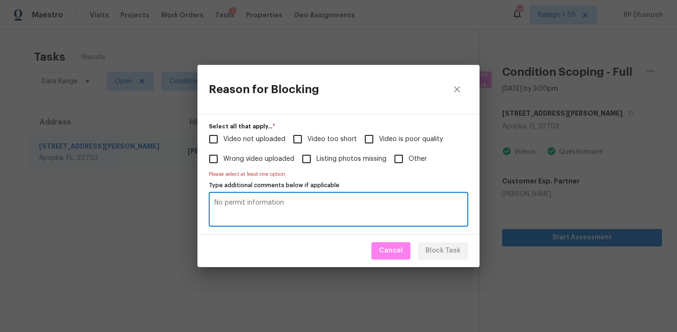
type textarea "No permit information"
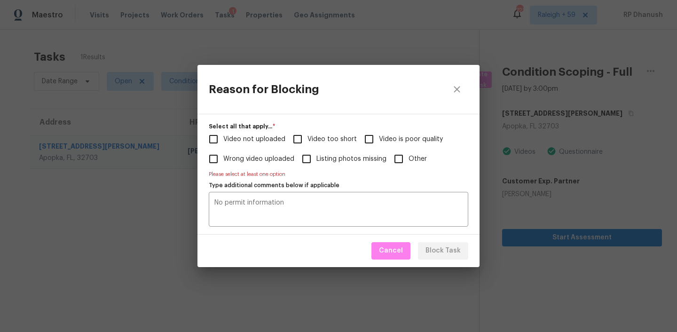
click at [410, 159] on span "Other" at bounding box center [417, 159] width 18 height 10
click at [408, 159] on input "Other" at bounding box center [399, 159] width 20 height 20
checkbox input "true"
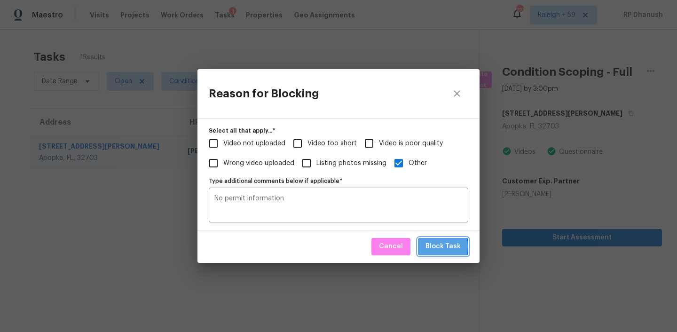
click at [434, 246] on span "Block Task" at bounding box center [442, 247] width 35 height 12
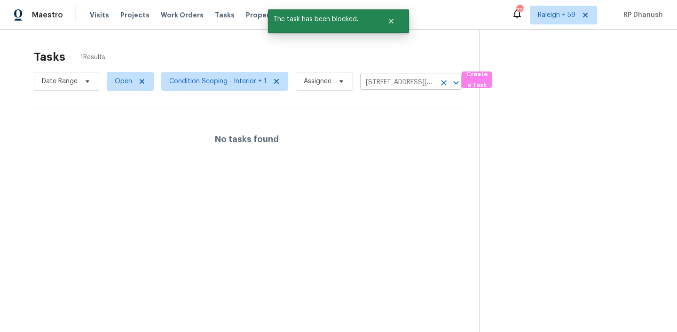
click at [445, 81] on icon "Clear" at bounding box center [443, 82] width 9 height 9
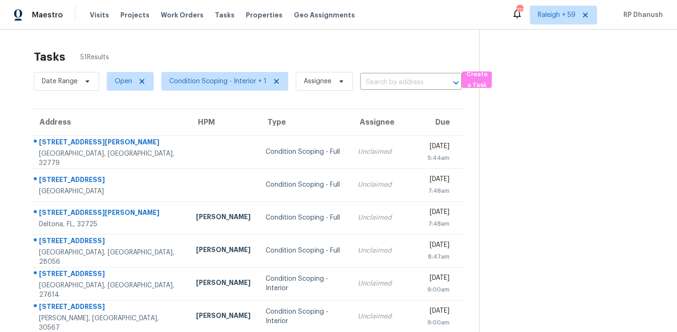
click at [358, 154] on div "Unclaimed" at bounding box center [385, 151] width 55 height 9
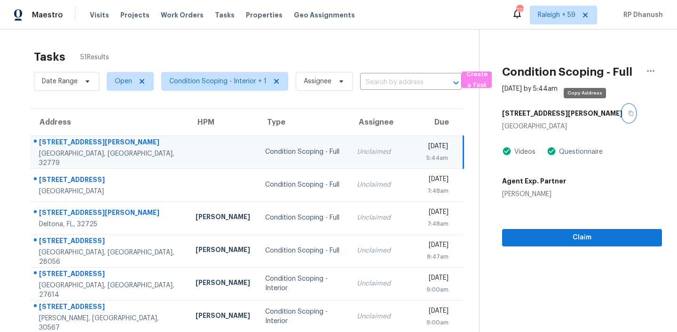
click at [622, 114] on button "button" at bounding box center [628, 113] width 13 height 17
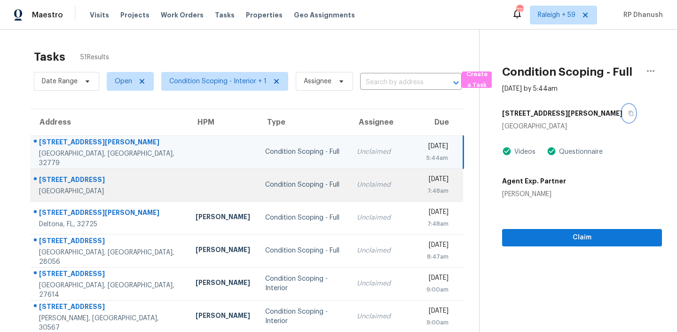
scroll to position [157, 0]
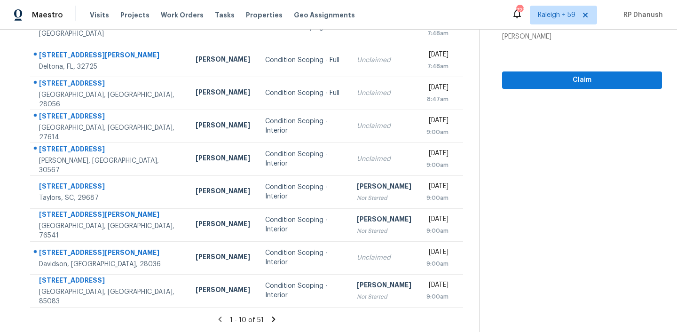
click at [273, 317] on icon at bounding box center [273, 319] width 8 height 8
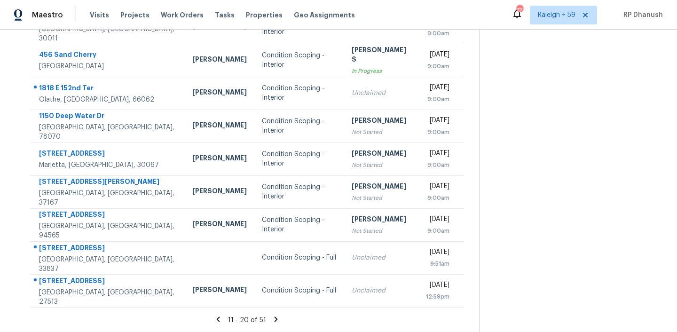
click at [274, 317] on icon at bounding box center [275, 318] width 3 height 5
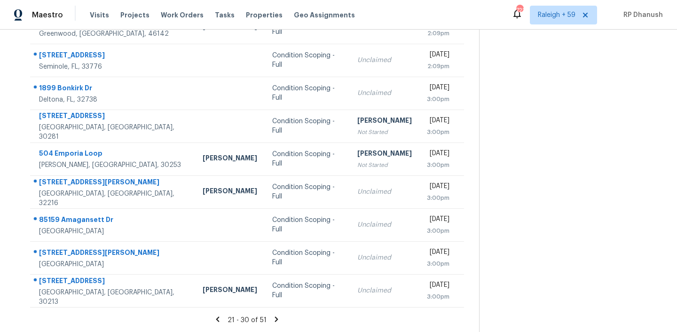
click at [273, 317] on icon at bounding box center [276, 319] width 8 height 8
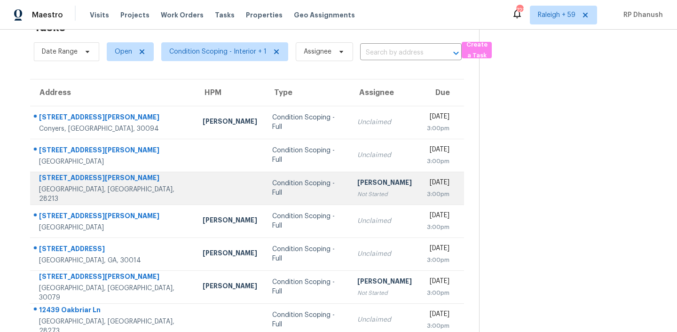
scroll to position [157, 0]
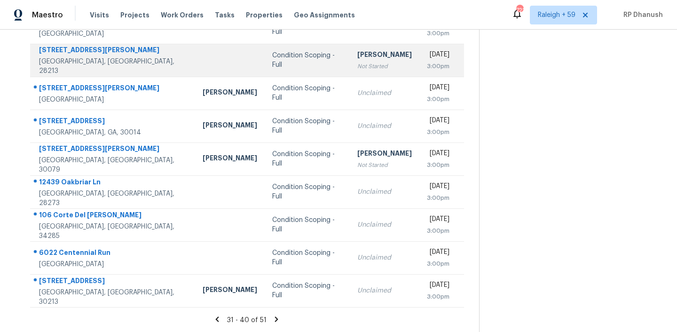
click at [265, 48] on td "Condition Scoping - Full" at bounding box center [307, 60] width 85 height 33
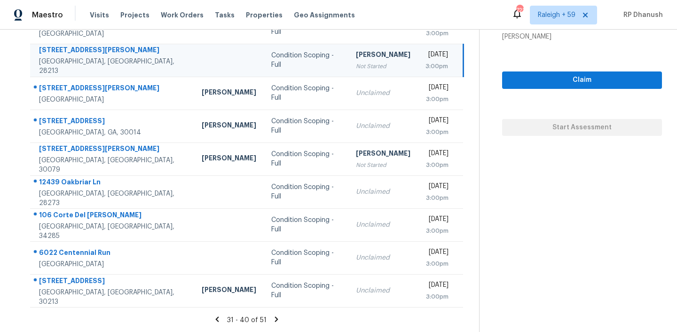
scroll to position [22, 0]
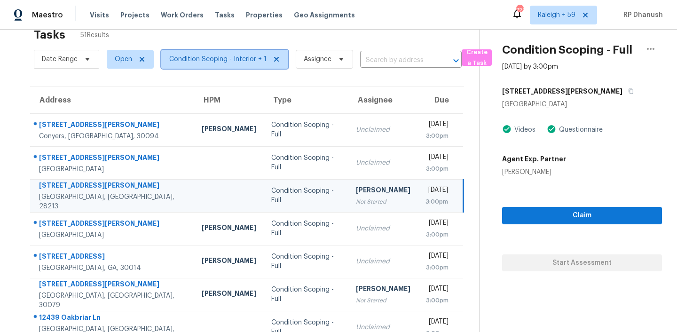
click at [242, 59] on span "Condition Scoping - Interior + 1" at bounding box center [217, 59] width 97 height 9
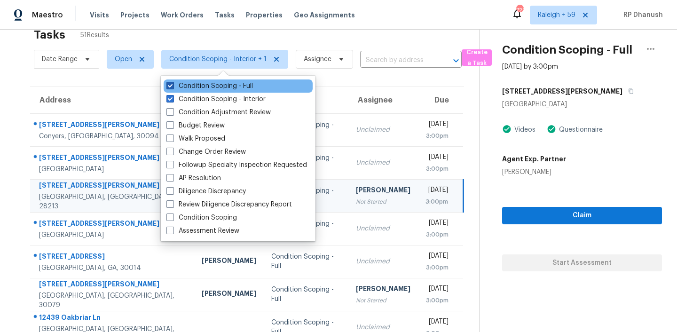
click at [231, 87] on label "Condition Scoping - Full" at bounding box center [209, 85] width 86 height 9
click at [172, 87] on input "Condition Scoping - Full" at bounding box center [169, 84] width 6 height 6
checkbox input "false"
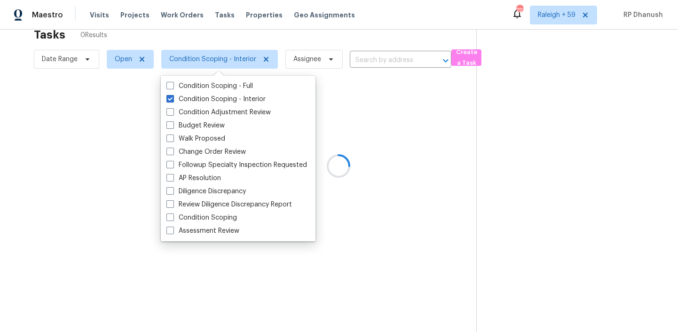
click at [617, 189] on div at bounding box center [338, 166] width 677 height 332
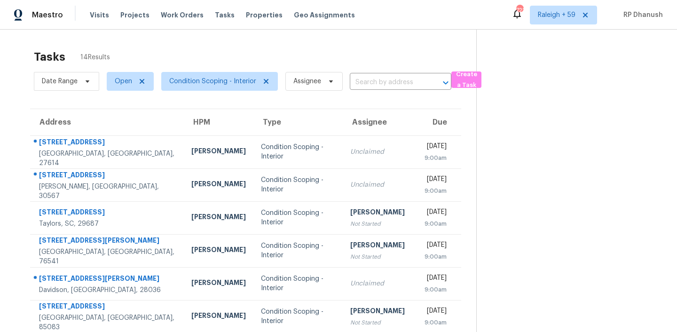
scroll to position [157, 0]
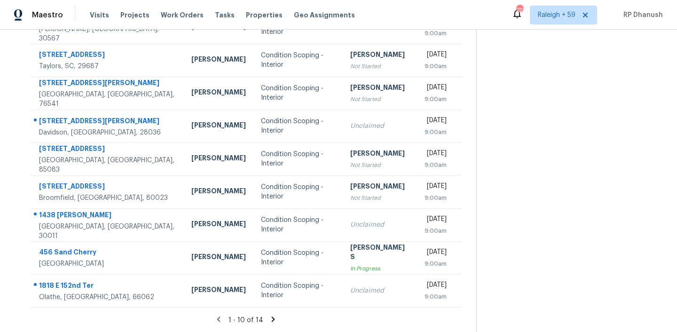
click at [269, 315] on icon at bounding box center [273, 319] width 8 height 8
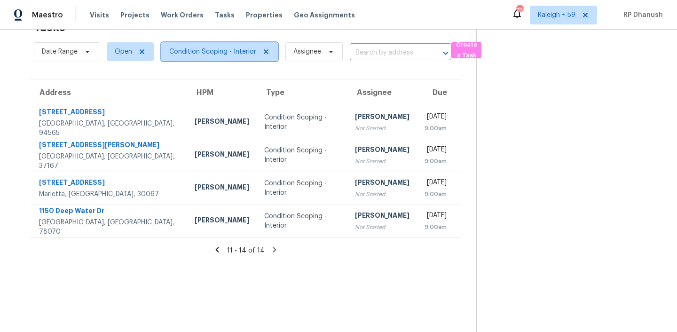
click at [224, 50] on span "Condition Scoping - Interior" at bounding box center [212, 51] width 87 height 9
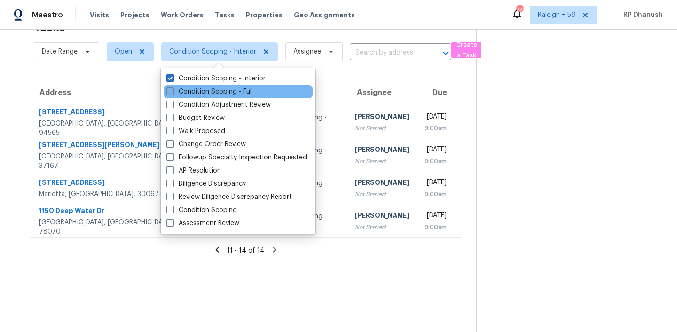
click at [219, 93] on label "Condition Scoping - Full" at bounding box center [209, 91] width 86 height 9
click at [172, 93] on input "Condition Scoping - Full" at bounding box center [169, 90] width 6 height 6
checkbox input "true"
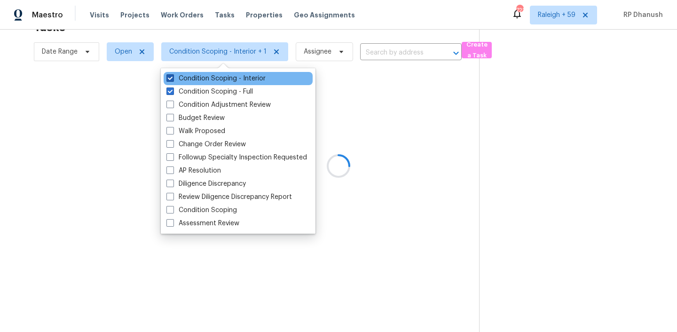
click at [203, 74] on label "Condition Scoping - Interior" at bounding box center [215, 78] width 99 height 9
click at [172, 74] on input "Condition Scoping - Interior" at bounding box center [169, 77] width 6 height 6
checkbox input "false"
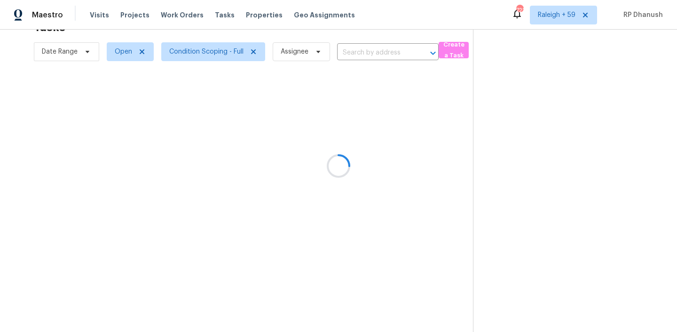
click at [453, 154] on div at bounding box center [338, 166] width 677 height 332
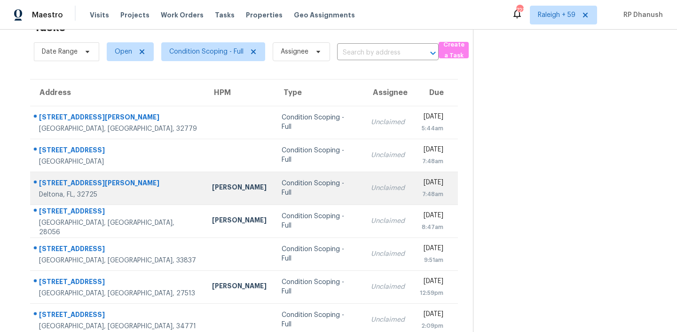
scroll to position [157, 0]
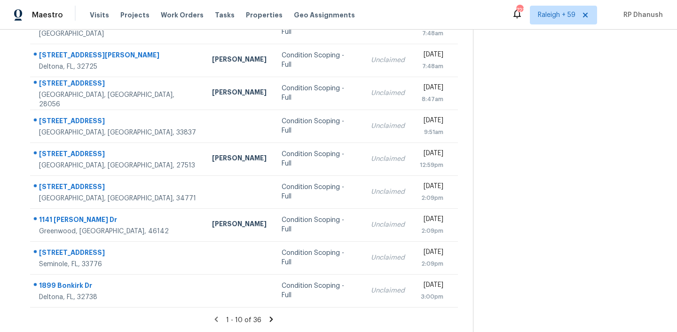
click at [268, 318] on icon at bounding box center [271, 319] width 8 height 8
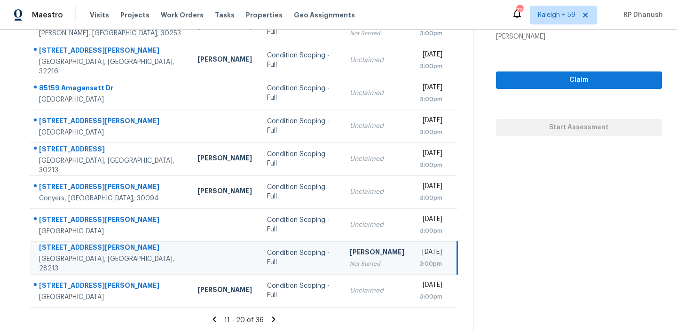
click at [269, 318] on icon at bounding box center [273, 319] width 8 height 8
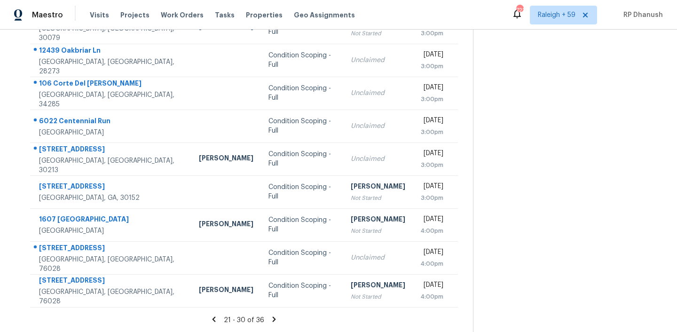
click at [270, 318] on icon at bounding box center [274, 319] width 8 height 8
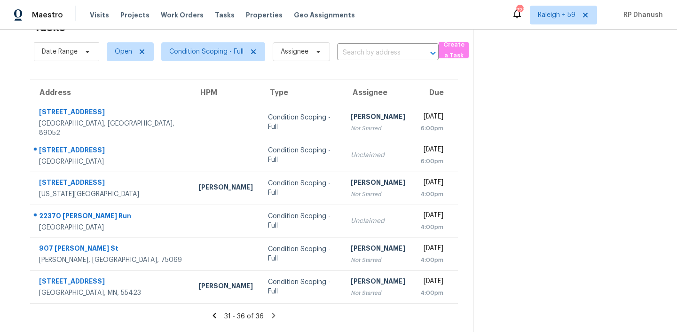
click at [215, 318] on icon at bounding box center [214, 315] width 8 height 8
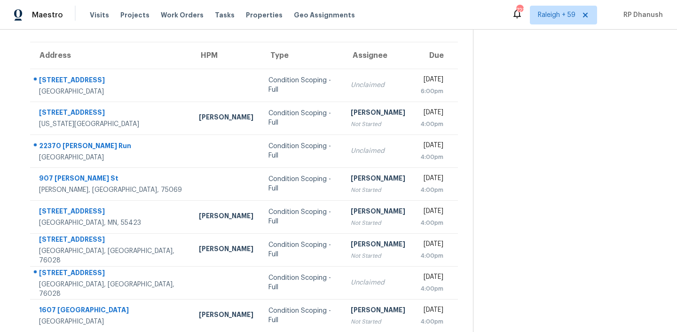
scroll to position [0, 0]
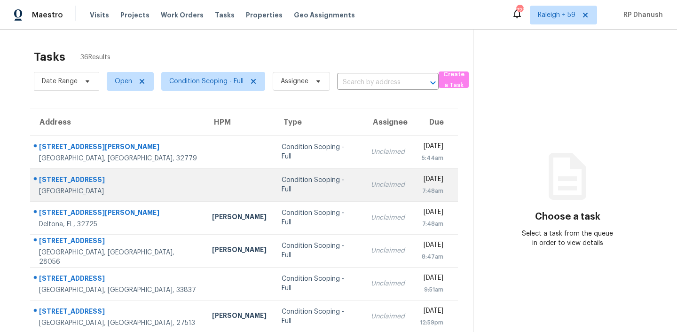
click at [274, 177] on td "Condition Scoping - Full" at bounding box center [318, 184] width 89 height 33
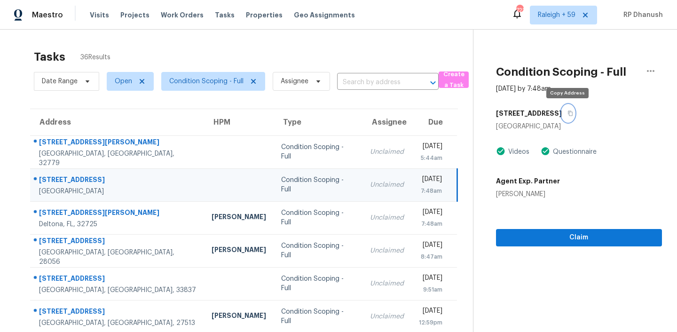
click at [563, 113] on button "button" at bounding box center [568, 113] width 13 height 17
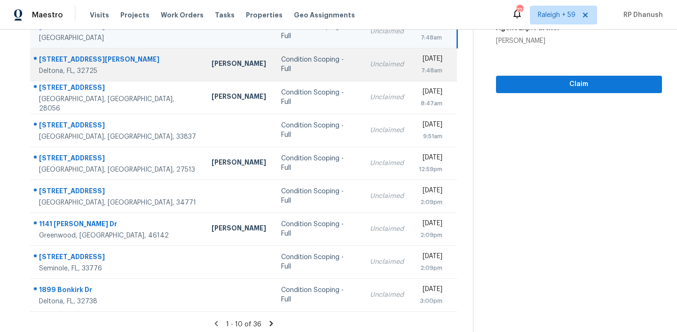
scroll to position [157, 0]
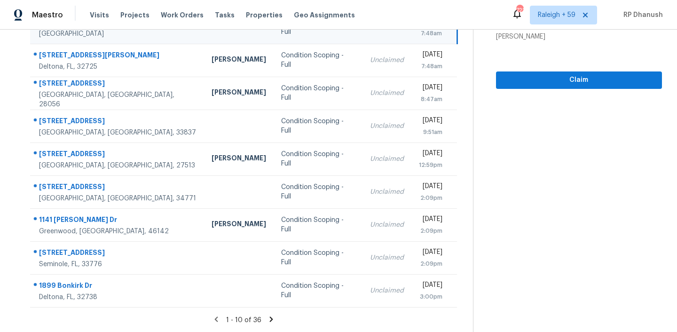
click at [271, 316] on icon at bounding box center [271, 319] width 8 height 8
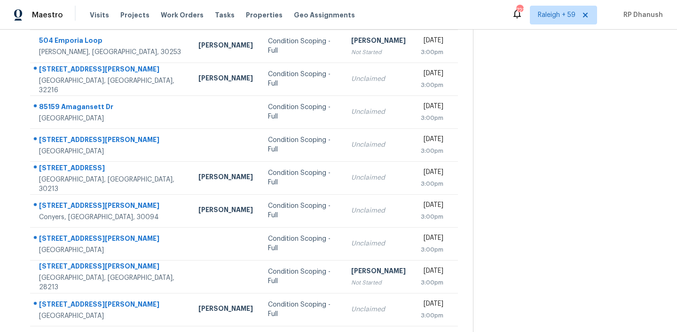
scroll to position [119, 0]
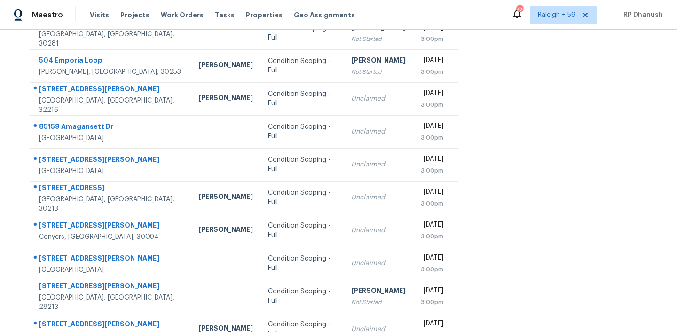
click at [343, 91] on td "Unclaimed" at bounding box center [378, 98] width 70 height 33
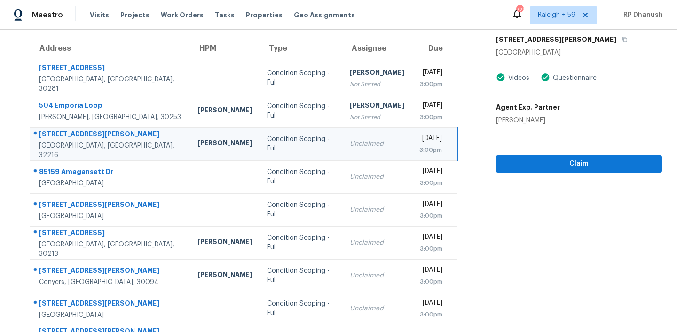
scroll to position [54, 0]
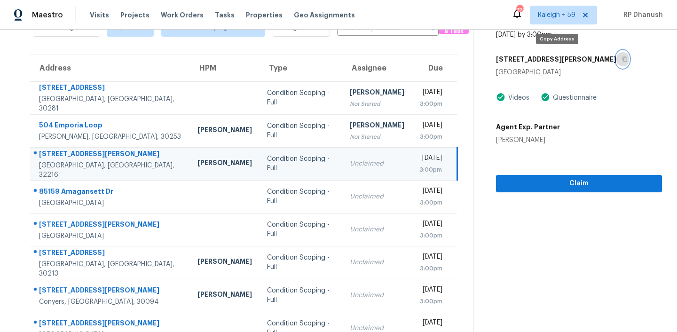
click at [622, 60] on icon "button" at bounding box center [625, 59] width 6 height 6
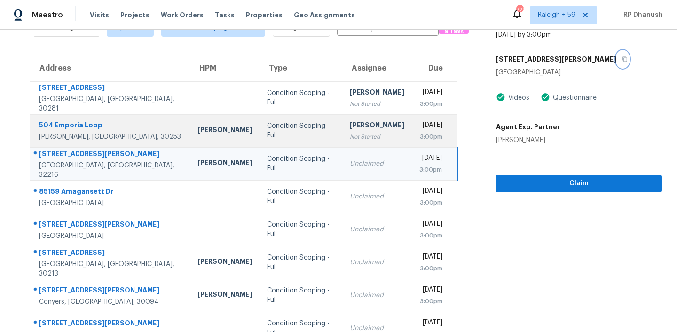
scroll to position [0, 0]
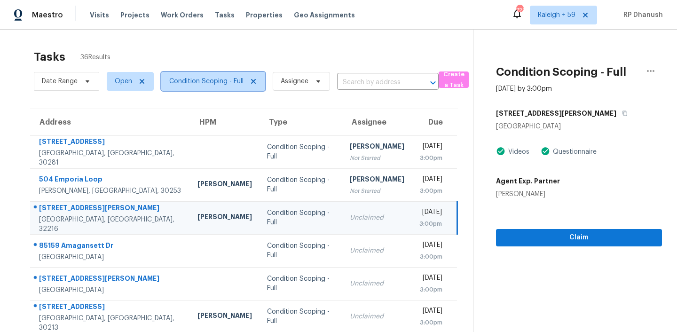
click at [211, 80] on span "Condition Scoping - Full" at bounding box center [206, 81] width 74 height 9
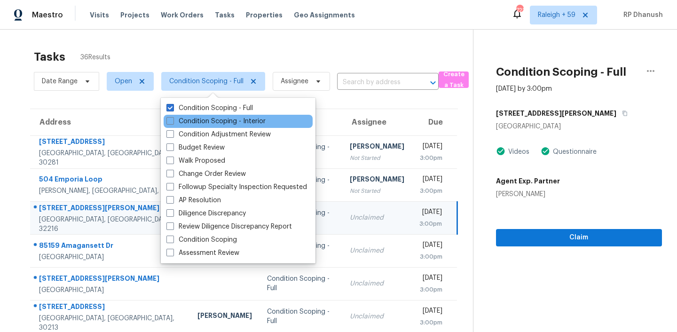
click at [204, 115] on div "Condition Scoping - Interior" at bounding box center [238, 121] width 149 height 13
click at [203, 121] on label "Condition Scoping - Interior" at bounding box center [215, 121] width 99 height 9
click at [172, 121] on input "Condition Scoping - Interior" at bounding box center [169, 120] width 6 height 6
checkbox input "true"
